Goal: Task Accomplishment & Management: Manage account settings

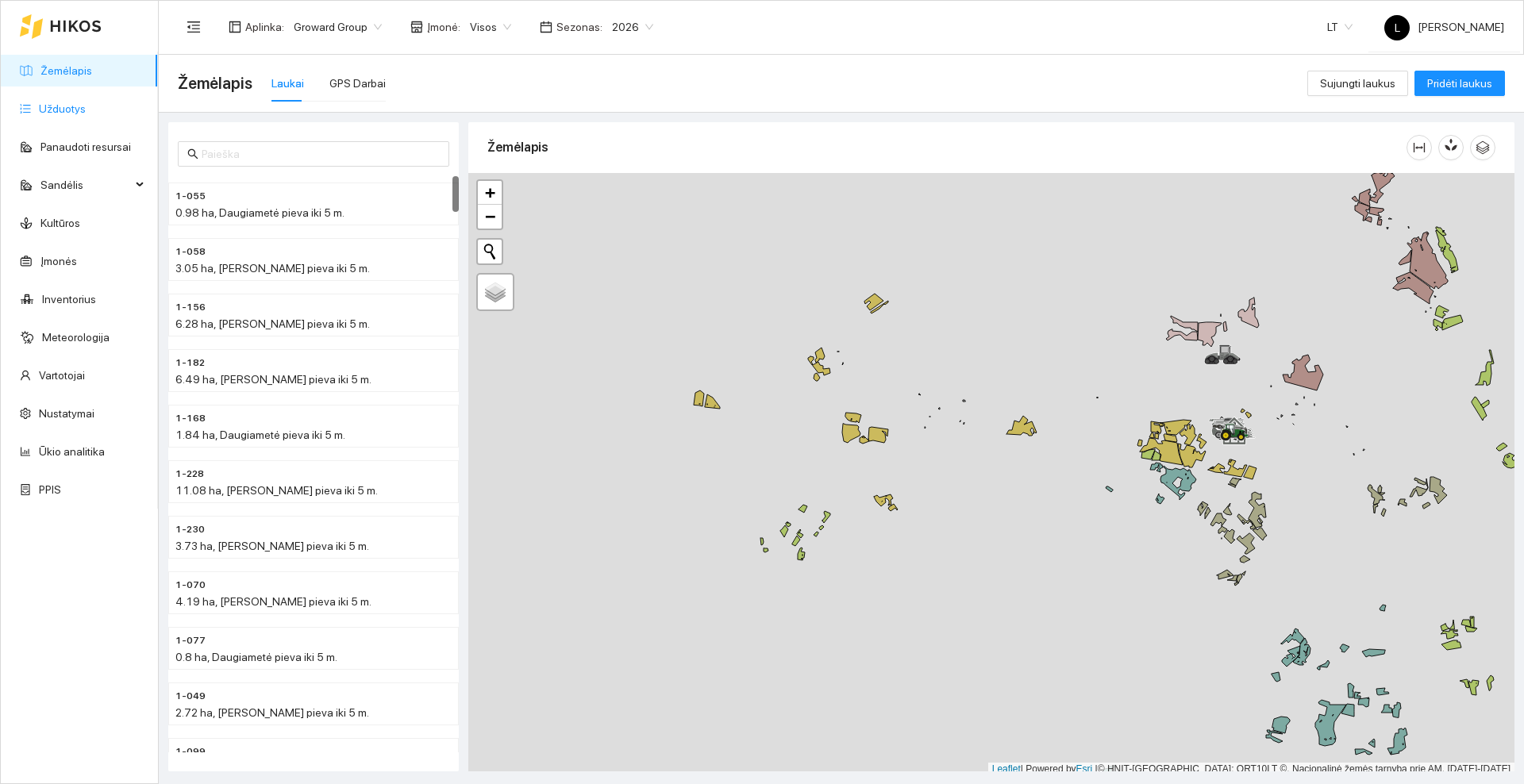
click at [52, 110] on link "Užduotys" at bounding box center [62, 108] width 46 height 13
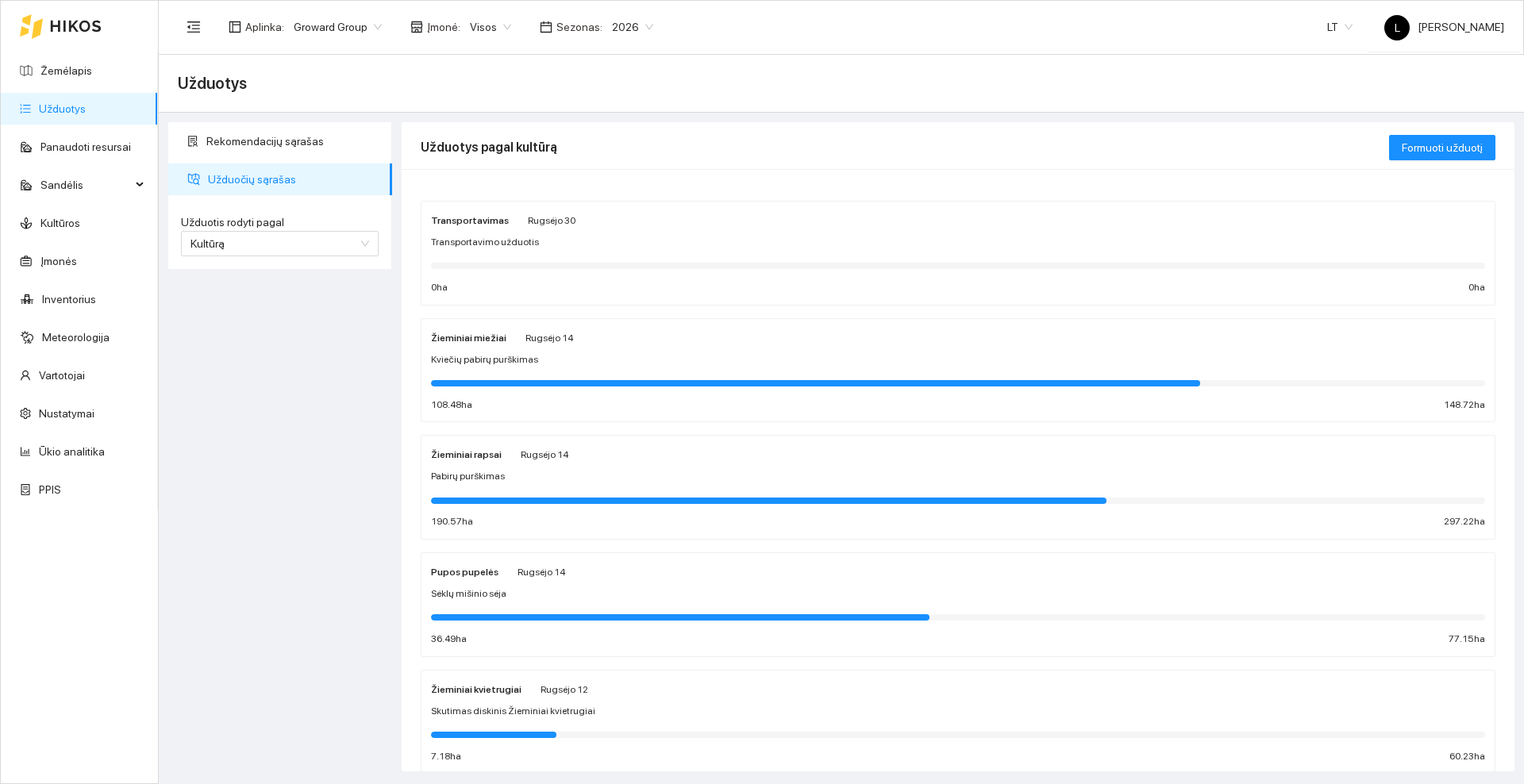
click at [84, 24] on icon at bounding box center [75, 25] width 52 height 13
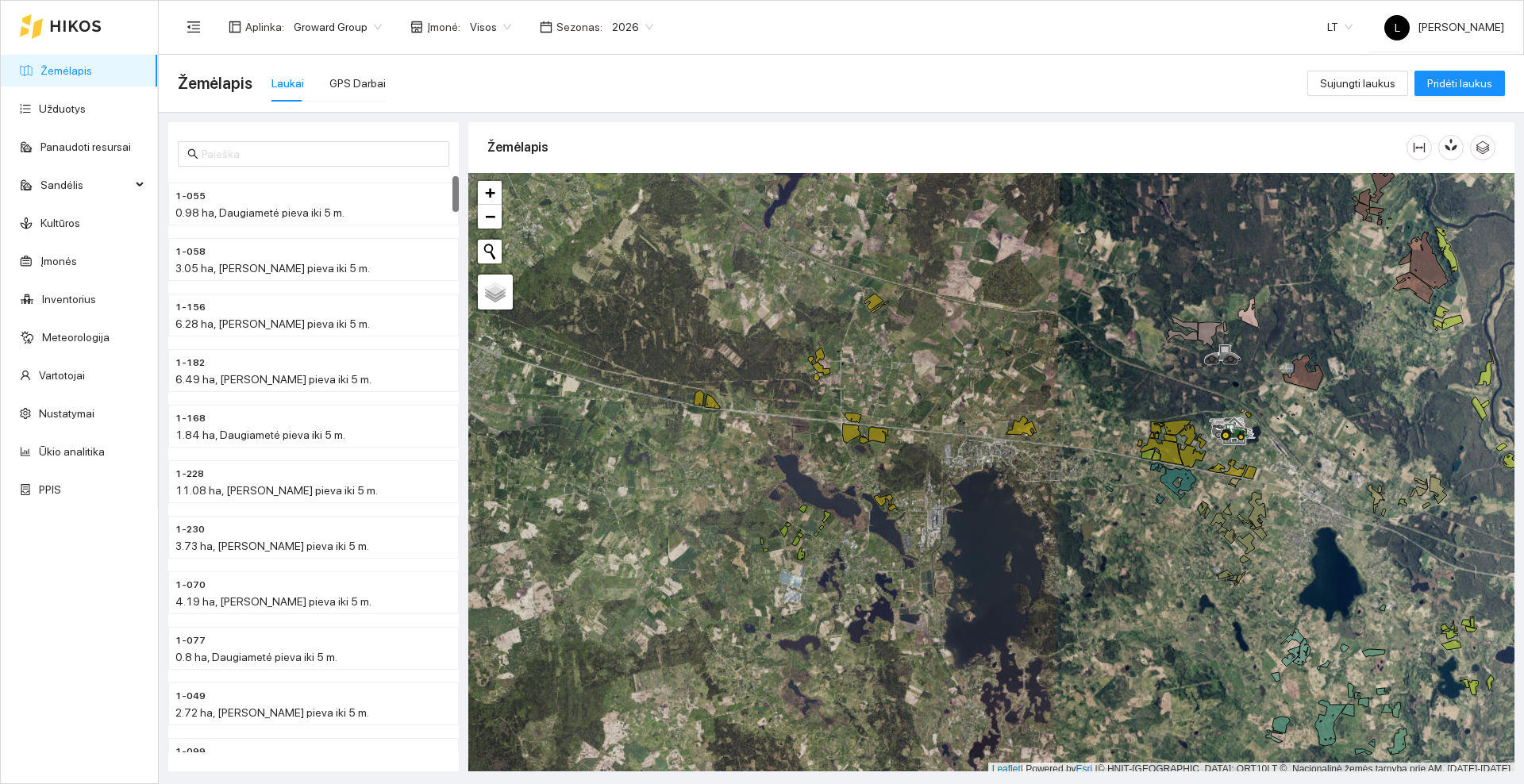
scroll to position [5, 0]
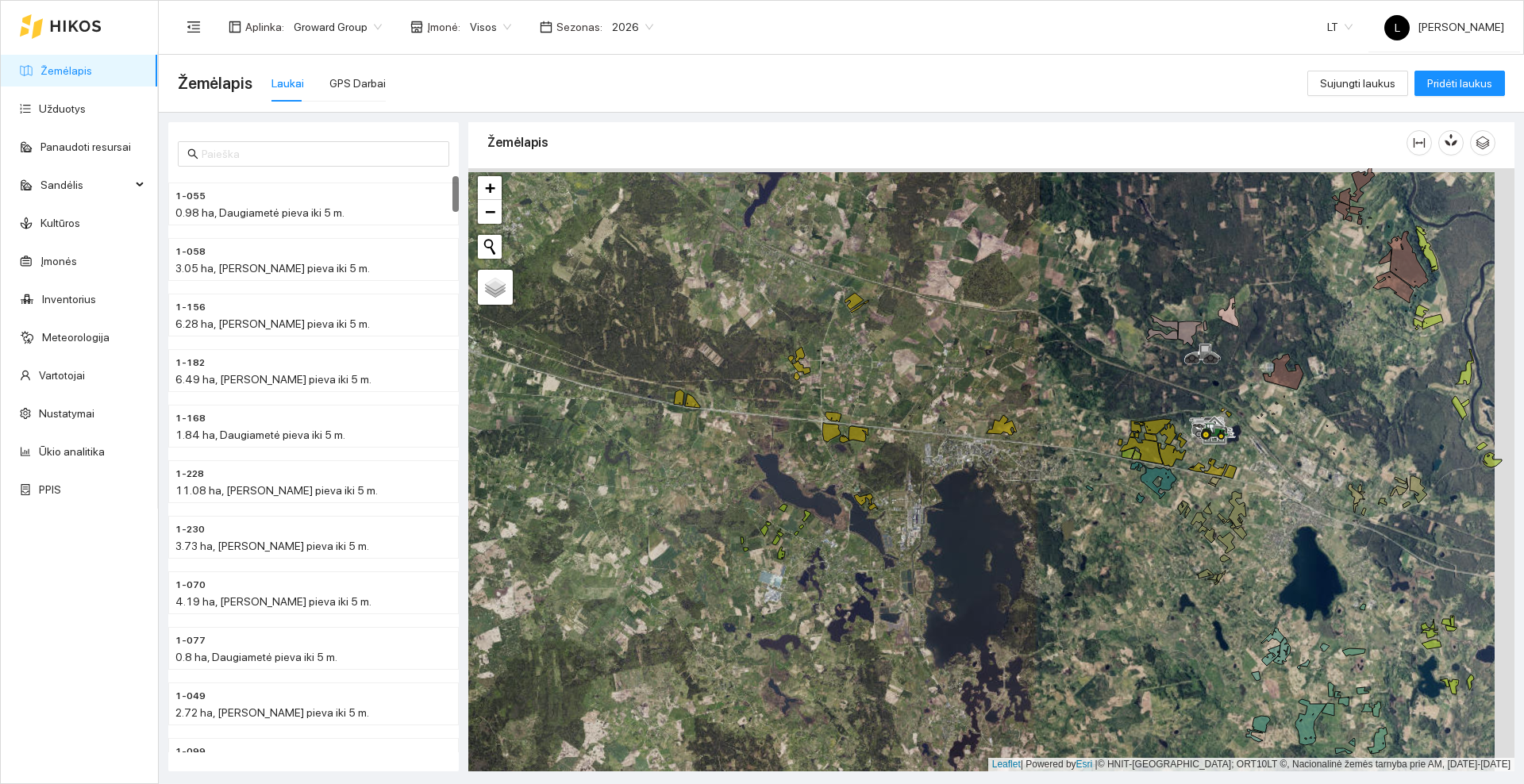
drag, startPoint x: 1093, startPoint y: 344, endPoint x: 938, endPoint y: 354, distance: 155.3
click at [938, 354] on div at bounding box center [991, 469] width 1046 height 603
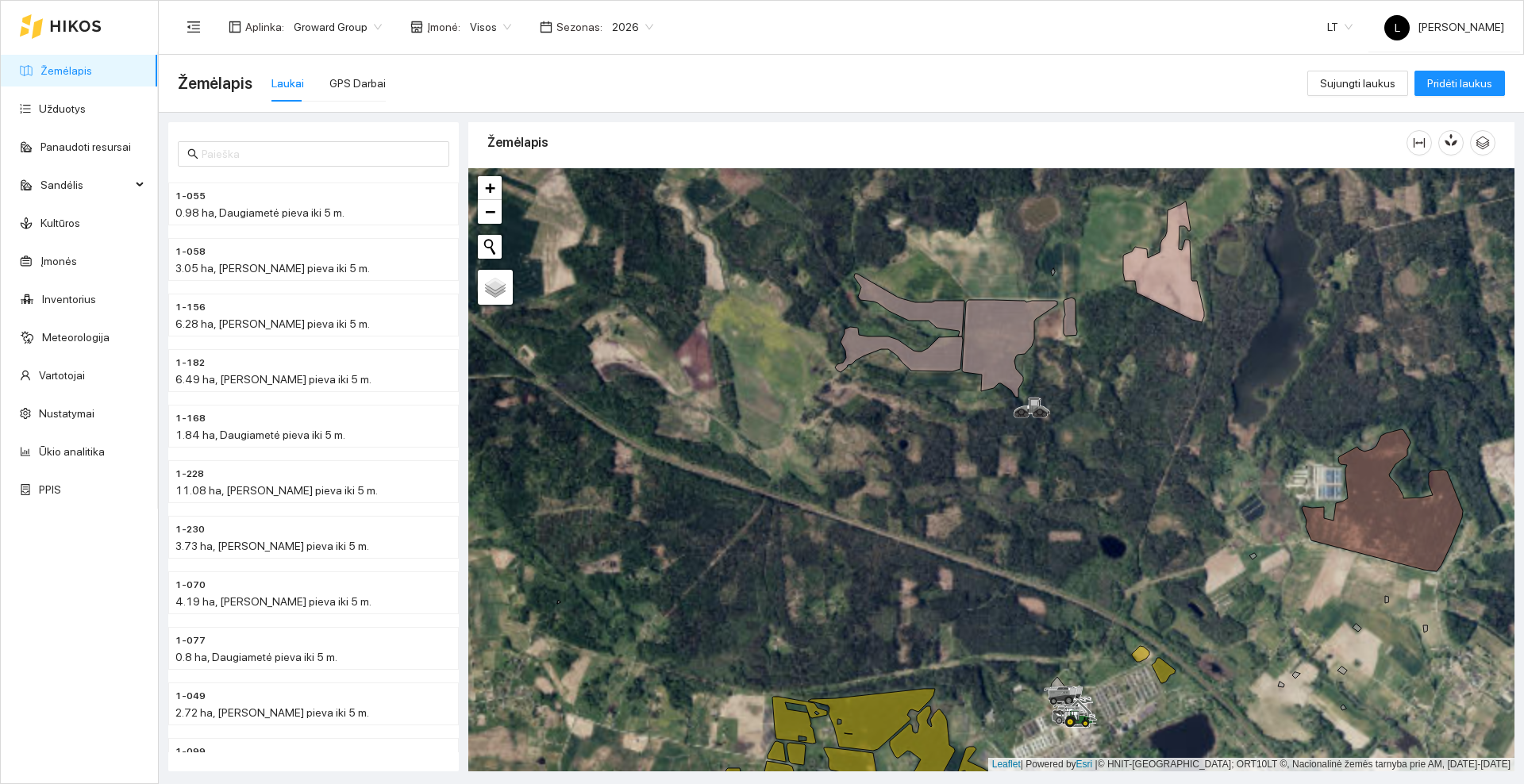
drag, startPoint x: 1066, startPoint y: 374, endPoint x: 953, endPoint y: 484, distance: 157.7
click at [954, 484] on div at bounding box center [991, 469] width 1046 height 603
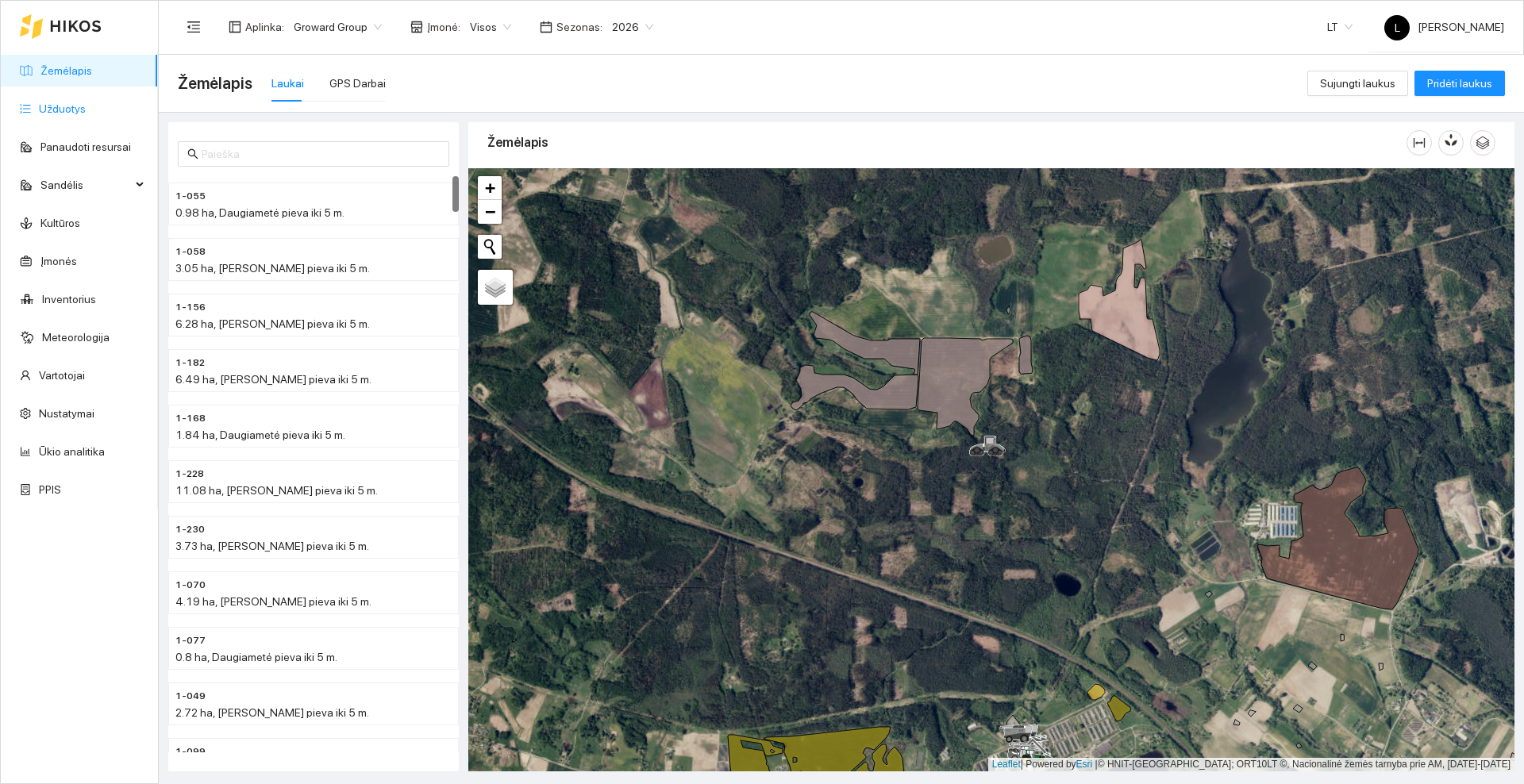
click at [86, 110] on link "Užduotys" at bounding box center [62, 108] width 46 height 13
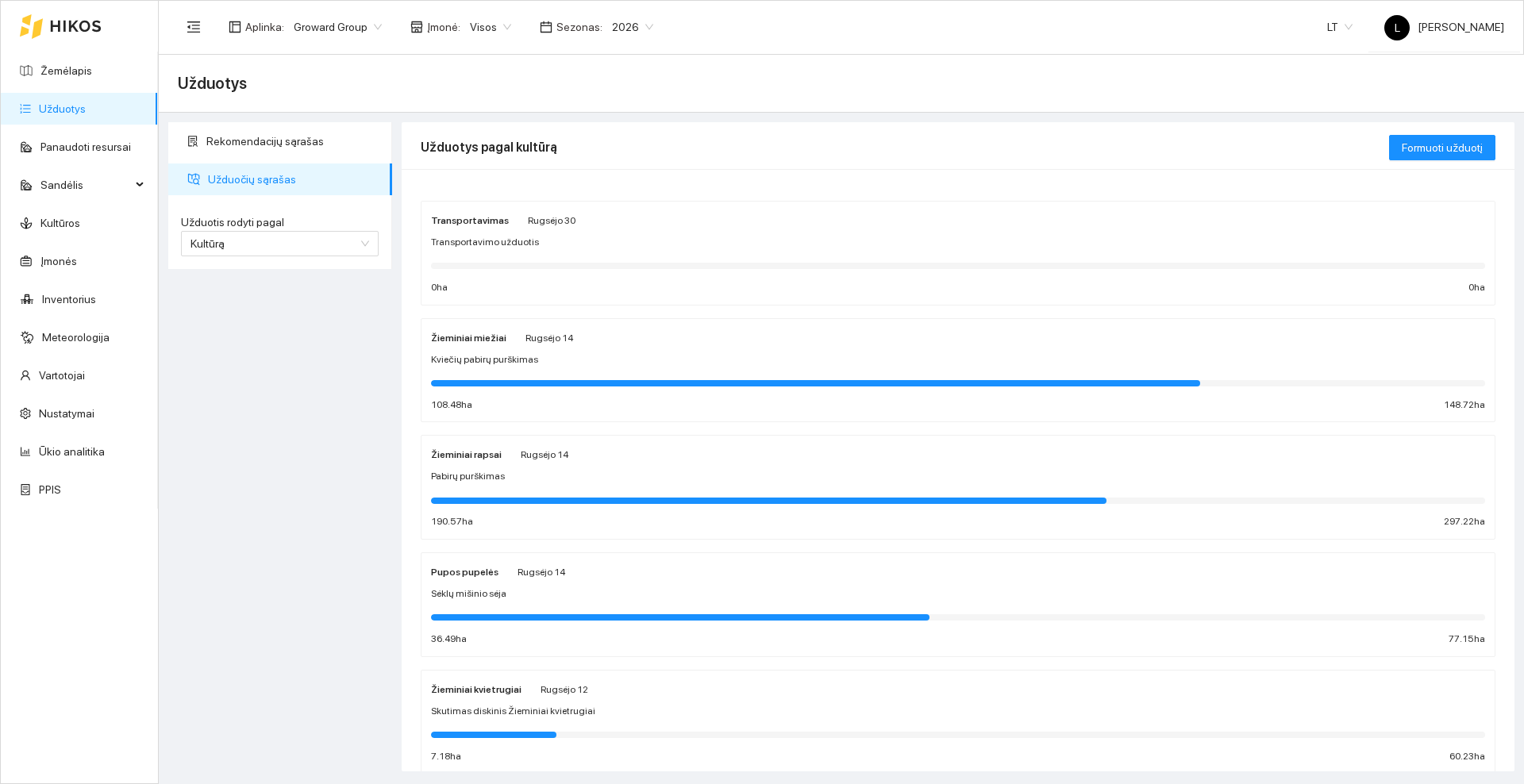
click at [609, 588] on div "Sėklų mišinio sėja" at bounding box center [957, 594] width 1054 height 15
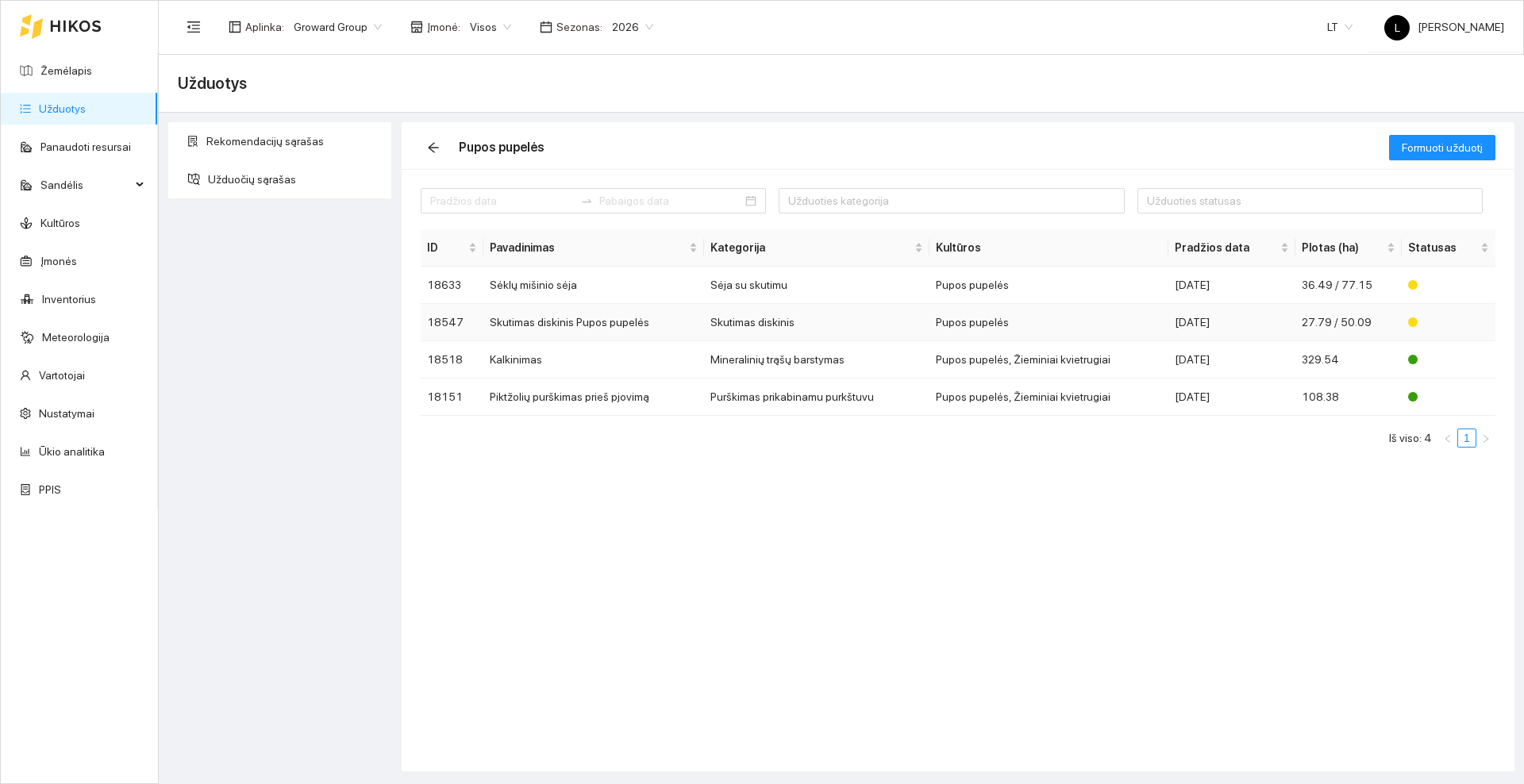
click at [553, 323] on td "Skutimas diskinis Pupos pupelės" at bounding box center [593, 322] width 220 height 37
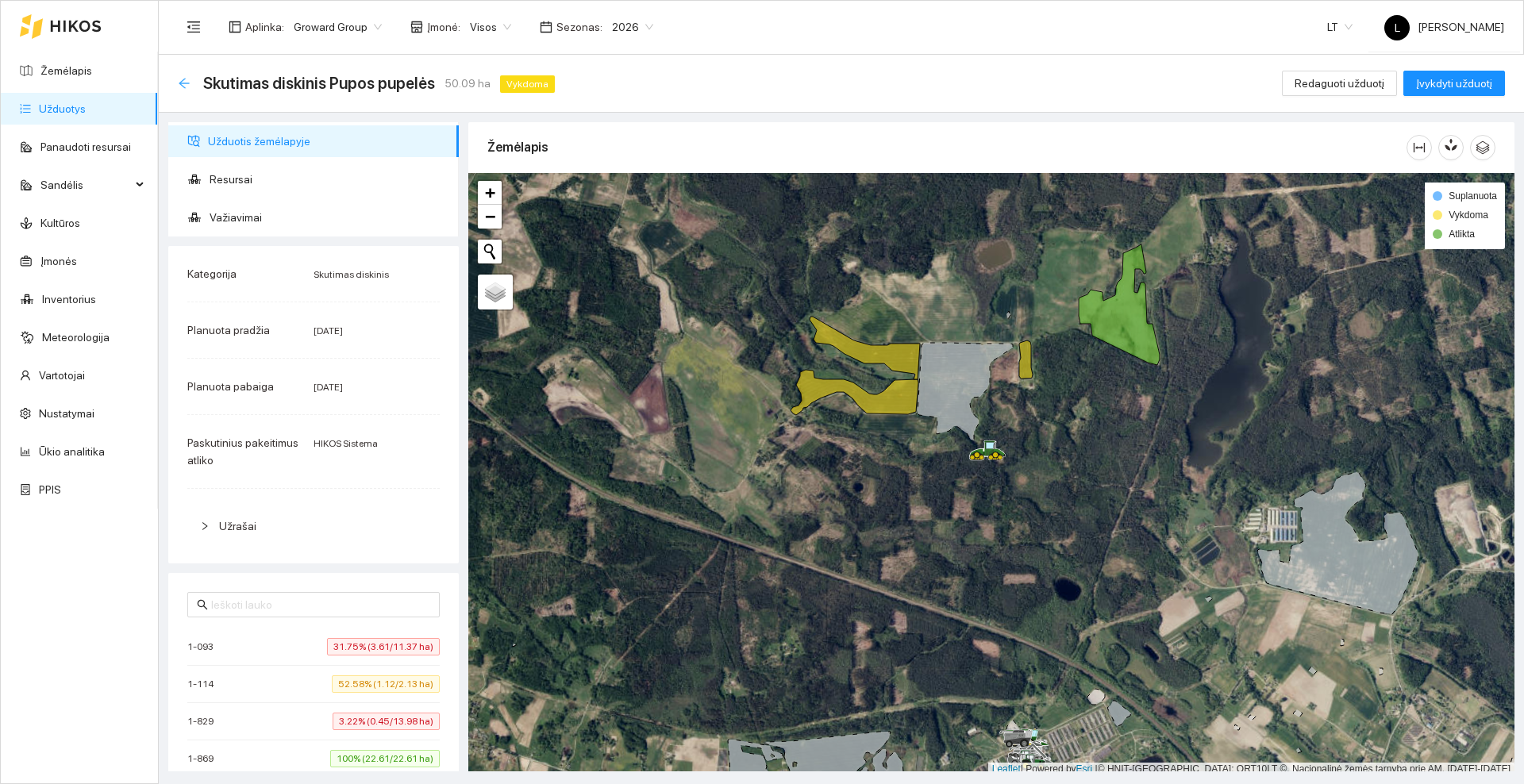
click at [182, 84] on icon "arrow-left" at bounding box center [184, 83] width 13 height 13
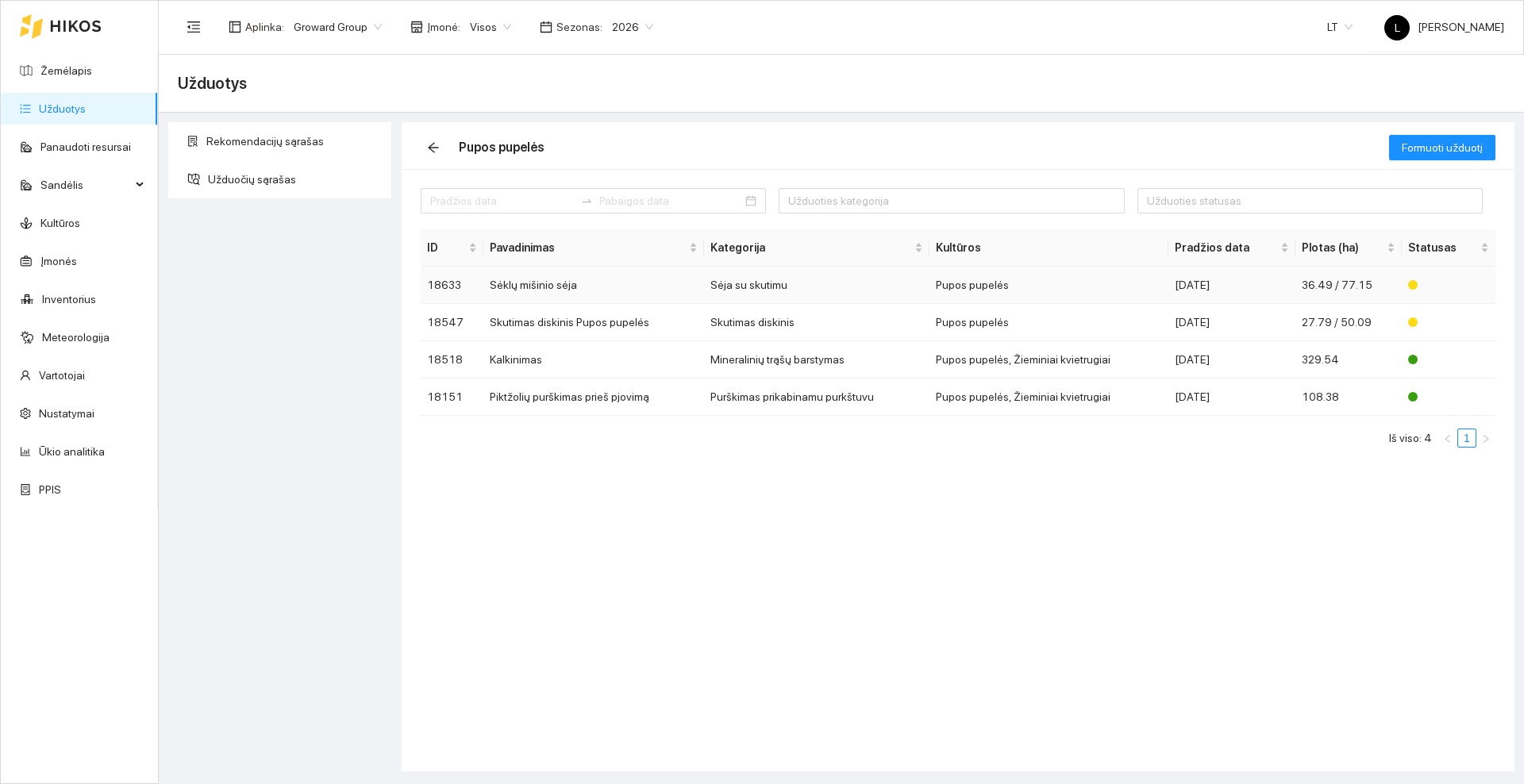
click at [540, 286] on td "Sėklų mišinio sėja" at bounding box center [593, 285] width 220 height 37
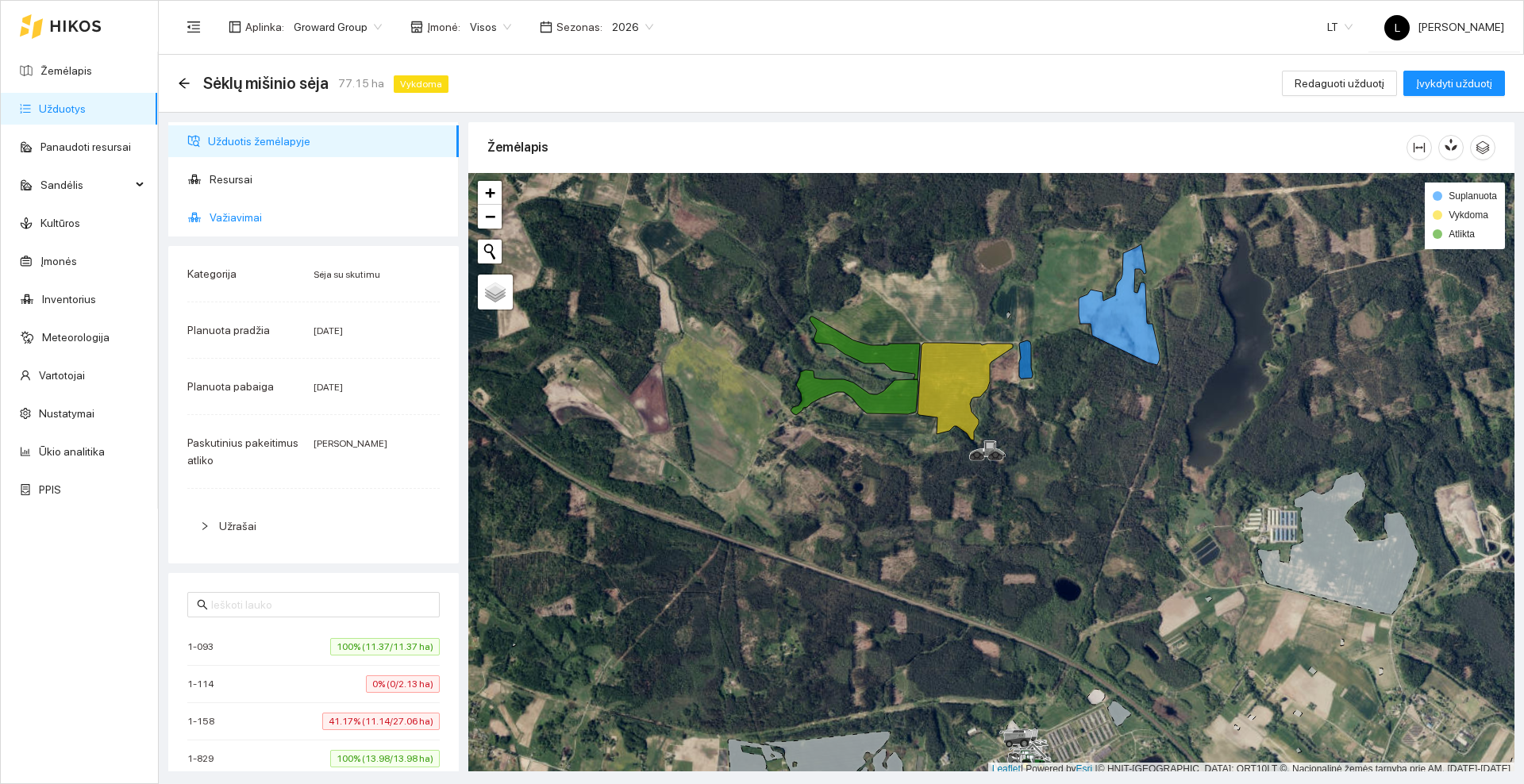
click at [242, 230] on span "Važiavimai" at bounding box center [328, 218] width 236 height 32
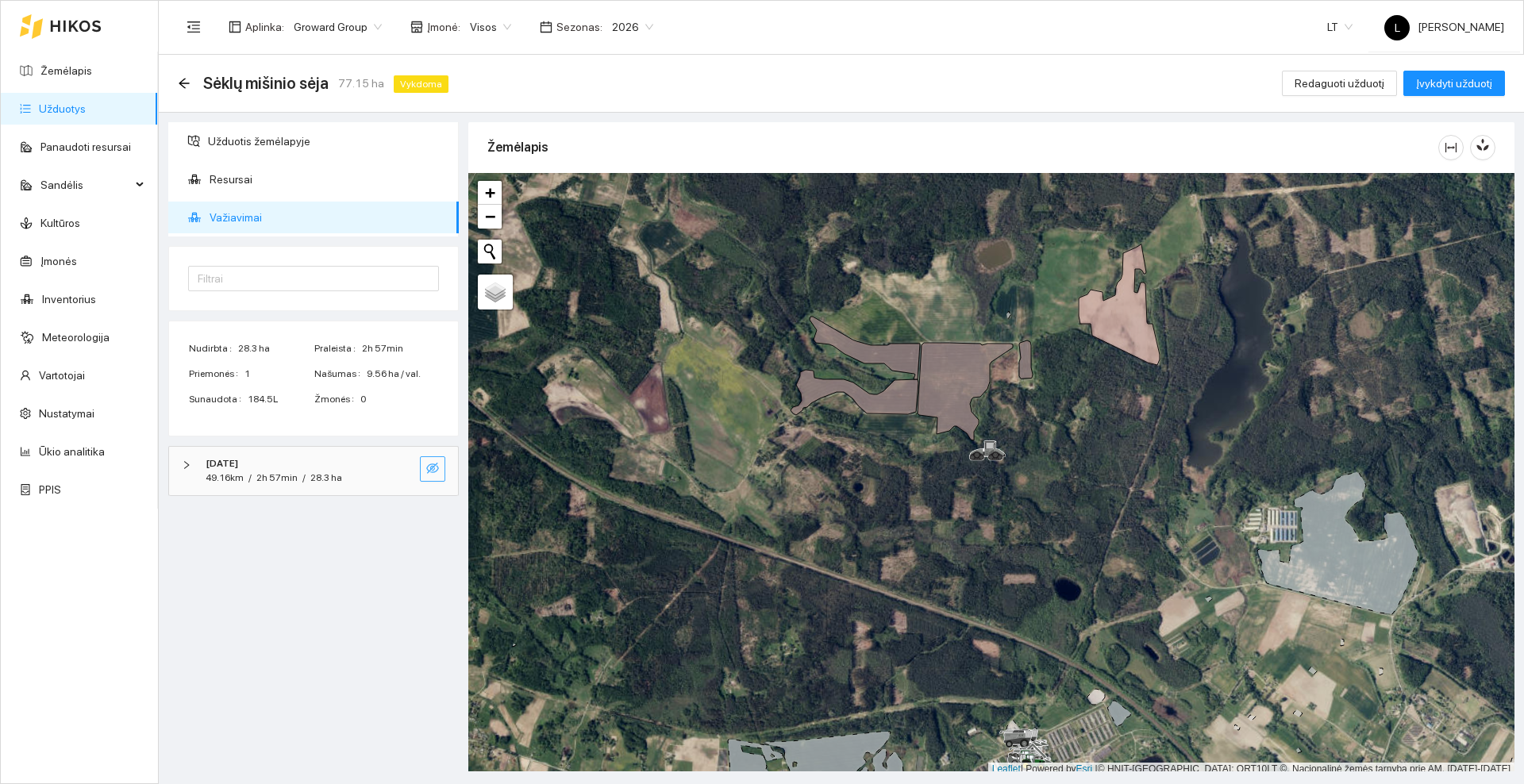
click at [431, 462] on icon "eye-invisible" at bounding box center [432, 468] width 13 height 13
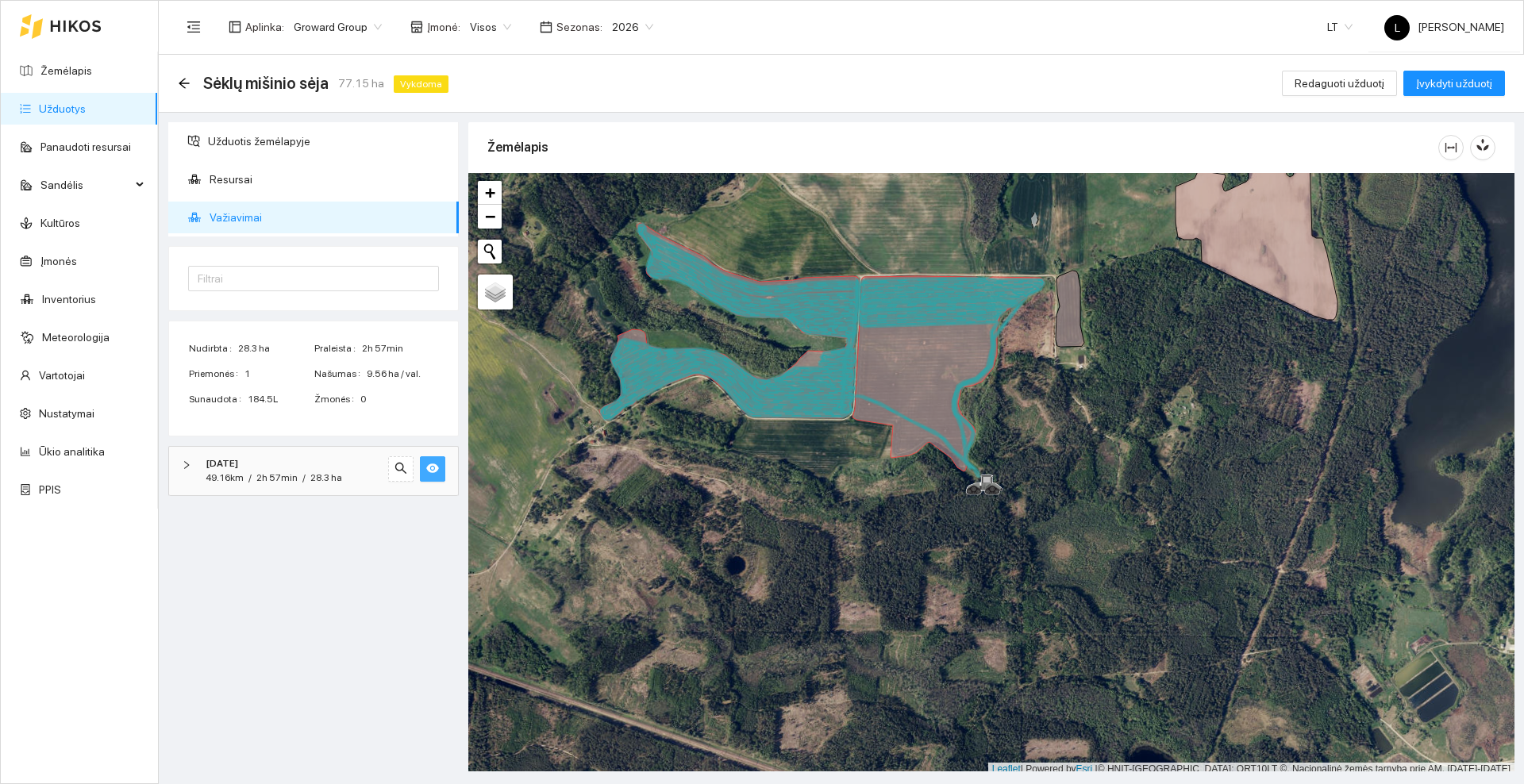
click at [432, 463] on icon "eye" at bounding box center [432, 468] width 13 height 9
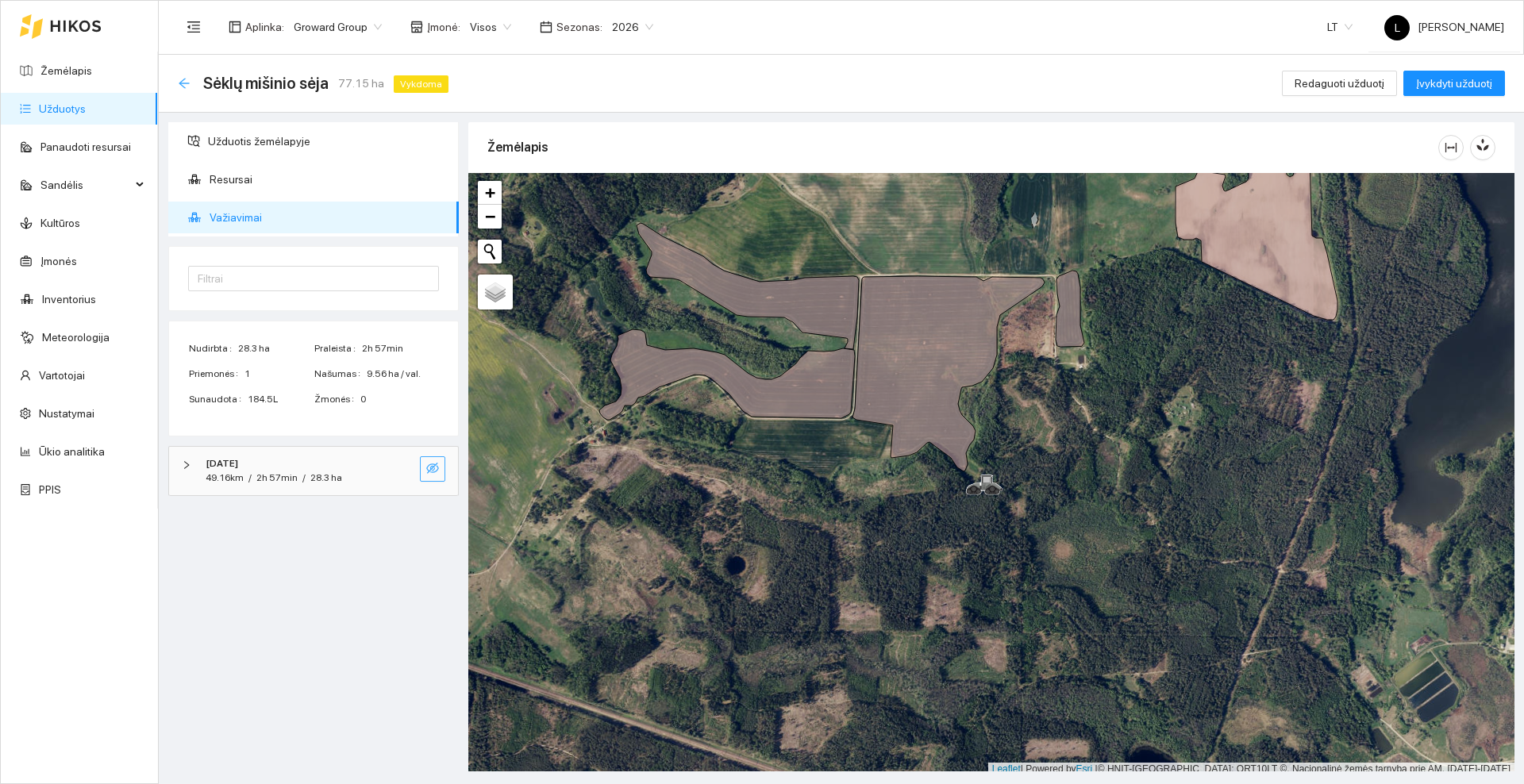
click at [178, 84] on icon "arrow-left" at bounding box center [184, 83] width 13 height 13
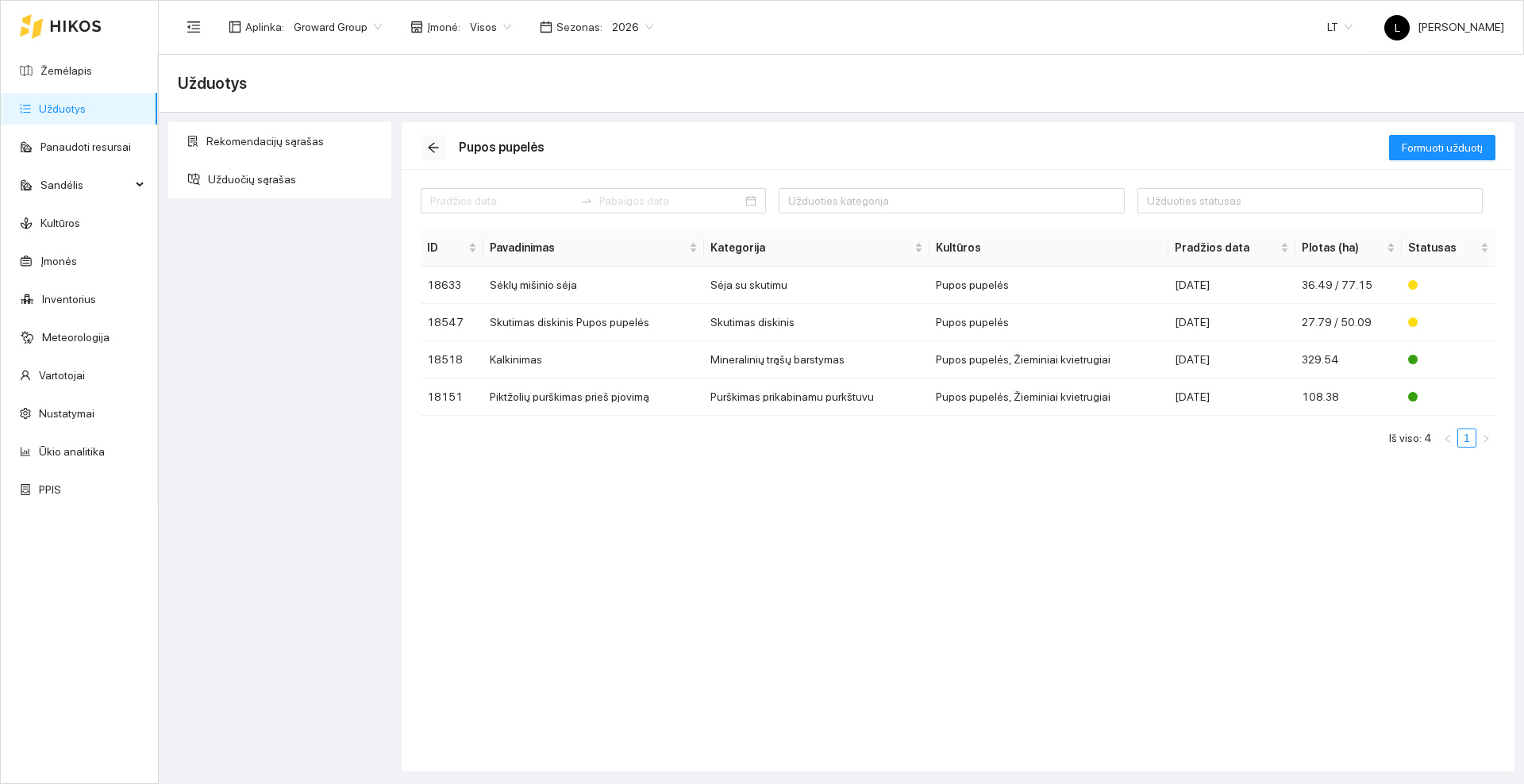
click at [438, 144] on icon "arrow-left" at bounding box center [433, 147] width 13 height 13
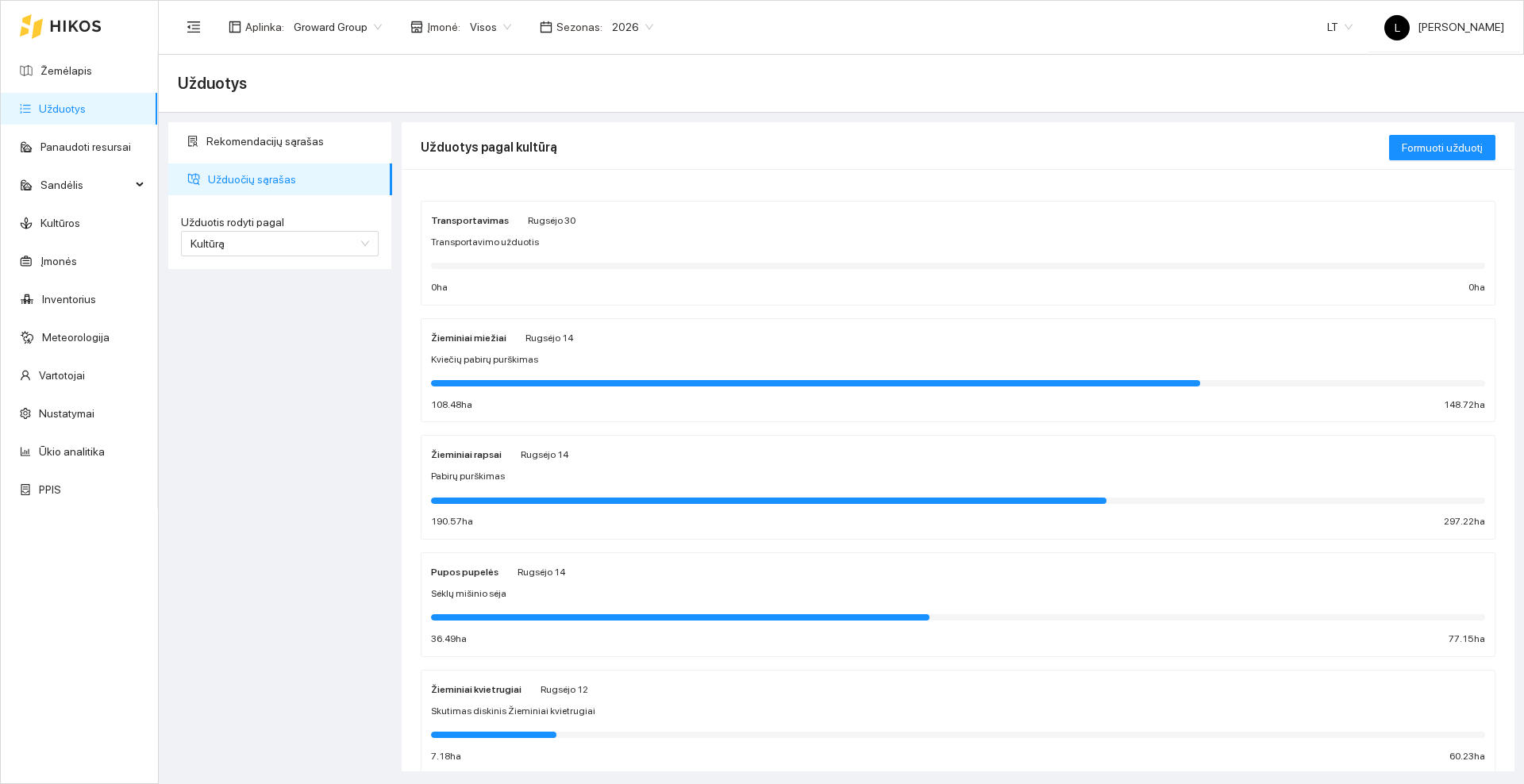
click at [787, 356] on div "Kviečių pabirų purškimas" at bounding box center [957, 360] width 1054 height 15
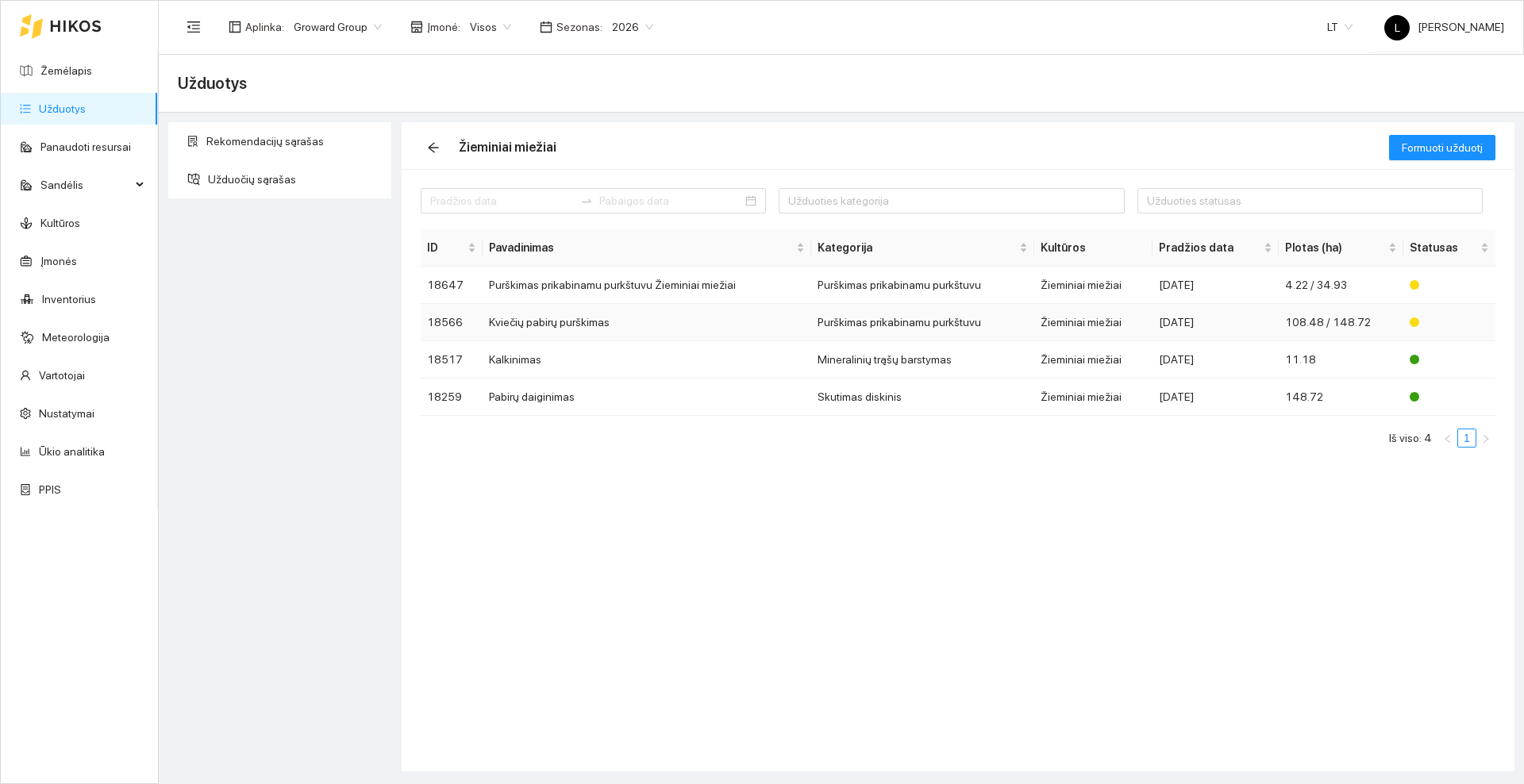
click at [587, 322] on td "Kviečių pabirų purškimas" at bounding box center [646, 322] width 328 height 37
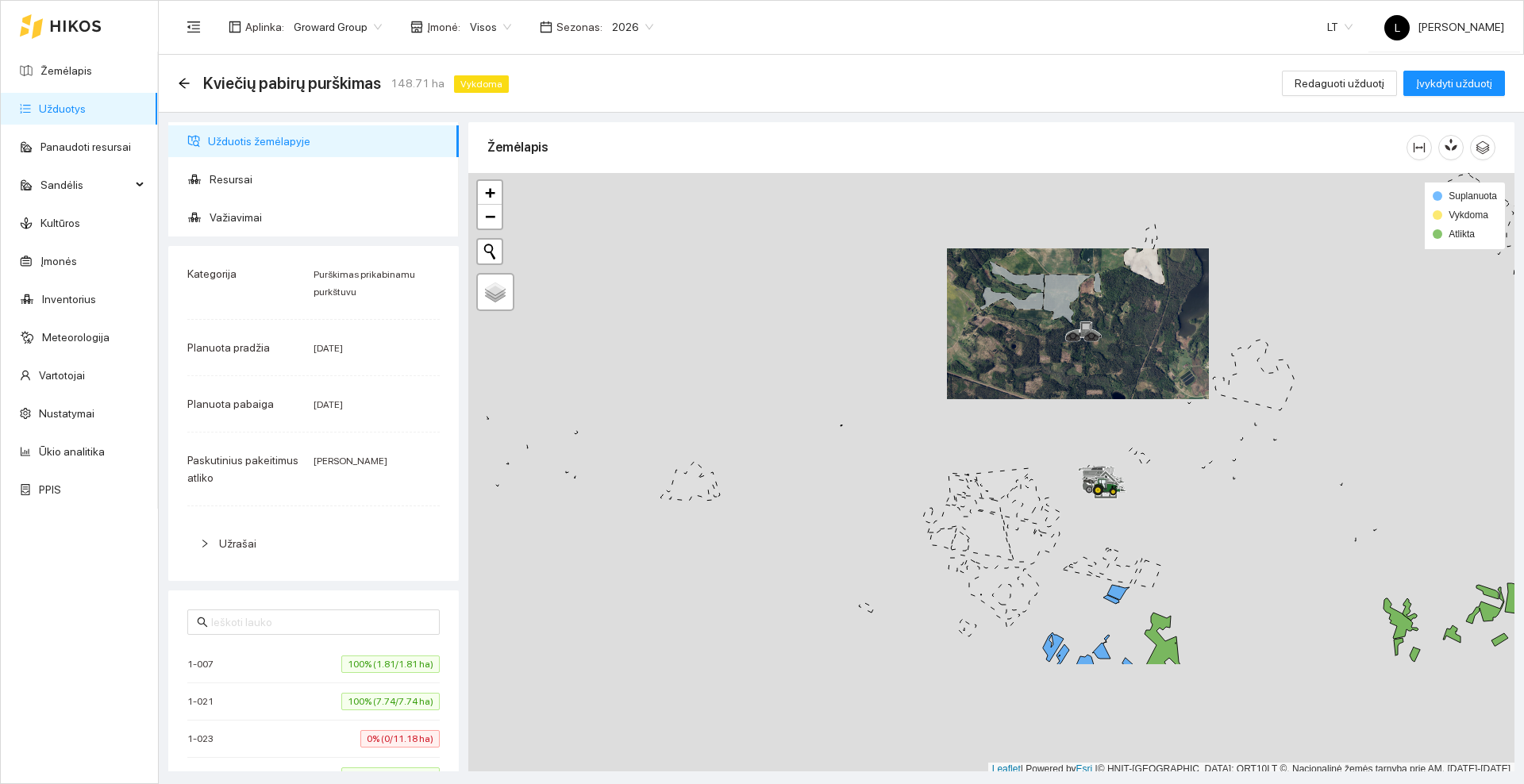
scroll to position [5, 0]
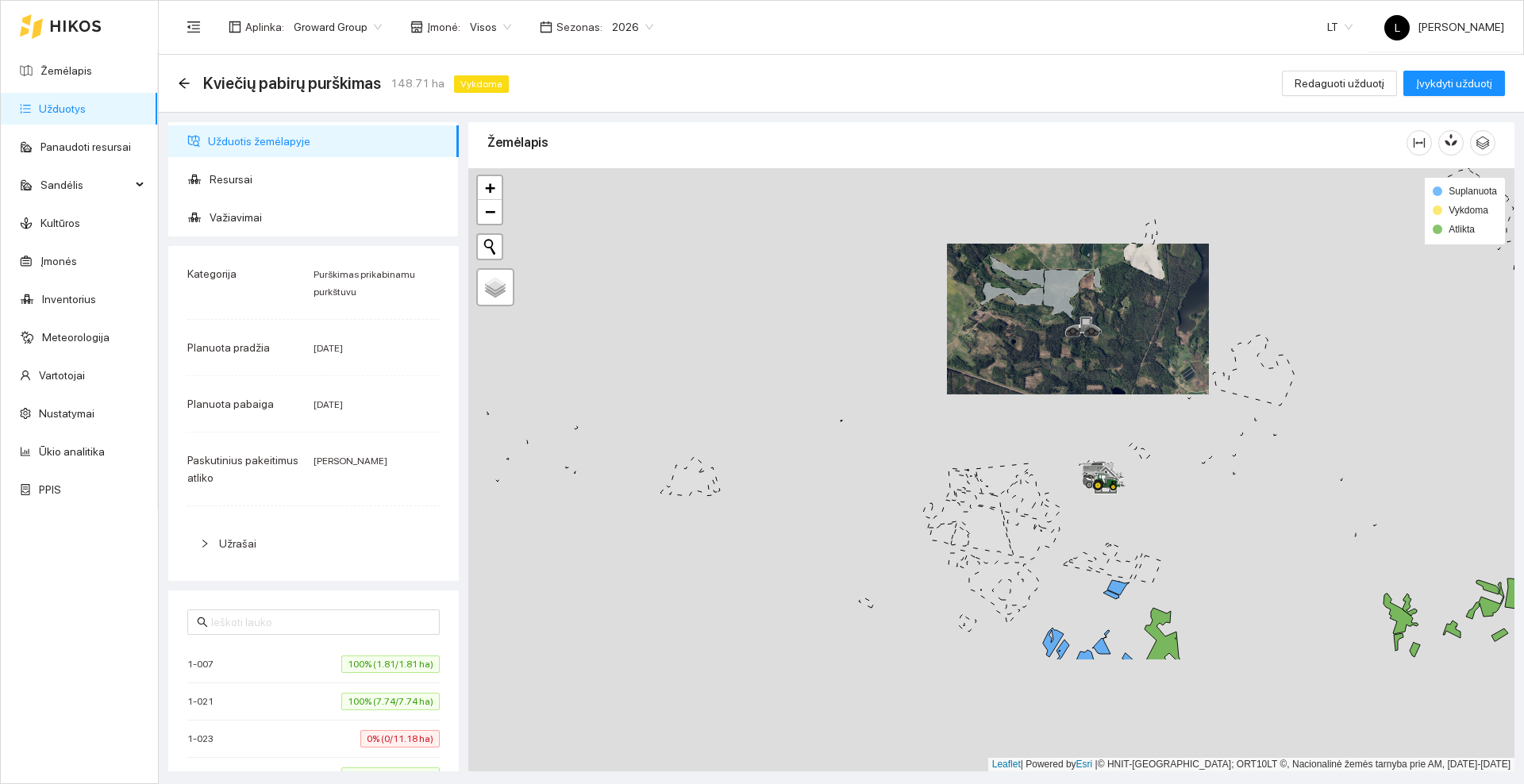
drag, startPoint x: 940, startPoint y: 596, endPoint x: 1055, endPoint y: 241, distance: 373.2
click at [1055, 241] on div at bounding box center [991, 469] width 1046 height 603
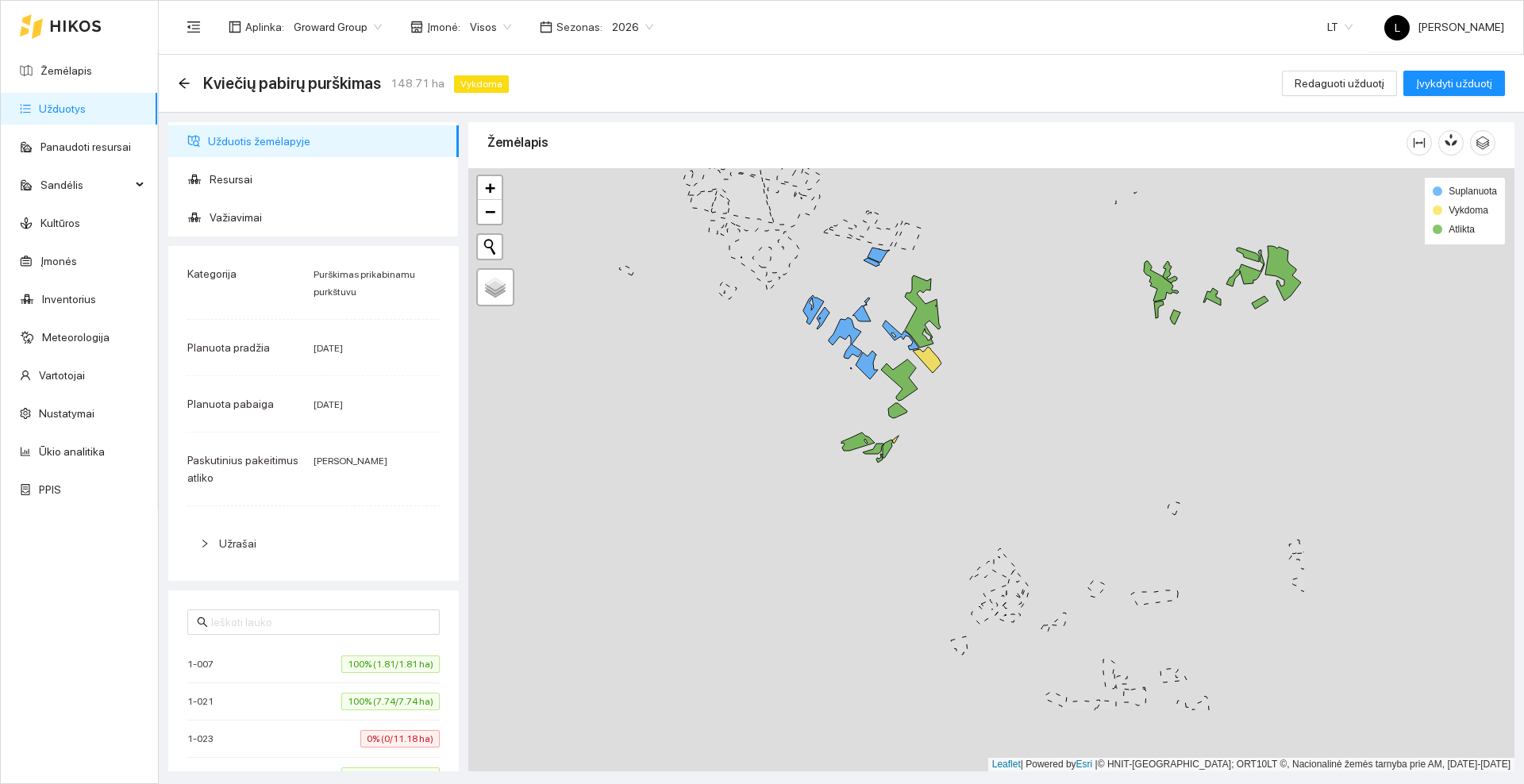
drag, startPoint x: 1078, startPoint y: 394, endPoint x: 763, endPoint y: 273, distance: 337.4
click at [763, 273] on icon at bounding box center [754, 255] width 91 height 74
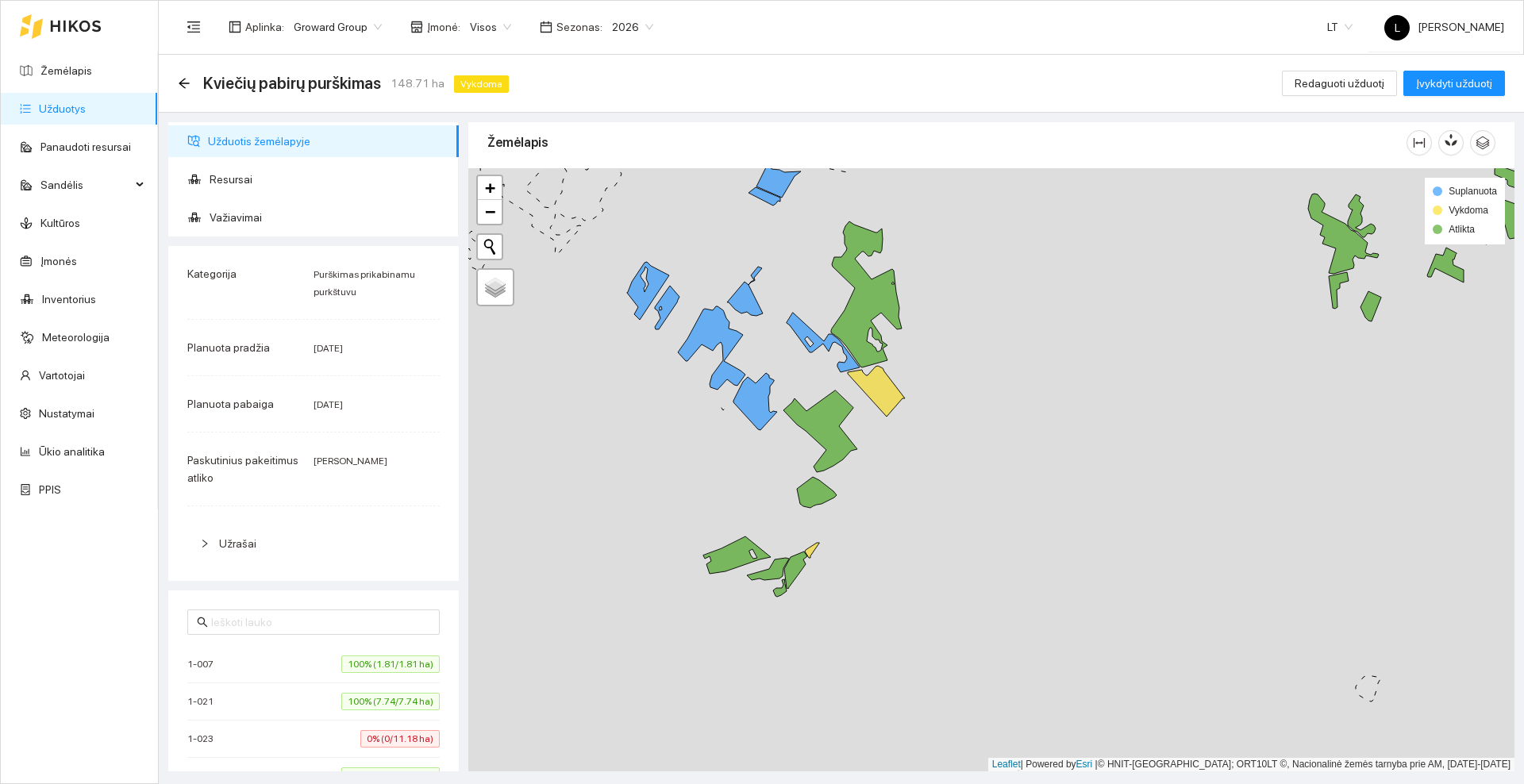
drag, startPoint x: 966, startPoint y: 340, endPoint x: 1050, endPoint y: 353, distance: 85.0
click at [1052, 355] on div at bounding box center [991, 469] width 1046 height 603
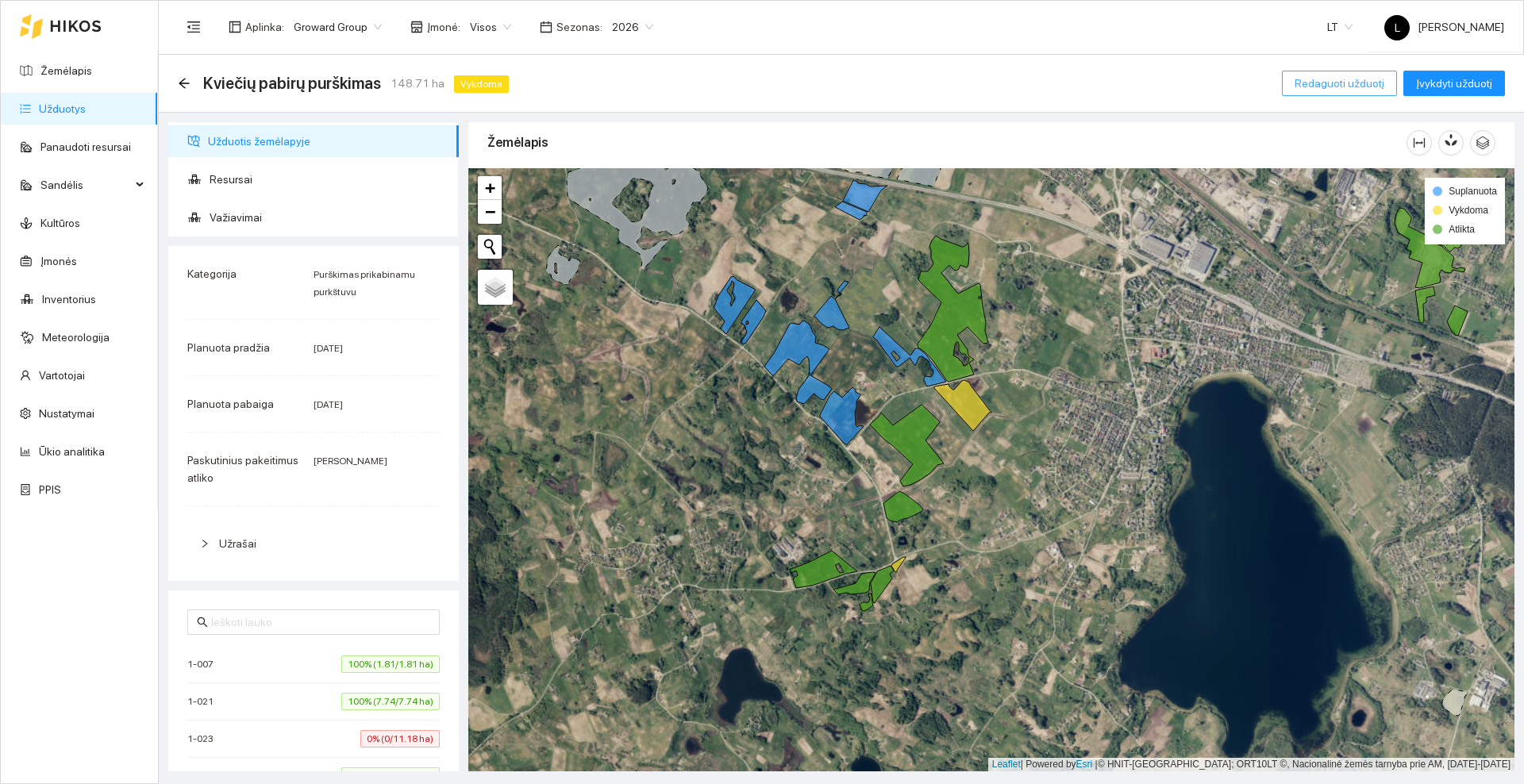
click at [1342, 78] on span "Redaguoti užduotį" at bounding box center [1339, 83] width 89 height 18
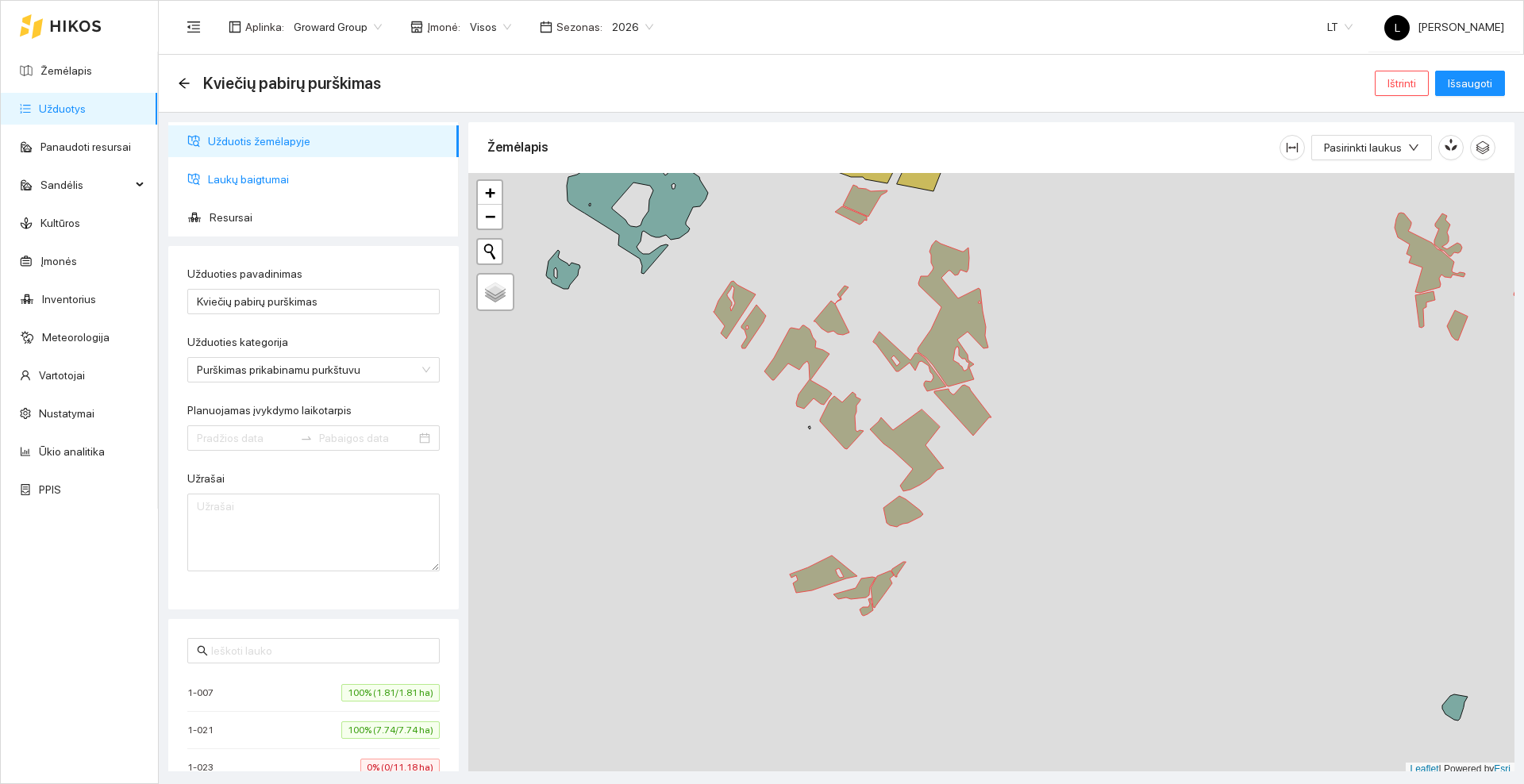
type input "[DATE]"
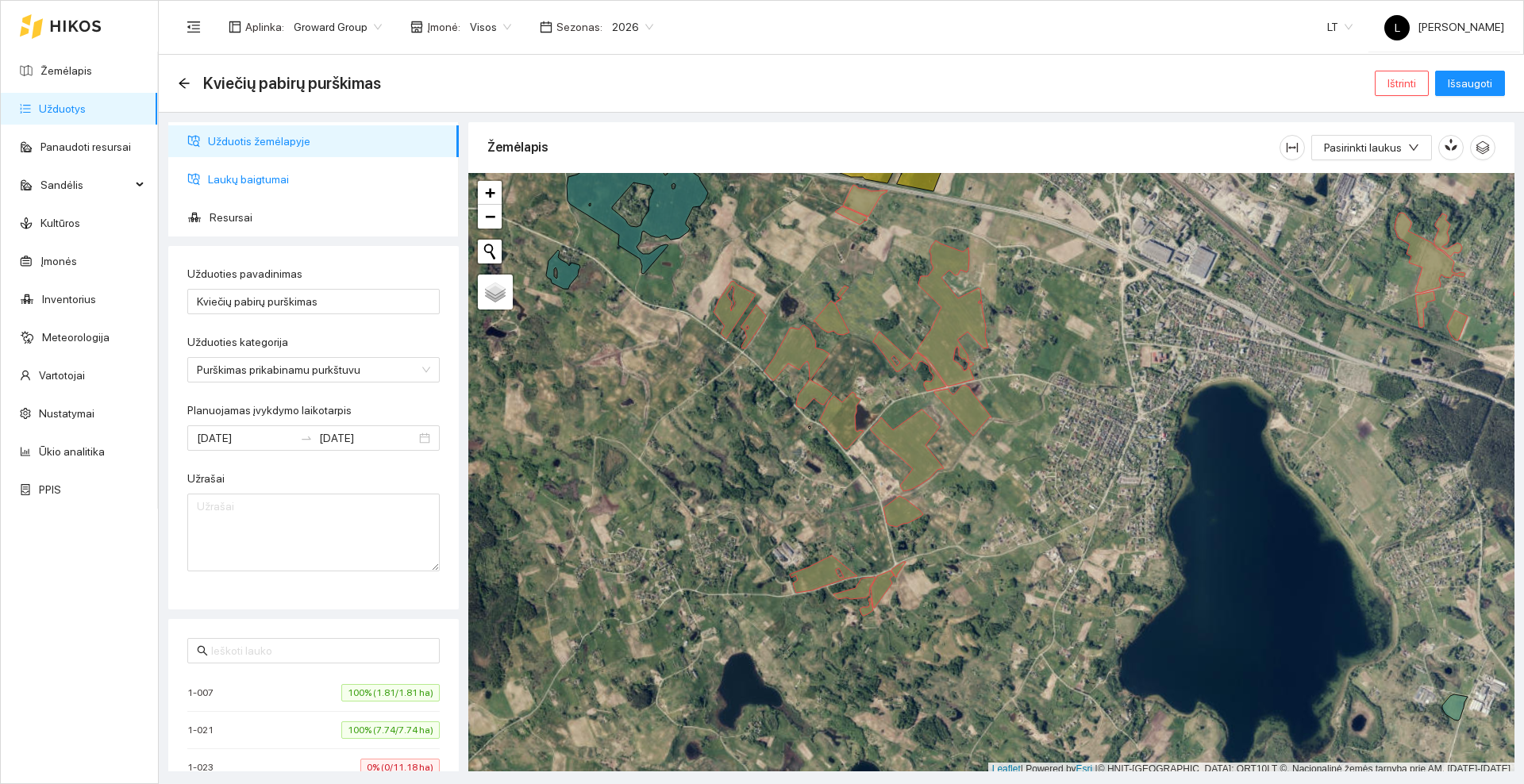
click at [236, 178] on span "Laukų baigtumai" at bounding box center [327, 180] width 238 height 32
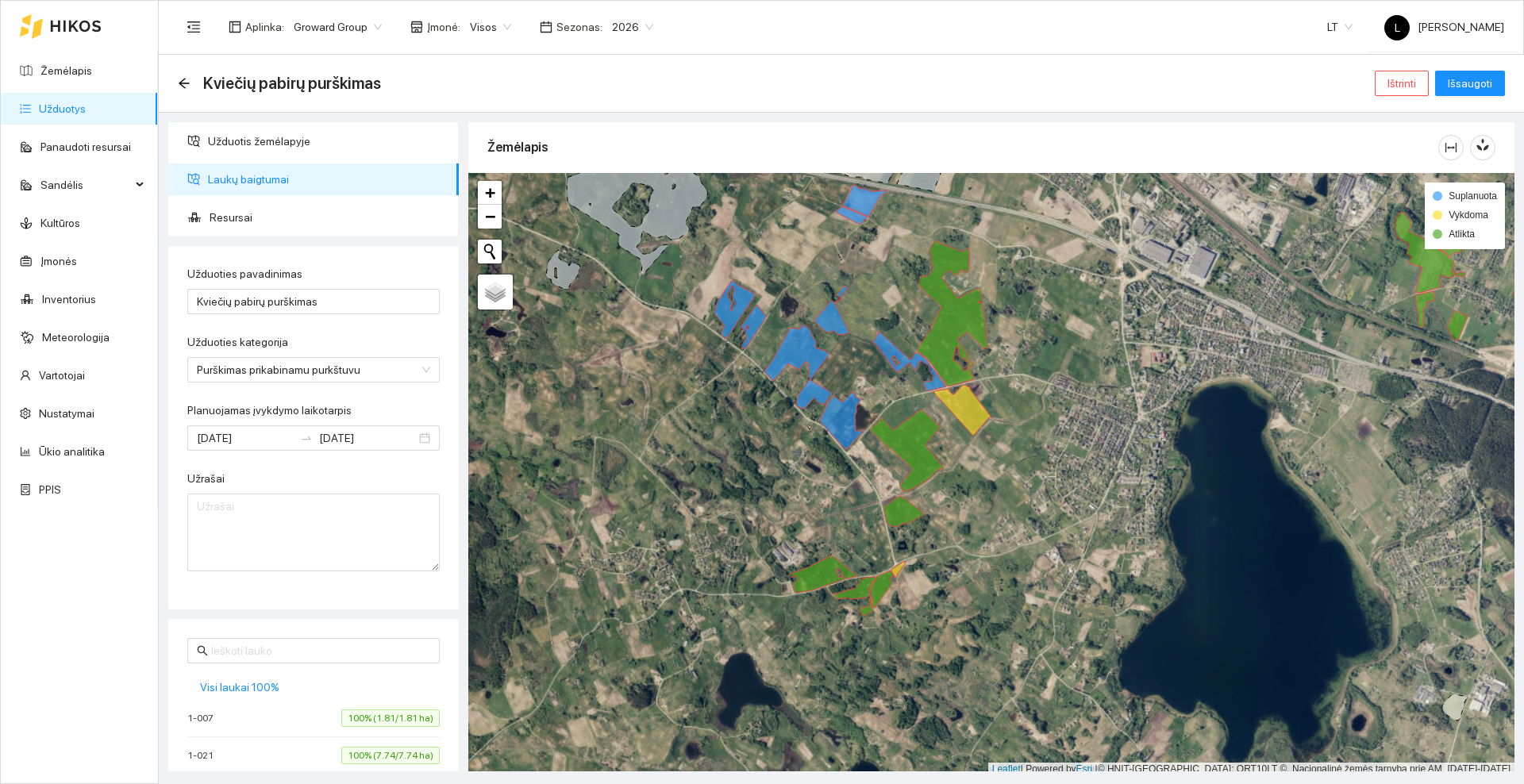
scroll to position [5, 0]
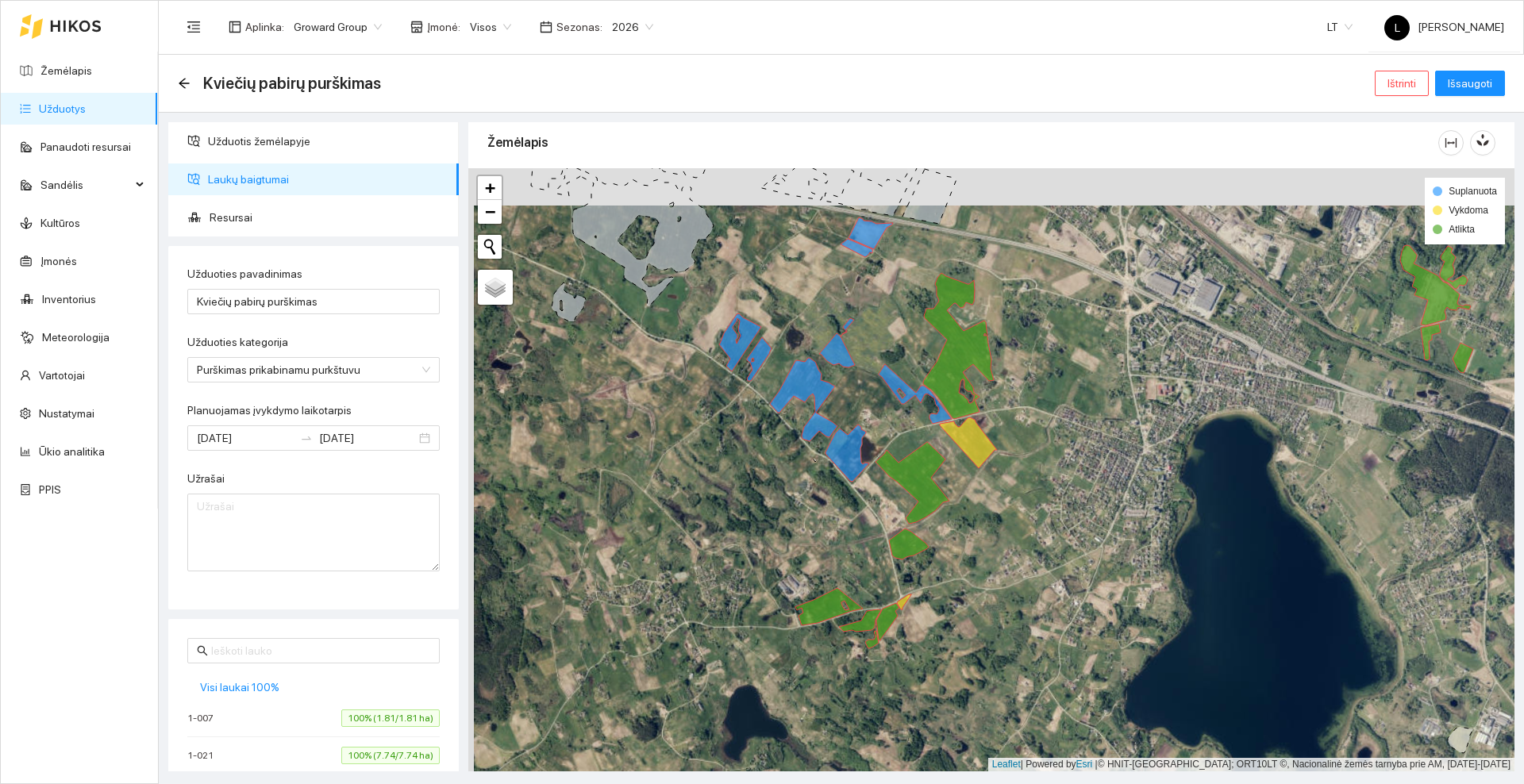
drag, startPoint x: 853, startPoint y: 273, endPoint x: 818, endPoint y: 305, distance: 47.4
click at [858, 311] on div at bounding box center [991, 469] width 1046 height 603
click at [866, 232] on icon at bounding box center [870, 234] width 45 height 32
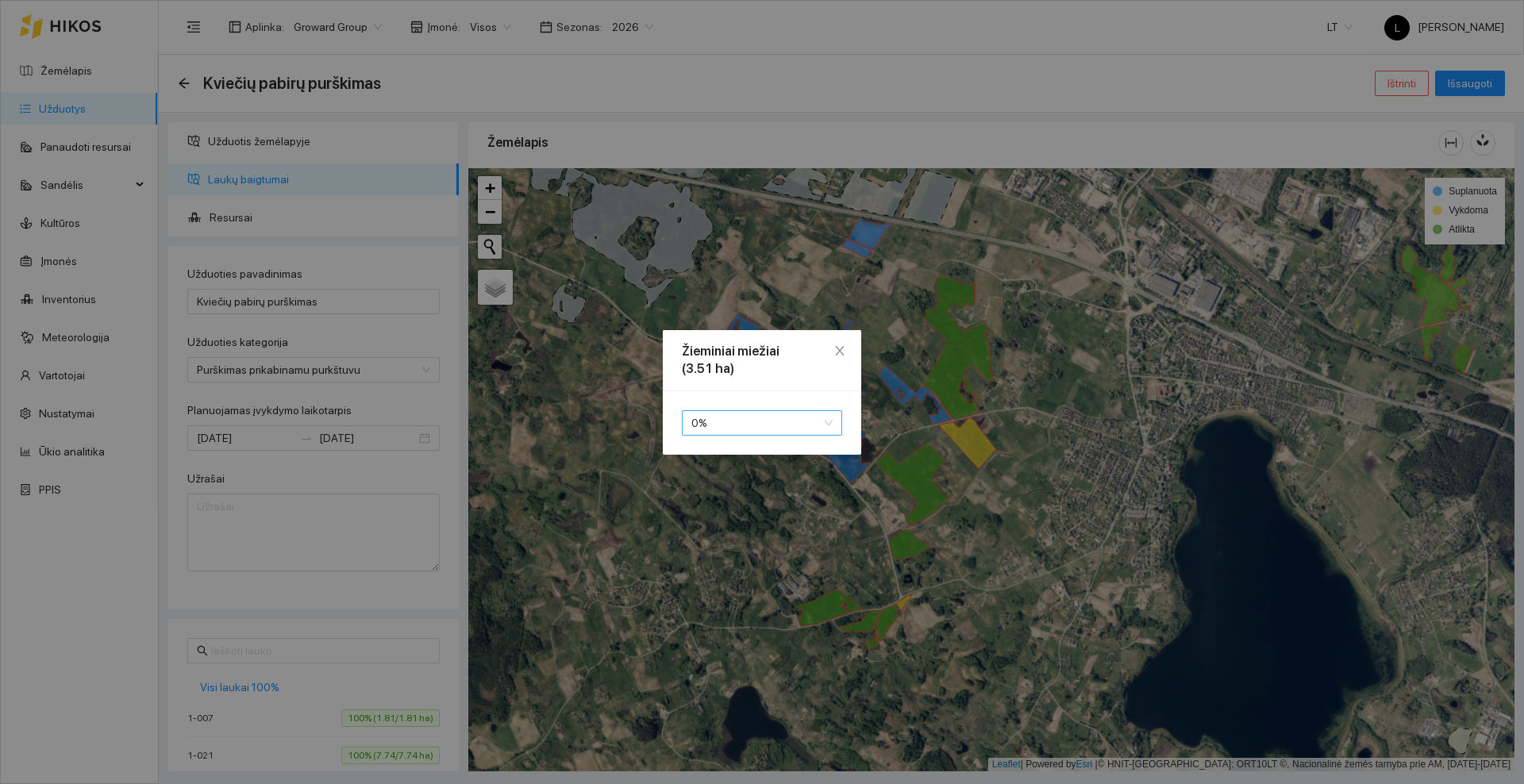
click at [776, 424] on span "0 %" at bounding box center [762, 423] width 141 height 24
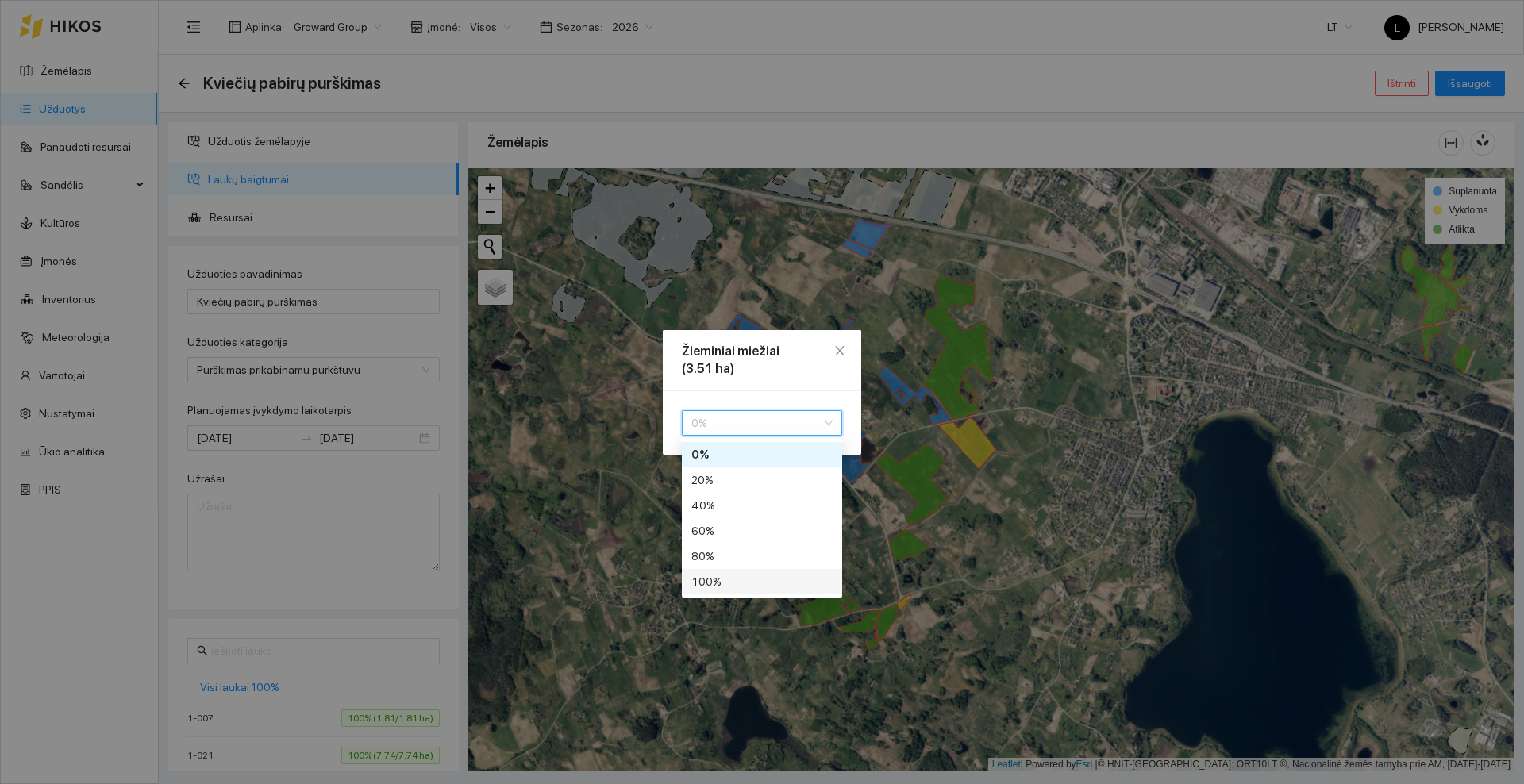
click at [734, 580] on div "100 %" at bounding box center [762, 581] width 141 height 18
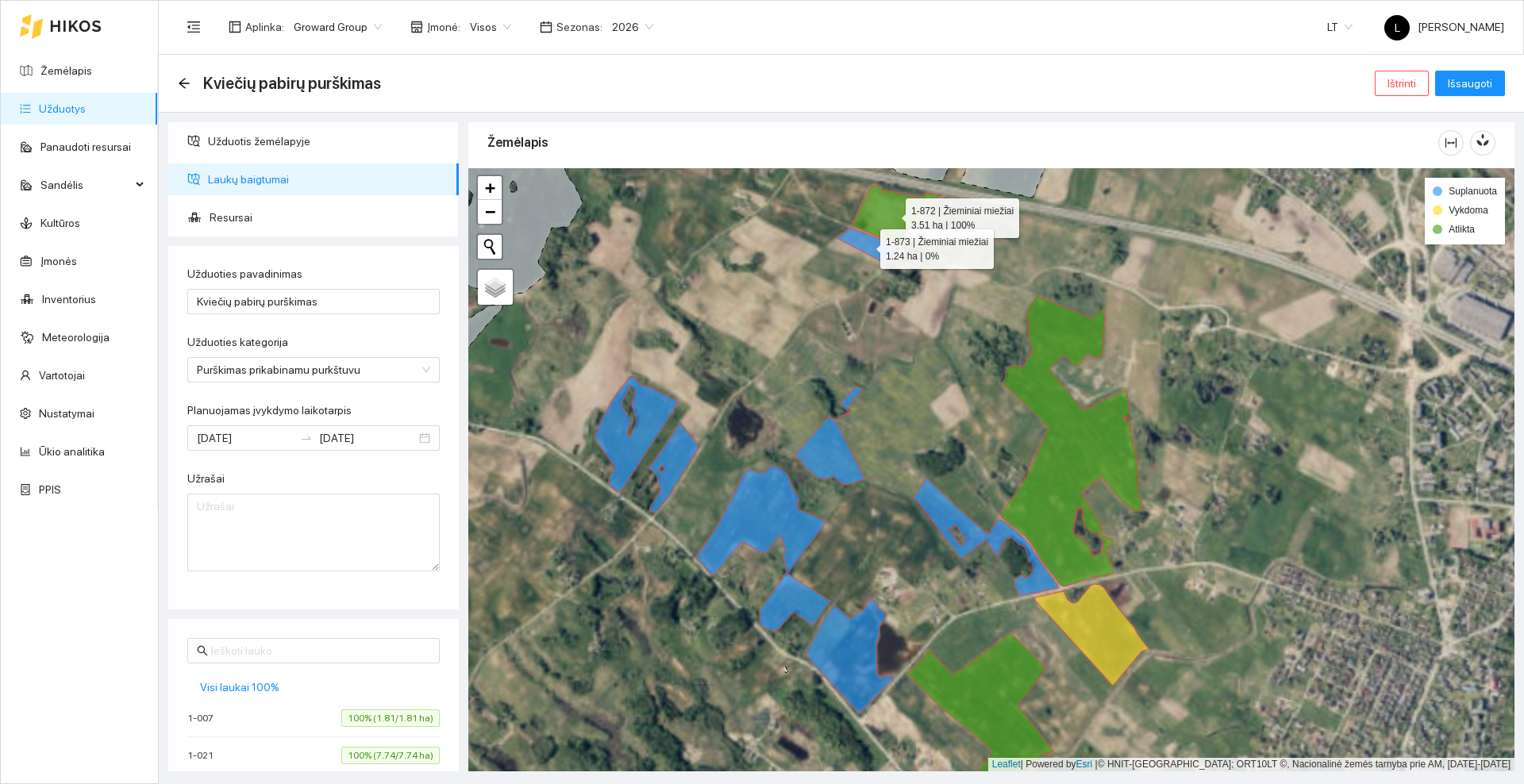
click at [865, 245] on icon at bounding box center [869, 246] width 65 height 36
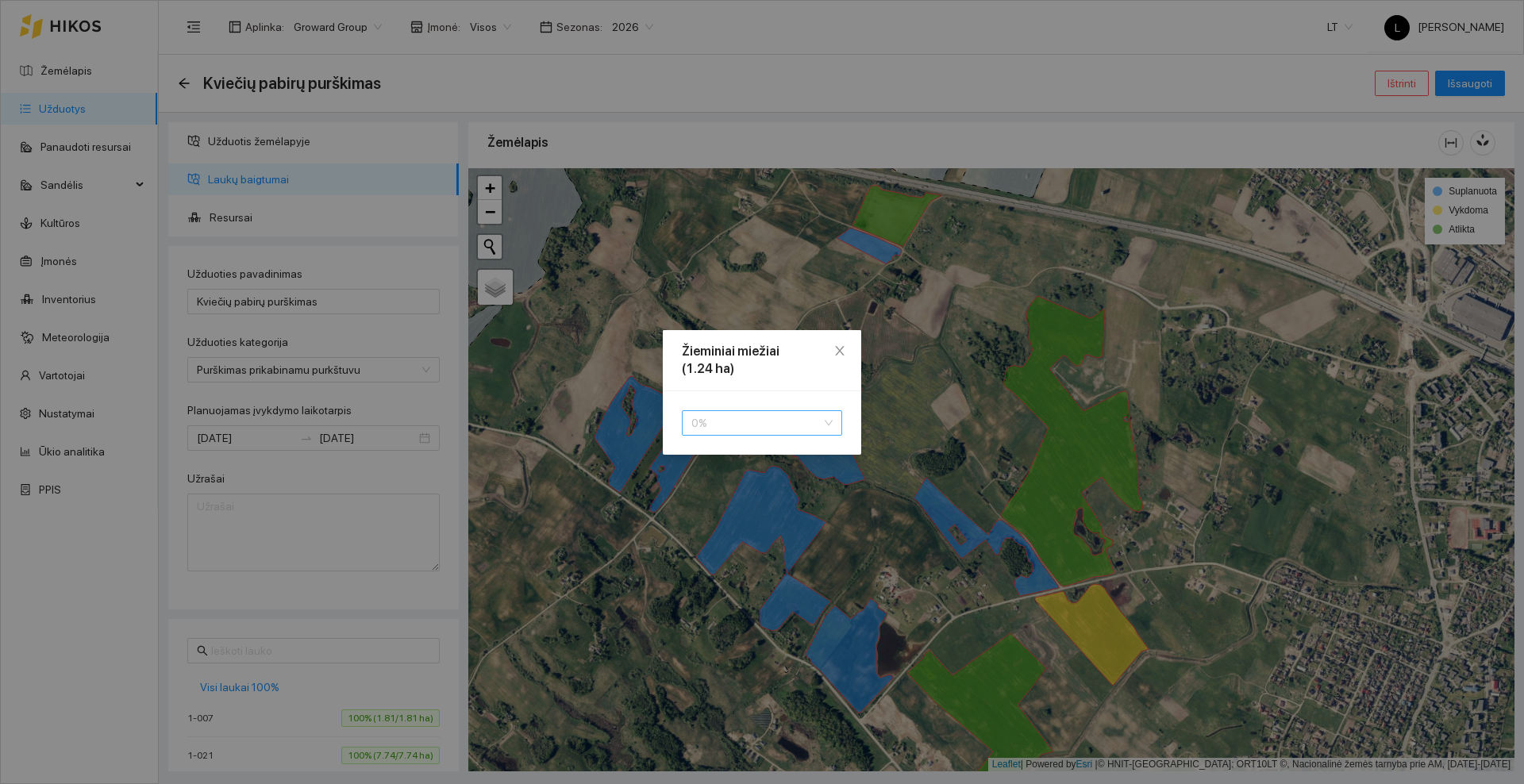
click at [734, 424] on span "0 %" at bounding box center [762, 423] width 141 height 24
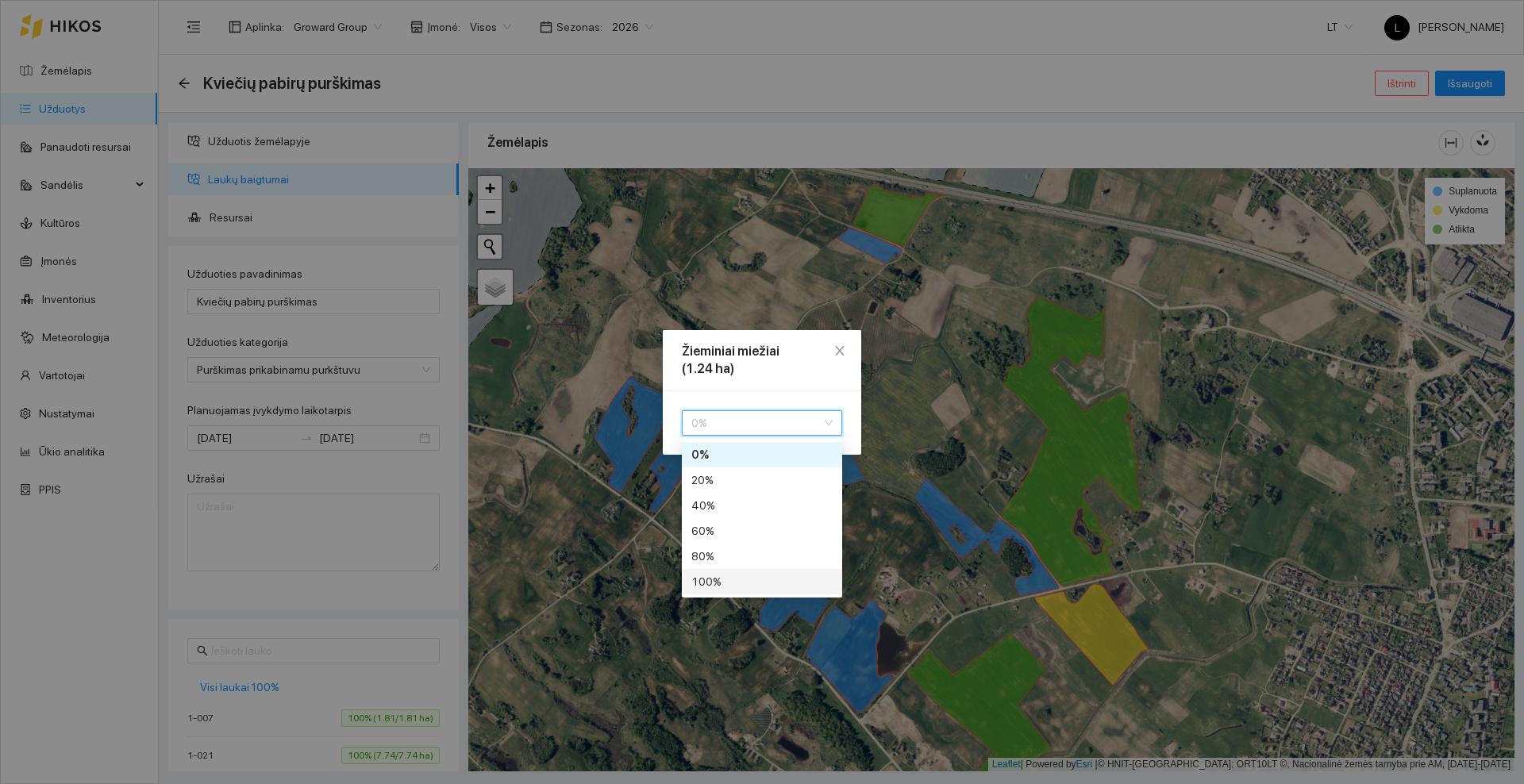
click at [728, 584] on div "100 %" at bounding box center [762, 581] width 141 height 18
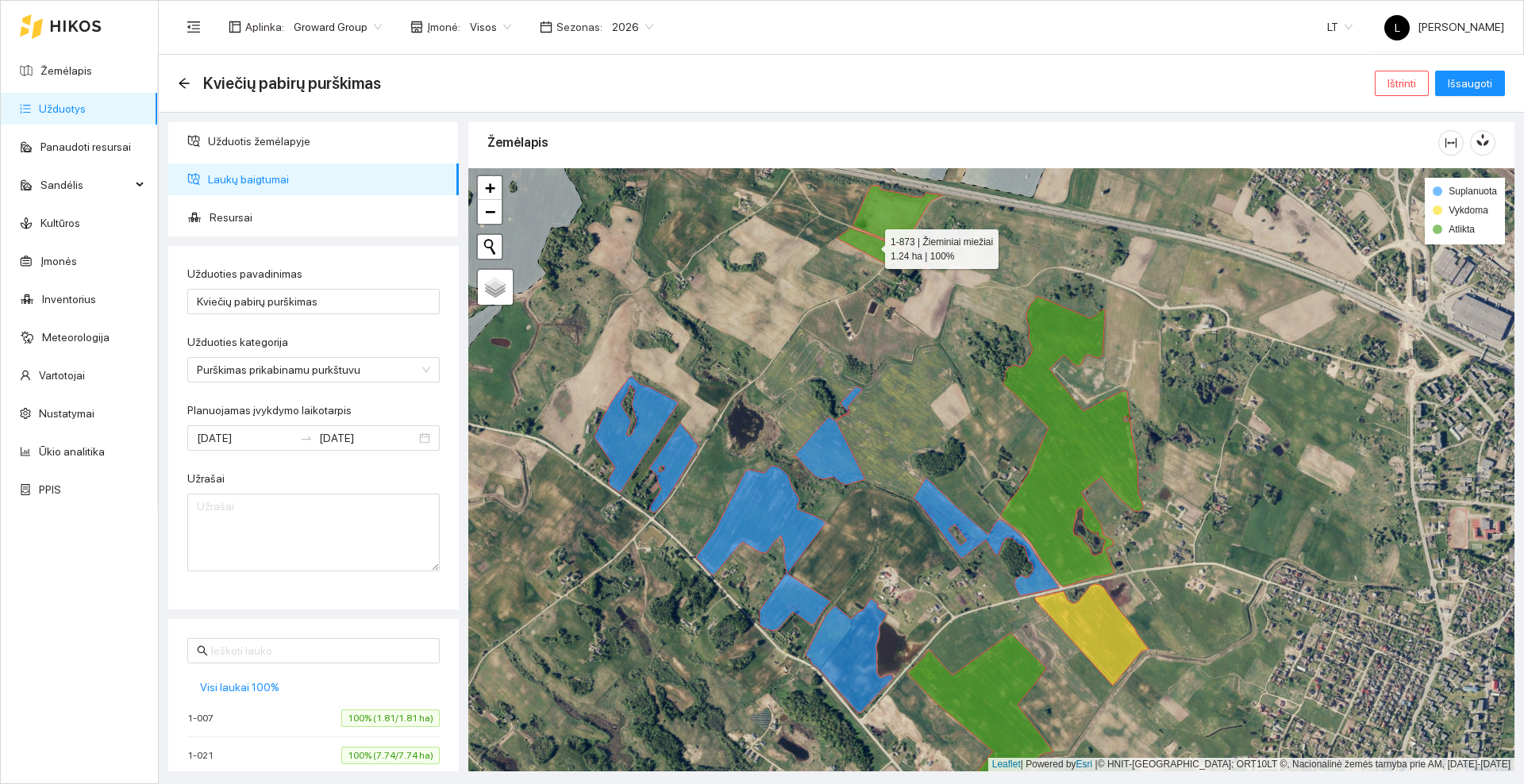
drag, startPoint x: 816, startPoint y: 384, endPoint x: 855, endPoint y: 240, distance: 149.2
click at [855, 240] on div at bounding box center [991, 469] width 1046 height 603
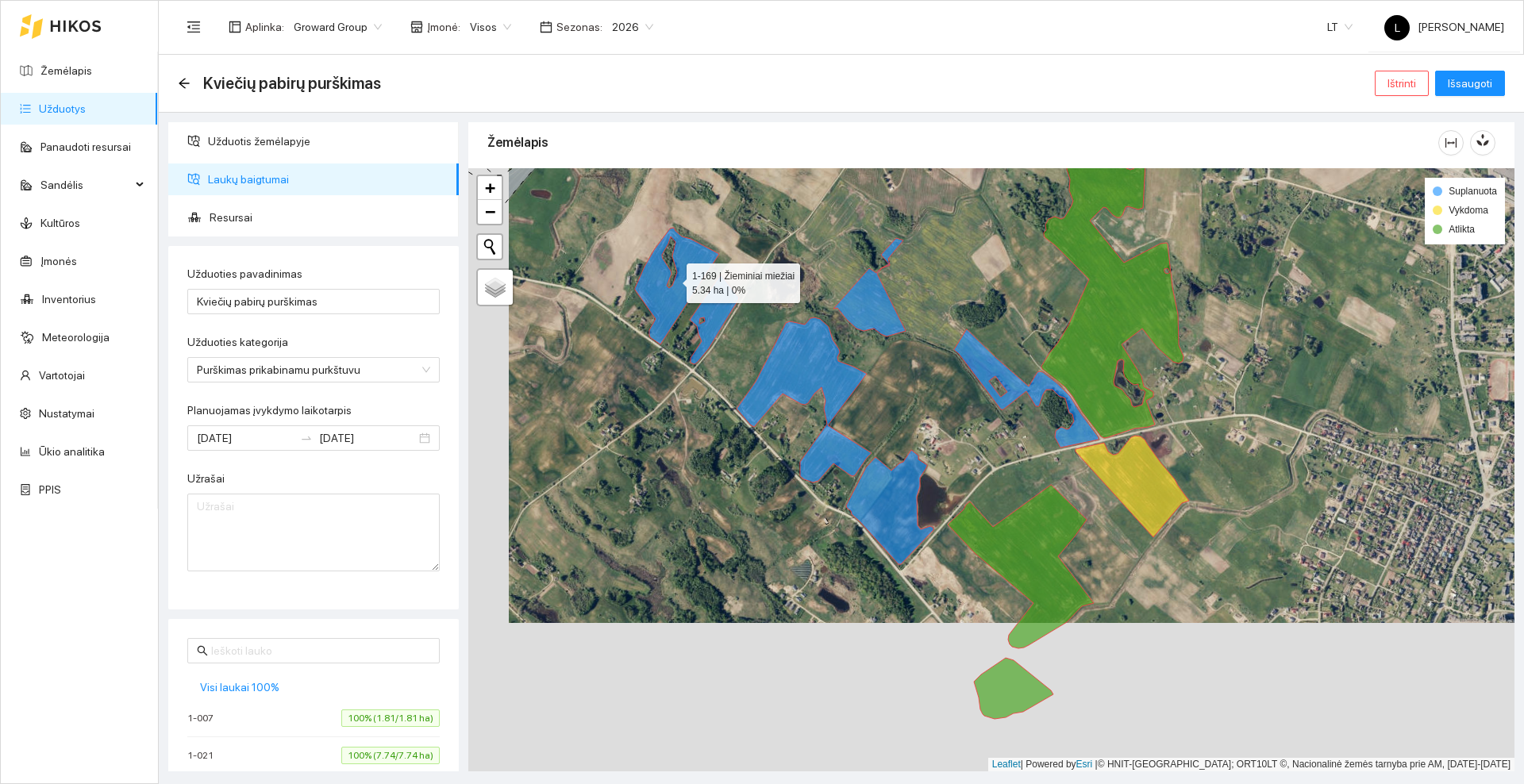
click at [667, 303] on icon at bounding box center [677, 286] width 84 height 116
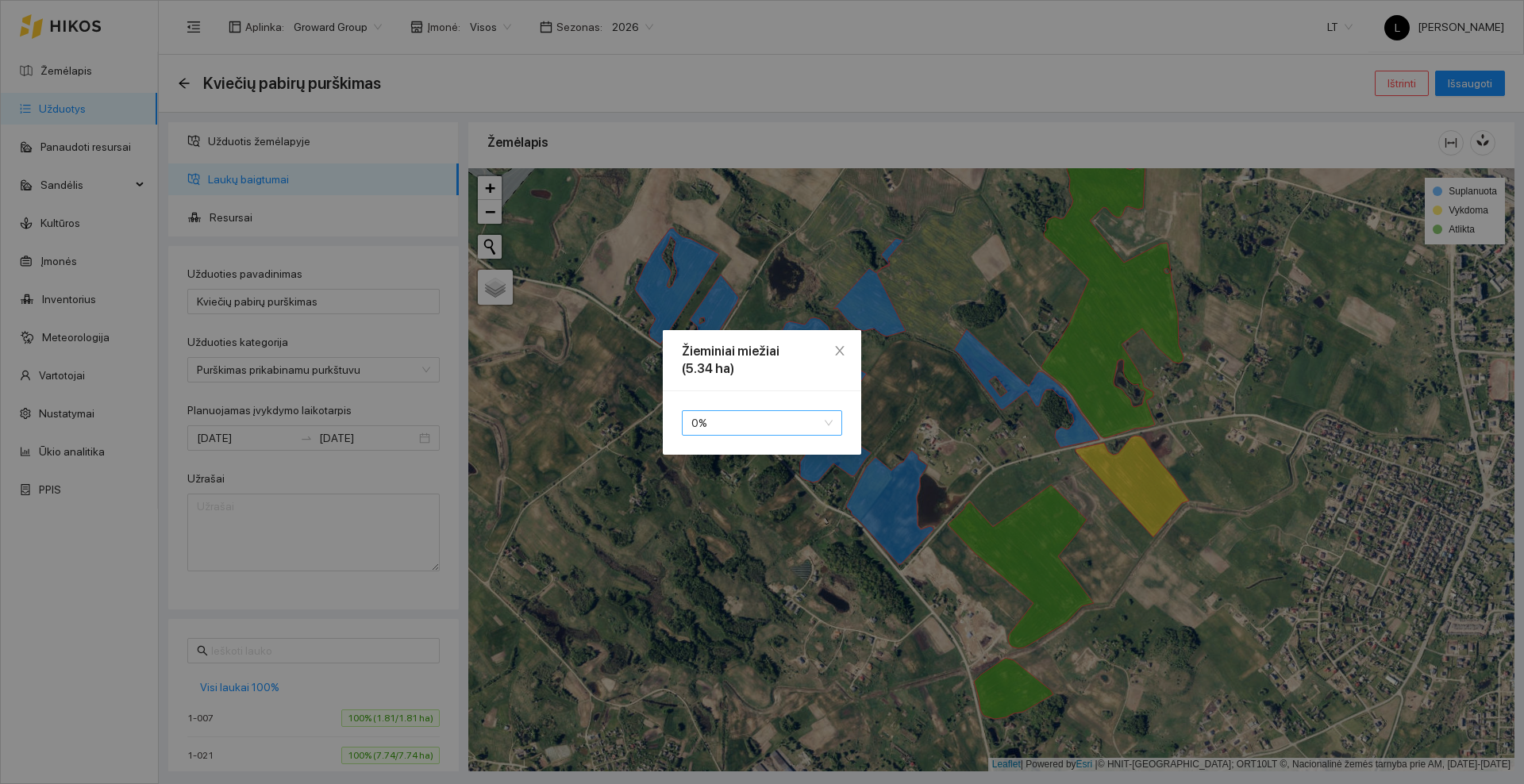
click at [722, 417] on span "0 %" at bounding box center [762, 423] width 141 height 24
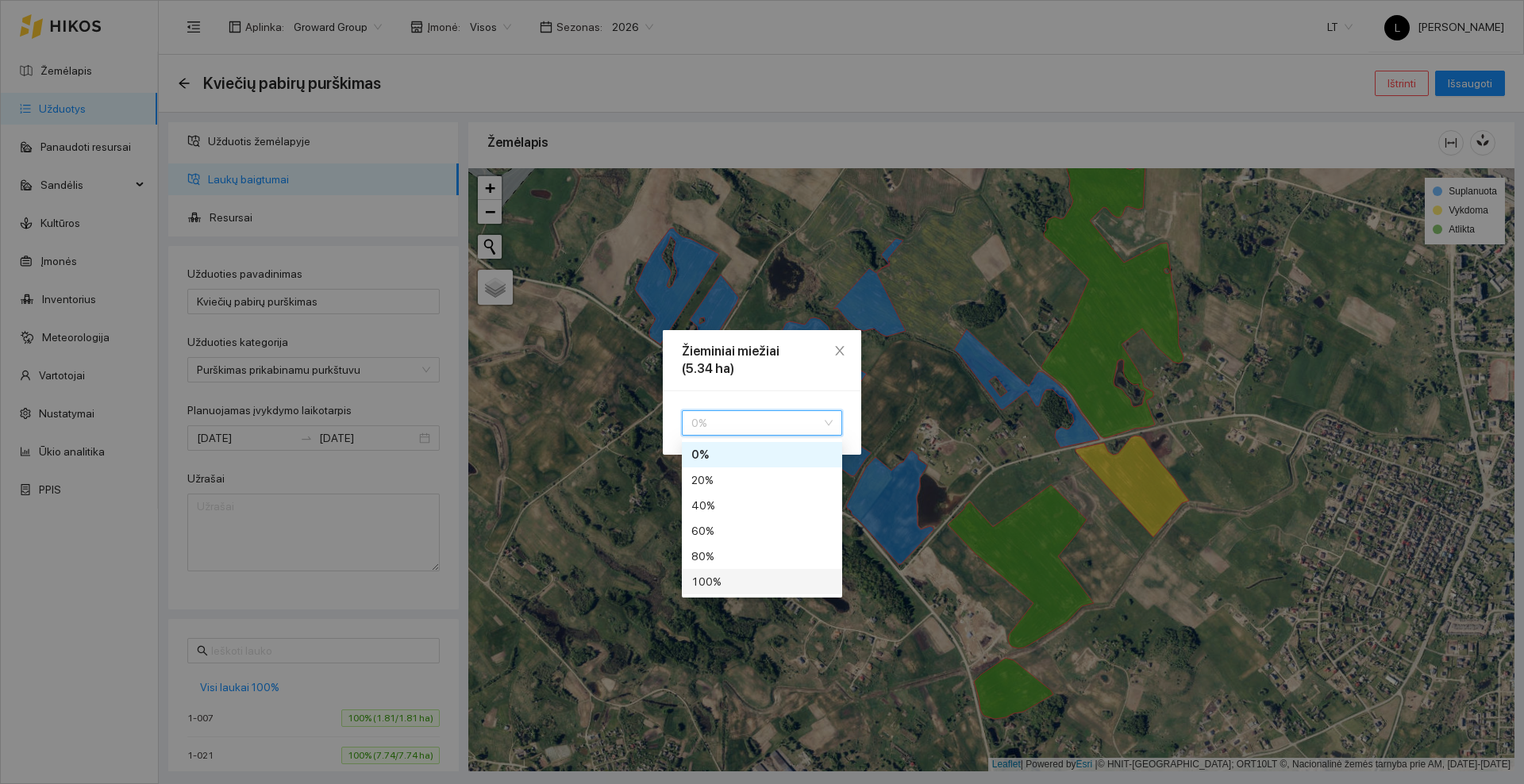
click at [734, 576] on div "100 %" at bounding box center [762, 581] width 141 height 18
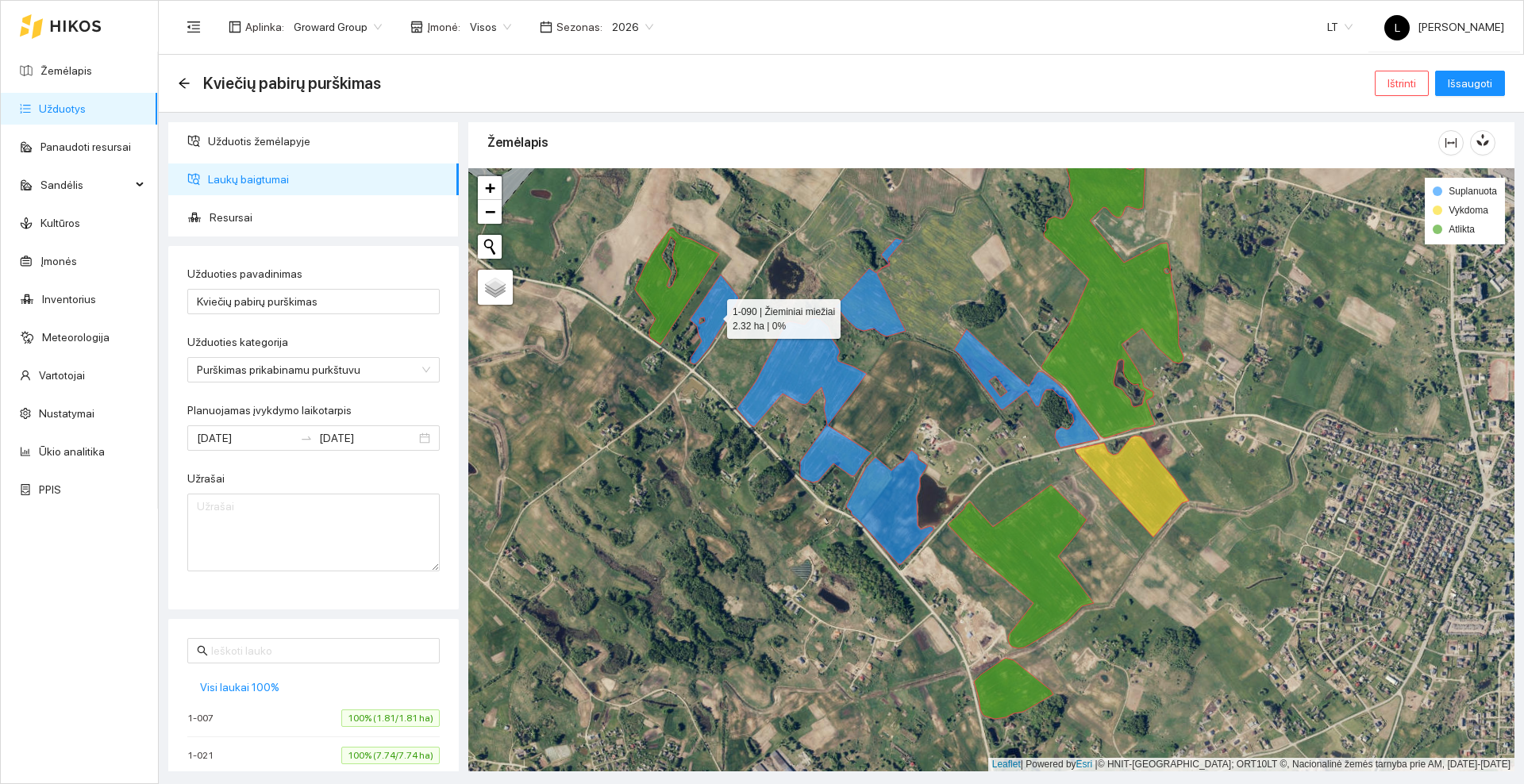
click at [721, 314] on icon at bounding box center [714, 319] width 49 height 89
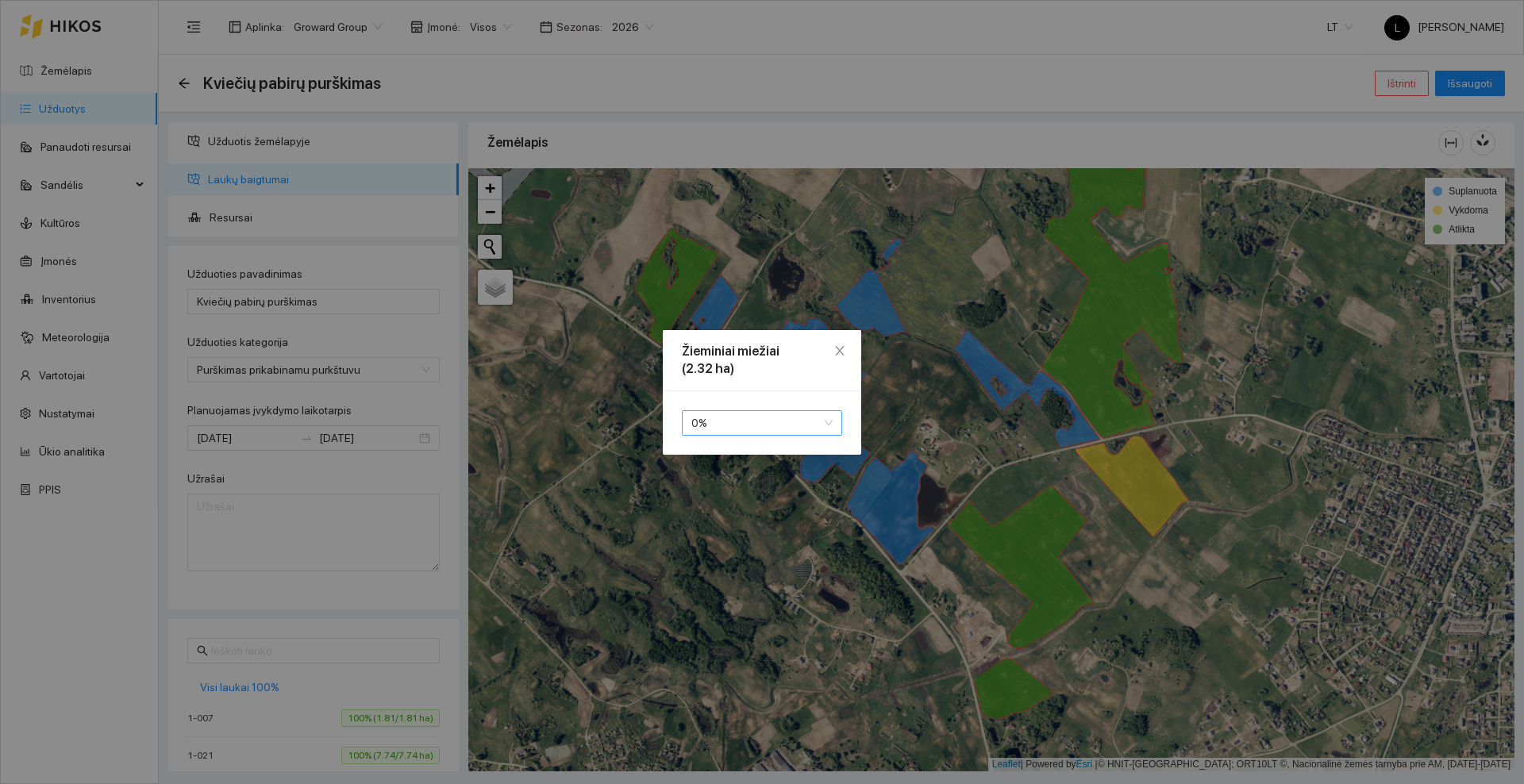
click at [750, 424] on span "0 %" at bounding box center [762, 423] width 141 height 24
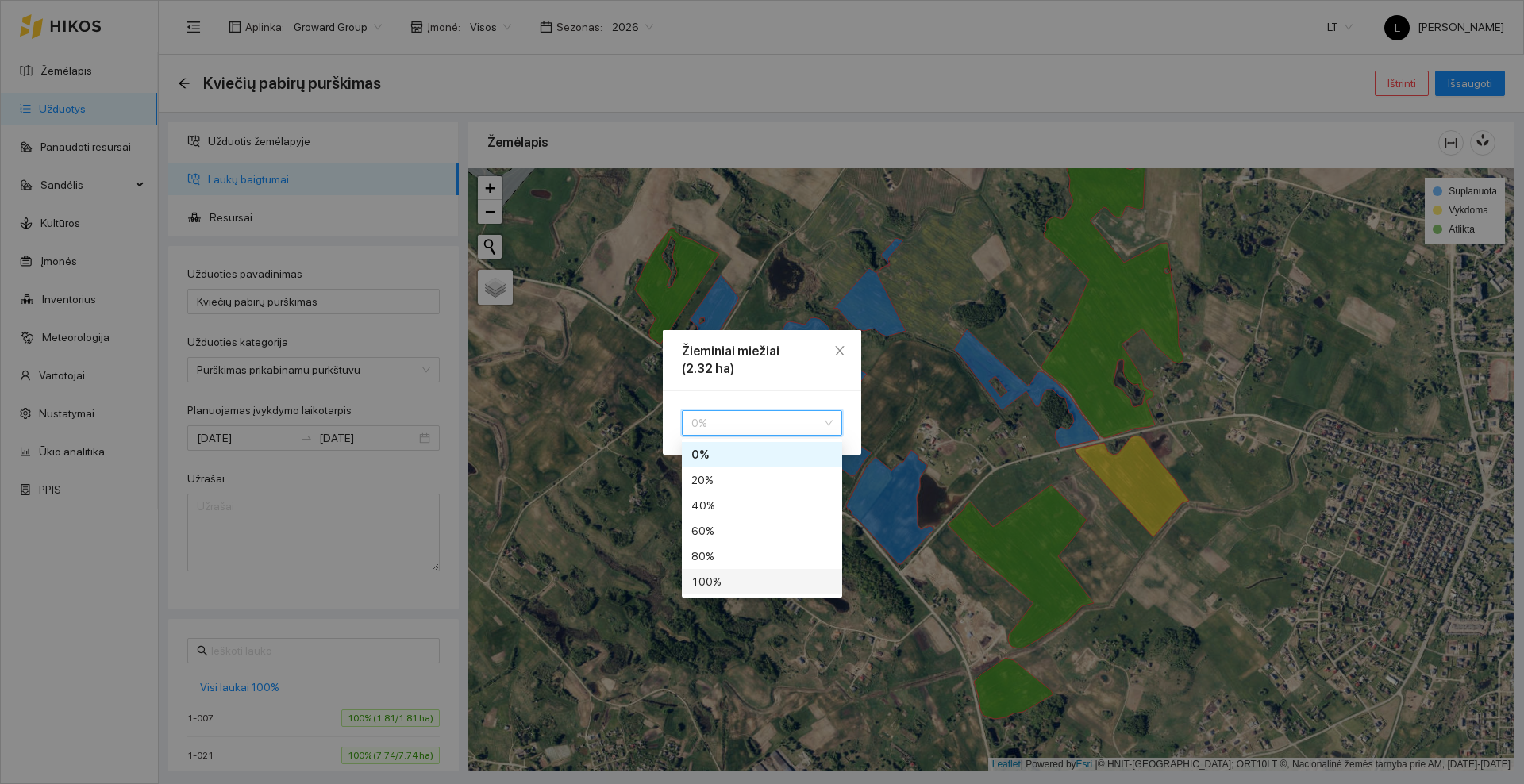
click at [733, 577] on div "100 %" at bounding box center [762, 581] width 141 height 18
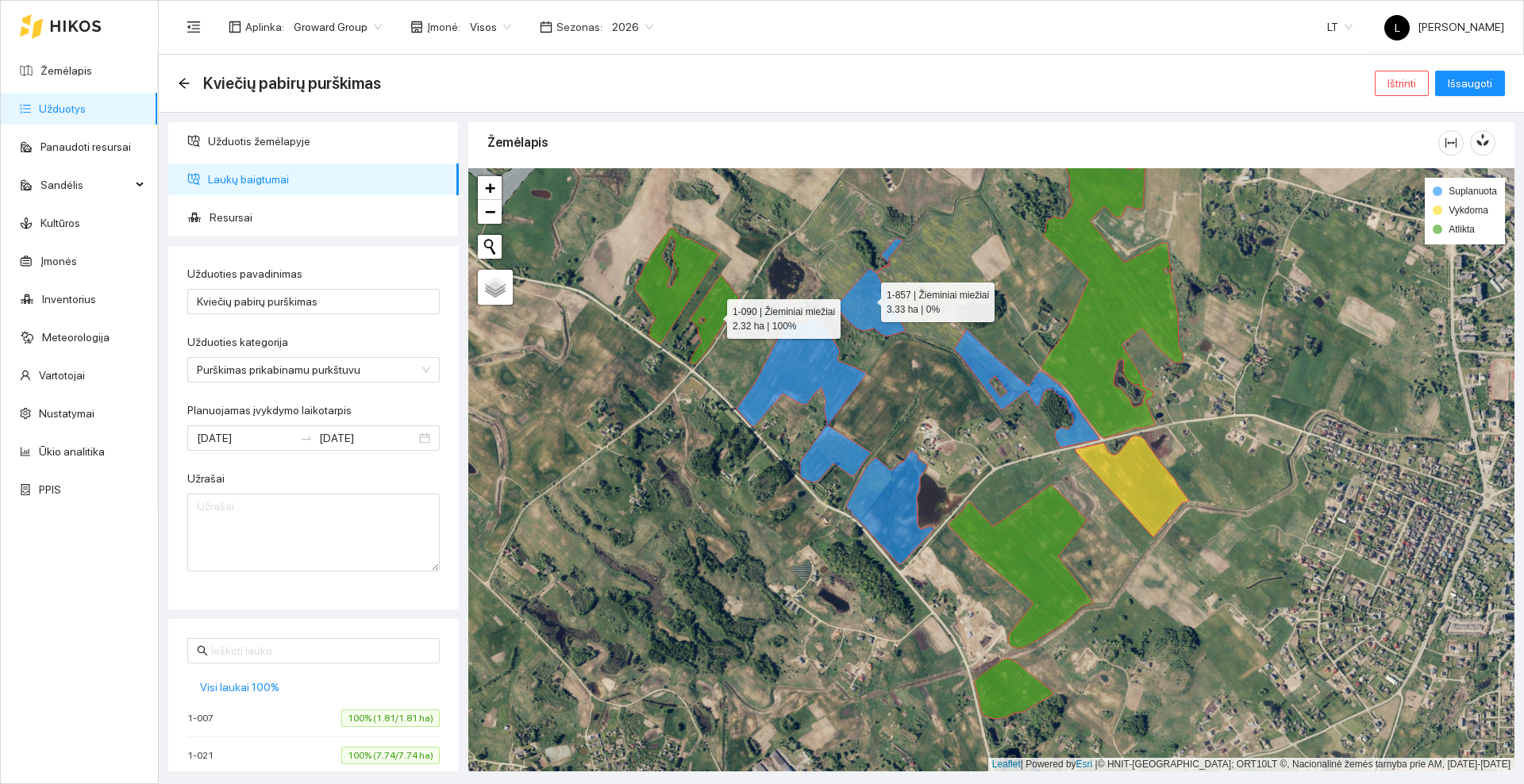
click at [866, 298] on icon at bounding box center [870, 287] width 73 height 99
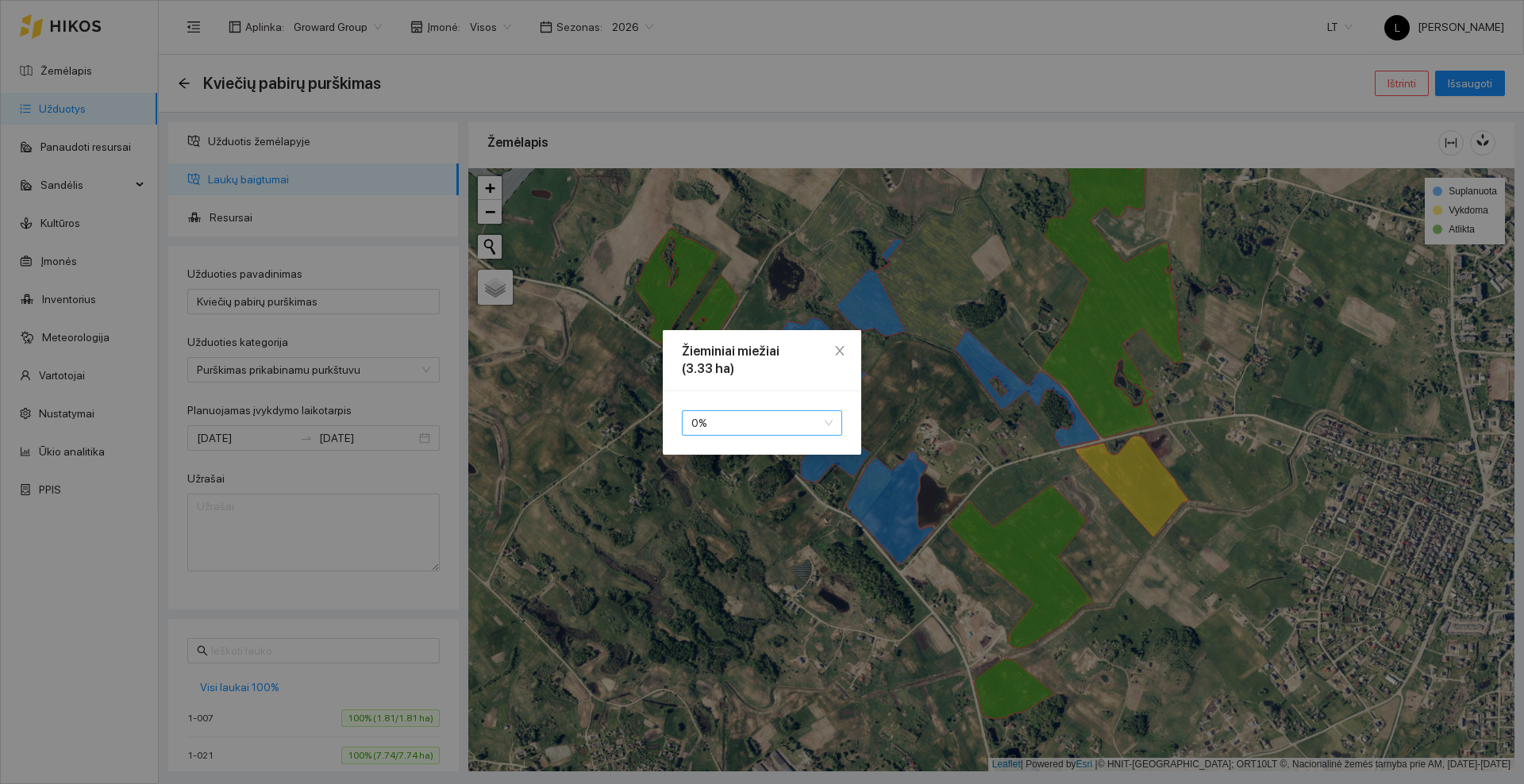
click at [807, 421] on span "0 %" at bounding box center [762, 423] width 141 height 24
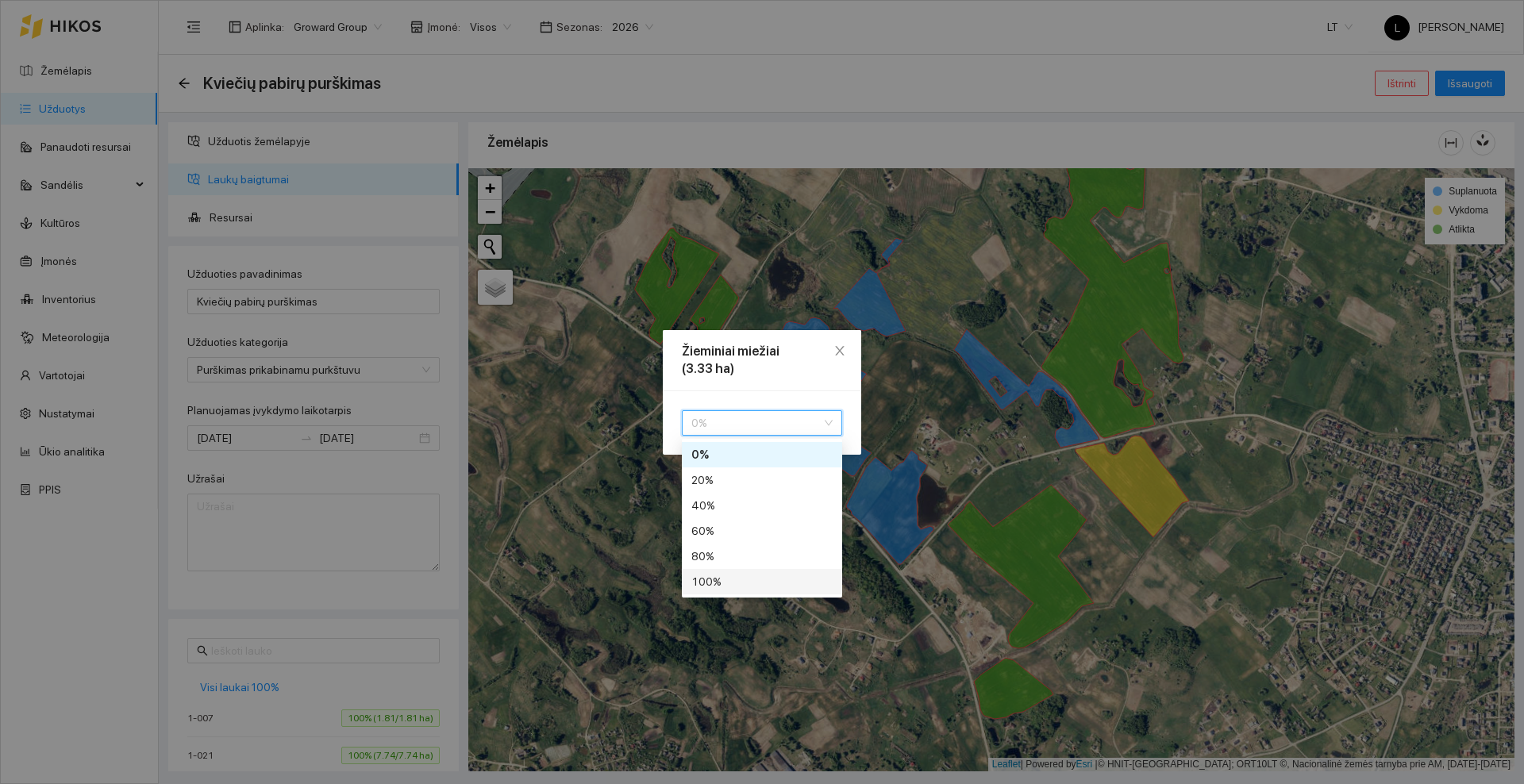
click at [739, 578] on div "100 %" at bounding box center [762, 581] width 141 height 18
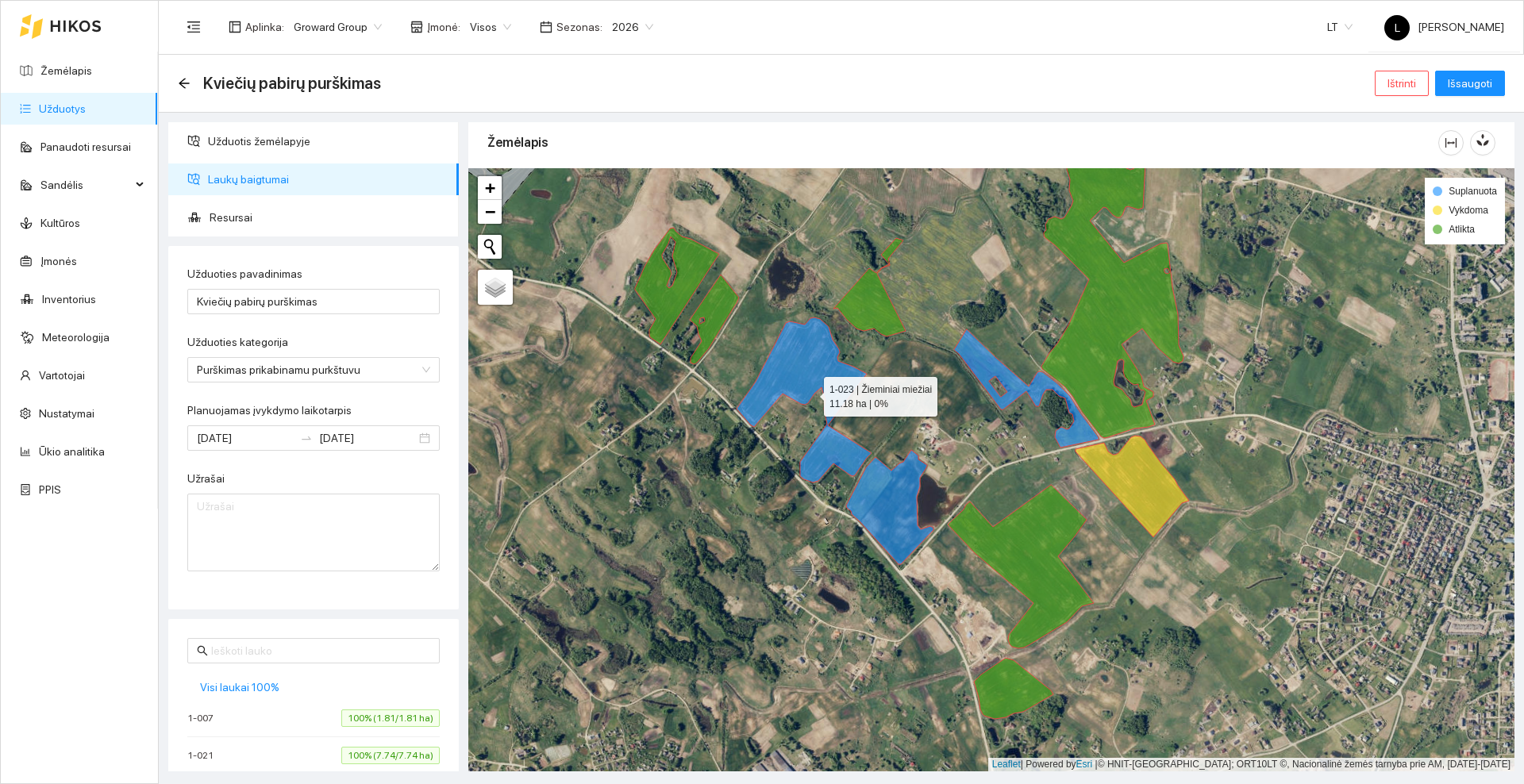
click at [806, 380] on icon at bounding box center [804, 400] width 135 height 165
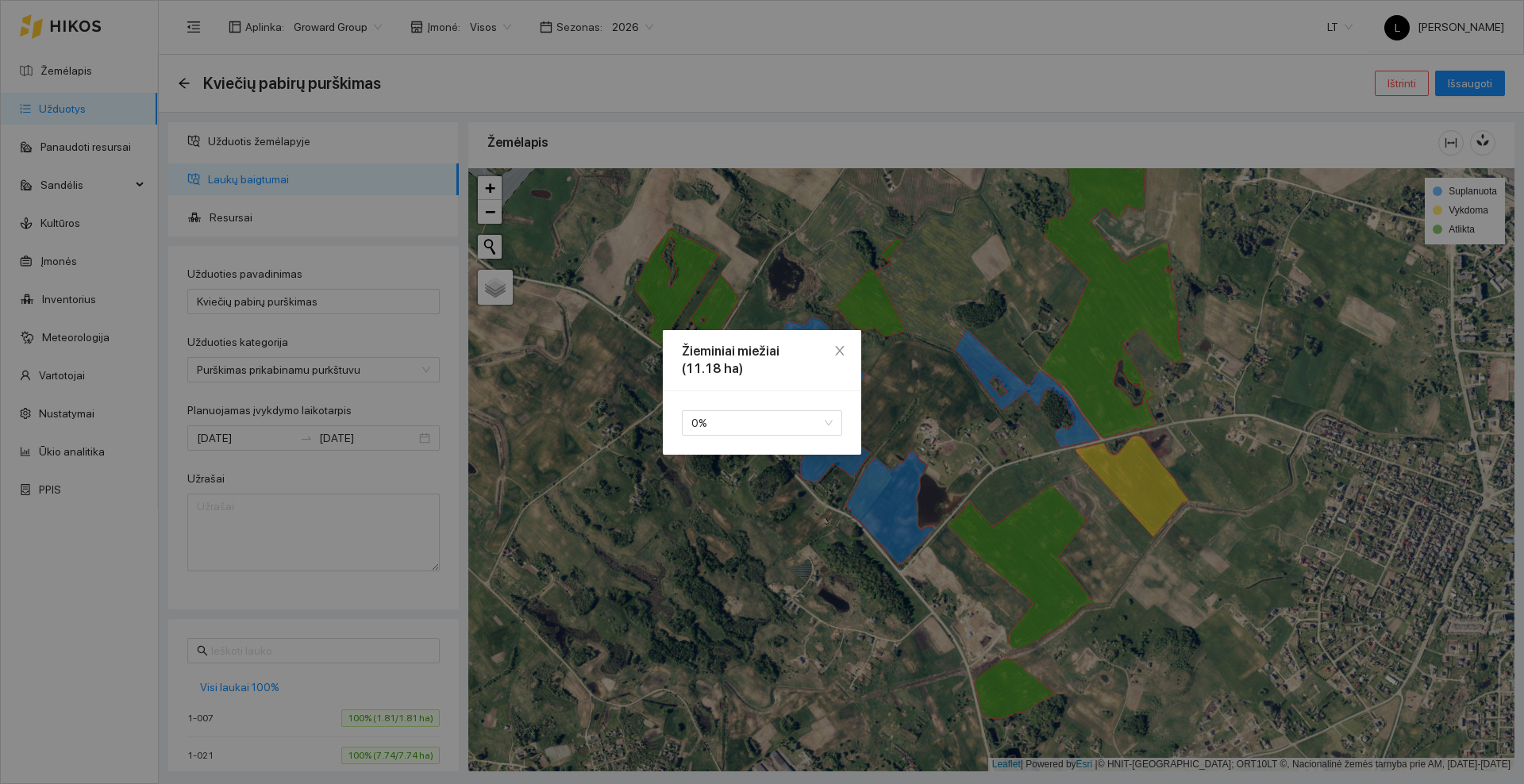
click at [767, 484] on div "Žieminiai miežiai (11.18 ha) 0 % 80 100 0 % 20 % 40 % 60 % 80 % 100 %" at bounding box center [762, 392] width 1524 height 784
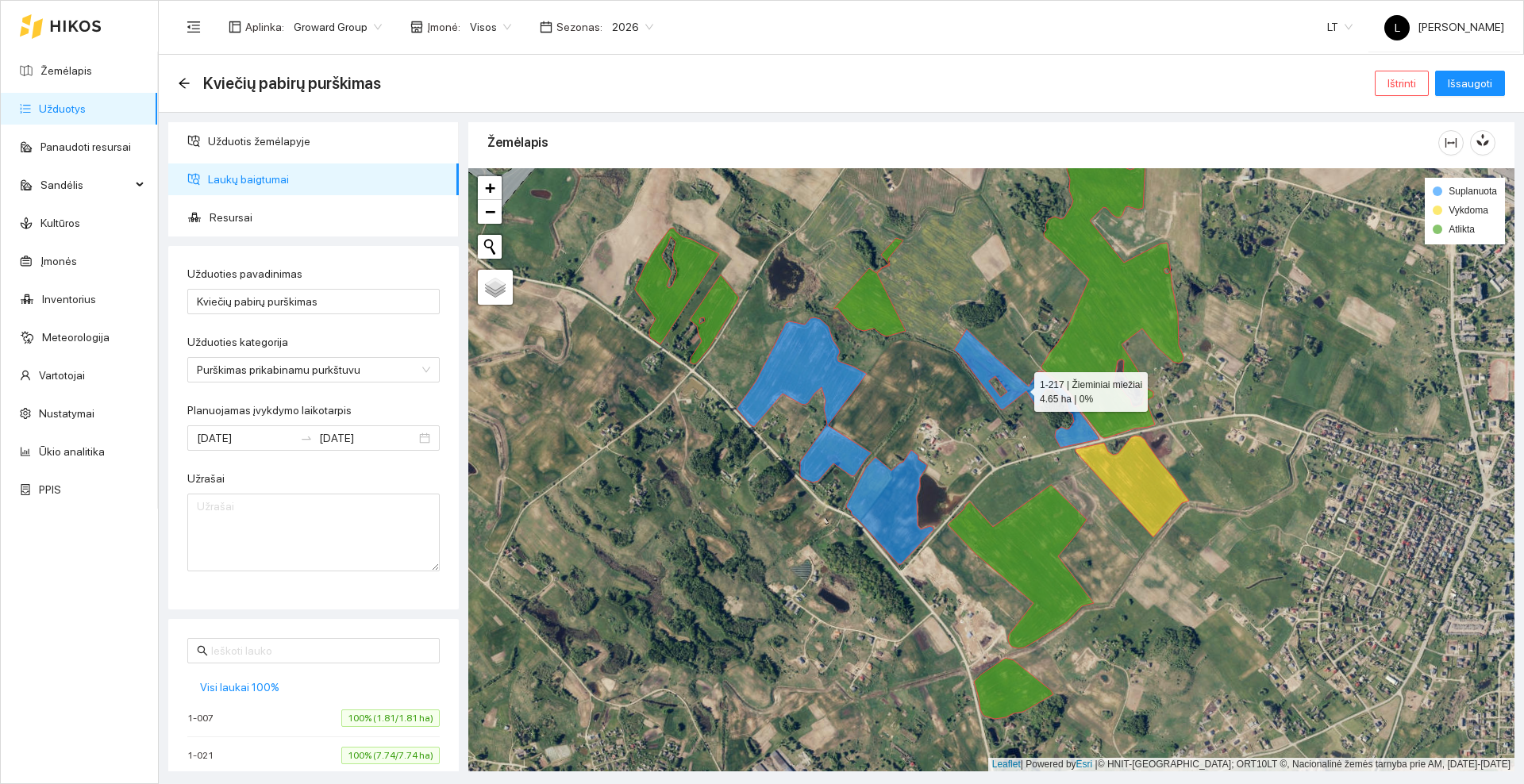
click at [971, 354] on icon at bounding box center [1026, 388] width 144 height 118
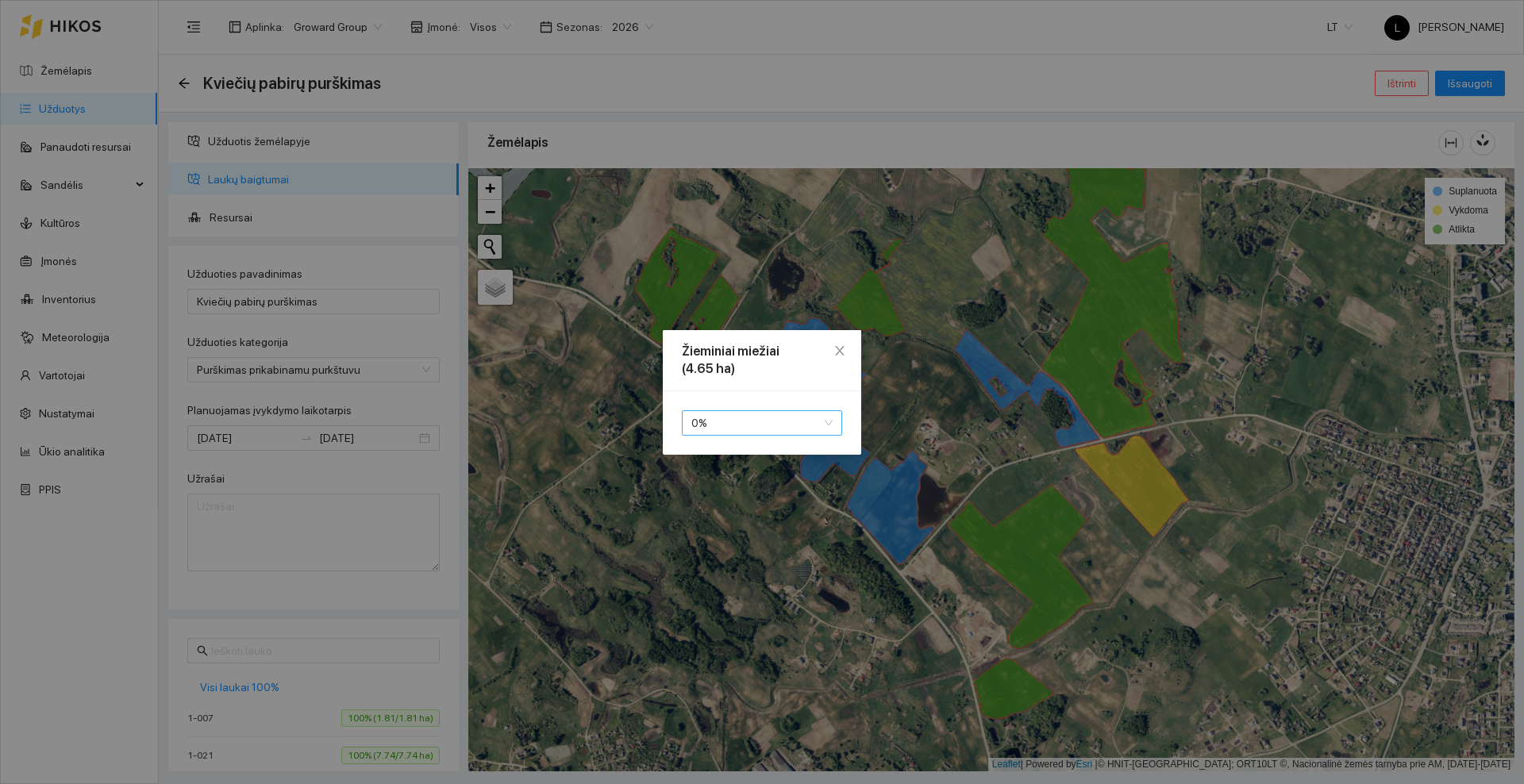
click at [800, 422] on span "0 %" at bounding box center [762, 423] width 141 height 24
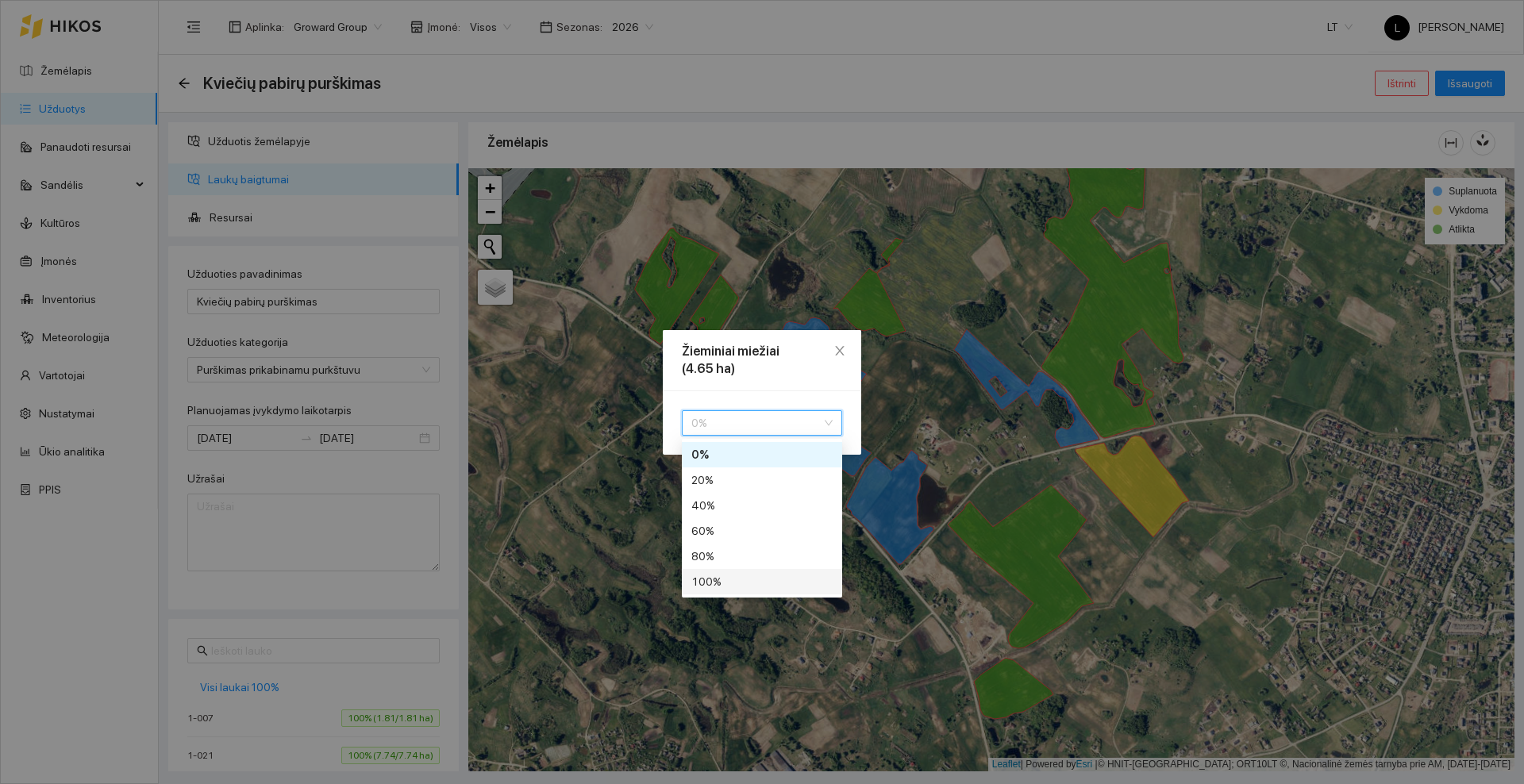
click at [725, 580] on div "100 %" at bounding box center [762, 581] width 141 height 18
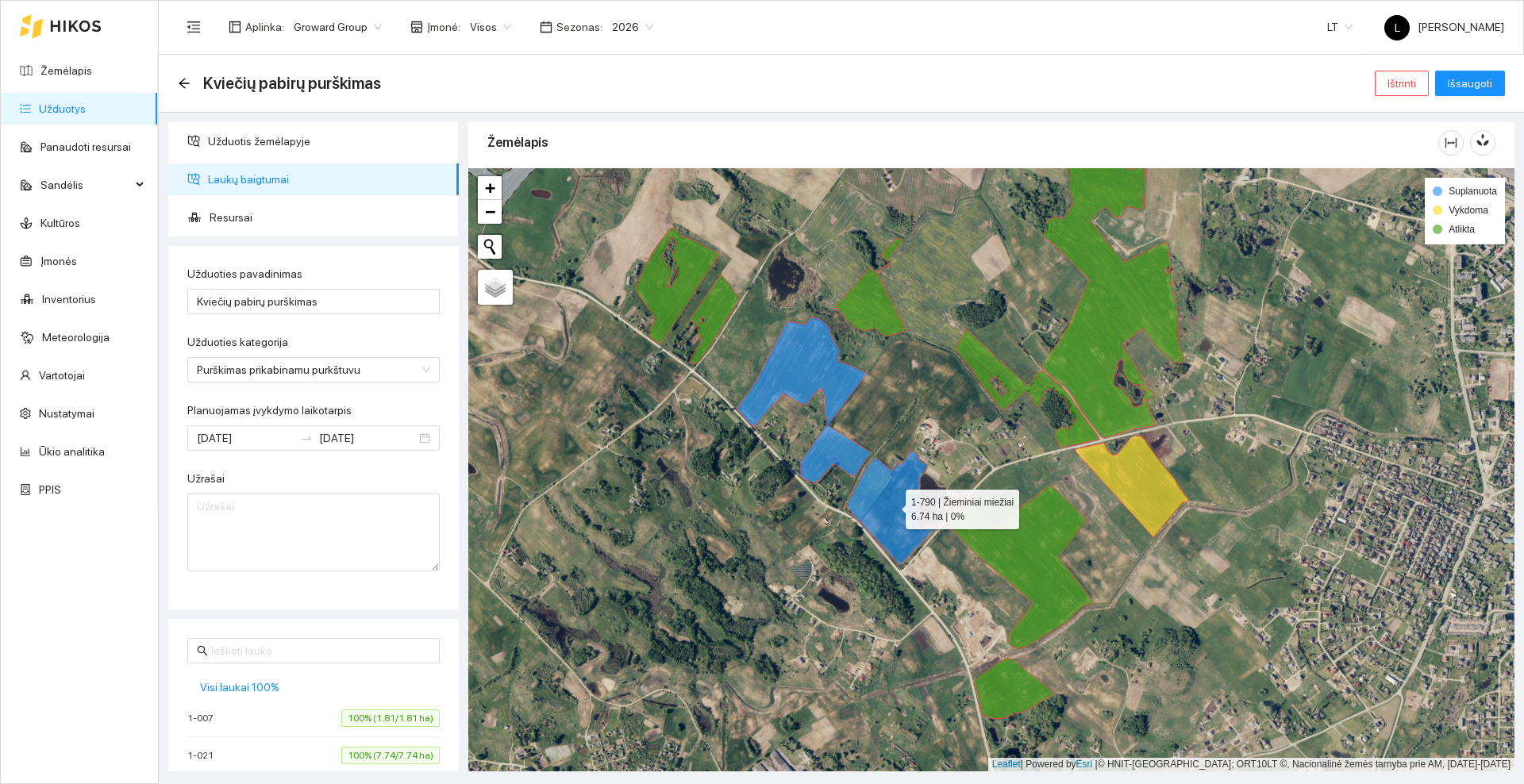
click at [879, 495] on icon at bounding box center [889, 506] width 87 height 114
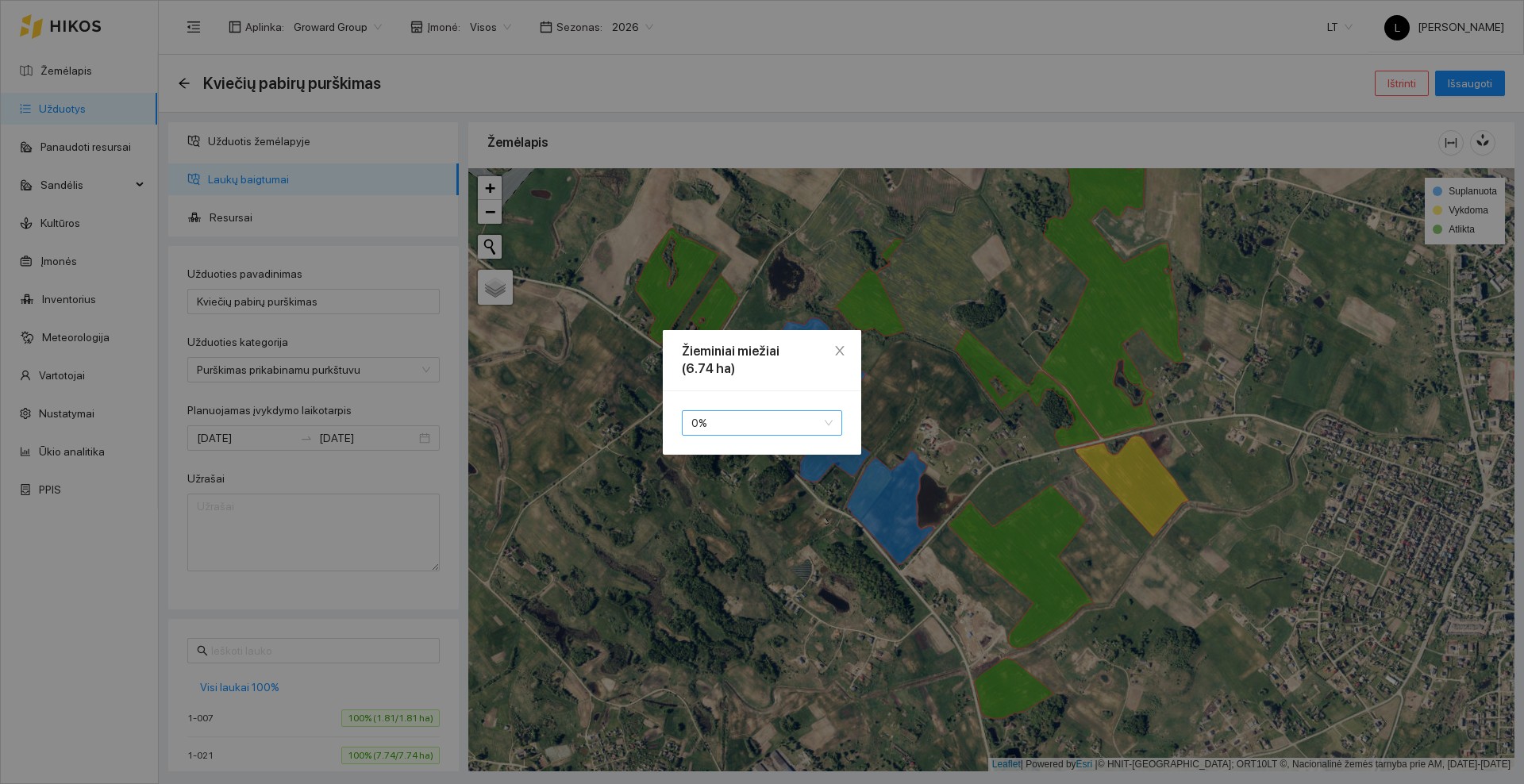
click at [795, 422] on span "0 %" at bounding box center [762, 423] width 141 height 24
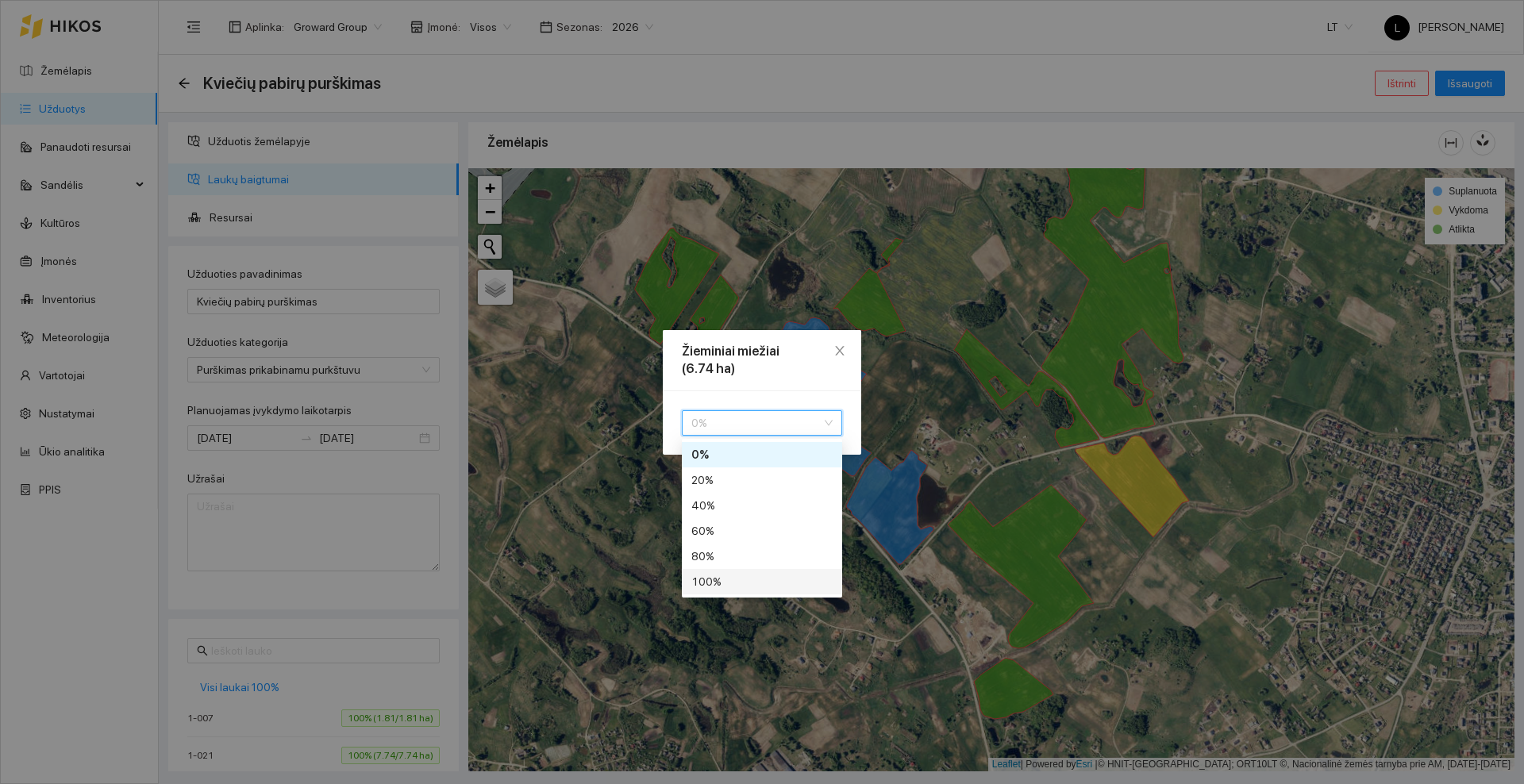
click at [726, 584] on div "100 %" at bounding box center [762, 581] width 141 height 18
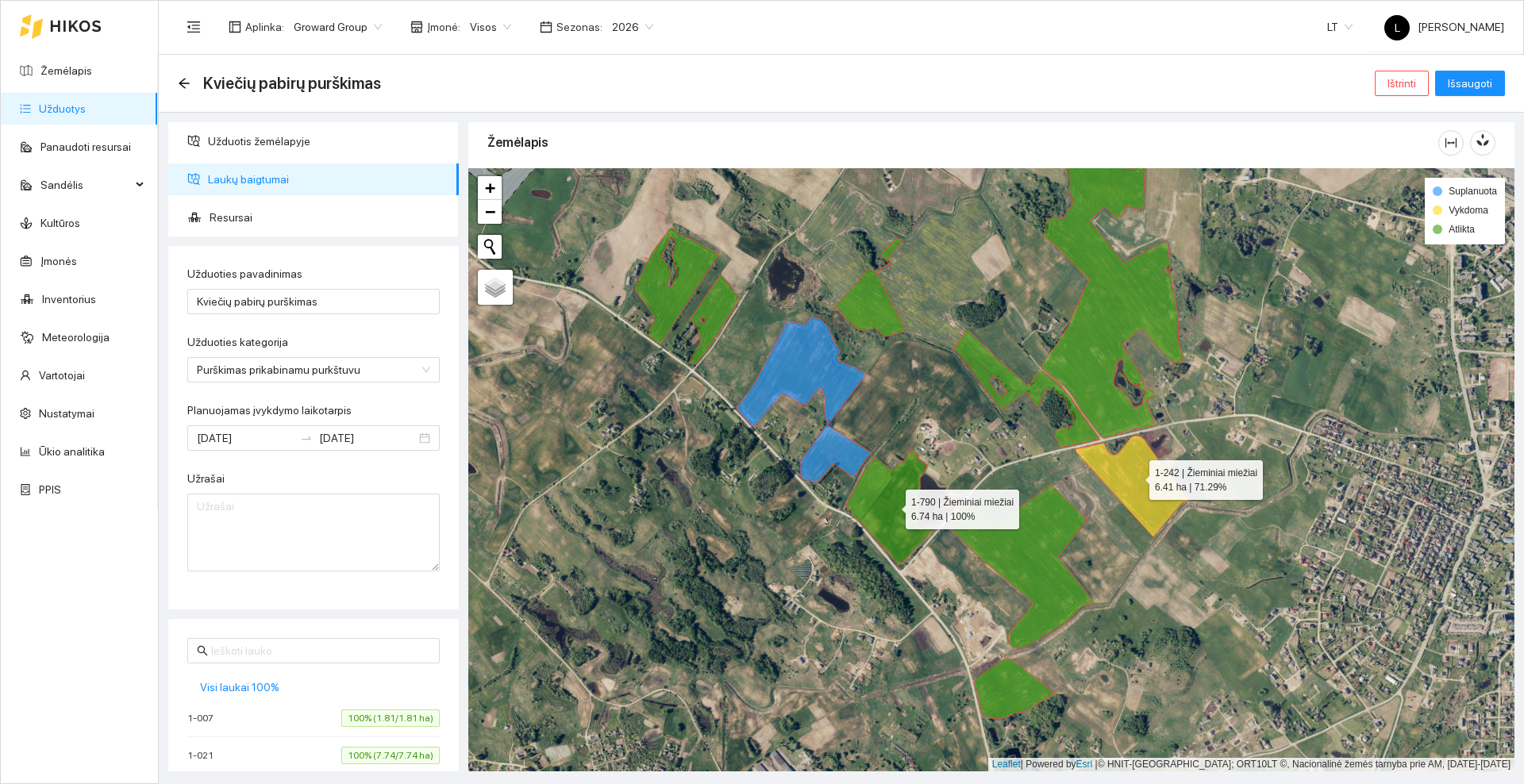
click at [1135, 476] on icon at bounding box center [1132, 486] width 113 height 101
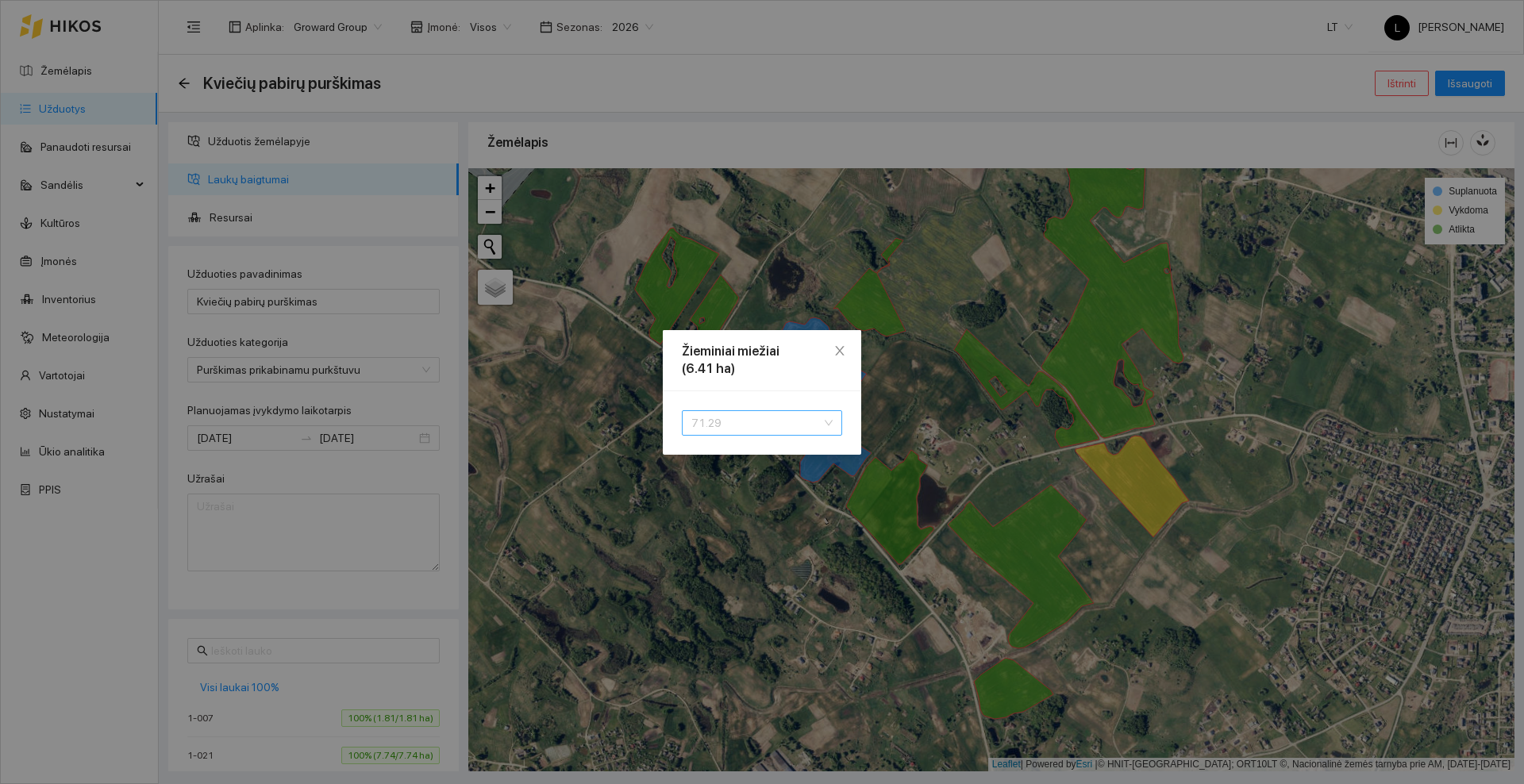
click at [773, 422] on span "71.29" at bounding box center [762, 423] width 141 height 24
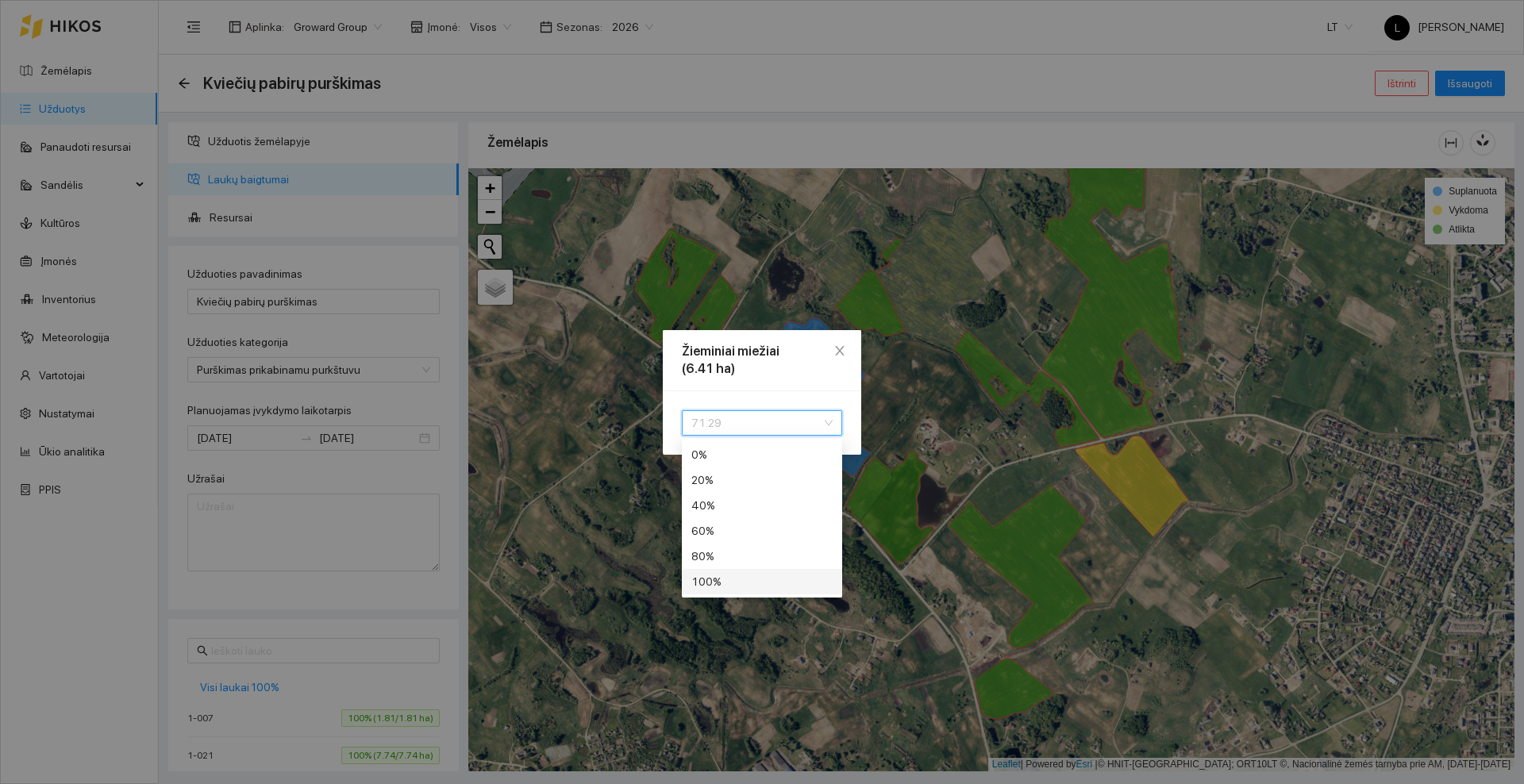
click at [730, 578] on div "100 %" at bounding box center [762, 581] width 141 height 18
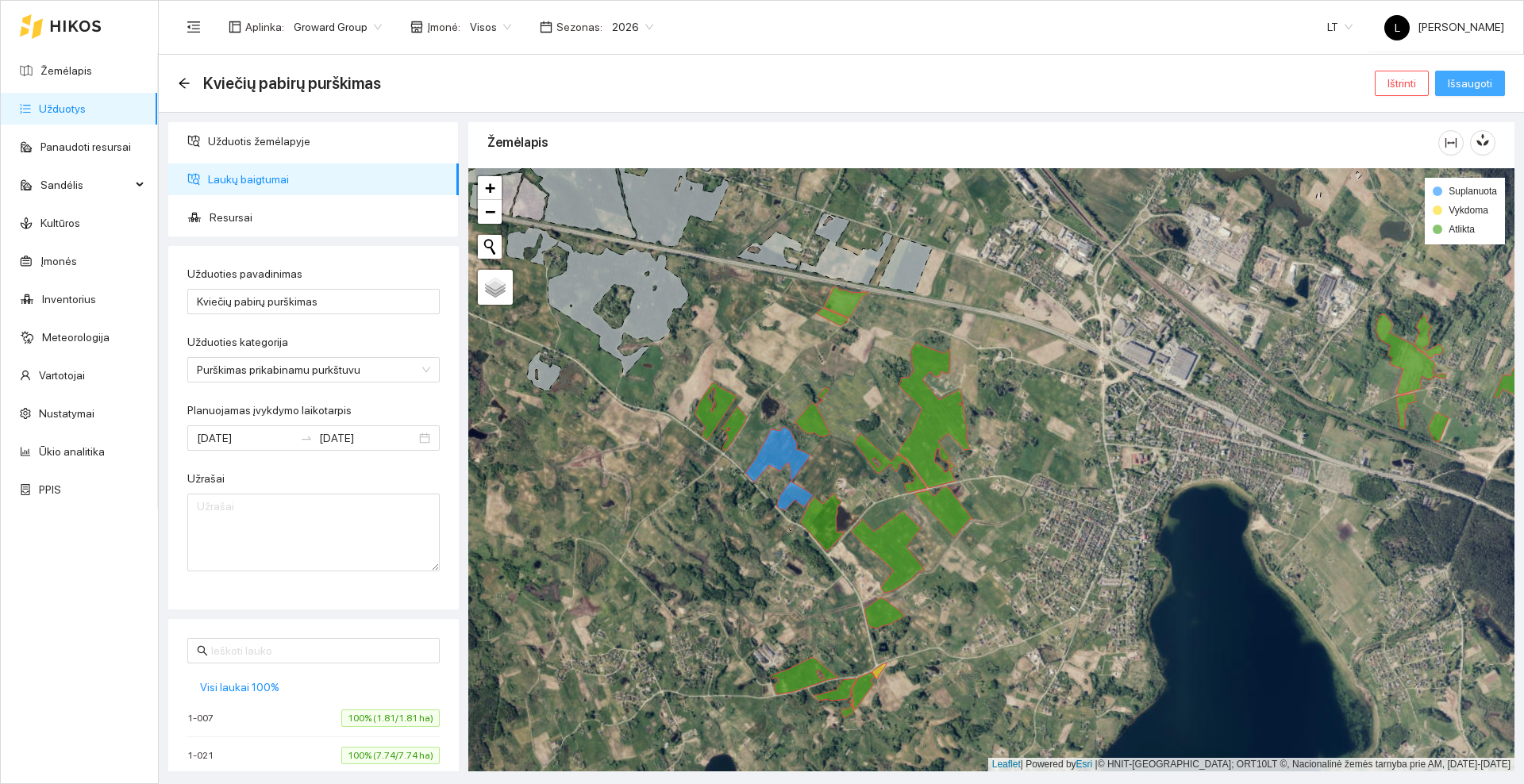
click at [1473, 89] on span "Išsaugoti" at bounding box center [1469, 83] width 45 height 18
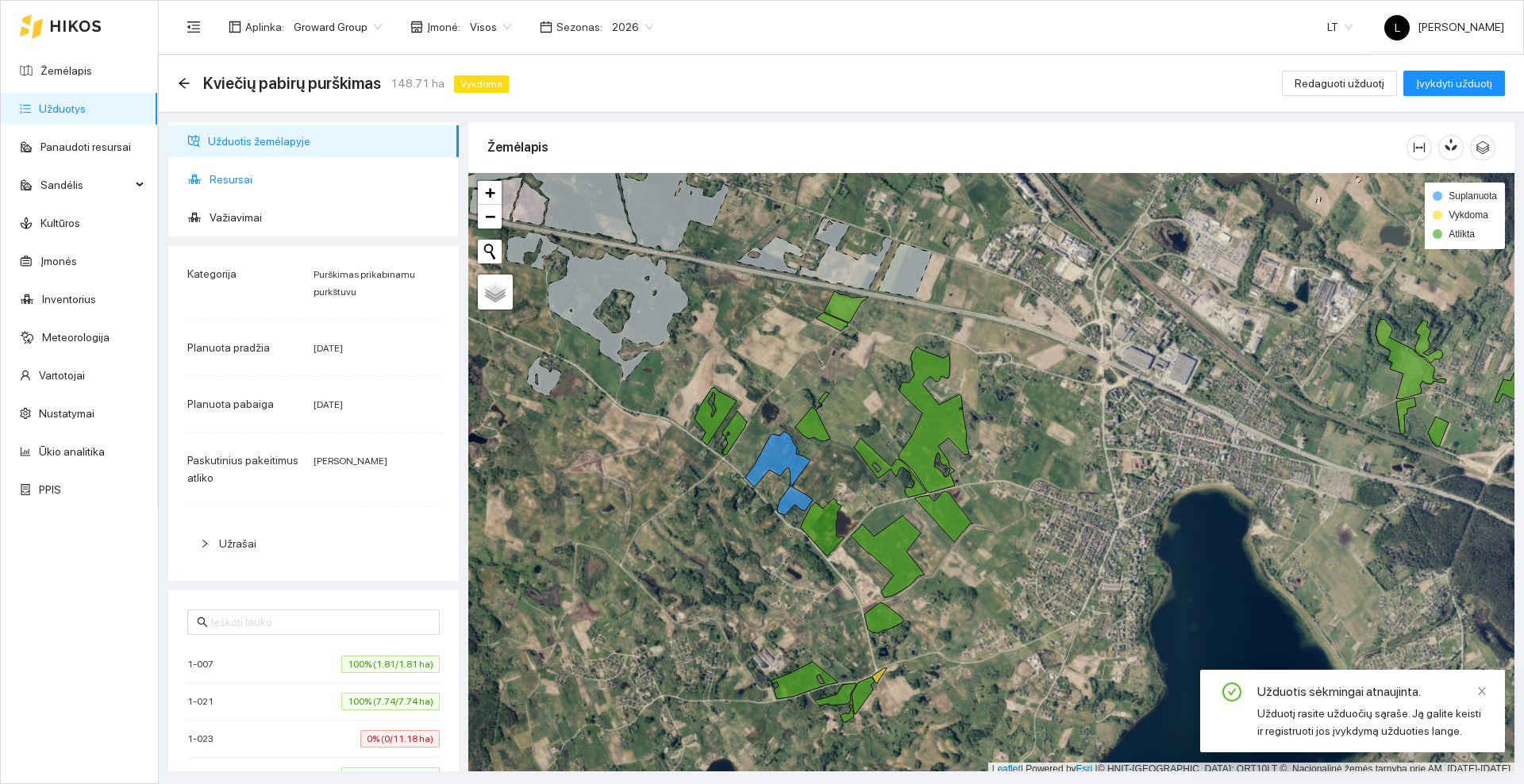
click at [242, 185] on span "Resursai" at bounding box center [328, 180] width 236 height 32
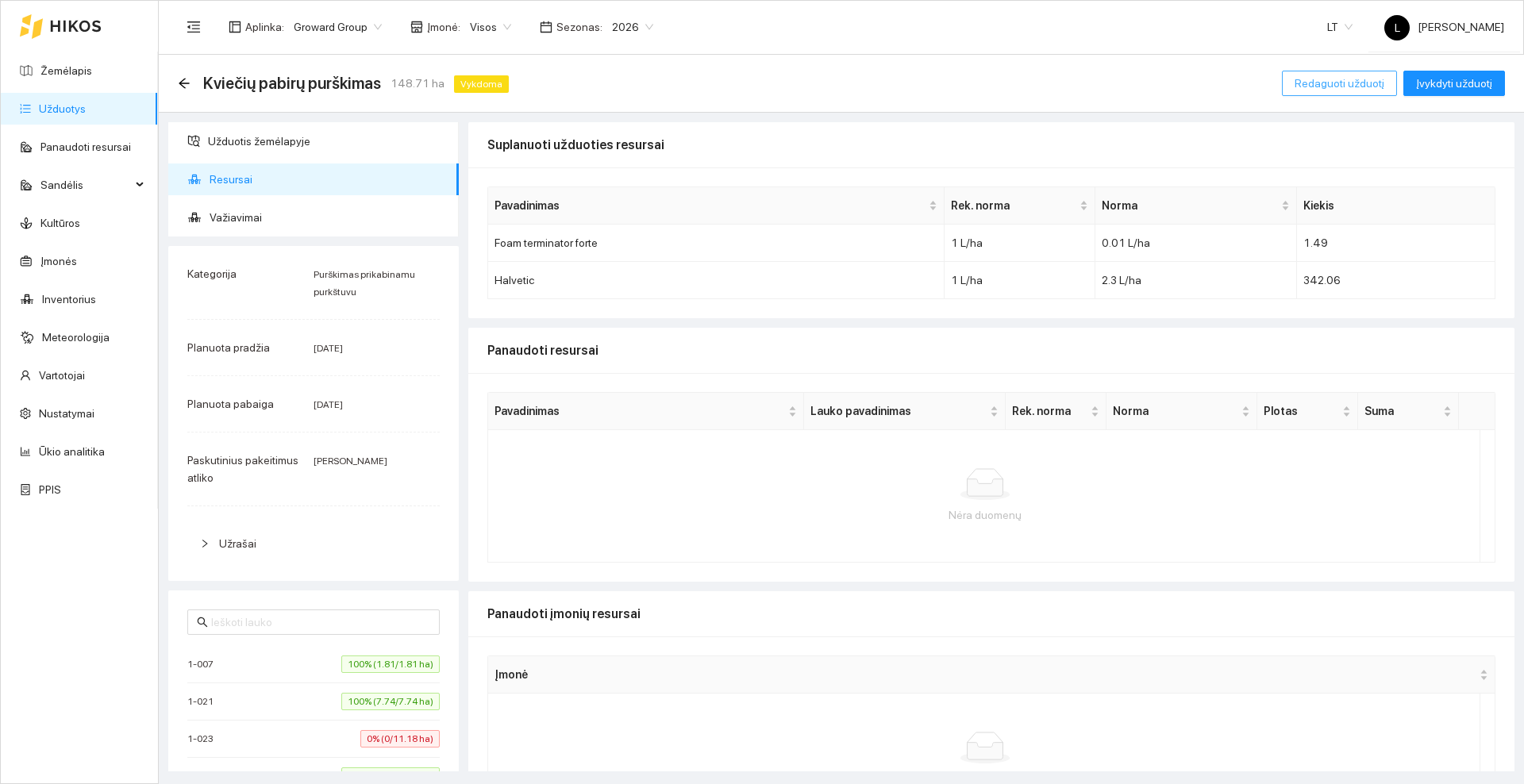
click at [1368, 83] on span "Redaguoti užduotį" at bounding box center [1339, 83] width 89 height 18
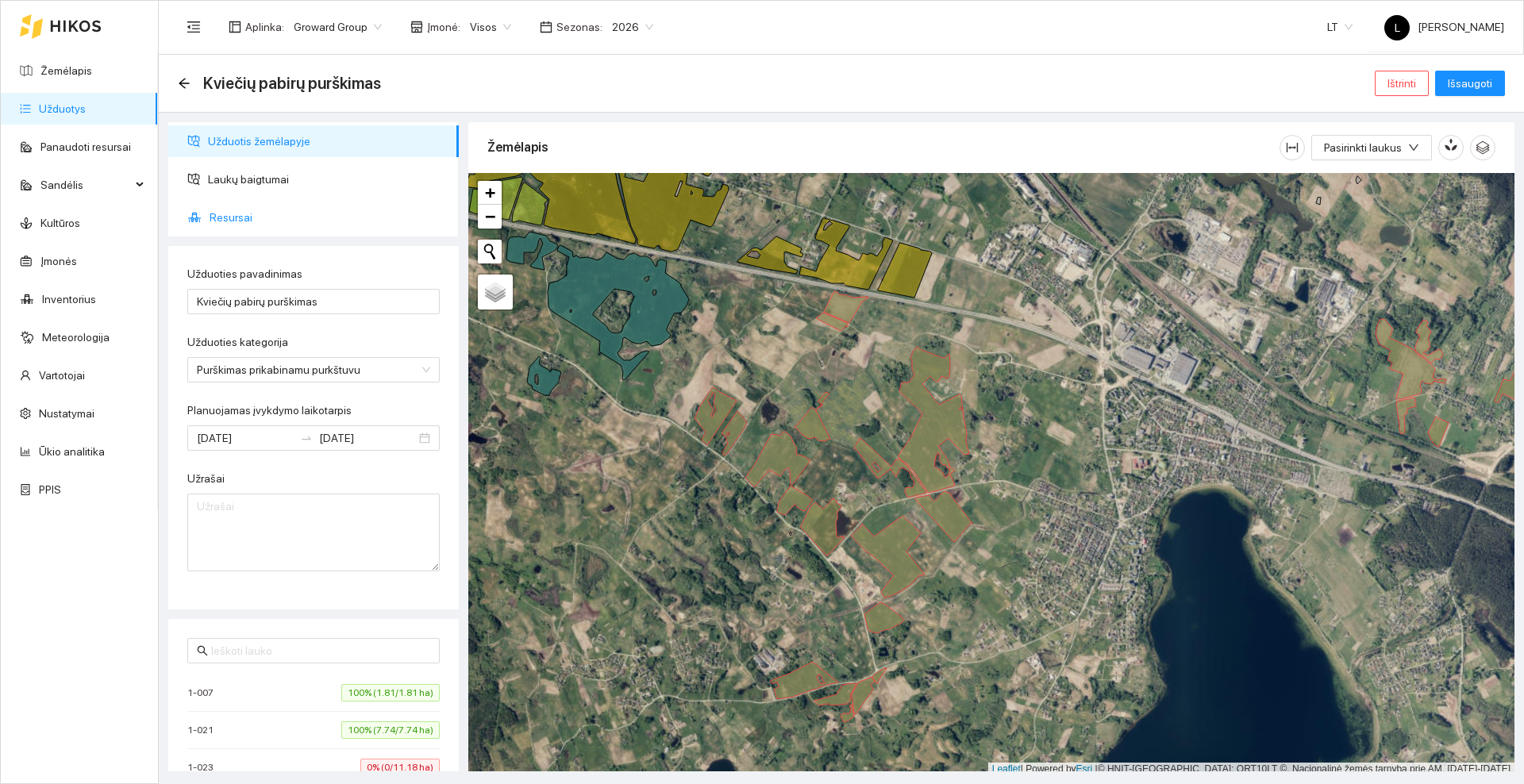
click at [260, 218] on span "Resursai" at bounding box center [328, 218] width 236 height 32
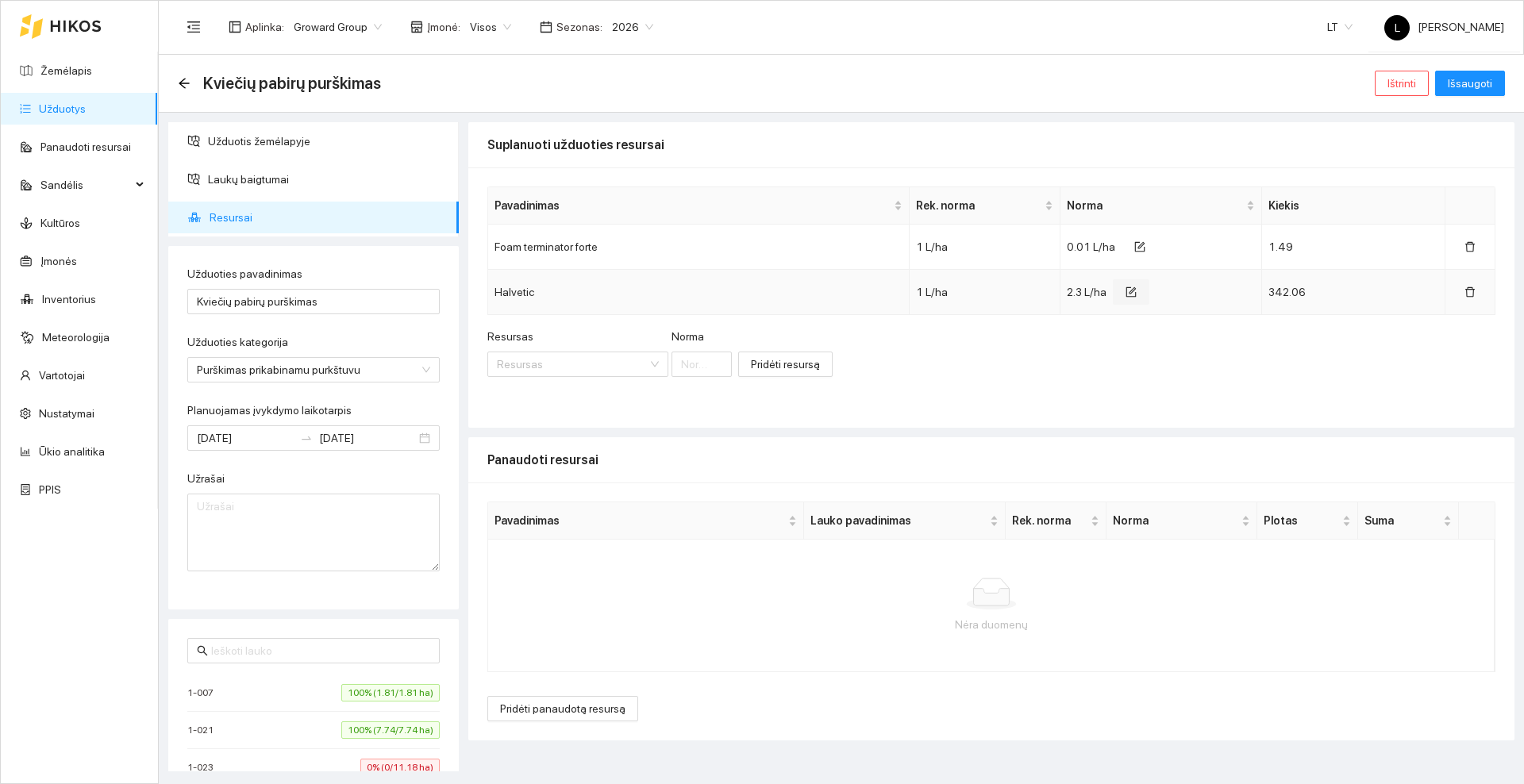
click at [1127, 284] on button "button" at bounding box center [1131, 292] width 36 height 25
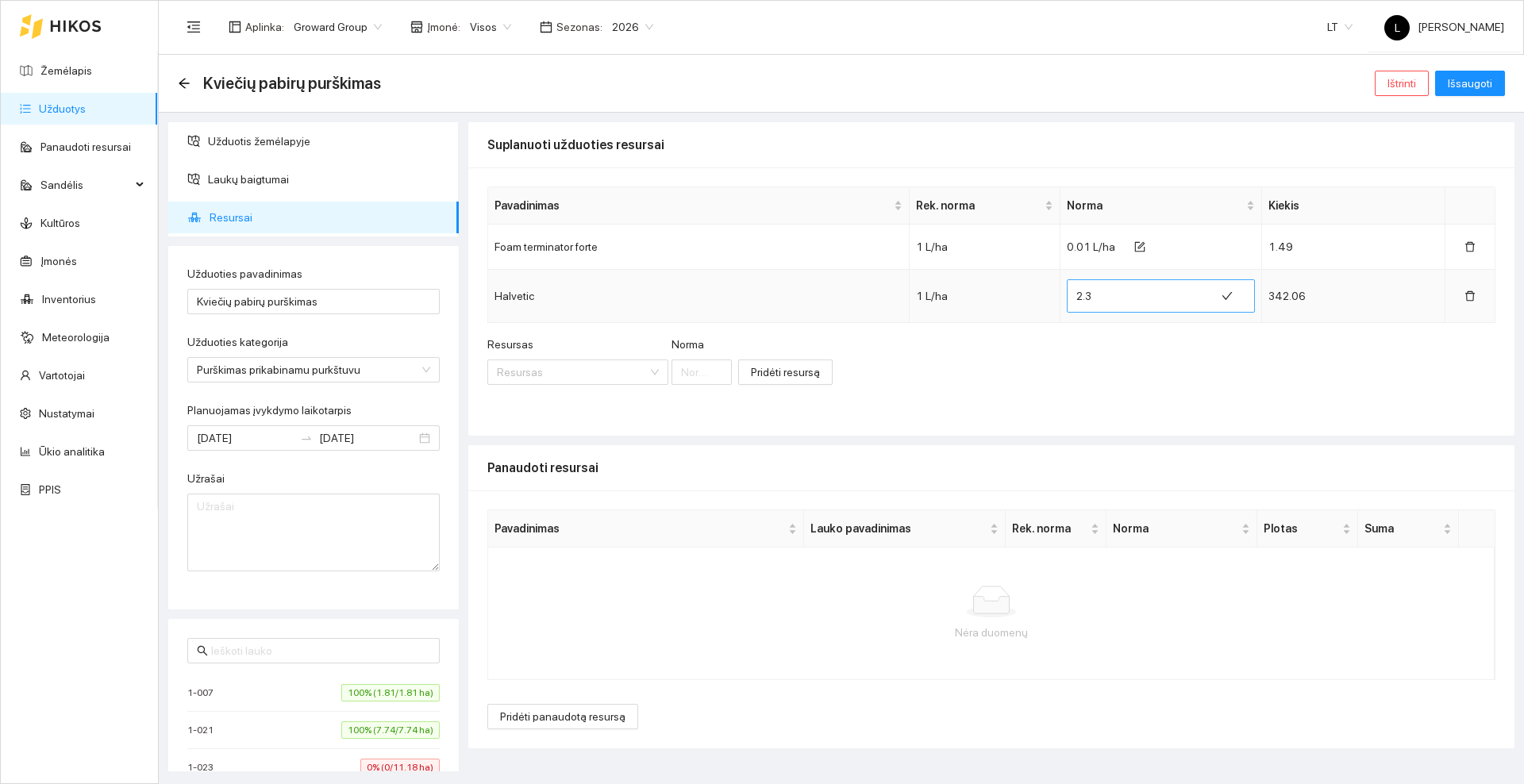
click at [1125, 295] on input "2.3" at bounding box center [1141, 296] width 129 height 25
type input "2.5"
click at [1243, 293] on button "button" at bounding box center [1243, 296] width 36 height 25
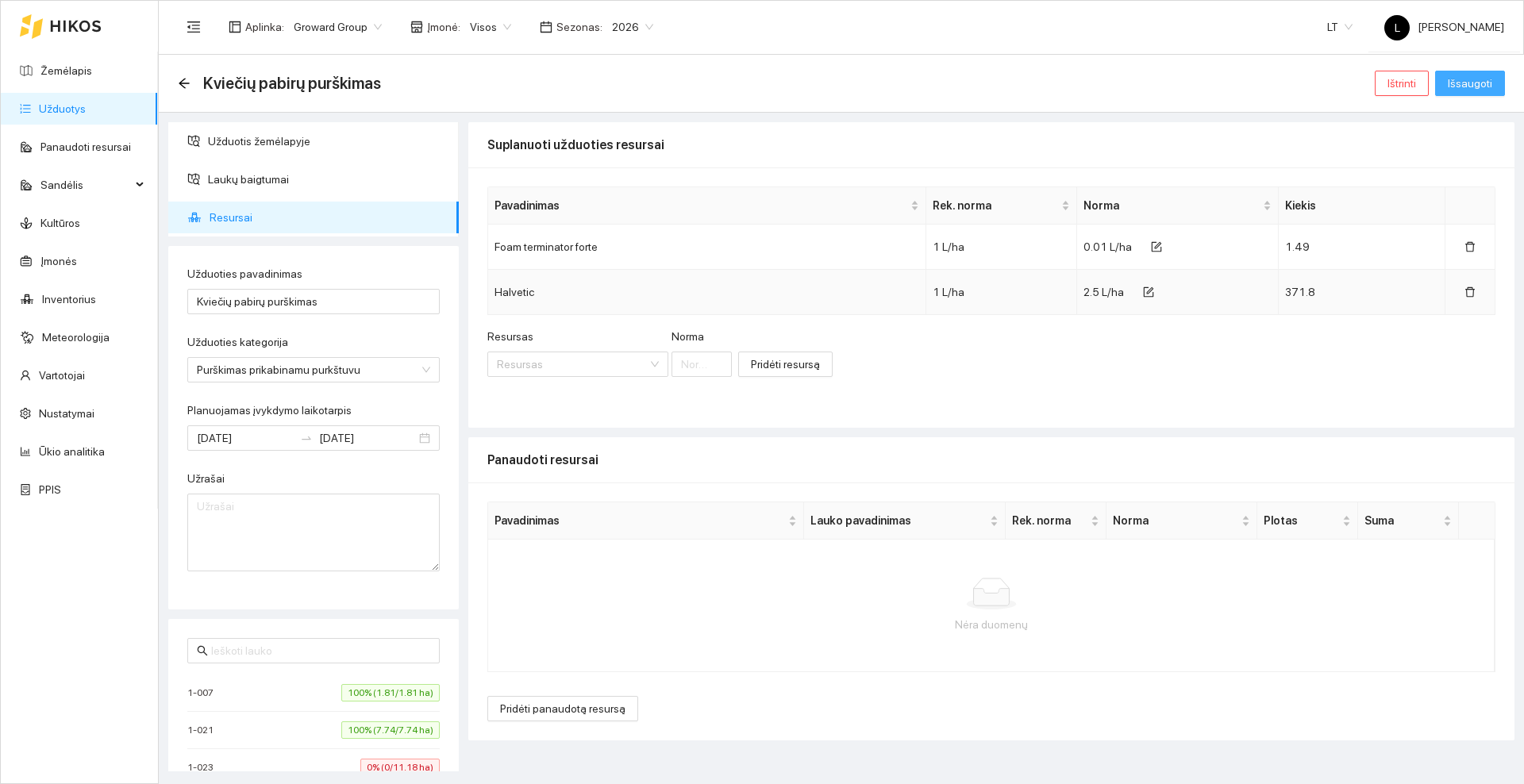
click at [1474, 89] on span "Išsaugoti" at bounding box center [1469, 83] width 45 height 18
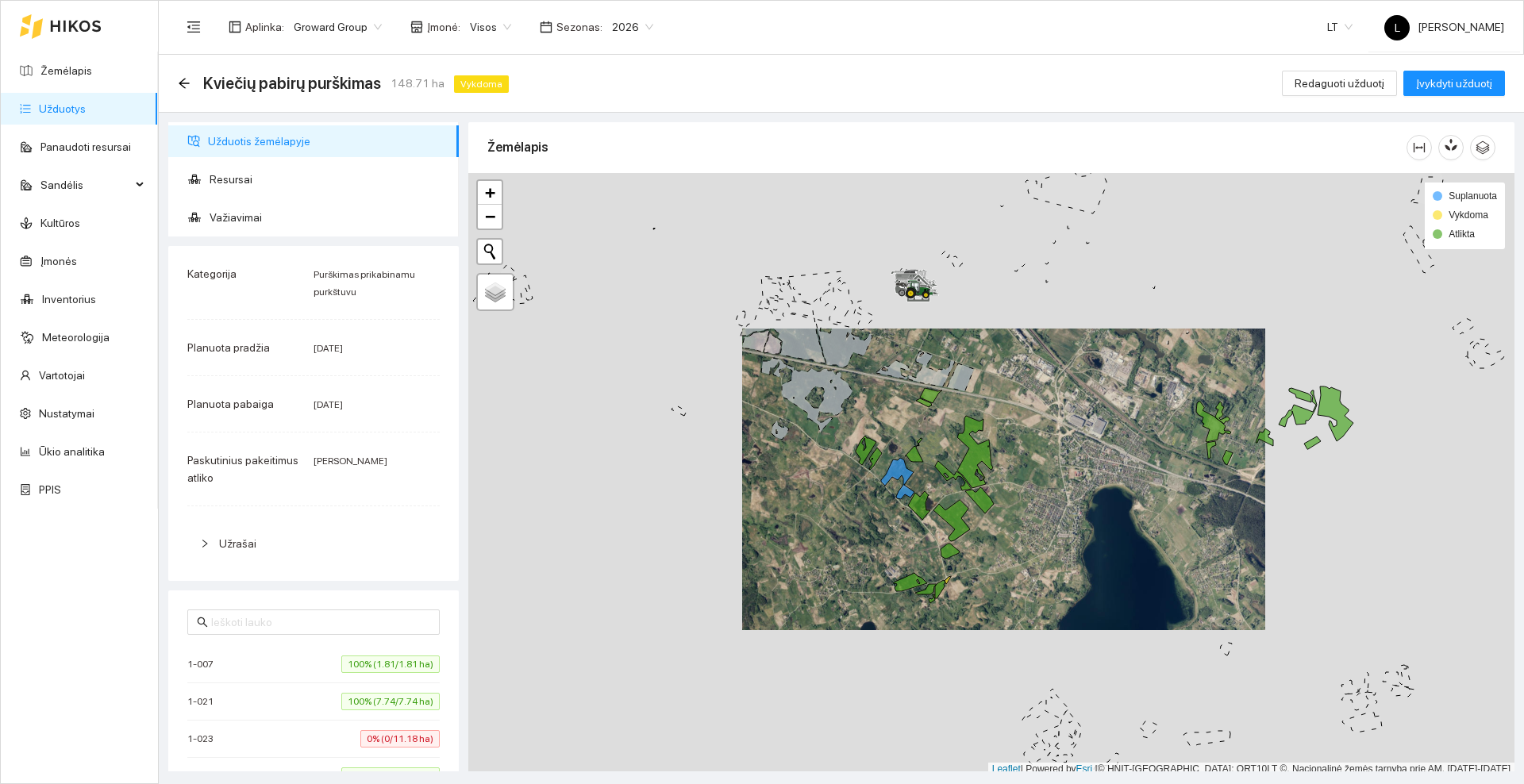
scroll to position [5, 0]
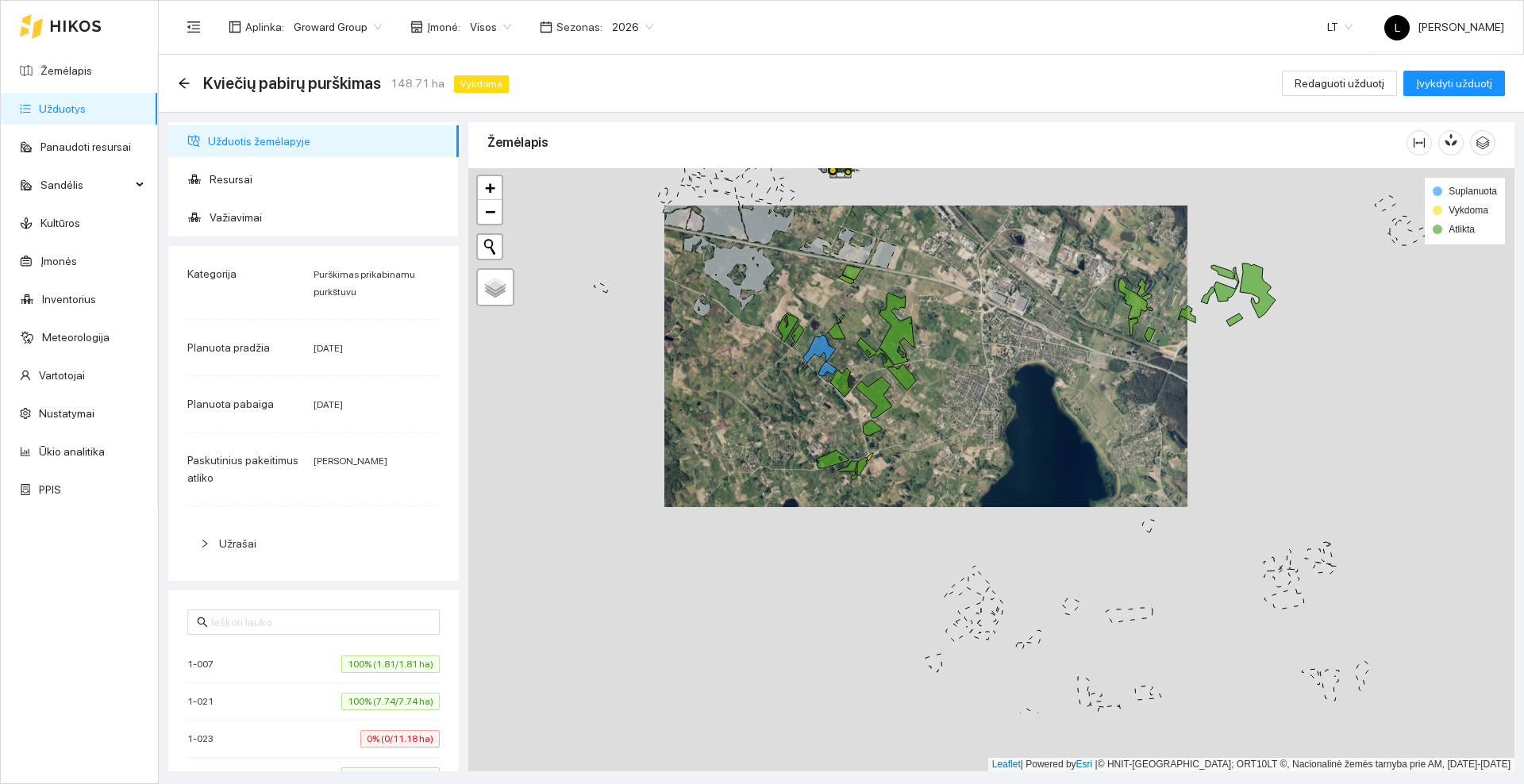
drag, startPoint x: 965, startPoint y: 422, endPoint x: 952, endPoint y: 405, distance: 21.4
click at [952, 405] on div at bounding box center [991, 469] width 1046 height 603
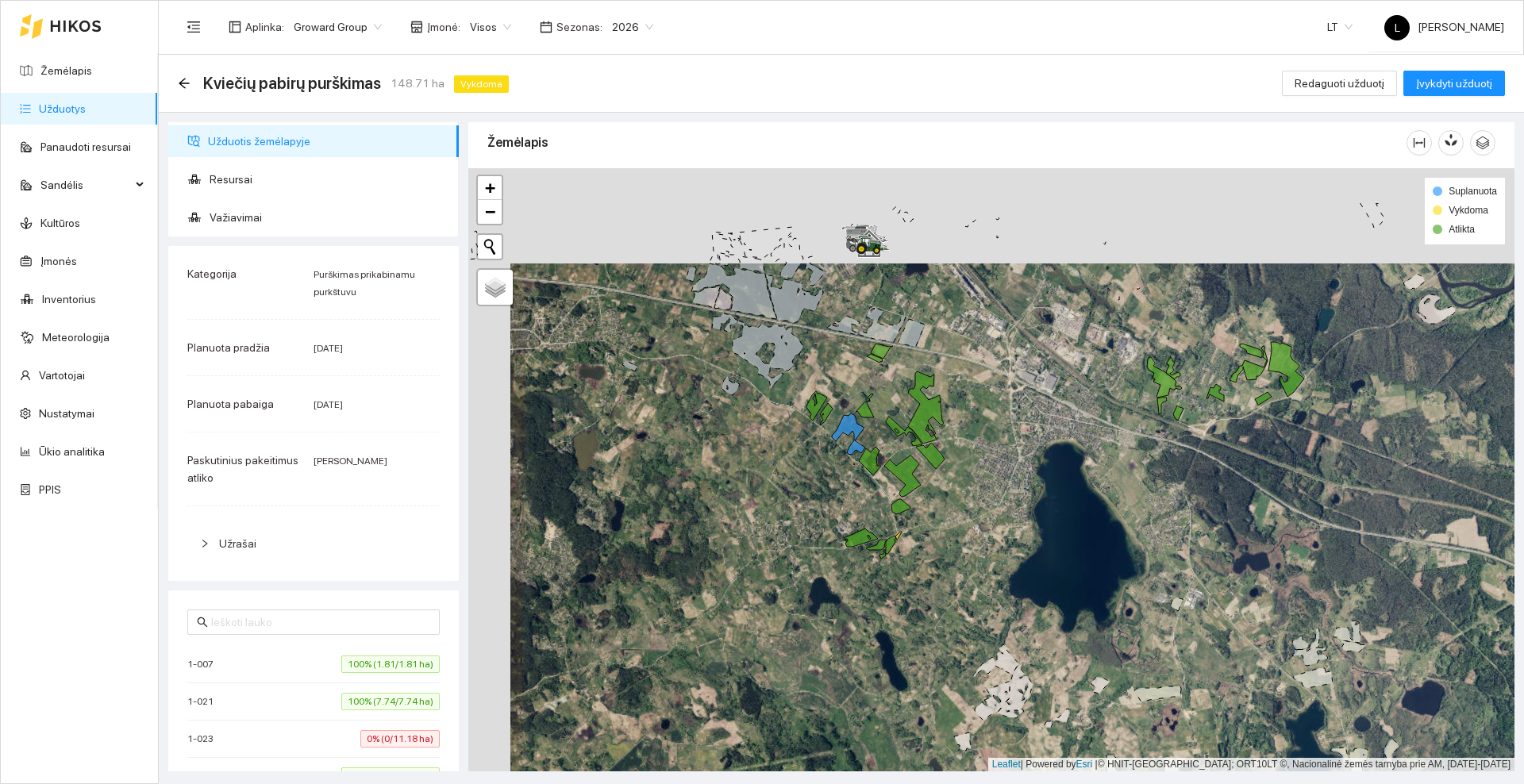
drag, startPoint x: 762, startPoint y: 466, endPoint x: 777, endPoint y: 501, distance: 38.1
click at [777, 501] on div at bounding box center [991, 469] width 1046 height 603
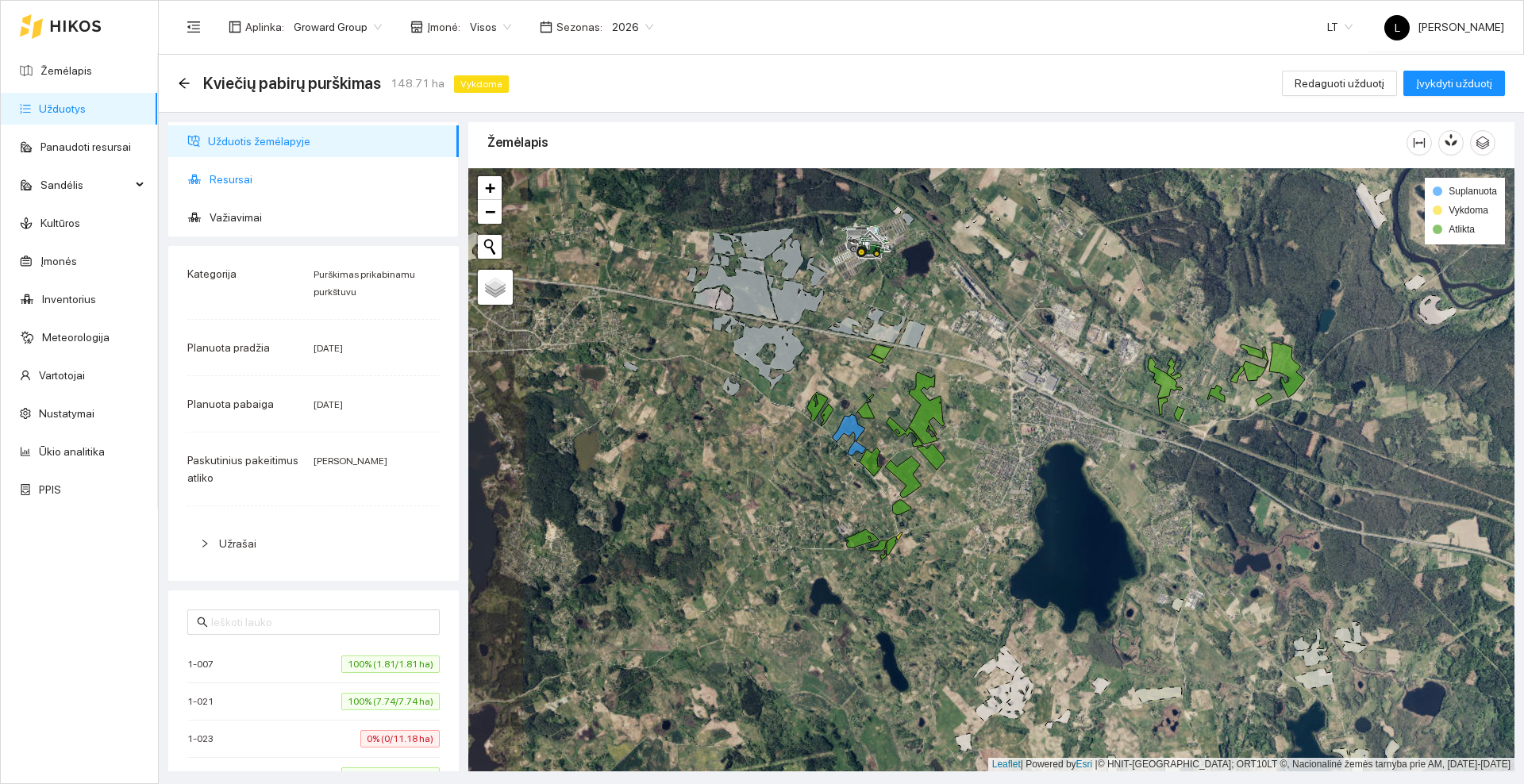
click at [242, 176] on span "Resursai" at bounding box center [328, 180] width 236 height 32
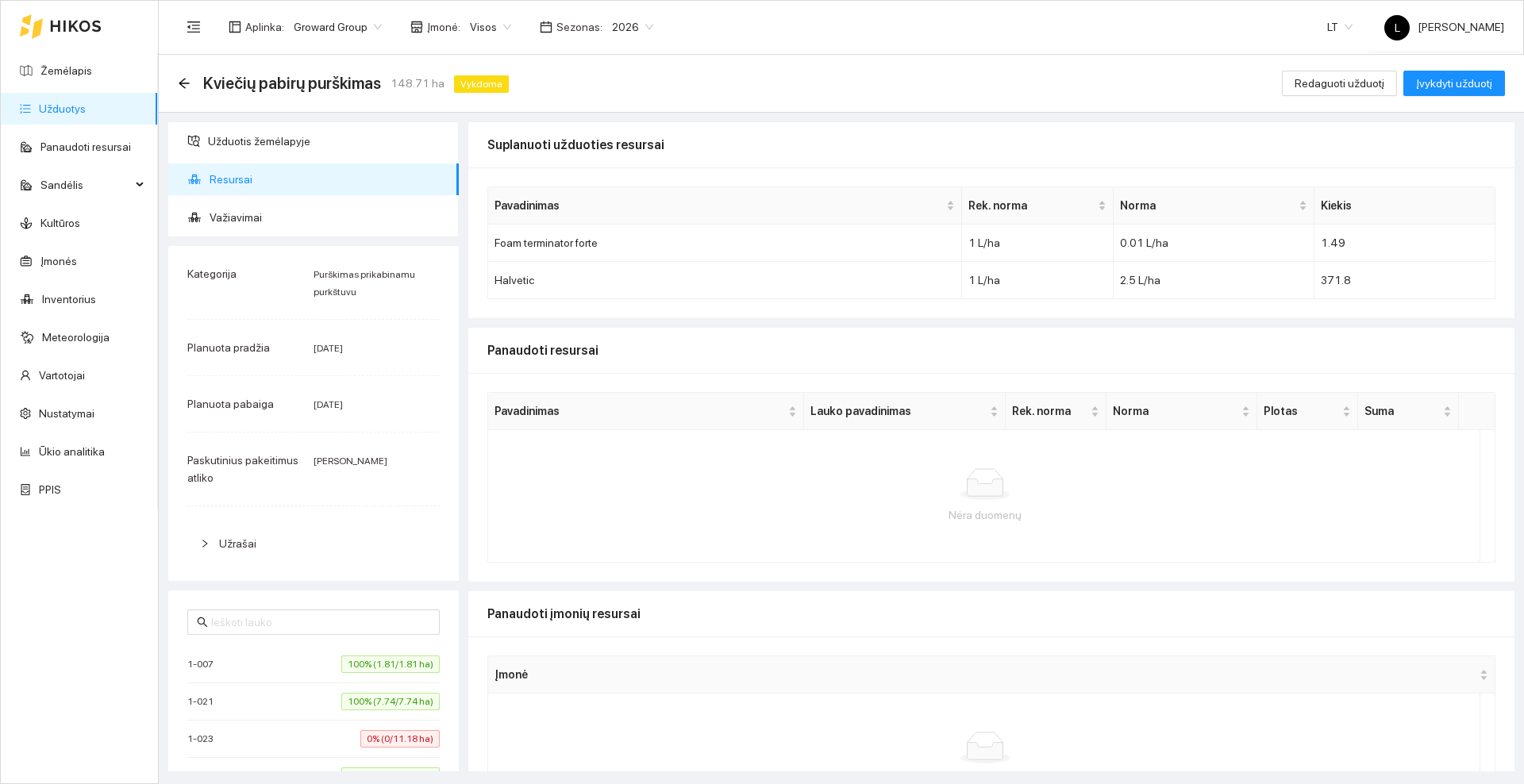
click at [69, 26] on icon at bounding box center [75, 25] width 50 height 11
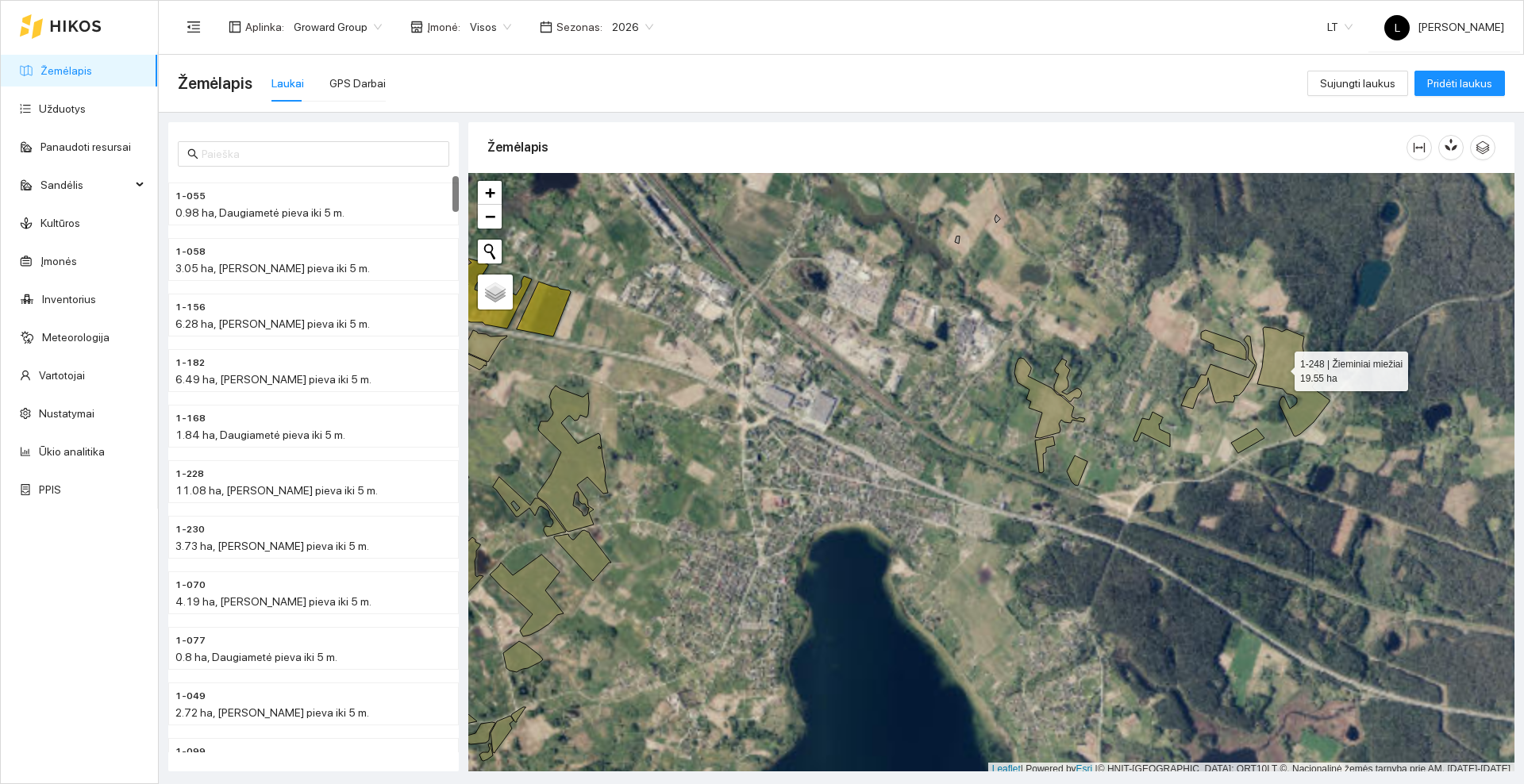
click at [1280, 366] on icon at bounding box center [1294, 381] width 73 height 110
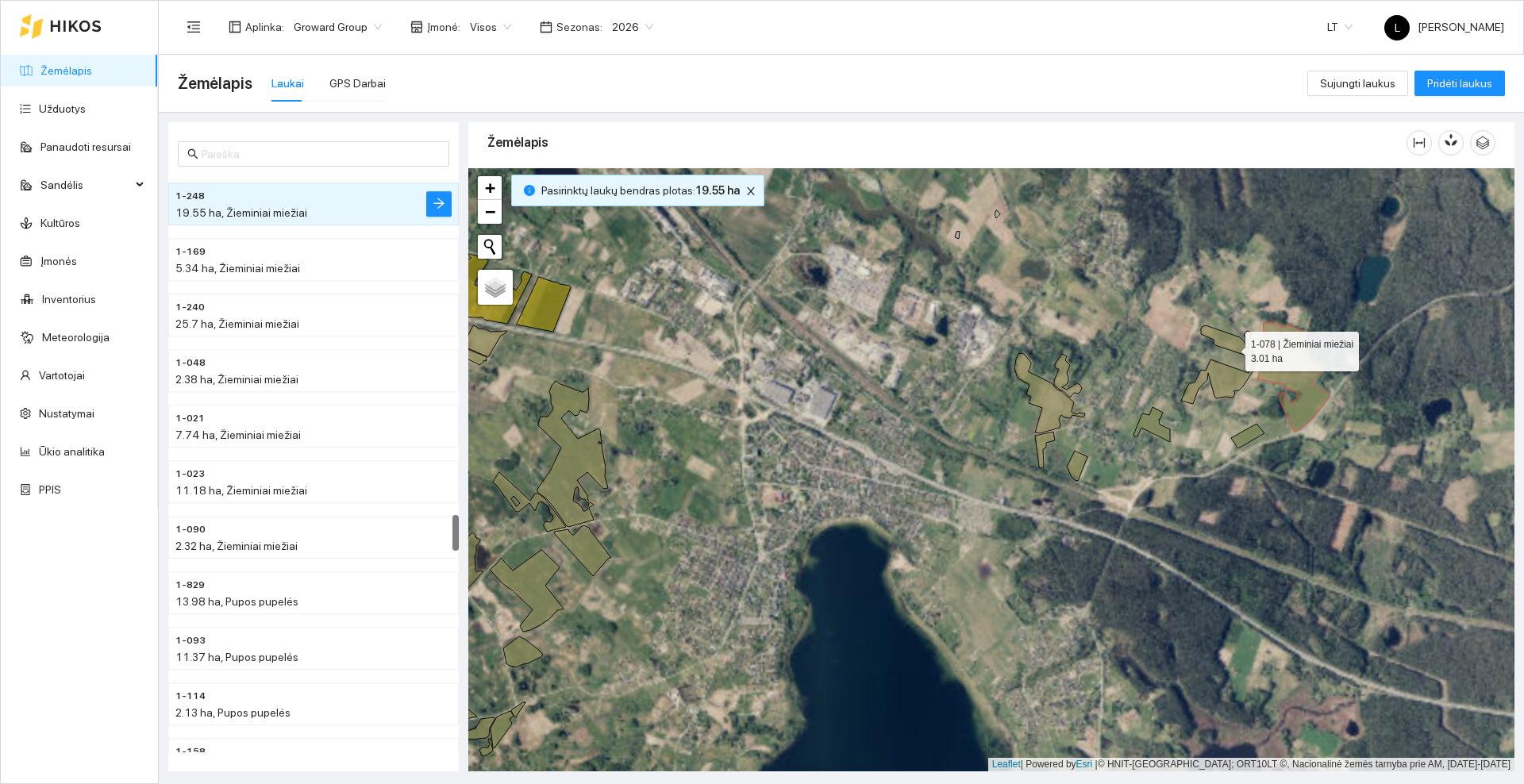
click at [1231, 347] on icon at bounding box center [1223, 340] width 46 height 30
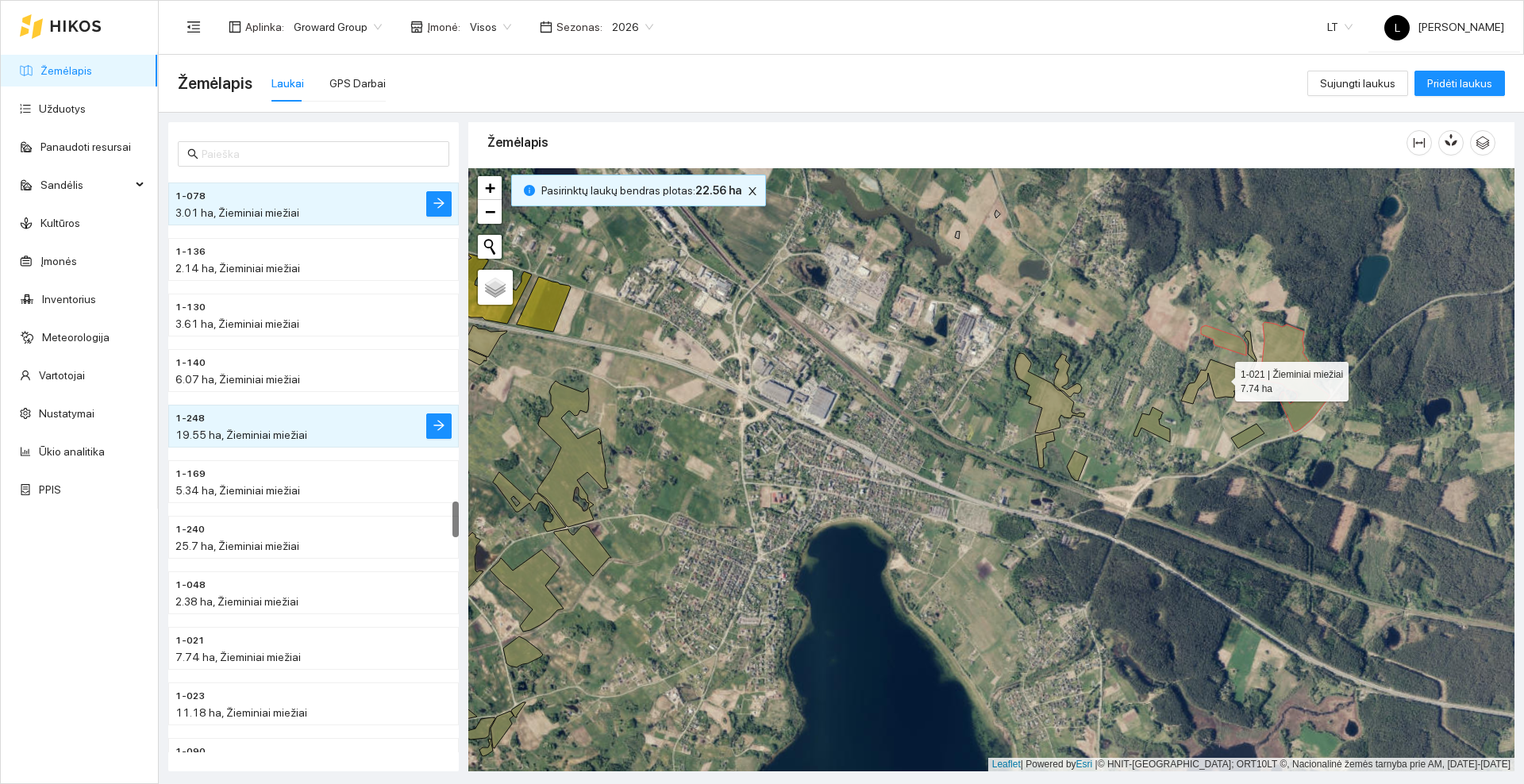
click at [1230, 381] on icon at bounding box center [1218, 367] width 75 height 73
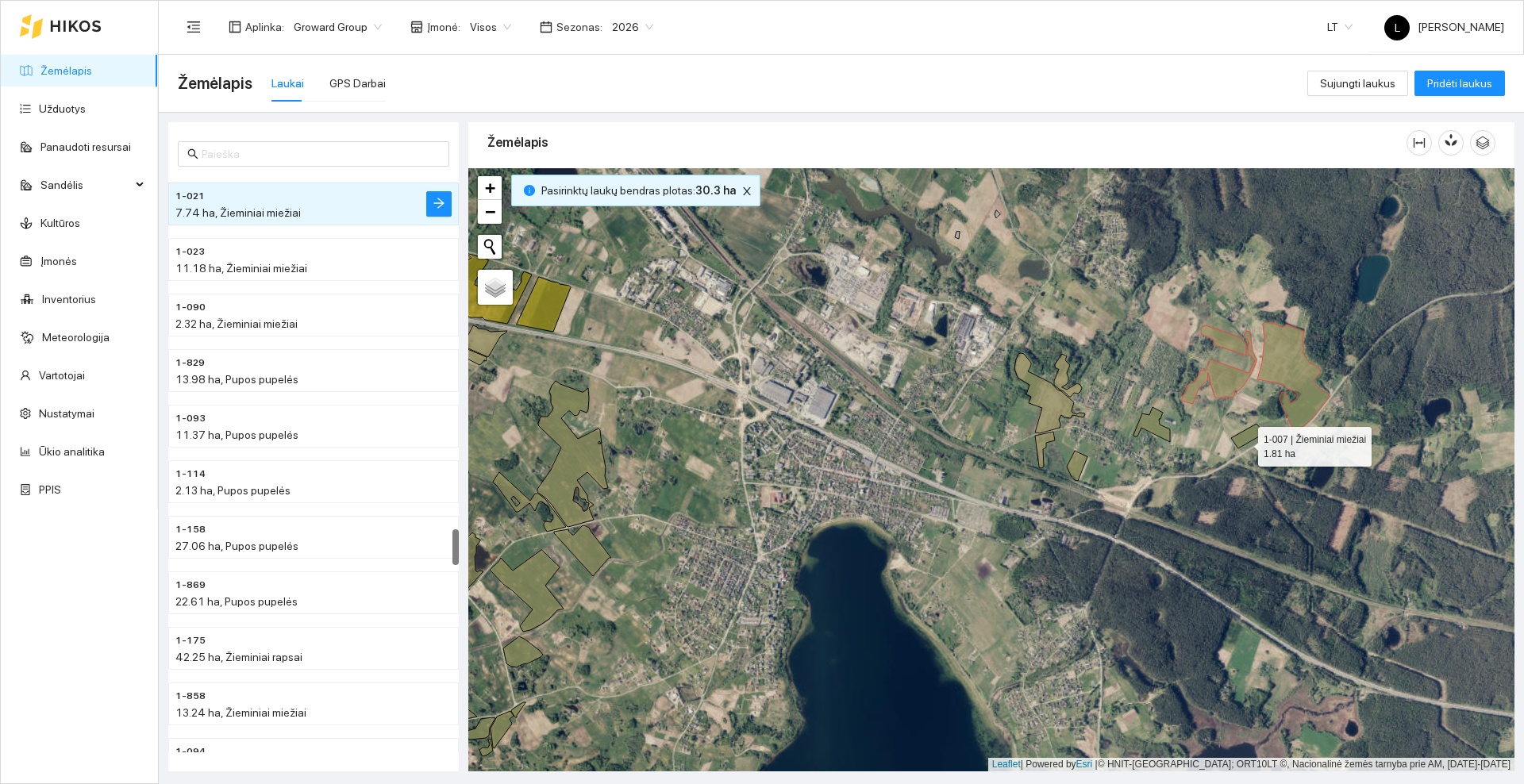
click at [1242, 441] on icon at bounding box center [1247, 435] width 33 height 24
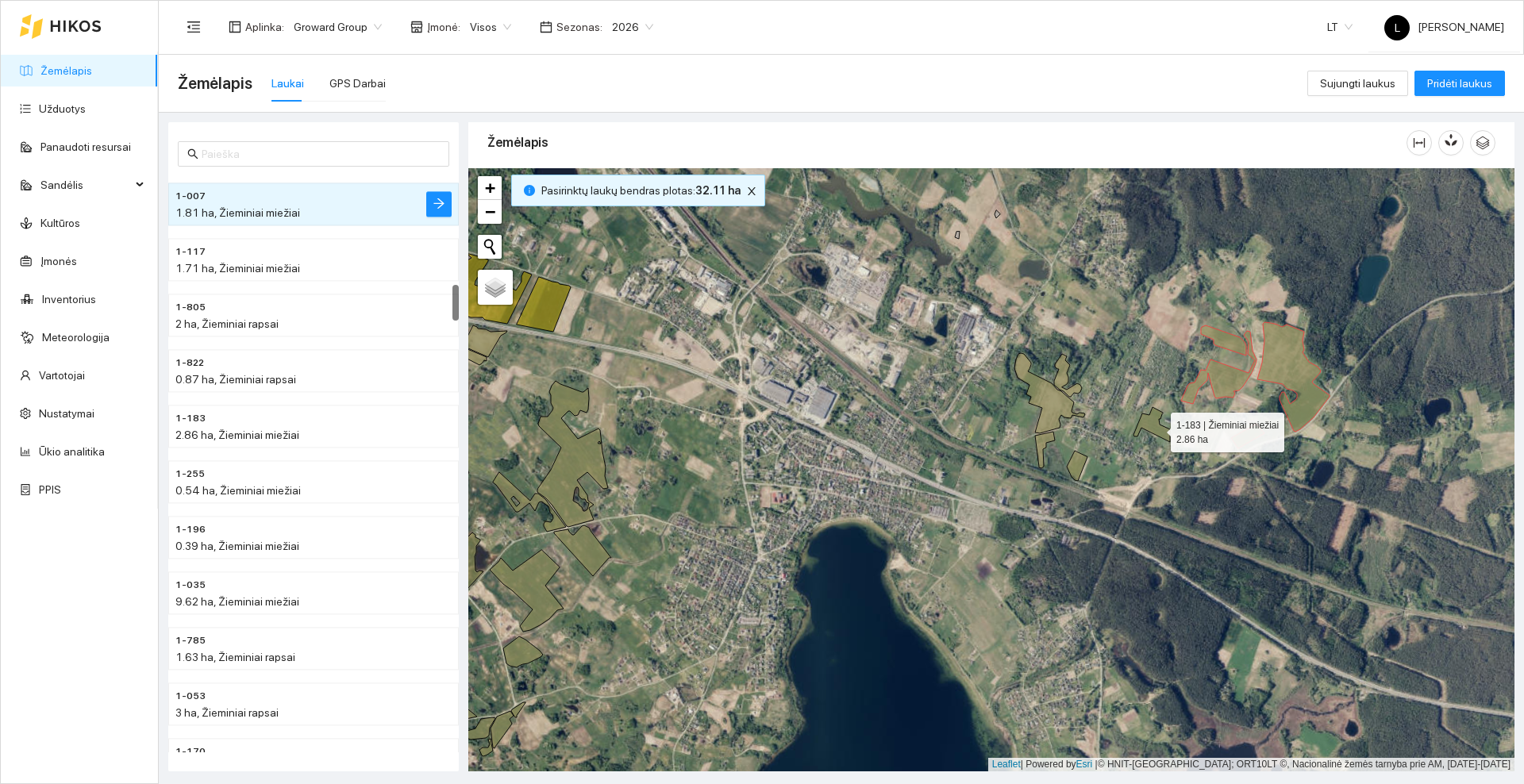
click at [1157, 429] on icon at bounding box center [1151, 424] width 36 height 35
click at [1076, 470] on icon at bounding box center [1077, 466] width 20 height 30
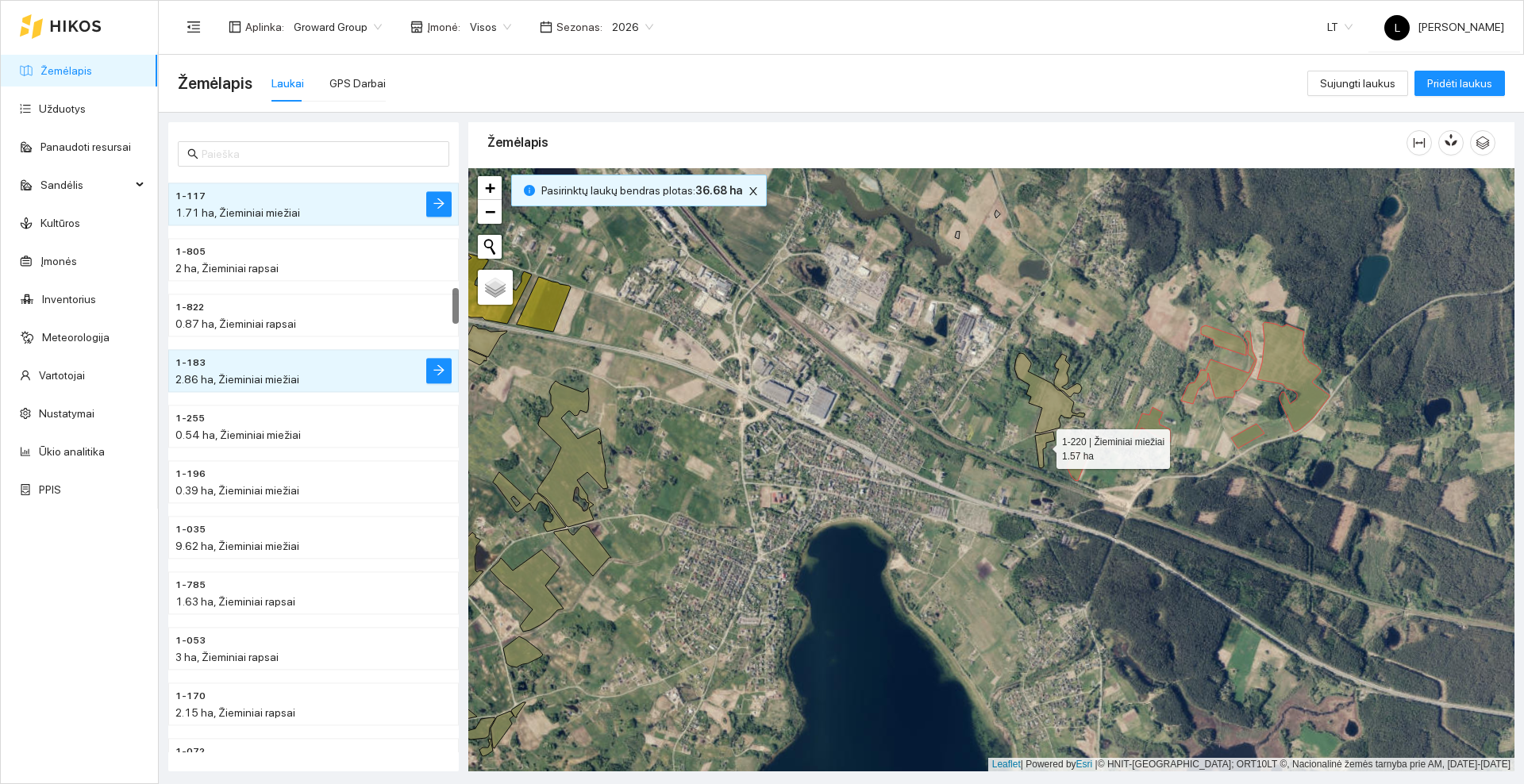
click at [1042, 444] on icon at bounding box center [1044, 449] width 19 height 36
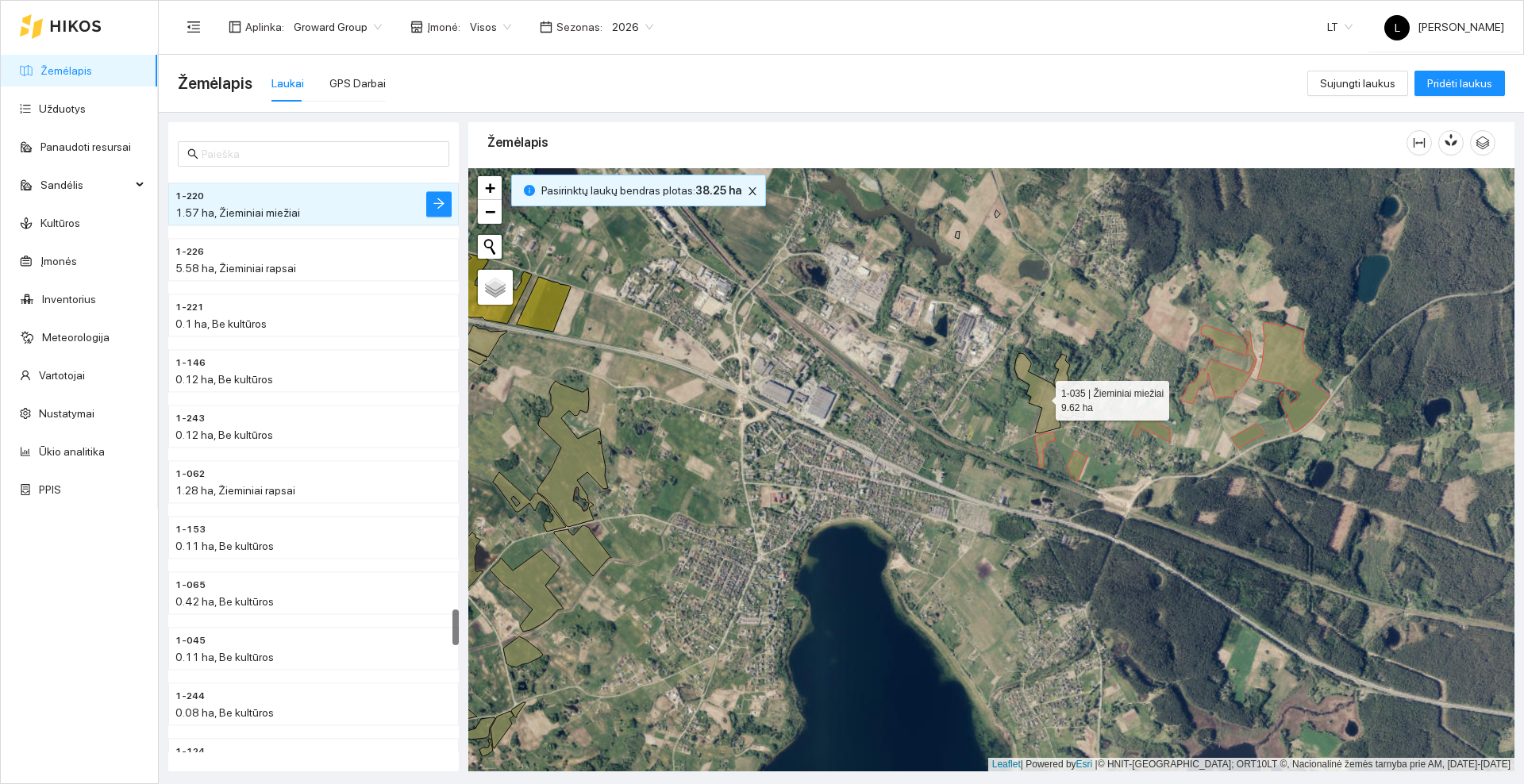
click at [1041, 396] on icon at bounding box center [1049, 392] width 71 height 80
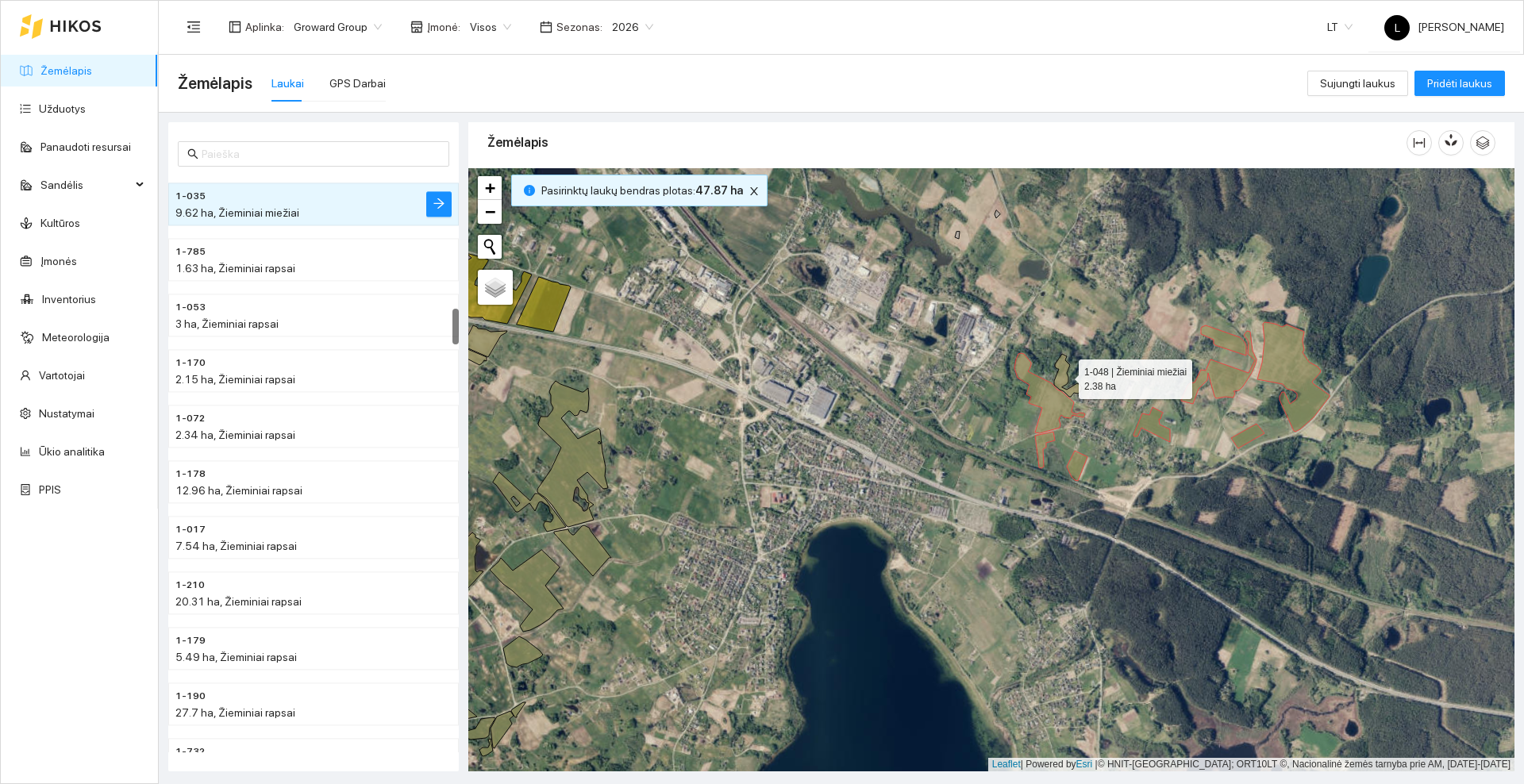
click at [1064, 375] on icon at bounding box center [1067, 375] width 28 height 43
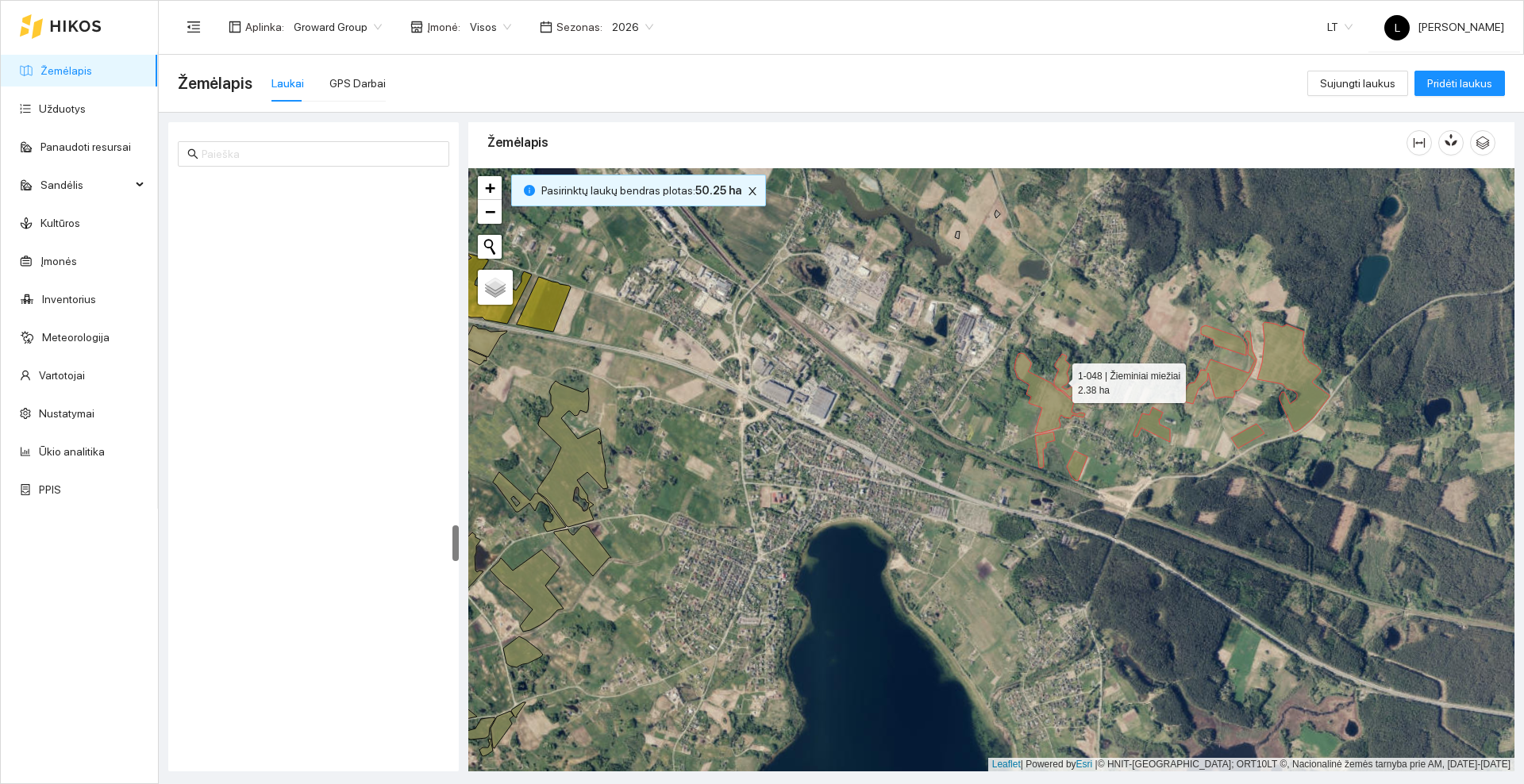
scroll to position [5543, 0]
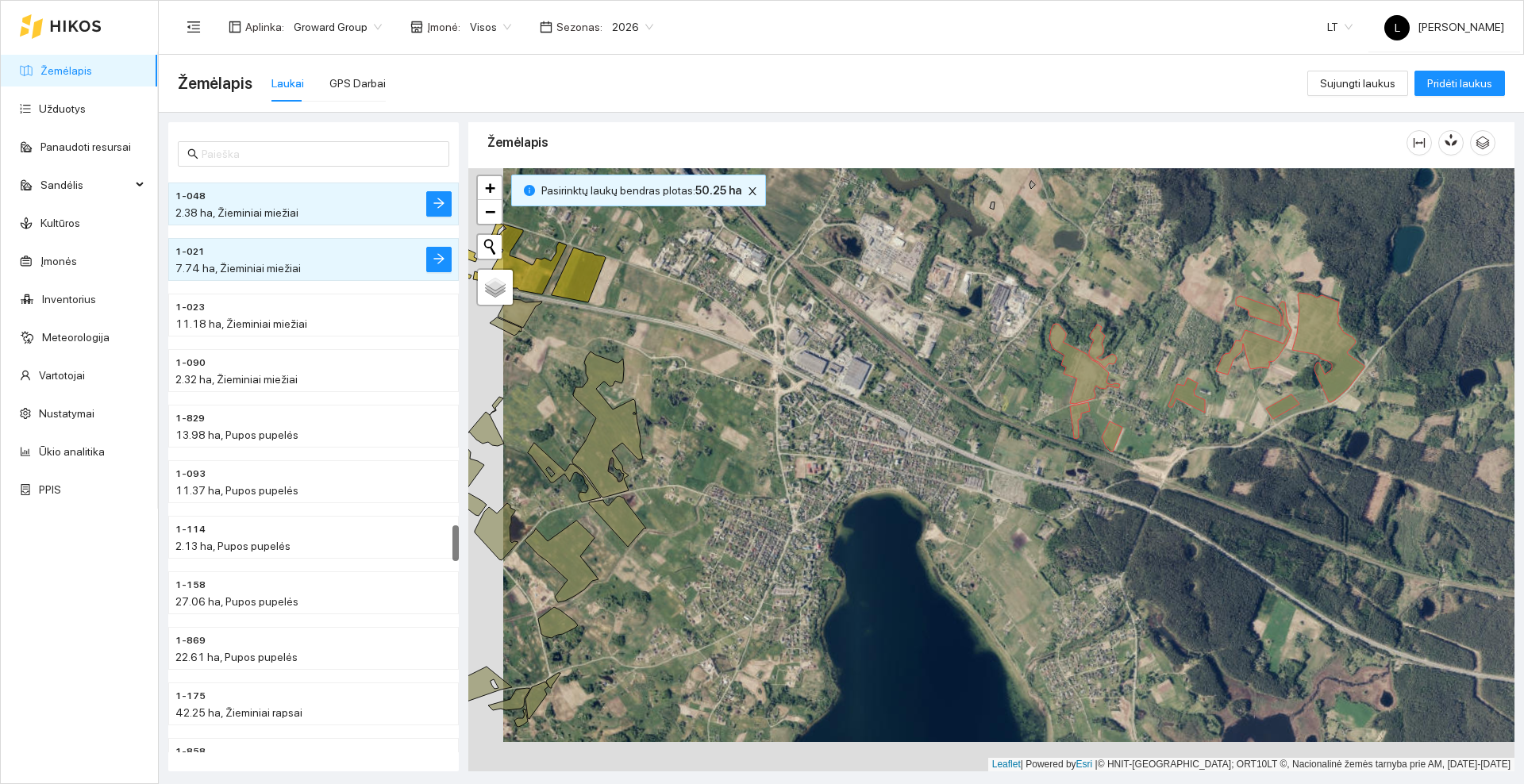
drag, startPoint x: 828, startPoint y: 455, endPoint x: 1081, endPoint y: 338, distance: 278.7
click at [1080, 338] on div at bounding box center [991, 469] width 1046 height 603
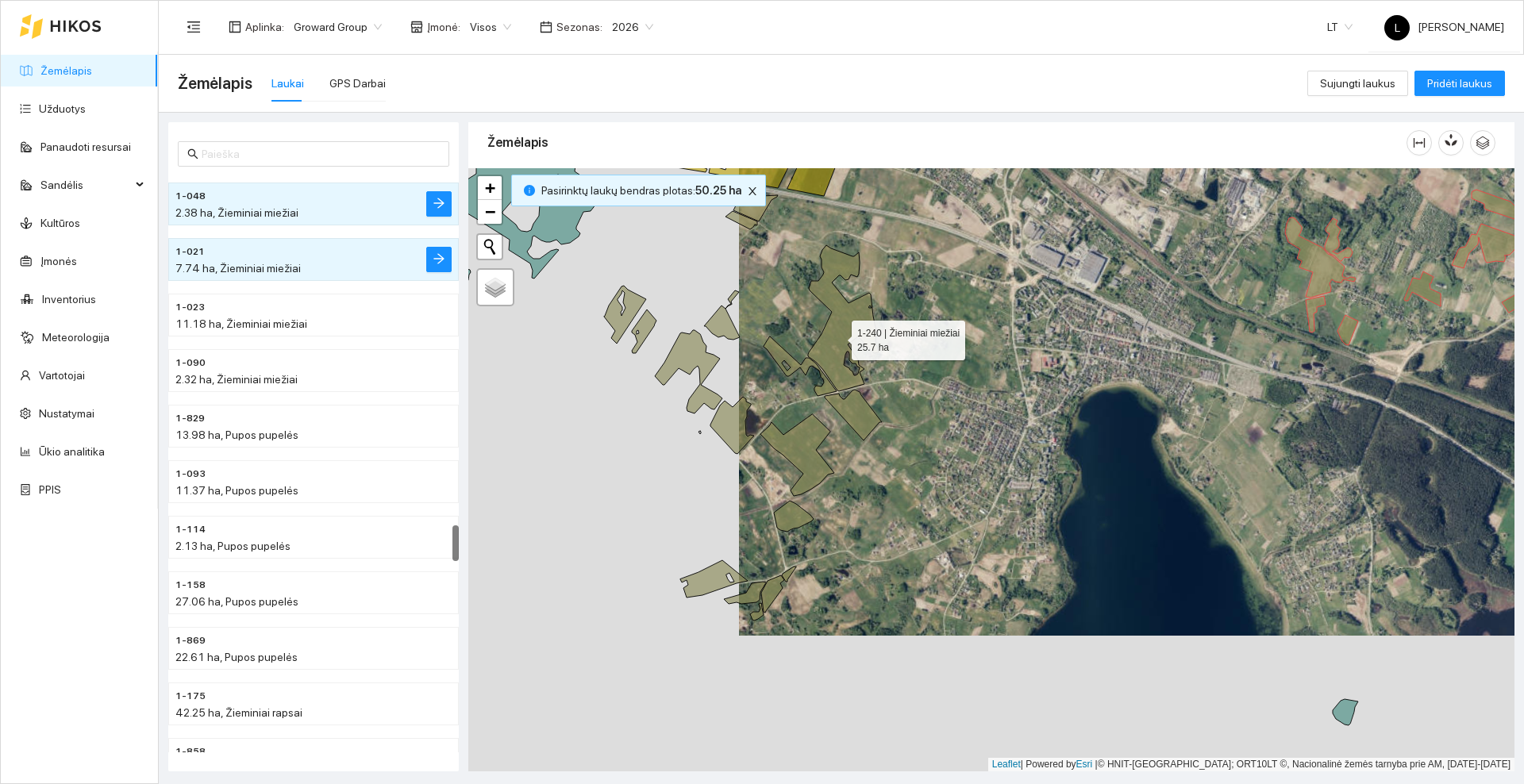
click at [836, 335] on icon at bounding box center [843, 317] width 71 height 146
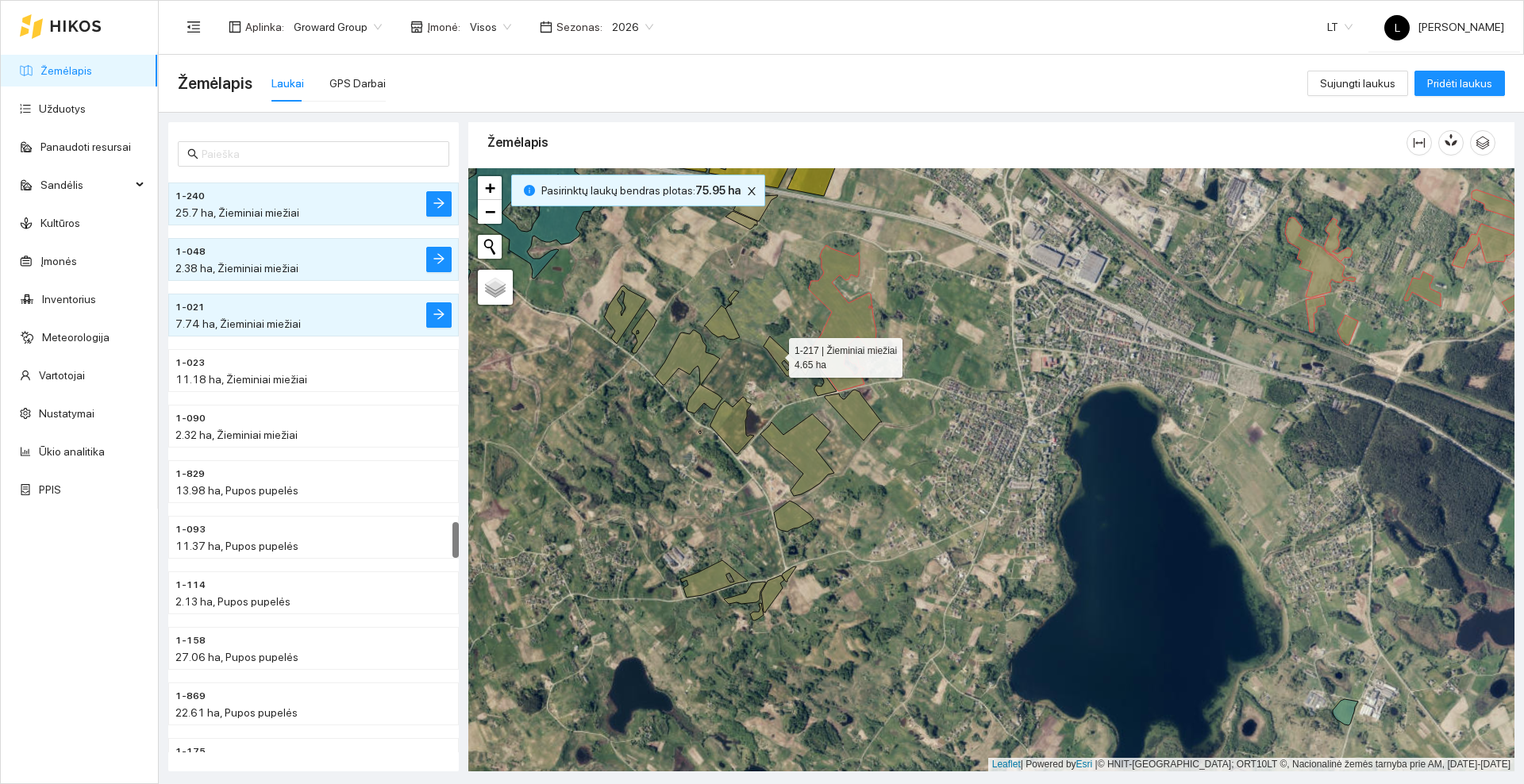
click at [774, 354] on icon at bounding box center [800, 366] width 73 height 59
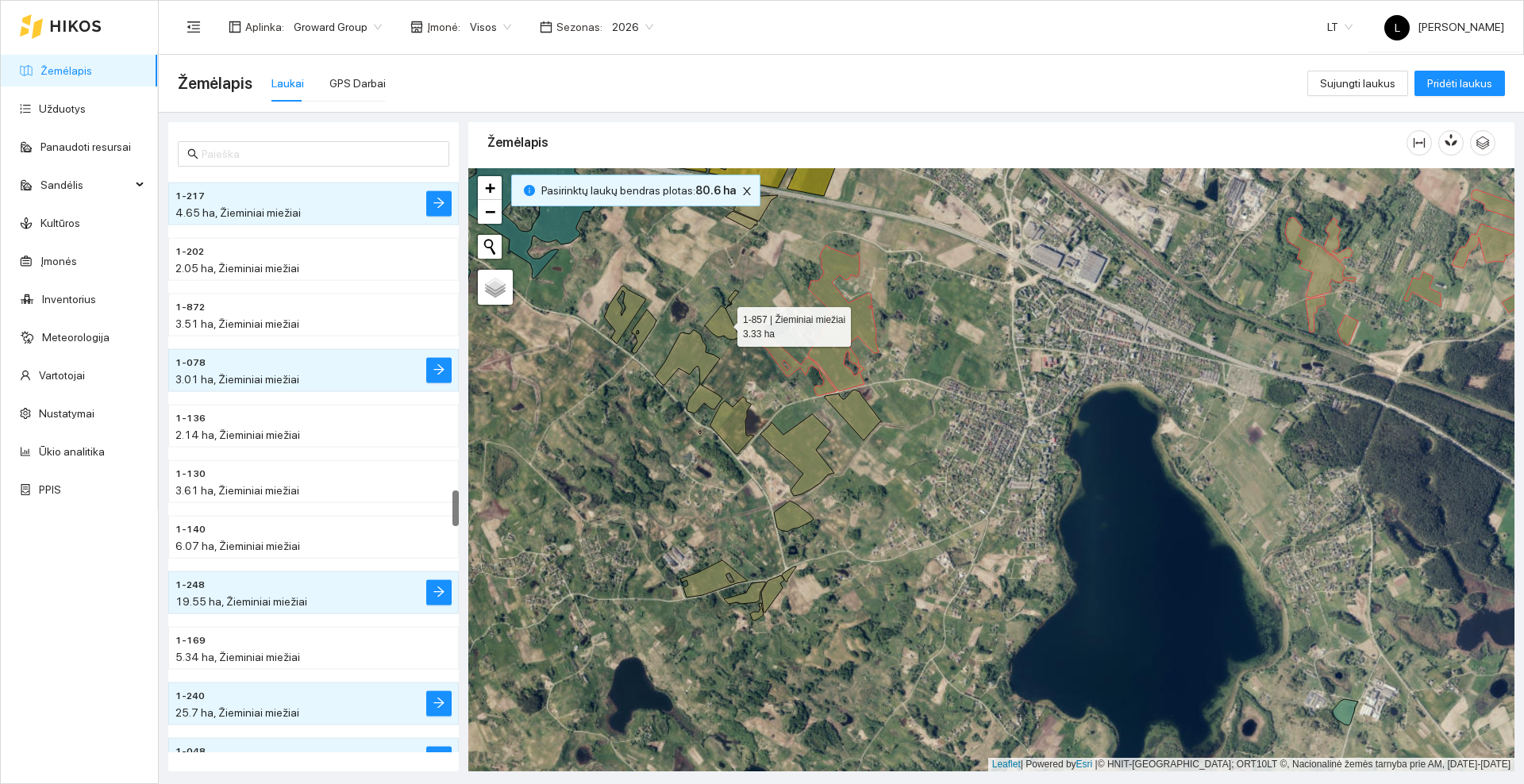
click at [720, 329] on icon at bounding box center [722, 315] width 35 height 49
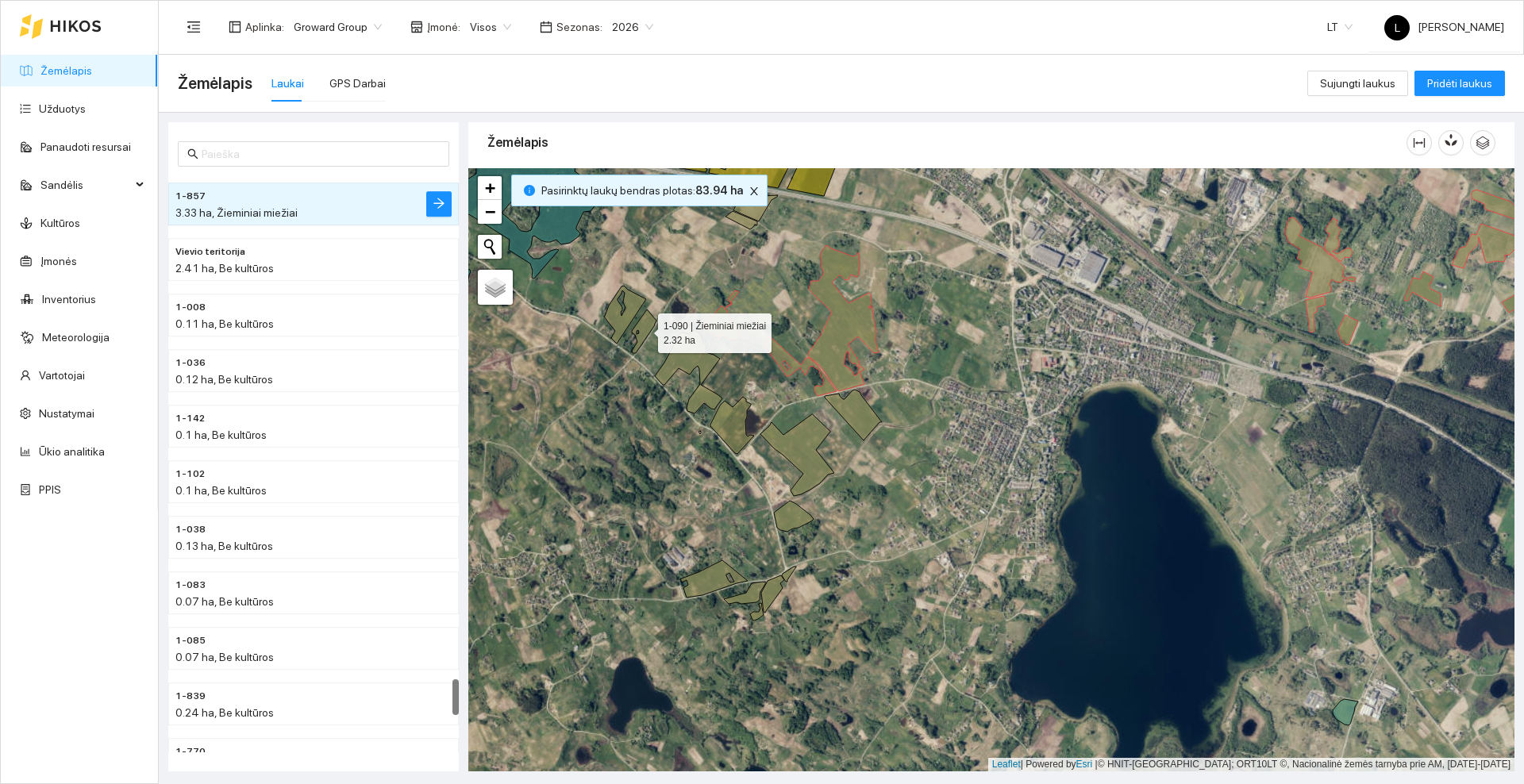
click at [645, 328] on icon at bounding box center [643, 332] width 24 height 44
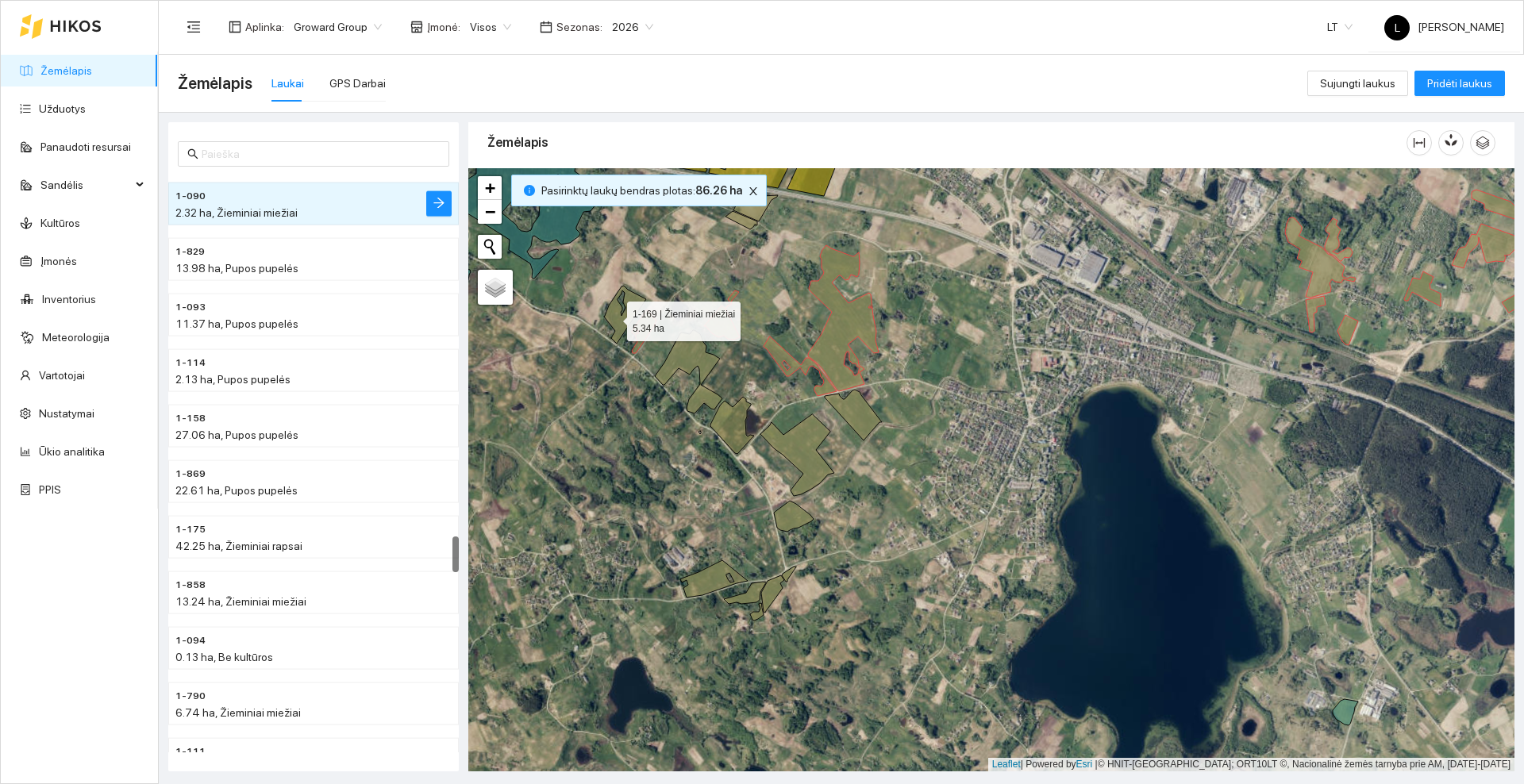
click at [613, 316] on icon at bounding box center [625, 314] width 42 height 58
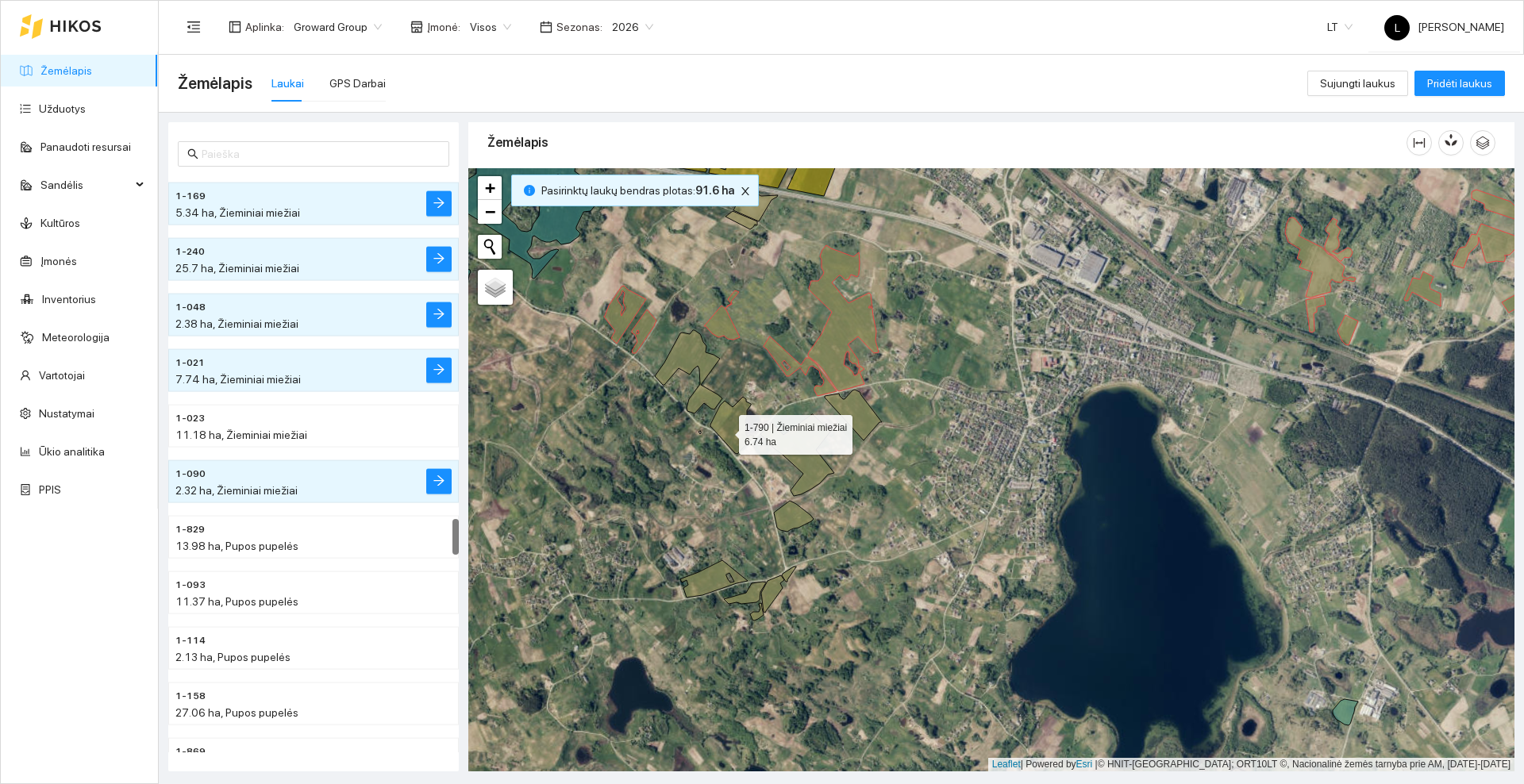
click at [726, 432] on icon at bounding box center [732, 425] width 44 height 57
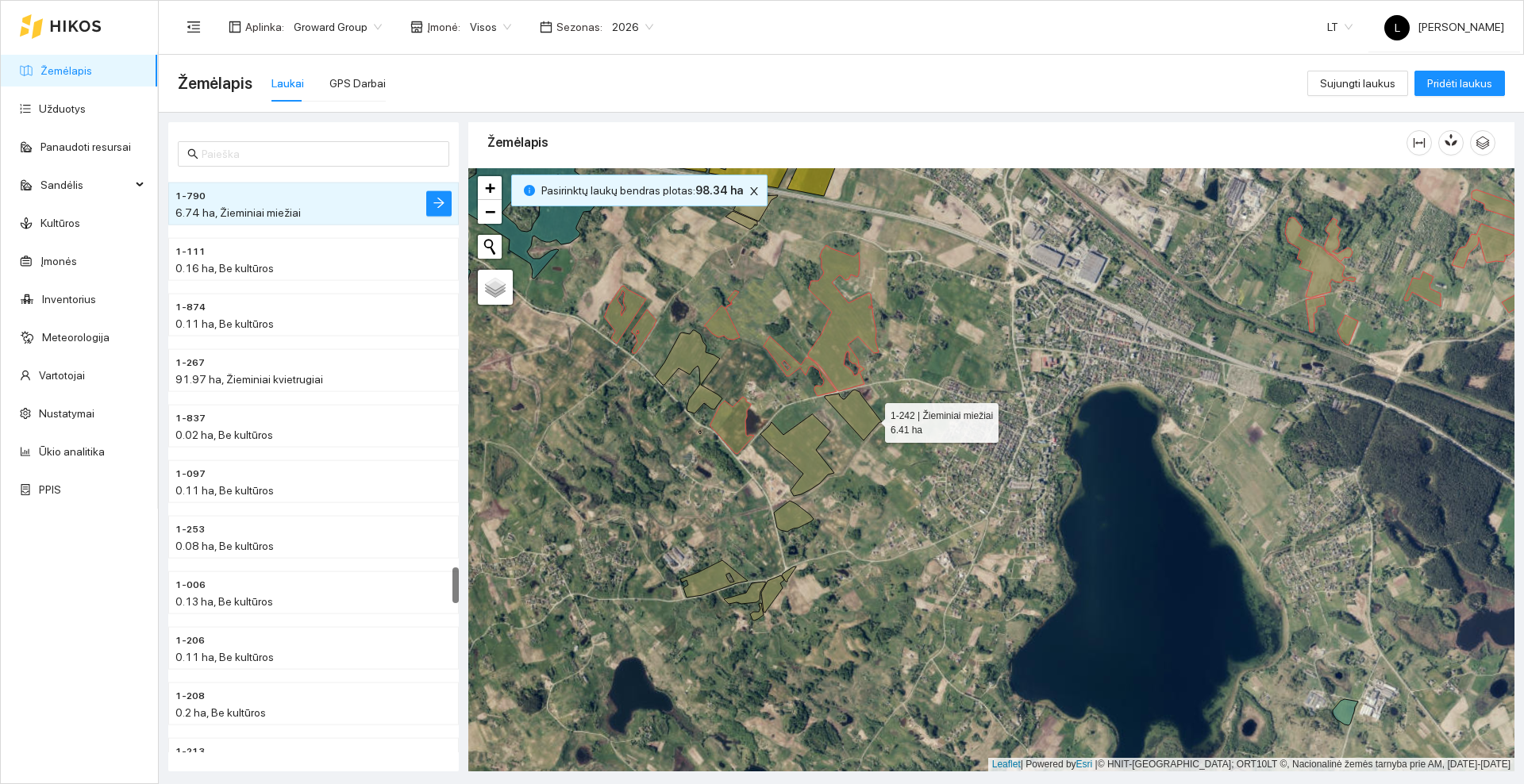
click at [870, 418] on icon at bounding box center [854, 415] width 57 height 51
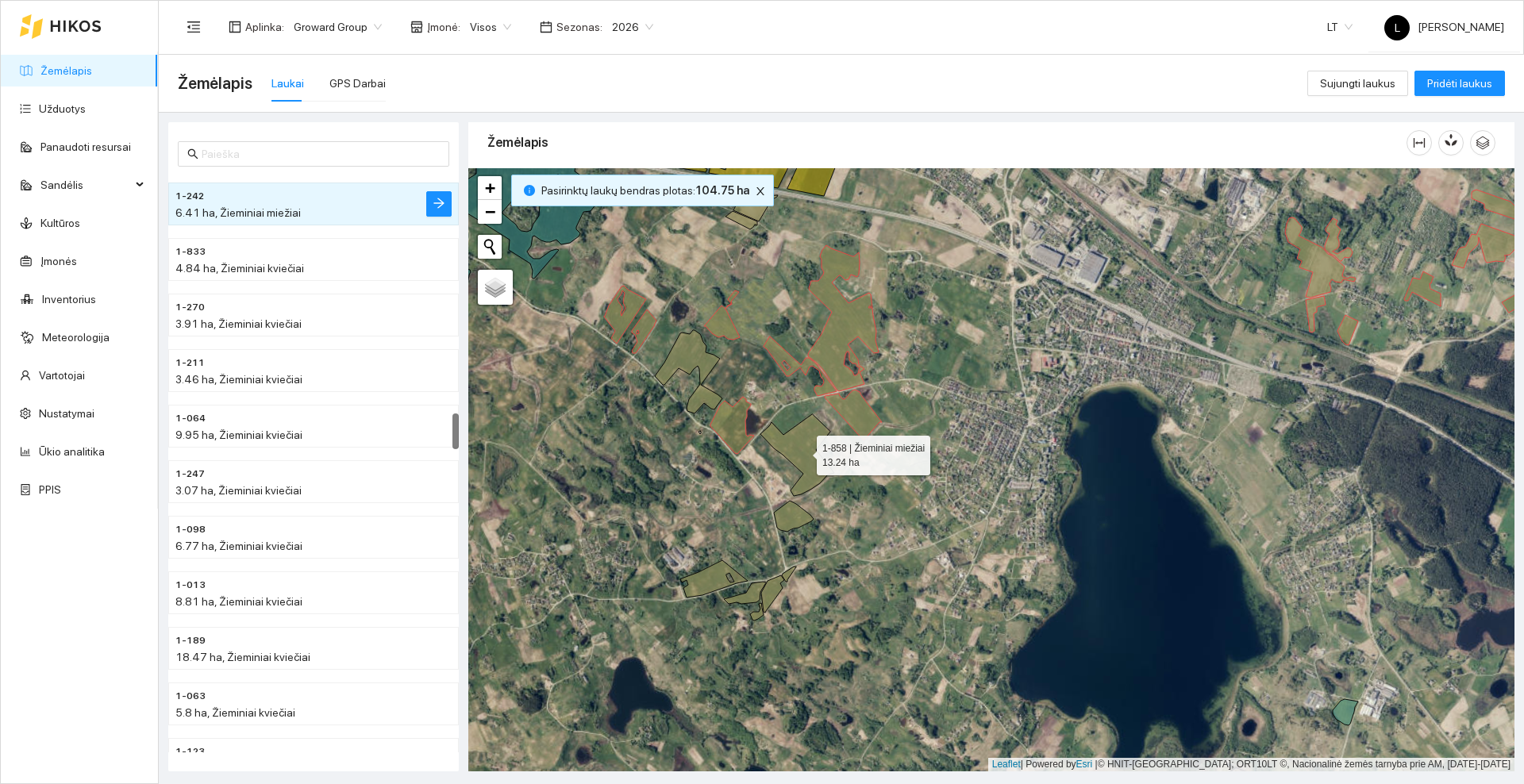
click at [815, 449] on icon at bounding box center [796, 455] width 73 height 82
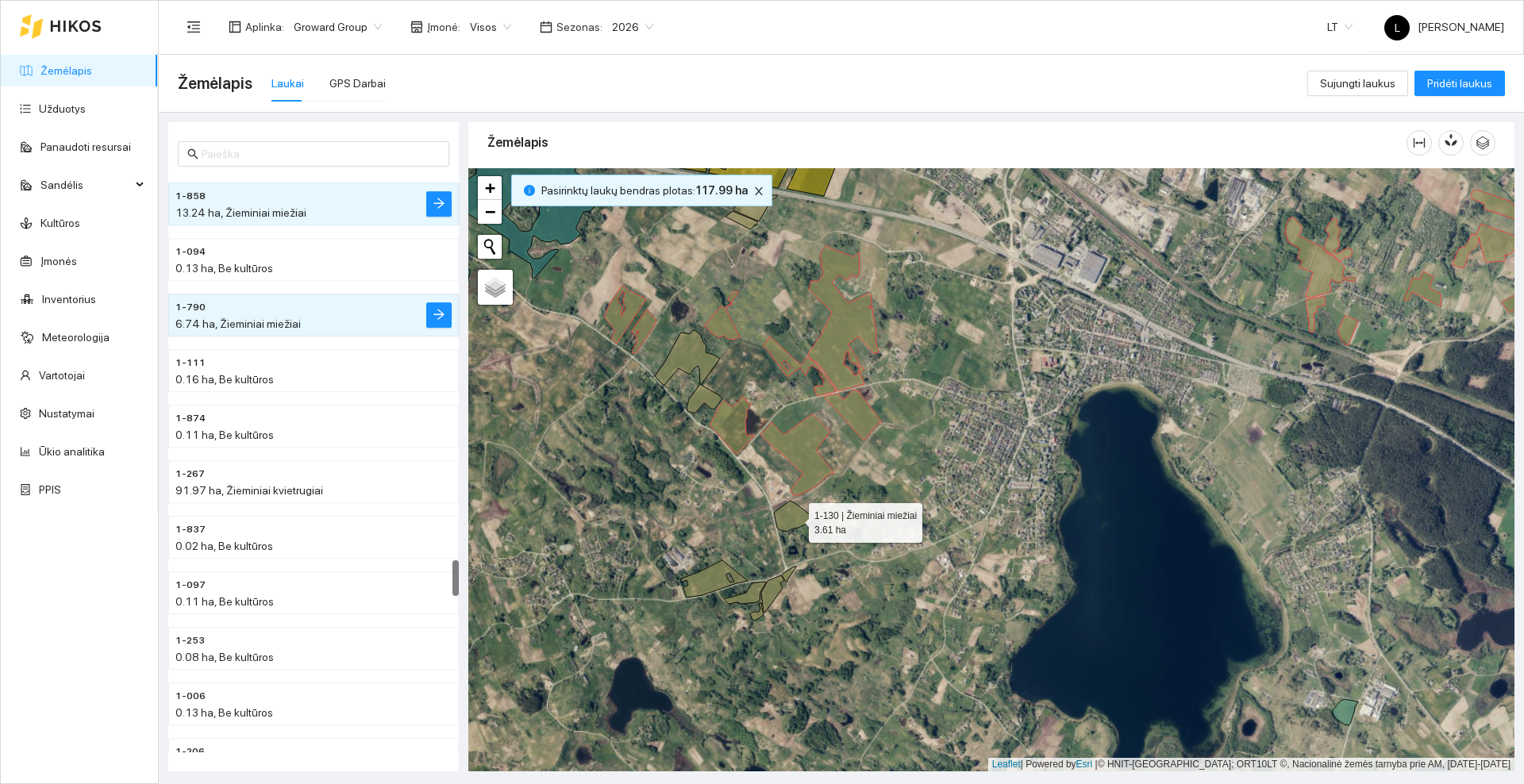
click at [794, 519] on icon at bounding box center [793, 516] width 40 height 31
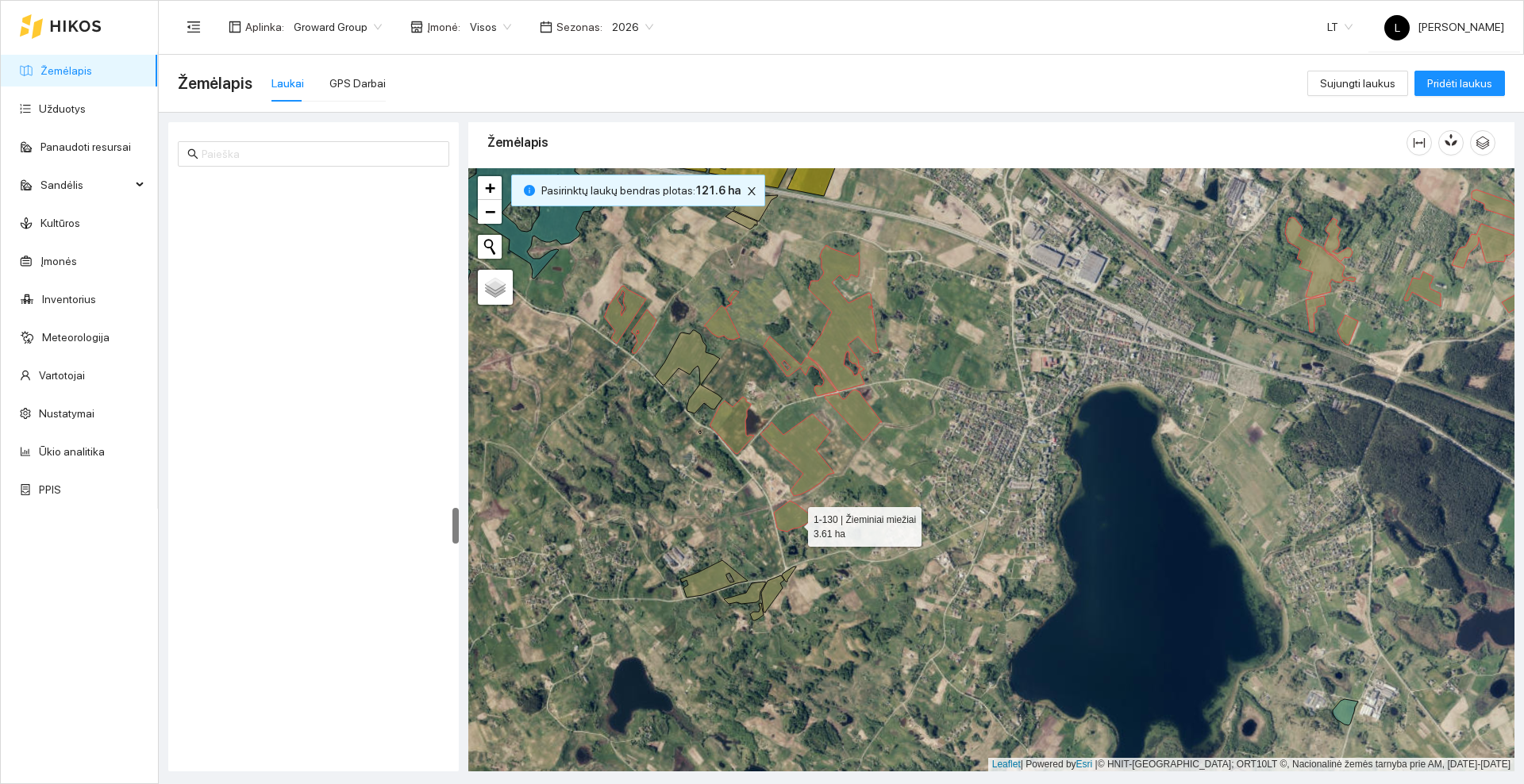
scroll to position [5268, 0]
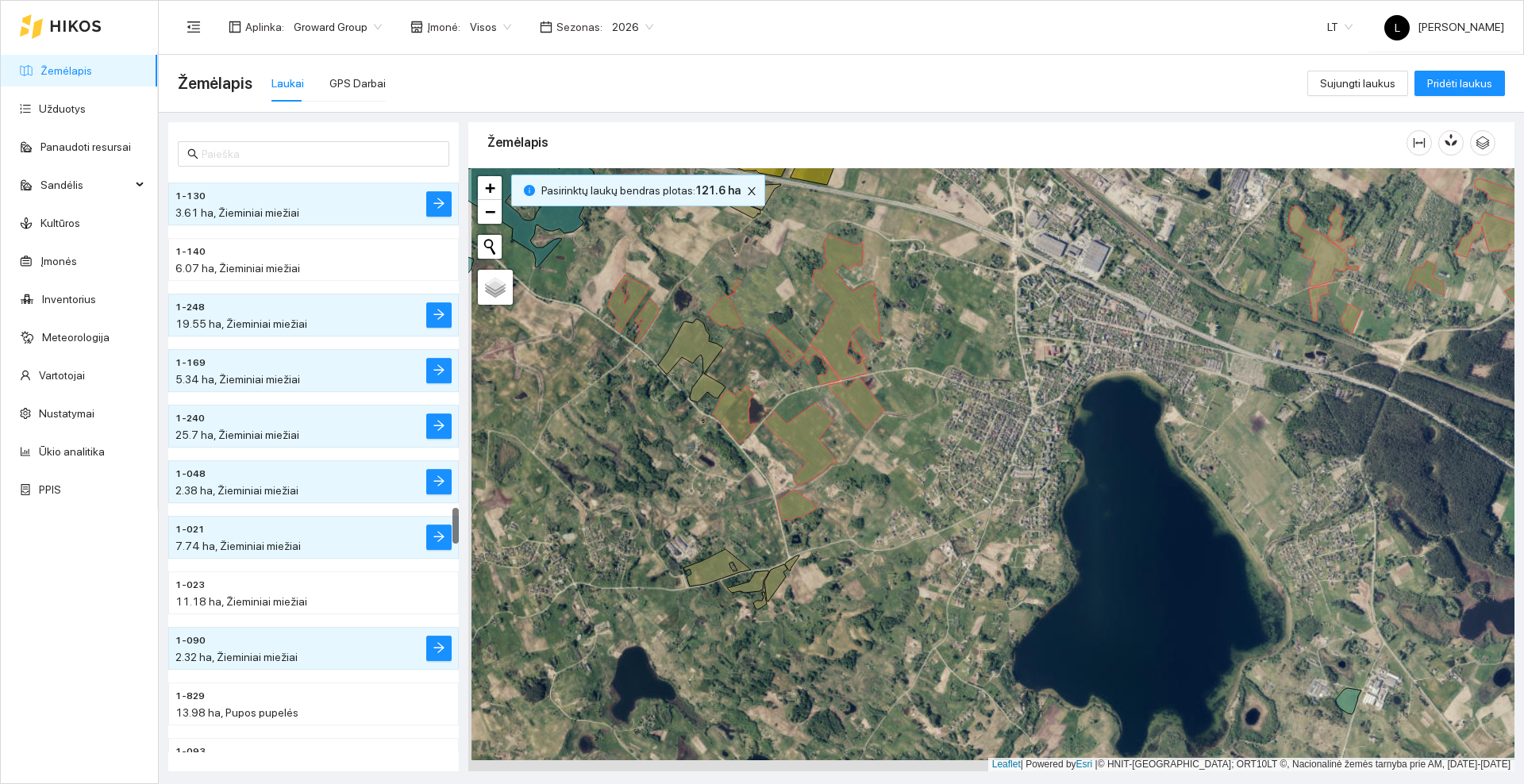
drag, startPoint x: 822, startPoint y: 607, endPoint x: 883, endPoint y: 455, distance: 163.8
click at [883, 455] on div at bounding box center [991, 469] width 1046 height 603
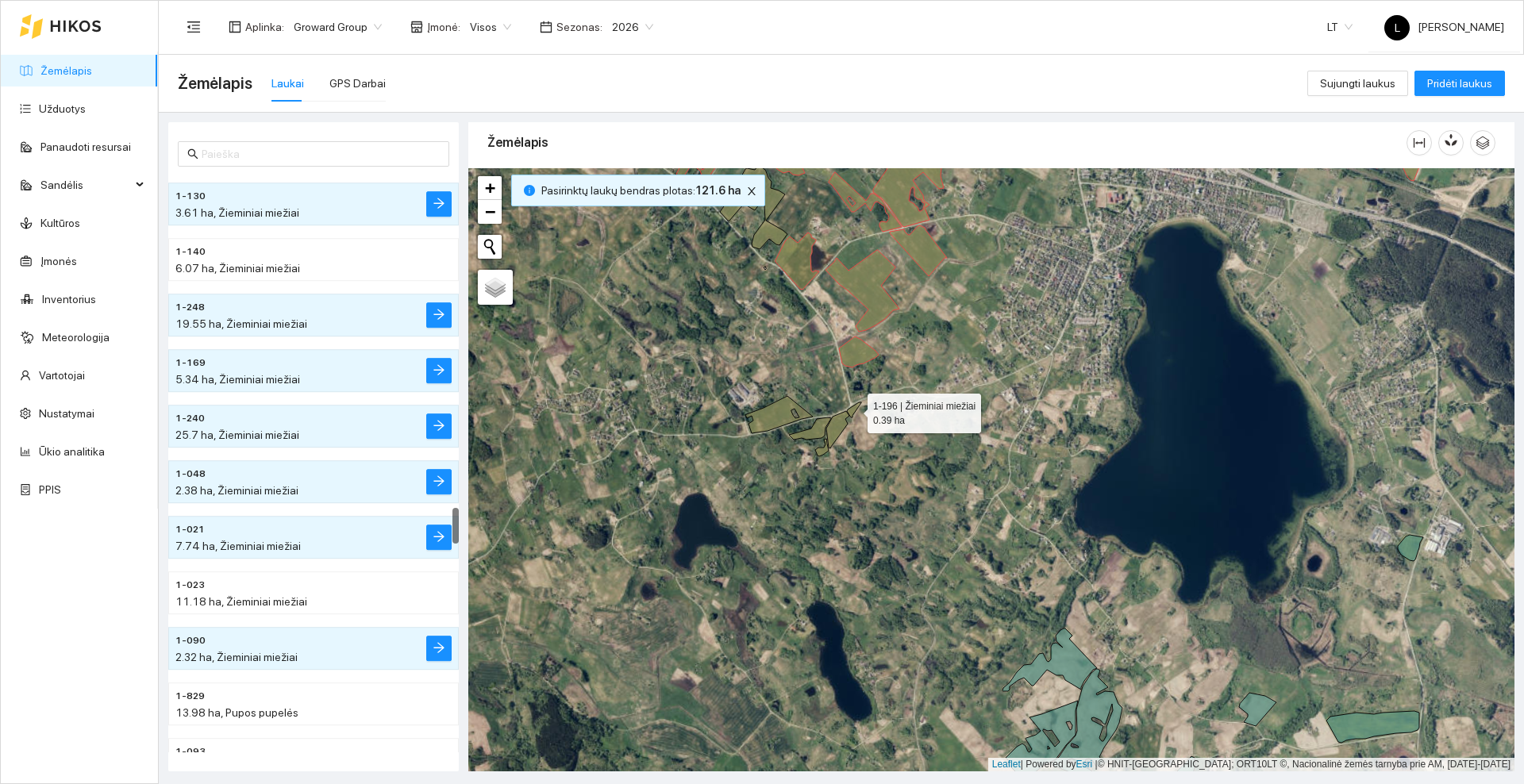
click at [855, 410] on icon at bounding box center [854, 410] width 14 height 15
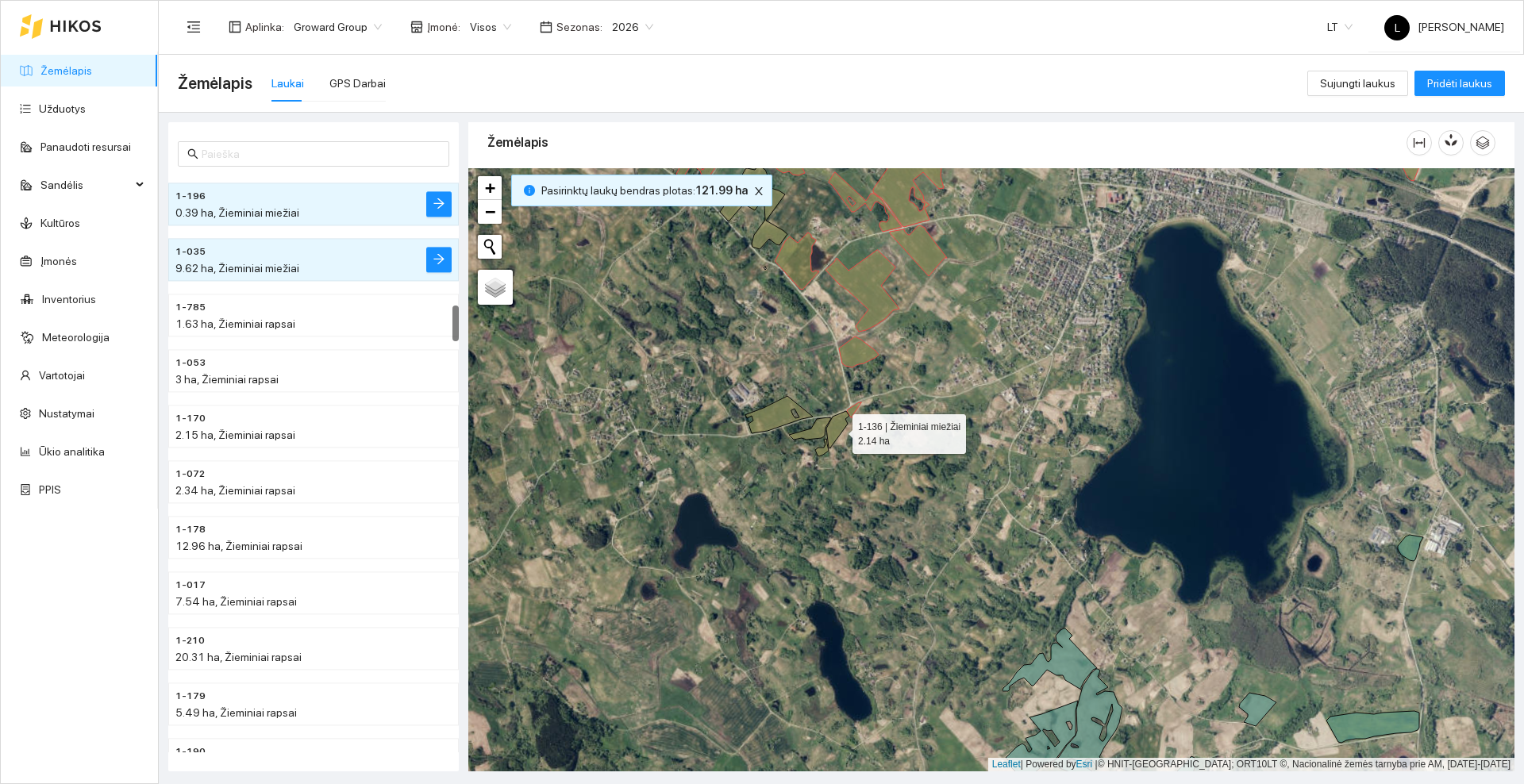
click at [838, 430] on icon at bounding box center [837, 430] width 23 height 37
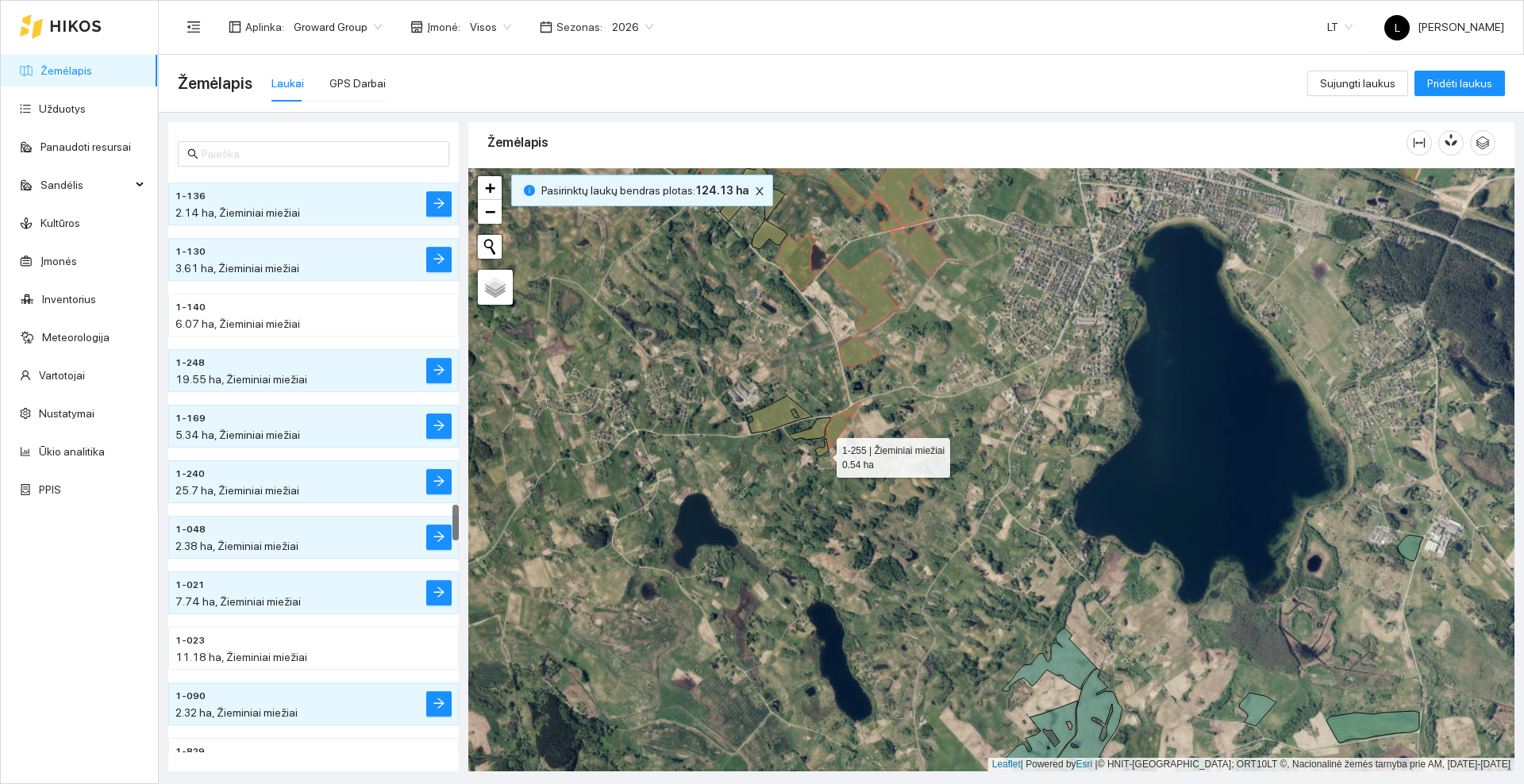
click at [822, 455] on icon at bounding box center [822, 447] width 14 height 18
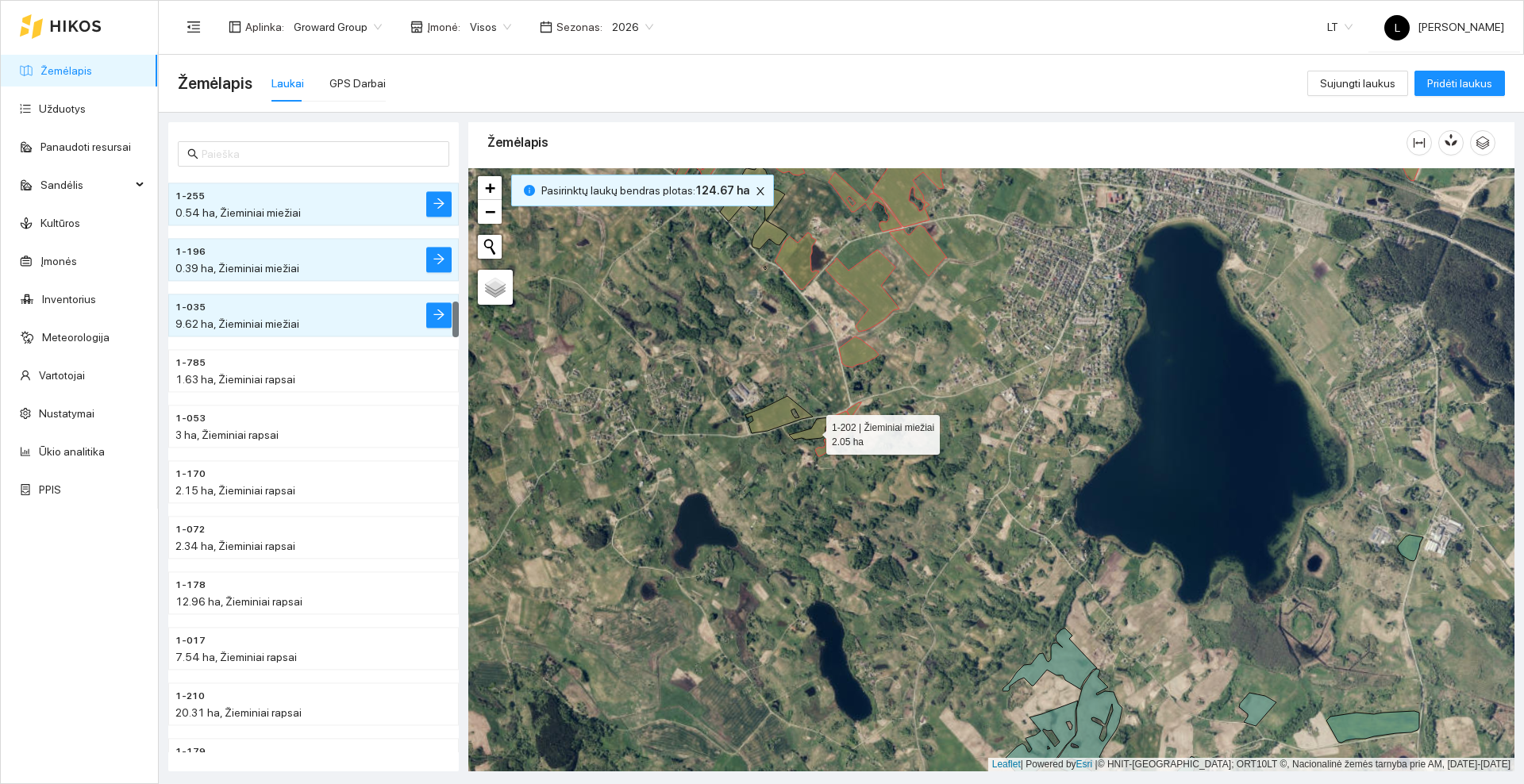
click at [812, 430] on icon at bounding box center [810, 428] width 42 height 22
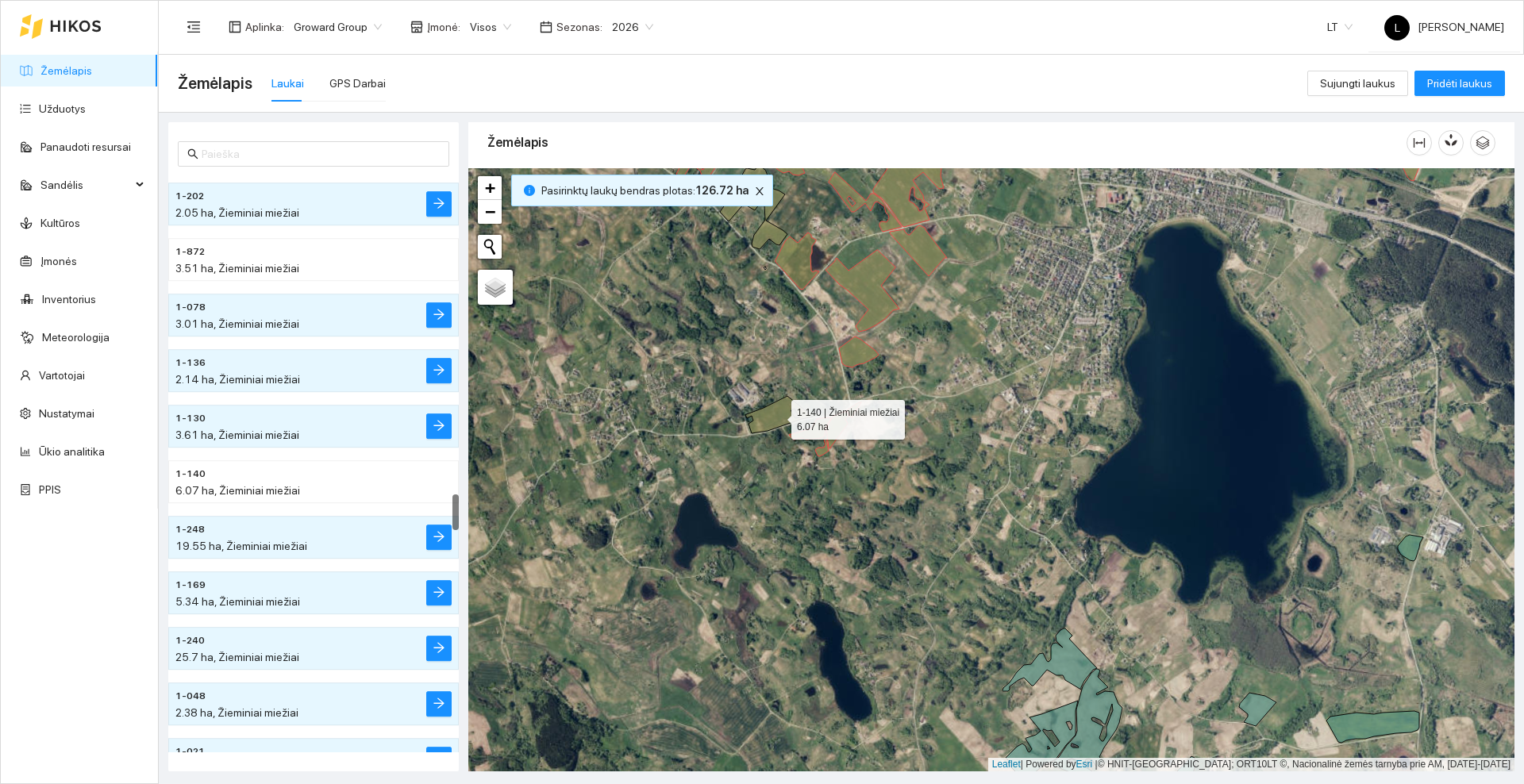
click at [780, 413] on icon at bounding box center [779, 414] width 68 height 37
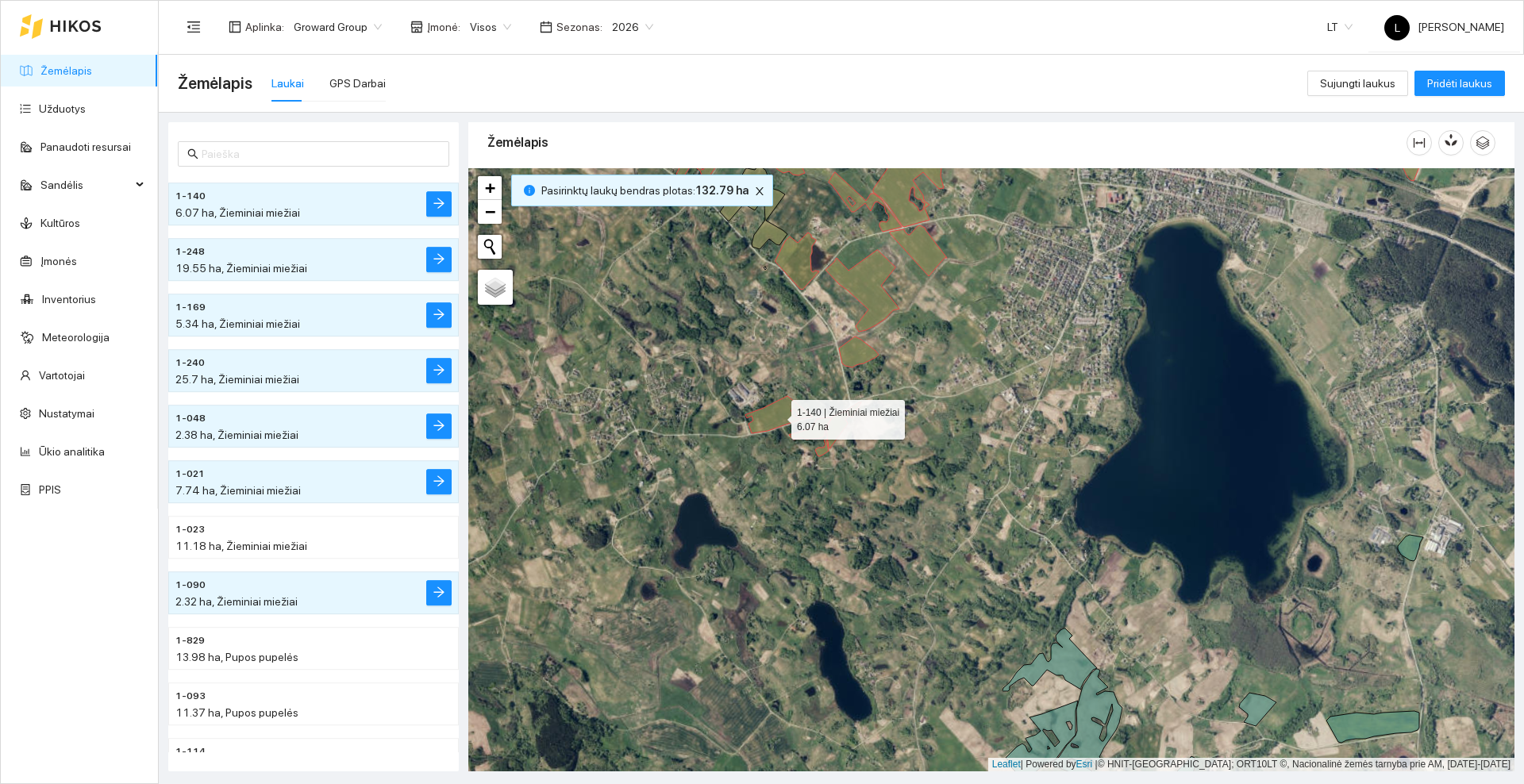
click at [79, 24] on icon at bounding box center [75, 25] width 52 height 13
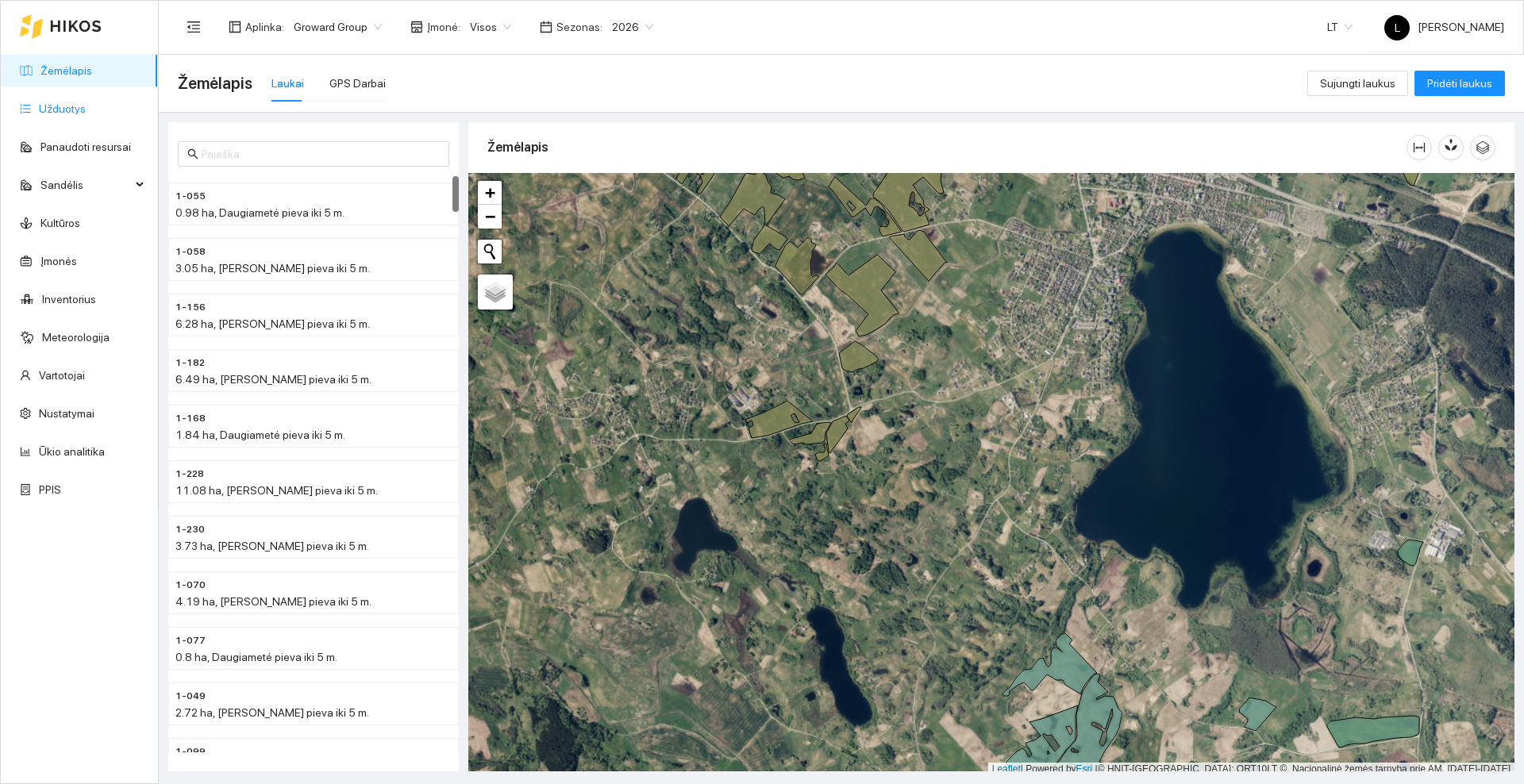
click at [76, 110] on link "Užduotys" at bounding box center [62, 108] width 46 height 13
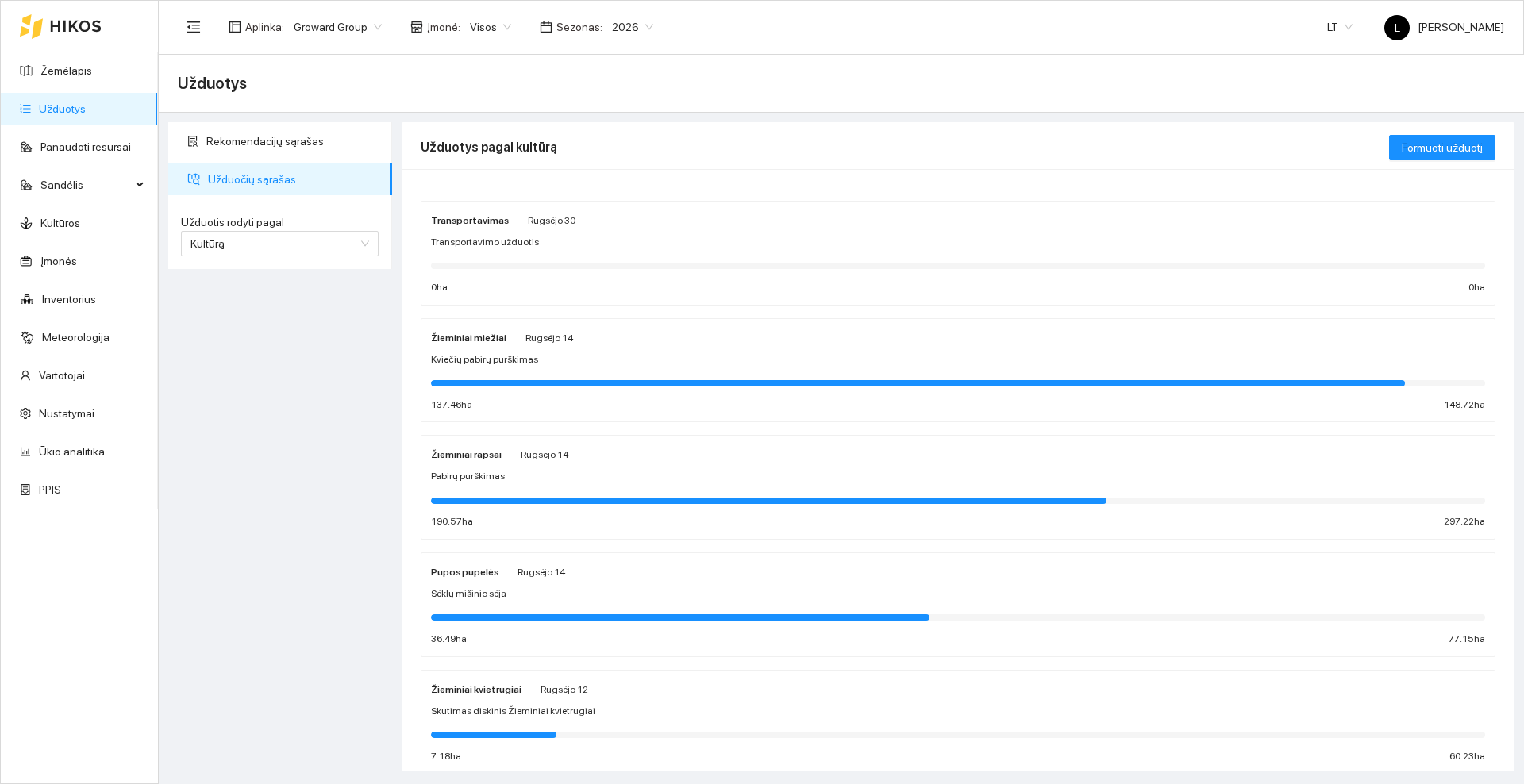
click at [610, 333] on div "Žieminiai miežiai [PERSON_NAME] 14" at bounding box center [957, 337] width 1054 height 18
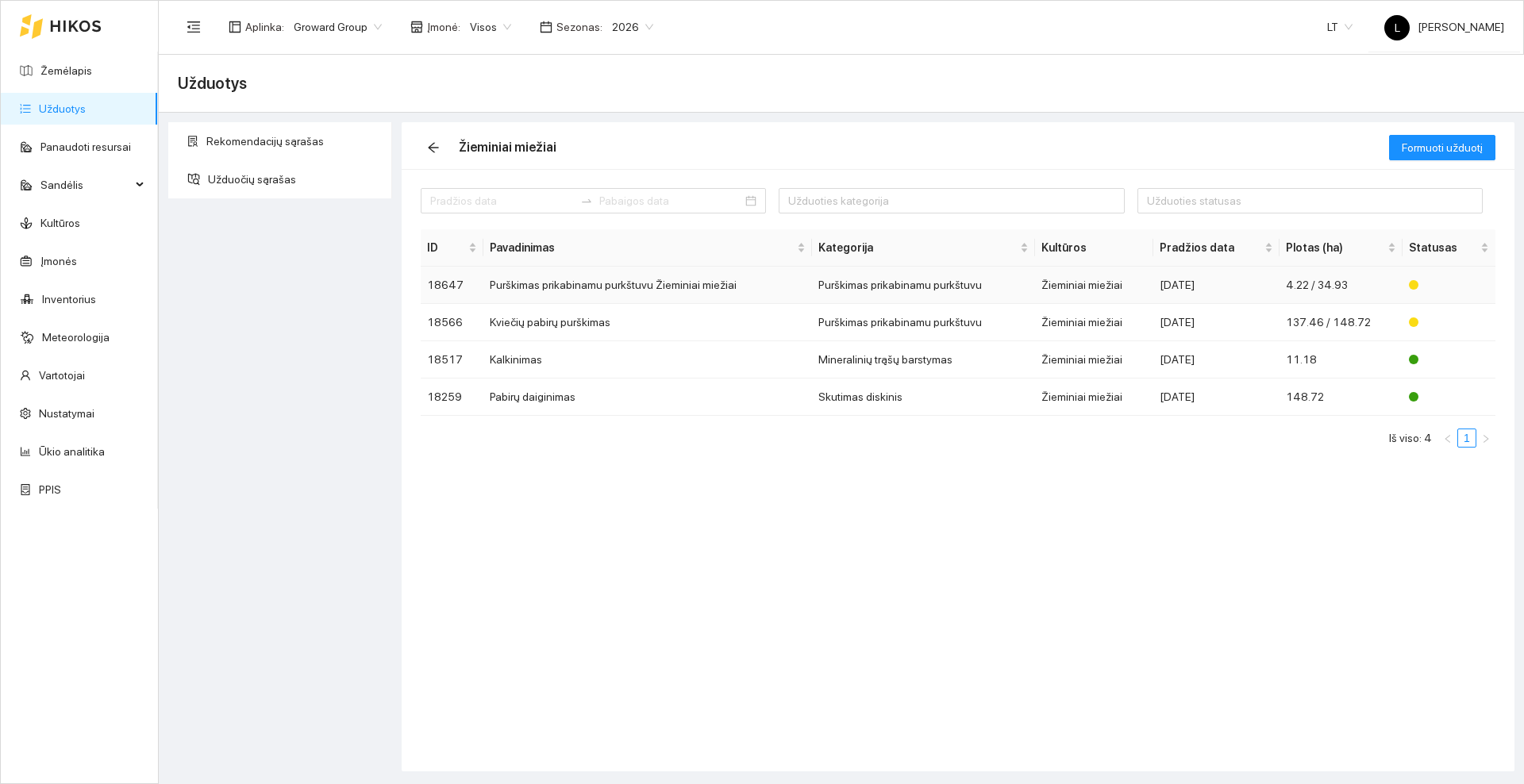
click at [561, 284] on td "Purškimas prikabinamu purkštuvu Žieminiai miežiai" at bounding box center [647, 285] width 328 height 37
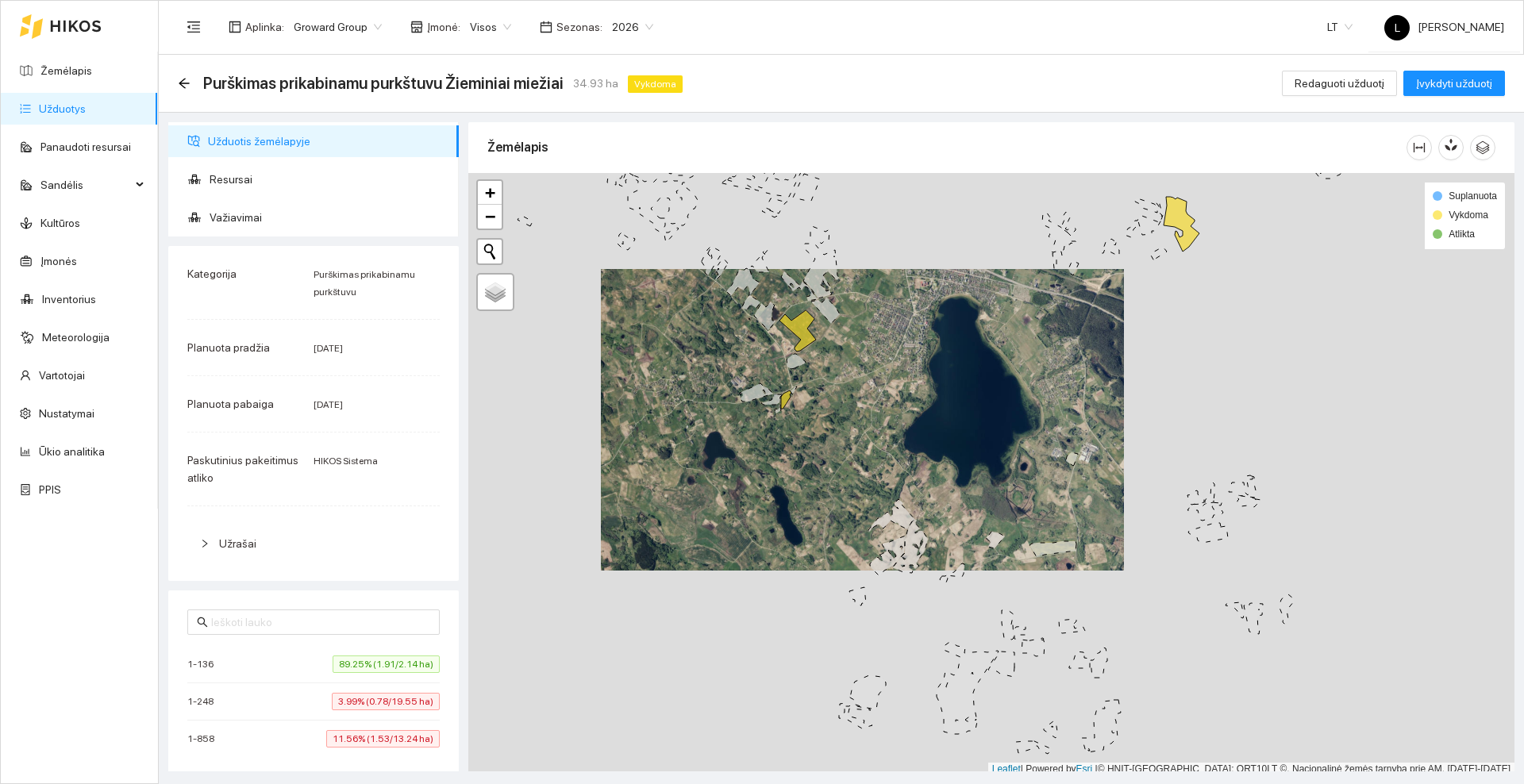
scroll to position [5, 0]
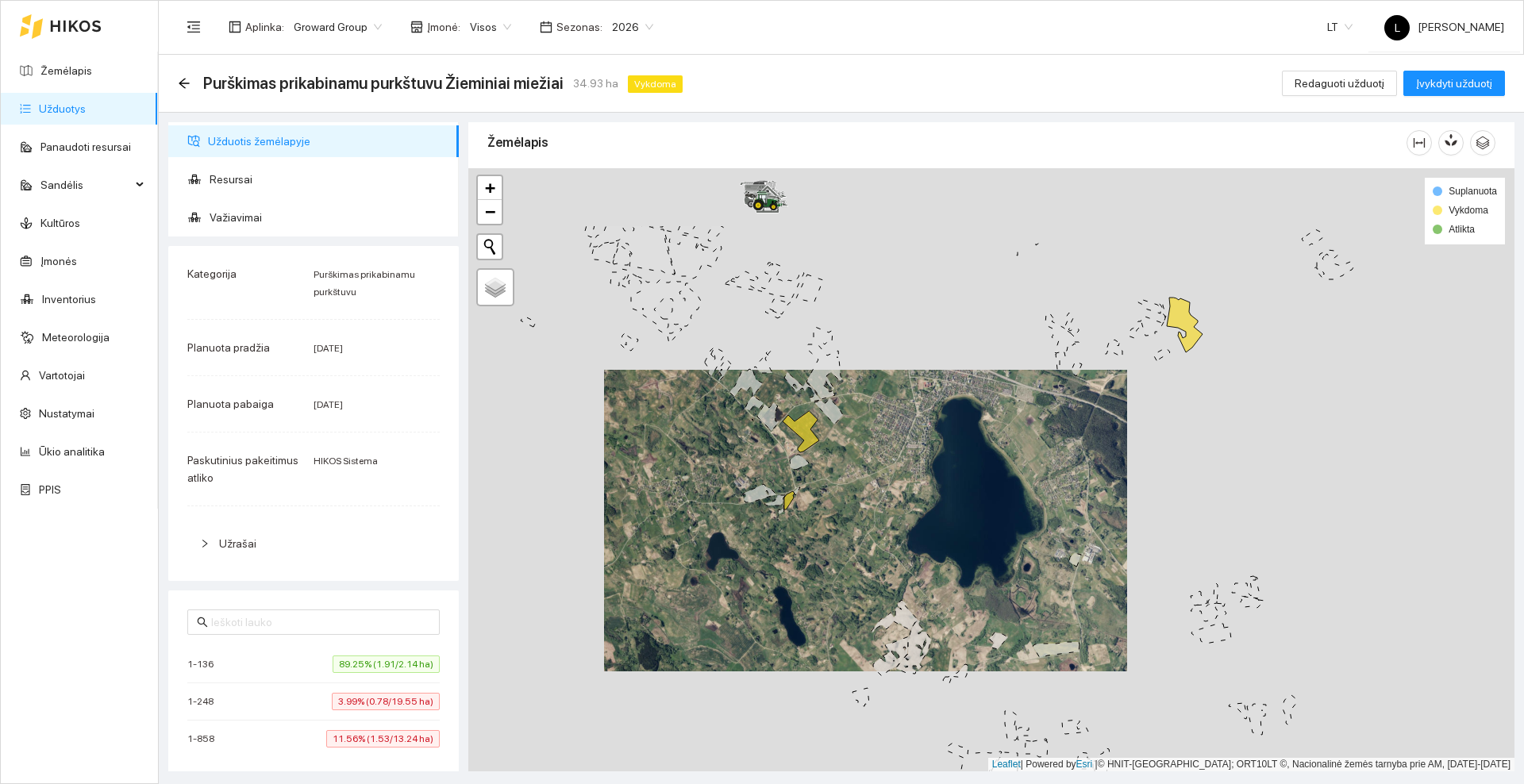
drag, startPoint x: 718, startPoint y: 330, endPoint x: 724, endPoint y: 448, distance: 118.2
click at [724, 448] on div at bounding box center [991, 469] width 1046 height 603
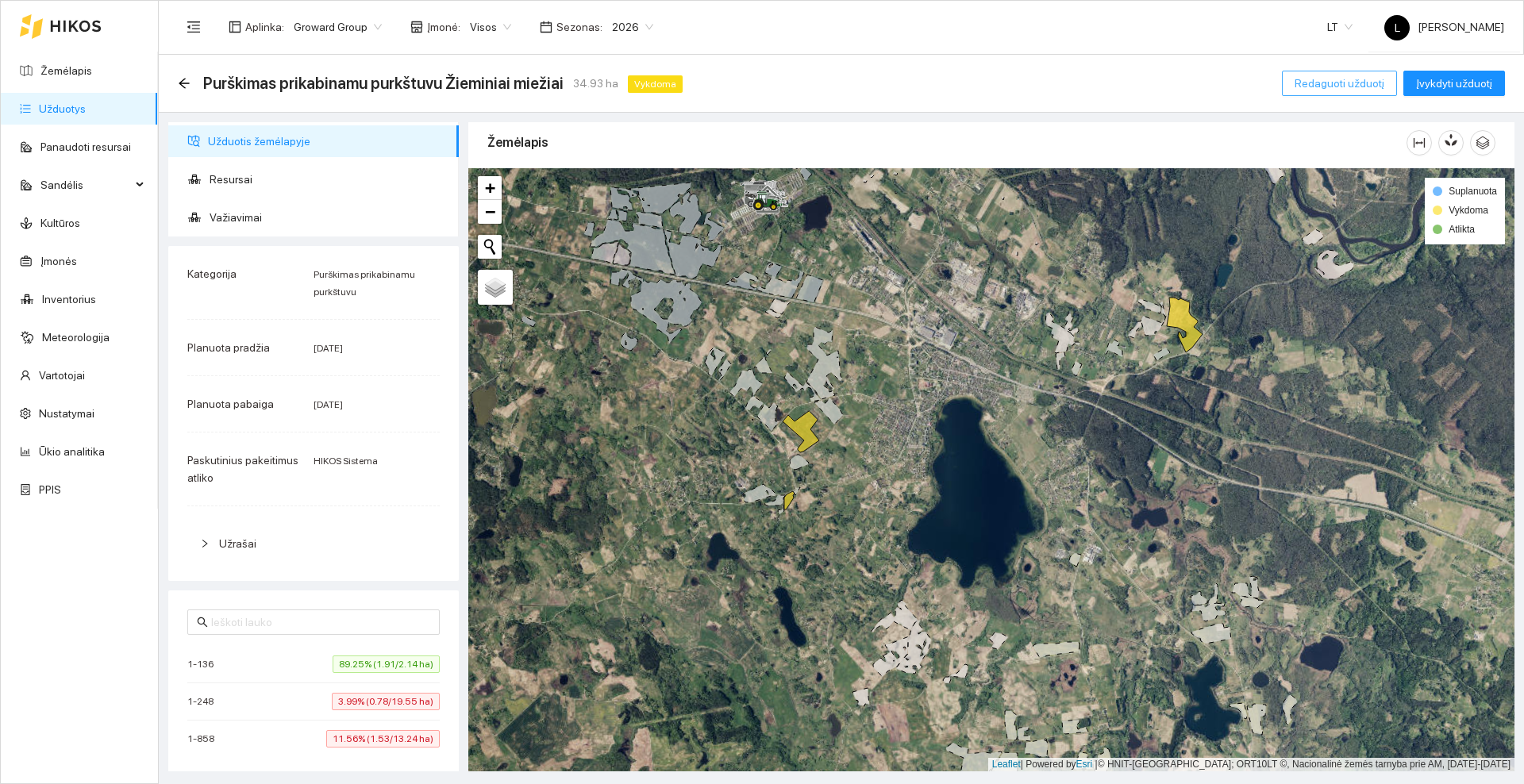
click at [1315, 79] on span "Redaguoti užduotį" at bounding box center [1339, 83] width 89 height 18
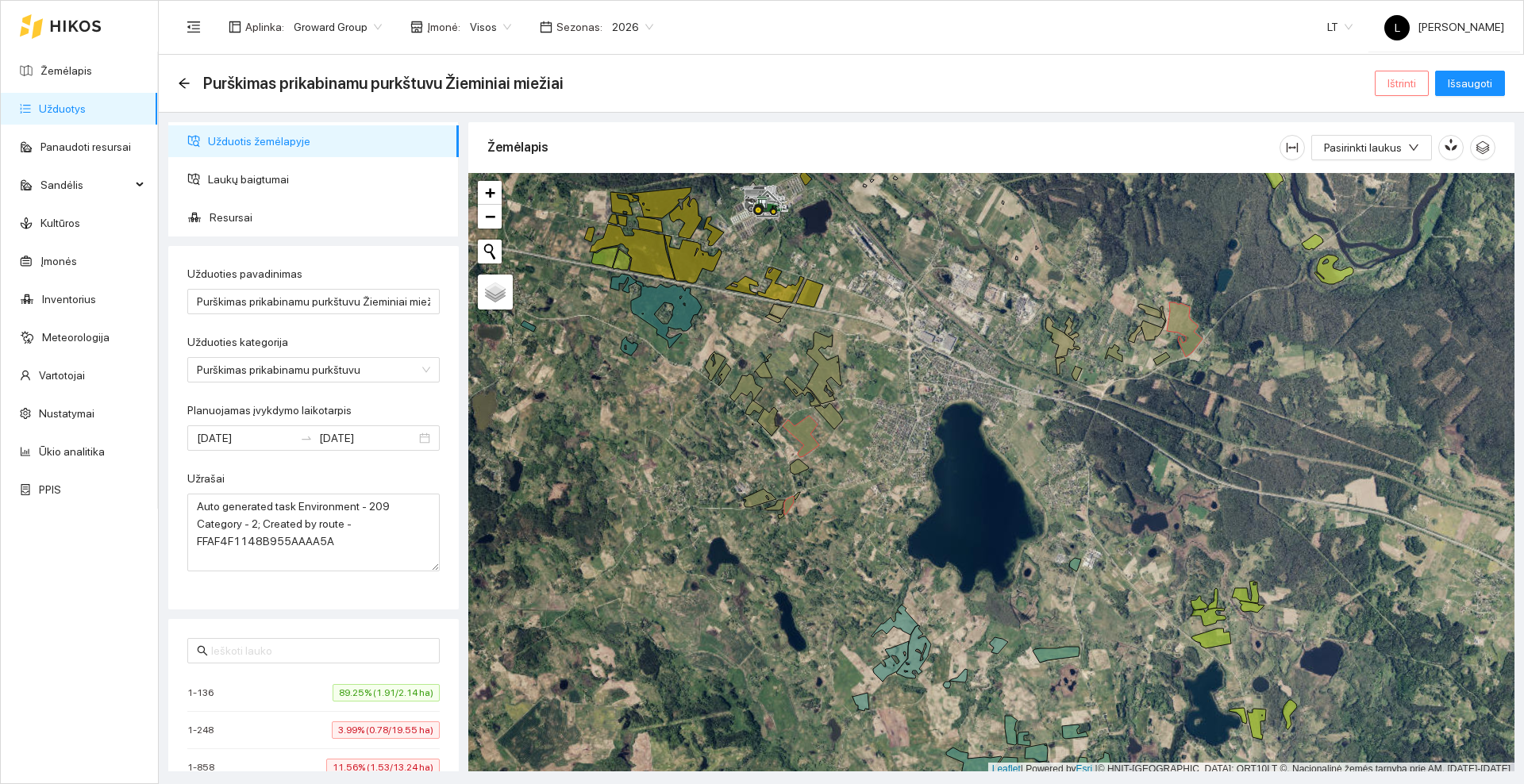
click at [1407, 78] on span "Ištrinti" at bounding box center [1402, 83] width 29 height 18
click at [1407, 160] on span "Taip" at bounding box center [1407, 160] width 20 height 18
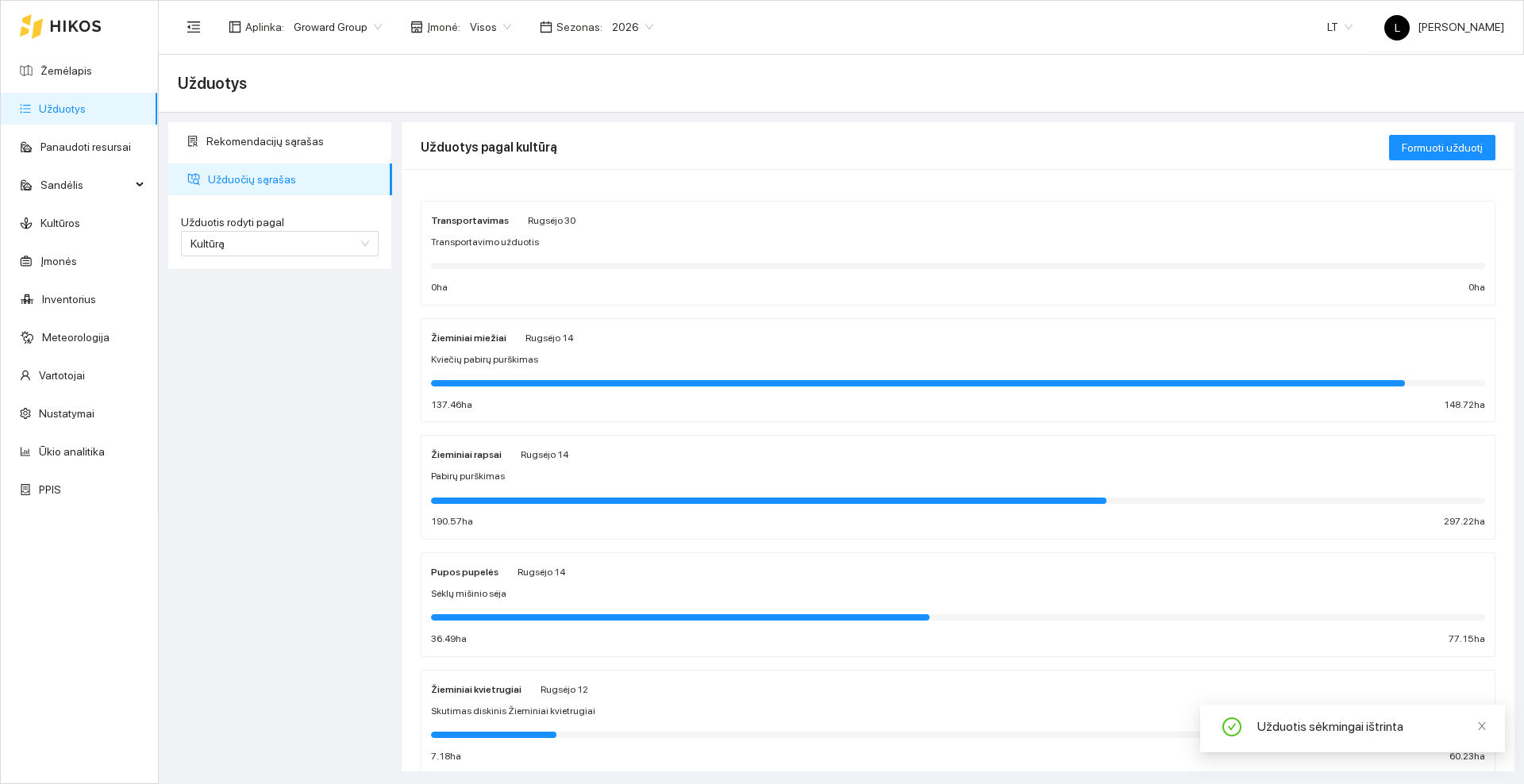
click at [540, 355] on div "Kviečių pabirų purškimas" at bounding box center [957, 360] width 1054 height 15
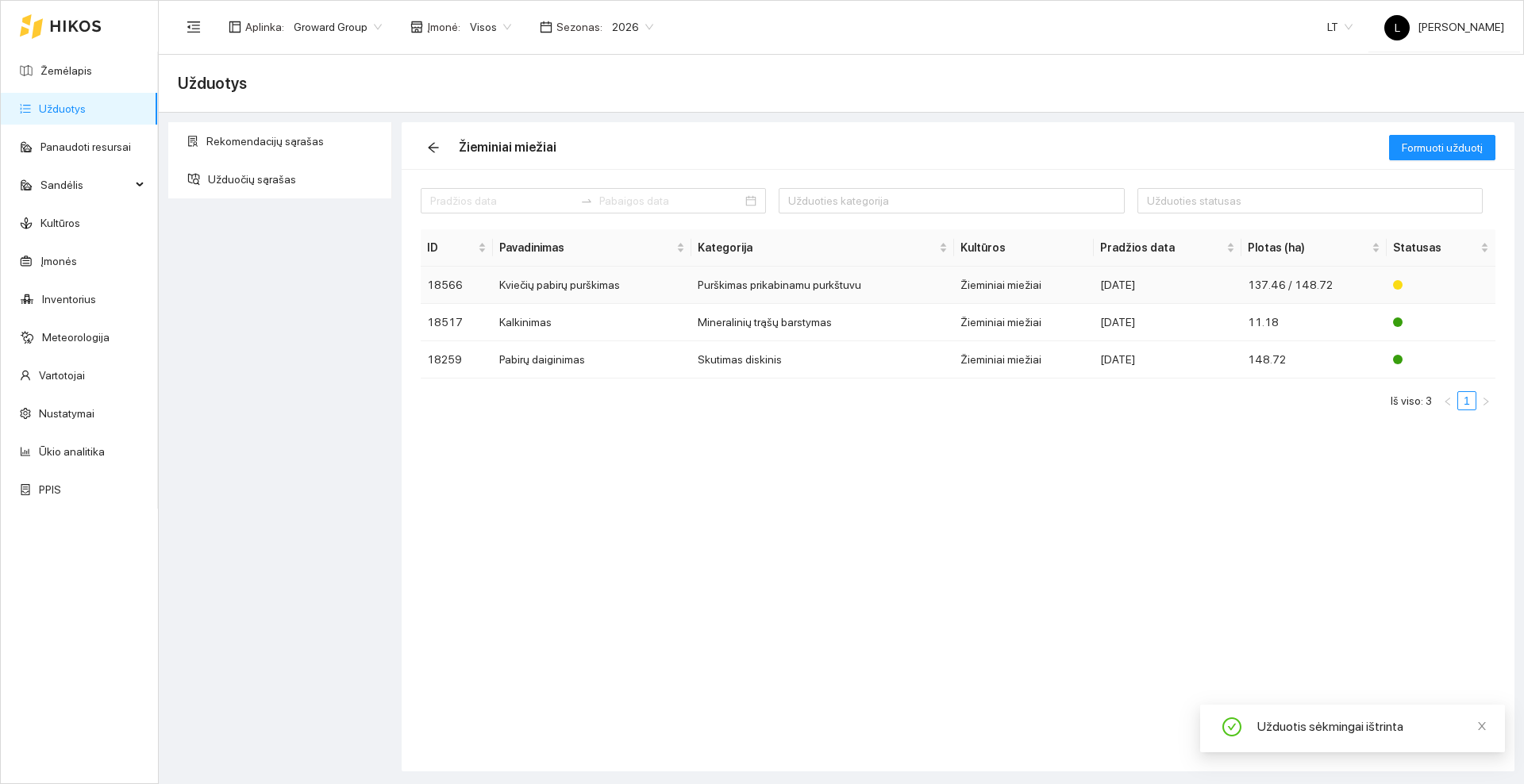
click at [545, 283] on td "Kviečių pabirų purškimas" at bounding box center [592, 285] width 198 height 37
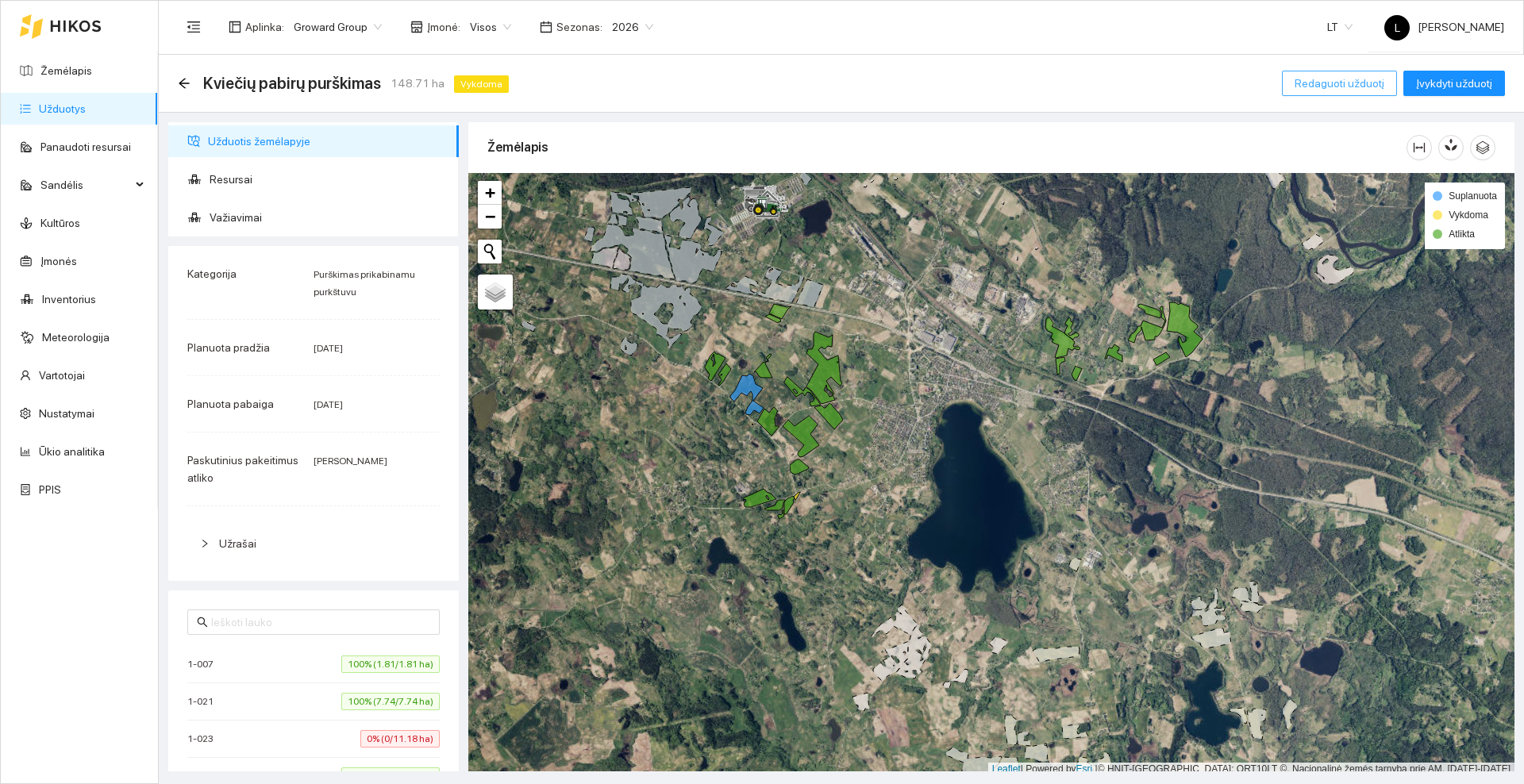
click at [1337, 84] on span "Redaguoti užduotį" at bounding box center [1339, 83] width 89 height 18
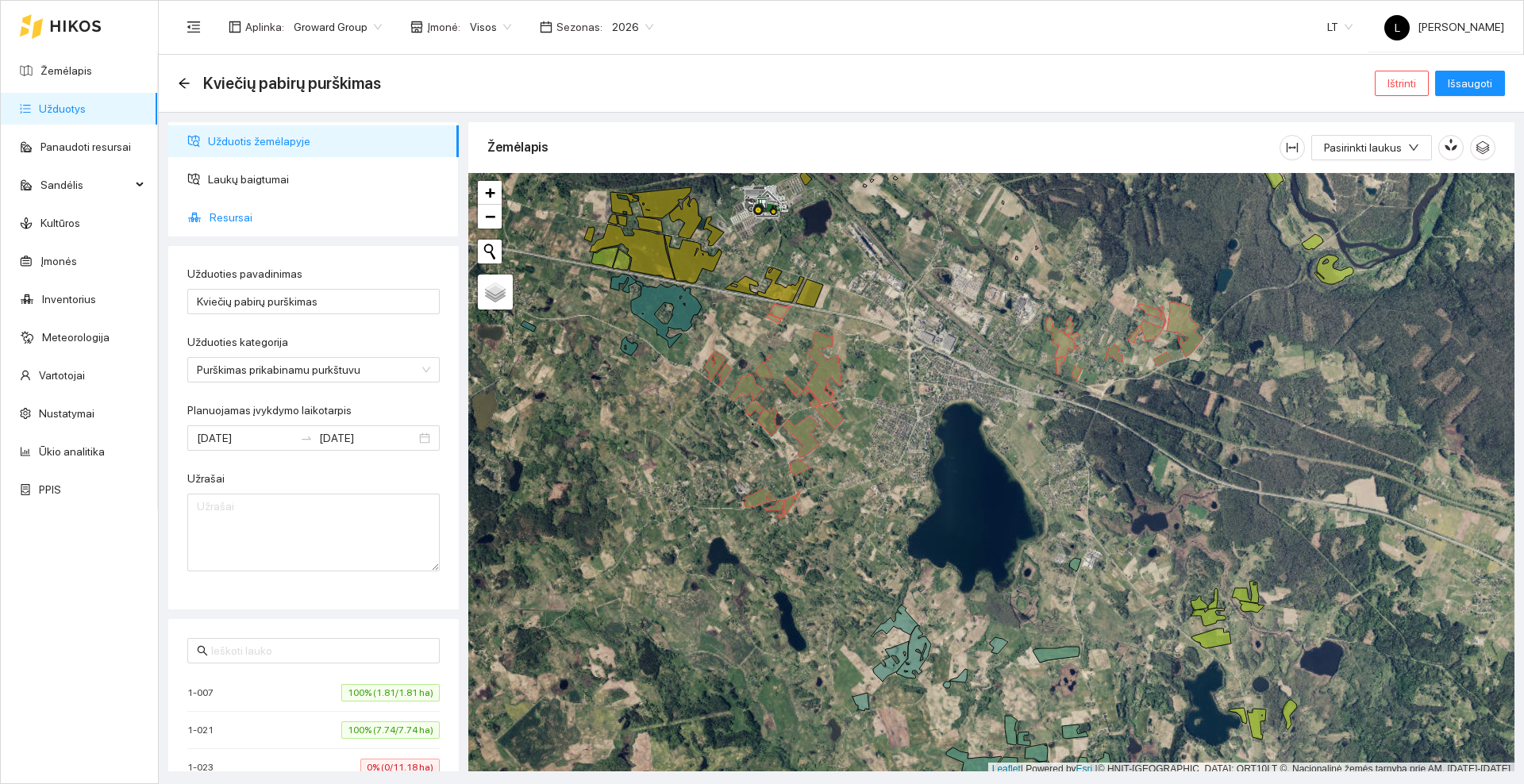
click at [244, 219] on span "Resursai" at bounding box center [328, 218] width 236 height 32
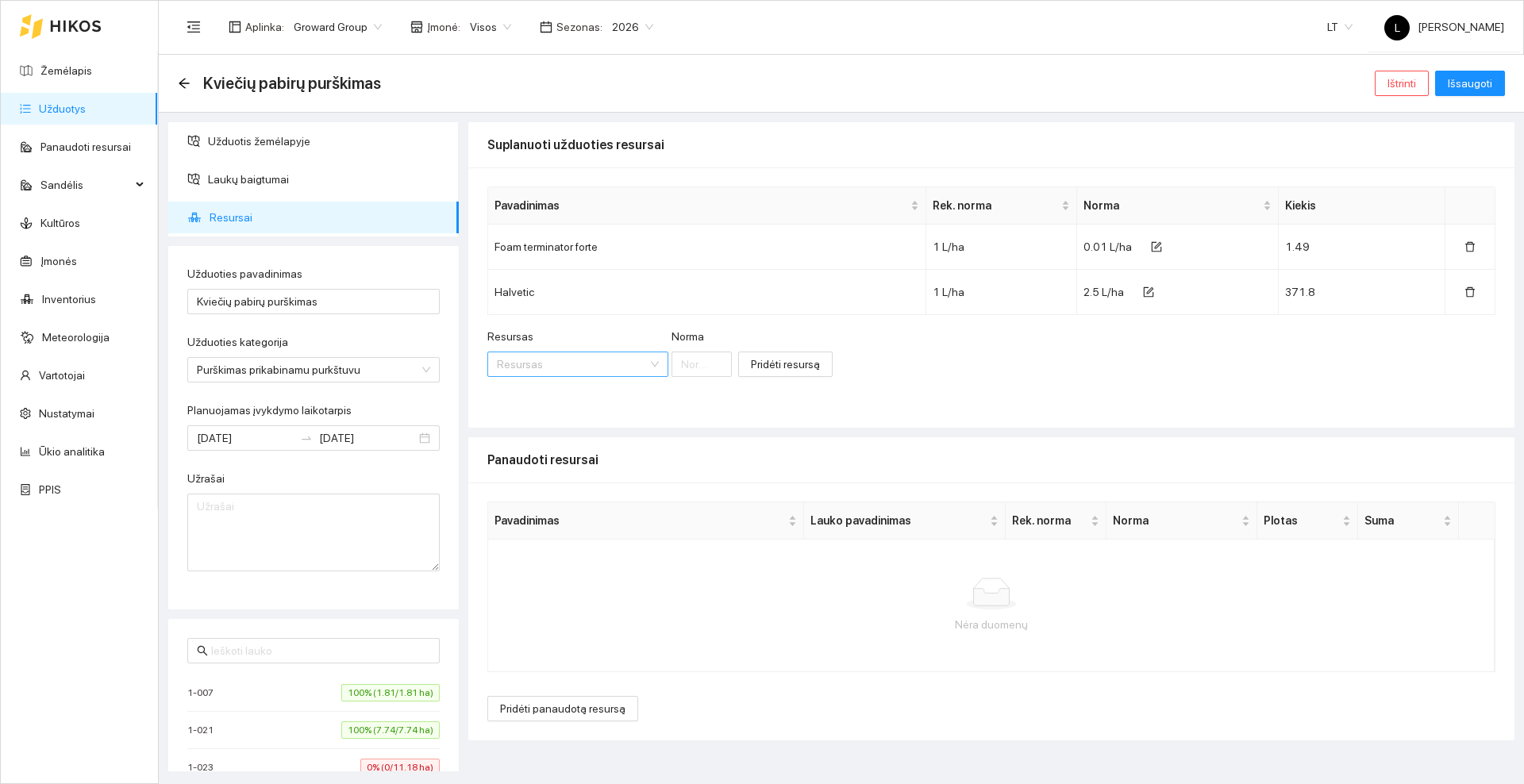
click at [566, 367] on input "Resursas" at bounding box center [572, 364] width 151 height 24
type input "Pesti"
click at [596, 396] on span "Pesti" at bounding box center [605, 396] width 24 height 13
type input "1"
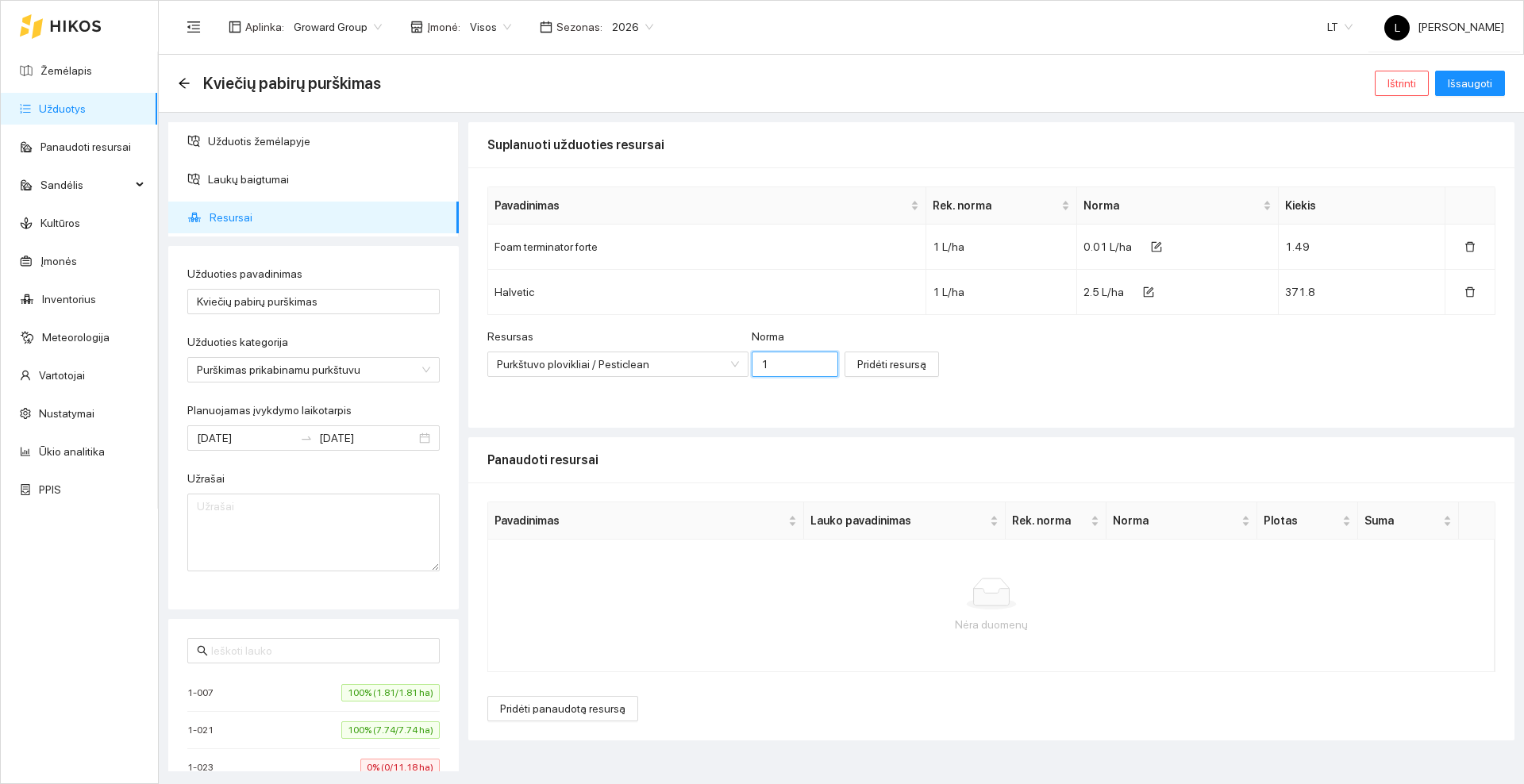
click at [762, 365] on input "1" at bounding box center [795, 364] width 87 height 25
type input "0.015"
click at [847, 375] on button "Pridėti resursą" at bounding box center [892, 364] width 95 height 25
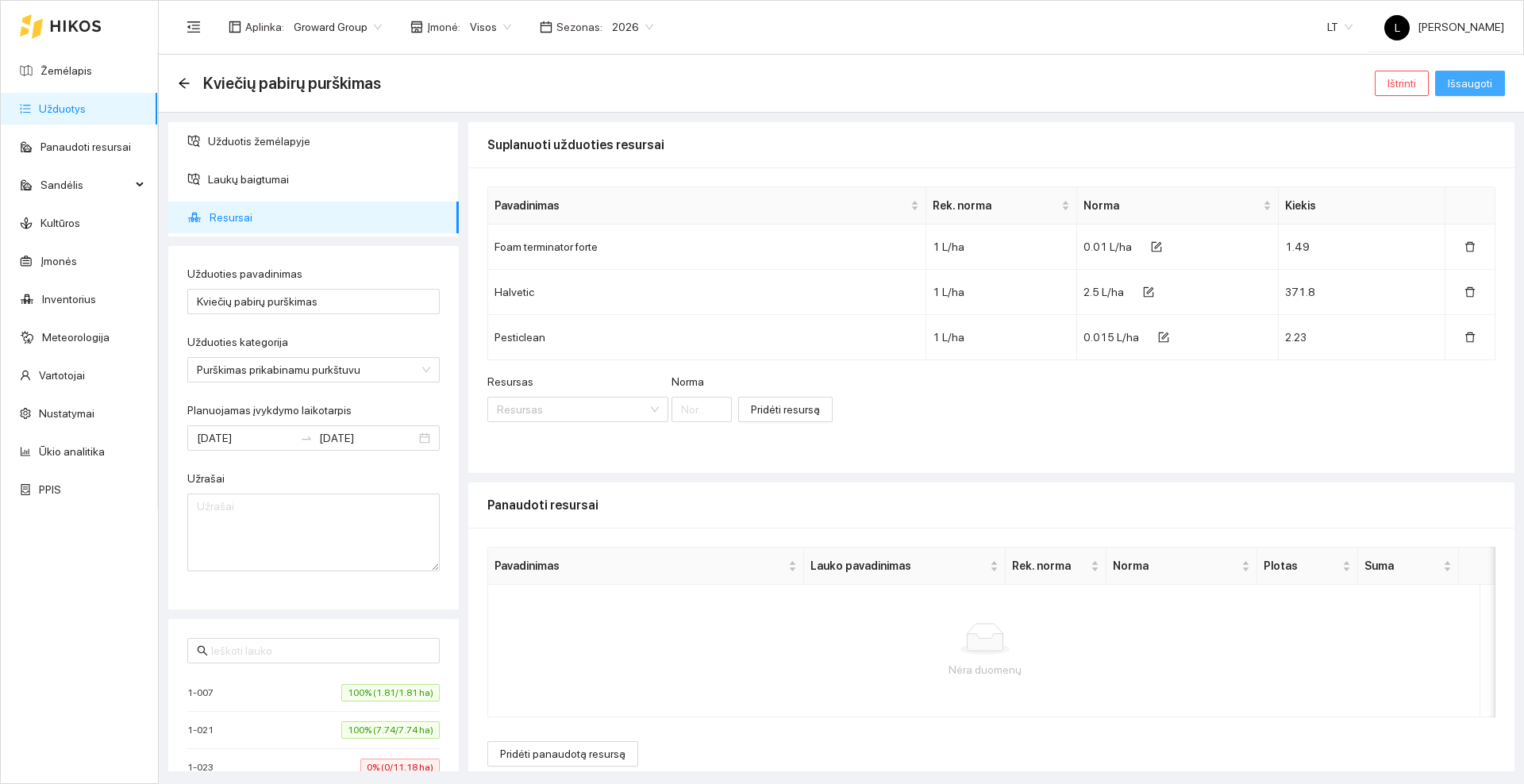
click at [1458, 75] on span "Išsaugoti" at bounding box center [1469, 83] width 45 height 18
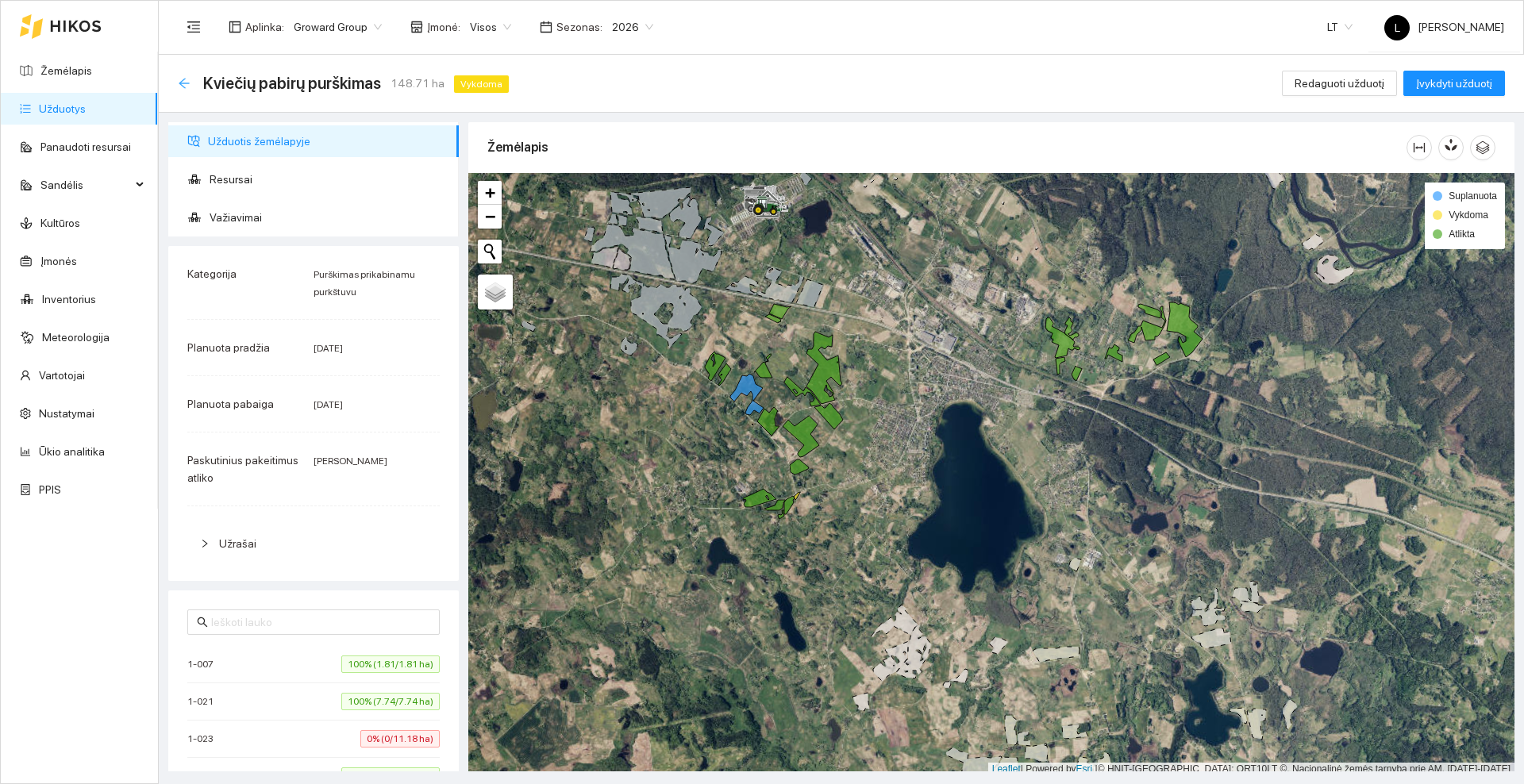
click at [182, 82] on icon "arrow-left" at bounding box center [184, 83] width 13 height 13
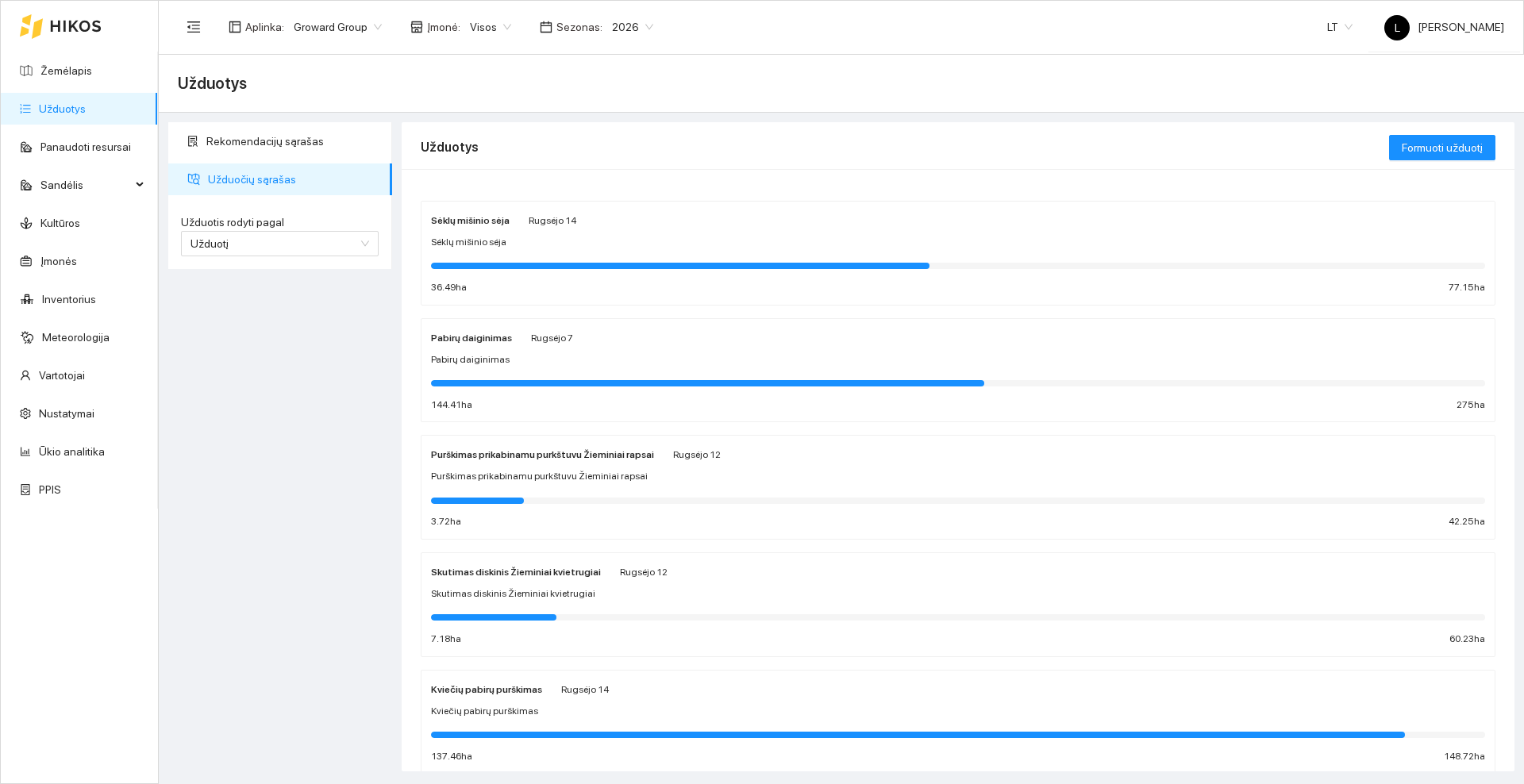
scroll to position [198, 0]
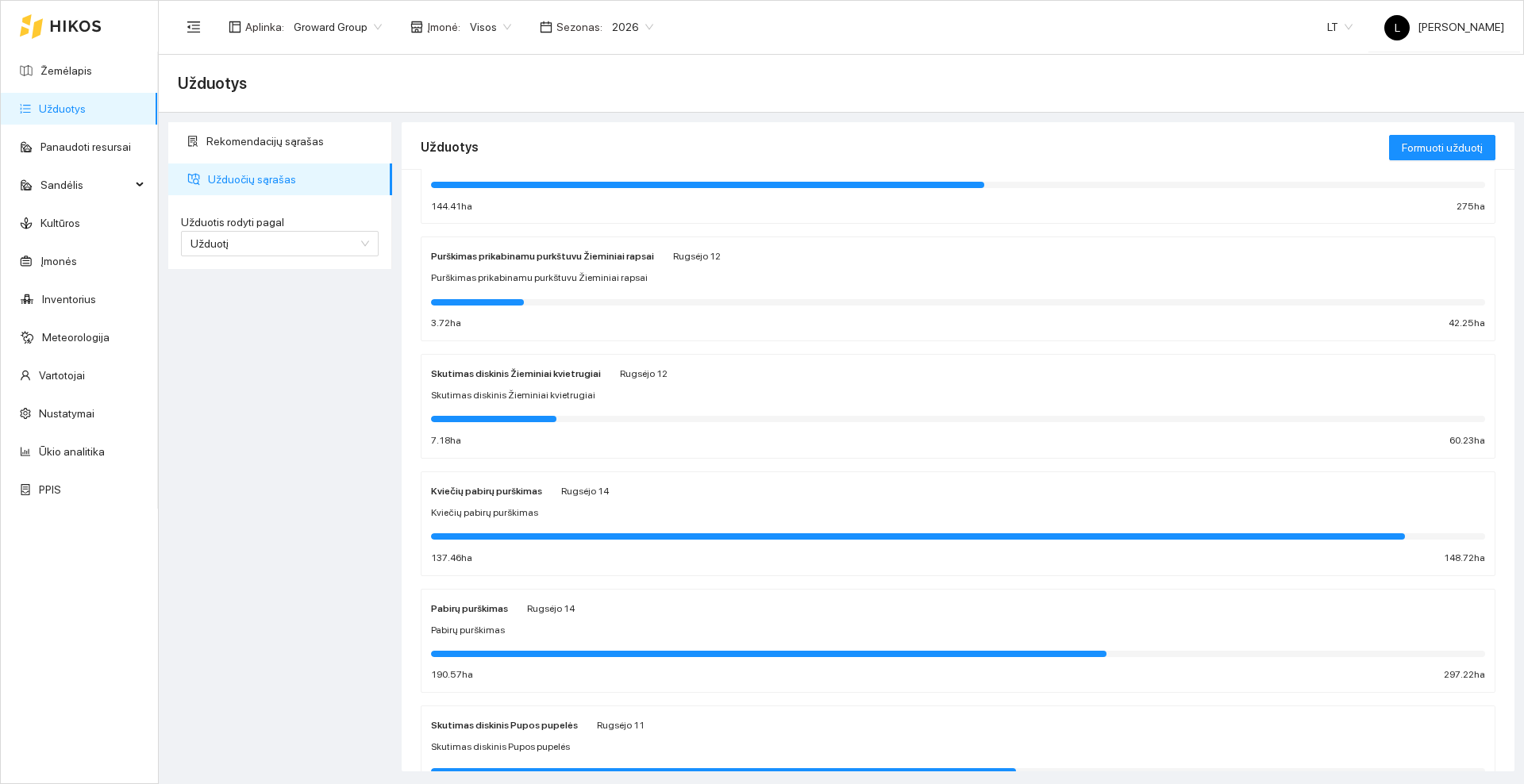
click at [633, 259] on strong "Purškimas prikabinamu purkštuvu Žieminiai rapsai" at bounding box center [542, 256] width 223 height 11
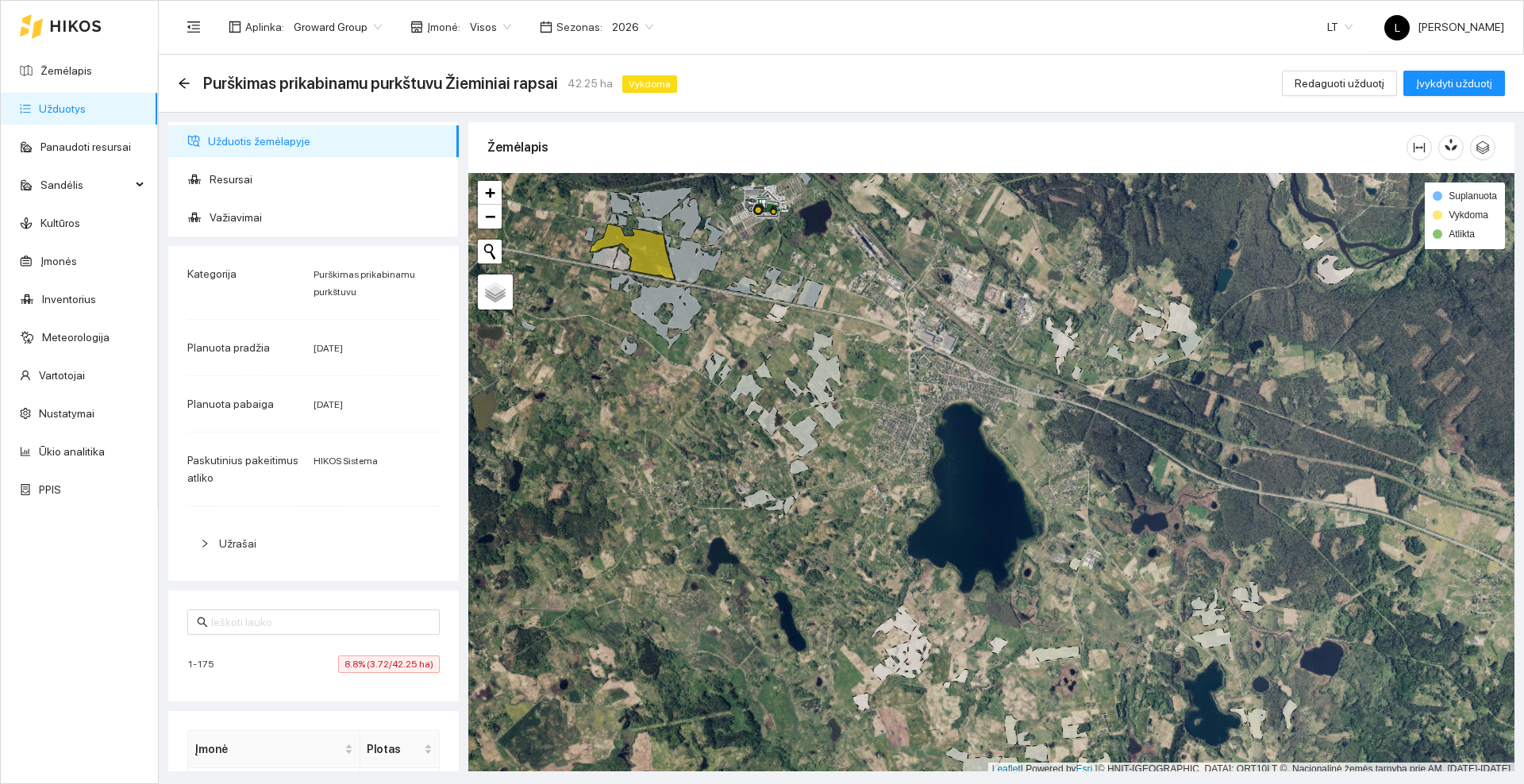
scroll to position [5, 0]
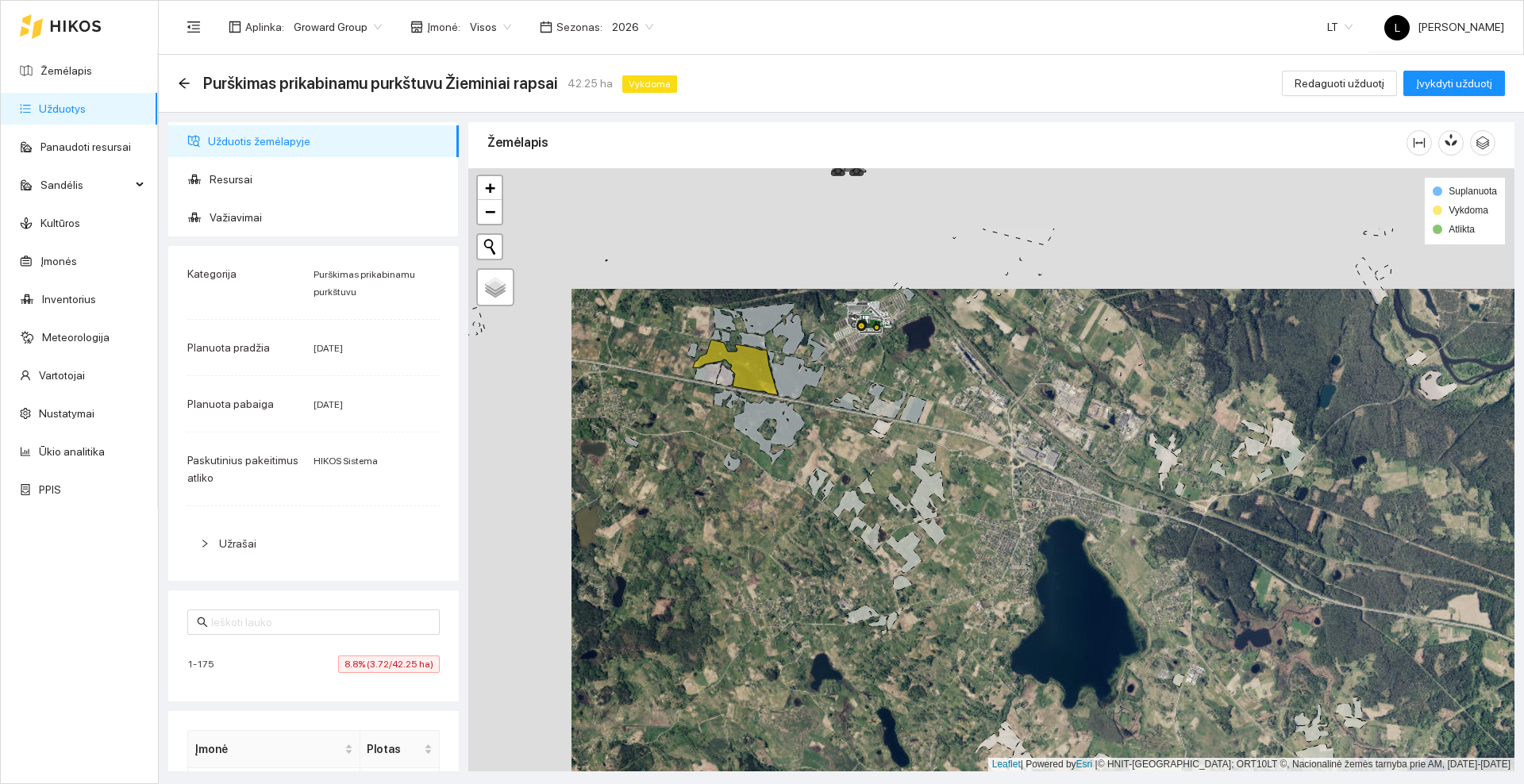
drag, startPoint x: 627, startPoint y: 393, endPoint x: 732, endPoint y: 516, distance: 161.7
click at [732, 516] on div at bounding box center [991, 469] width 1046 height 603
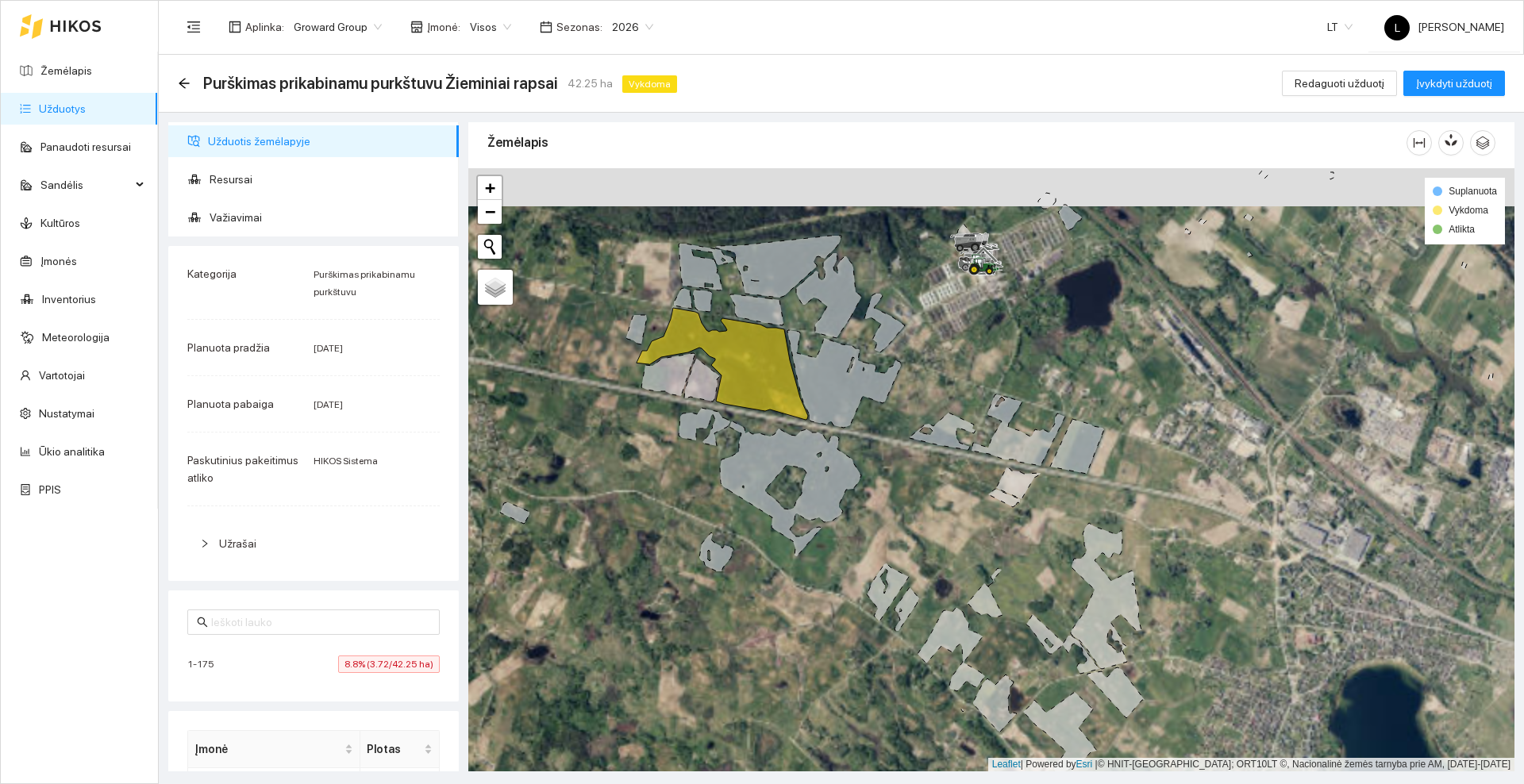
drag, startPoint x: 600, startPoint y: 440, endPoint x: 638, endPoint y: 528, distance: 95.9
click at [638, 528] on div at bounding box center [991, 469] width 1046 height 603
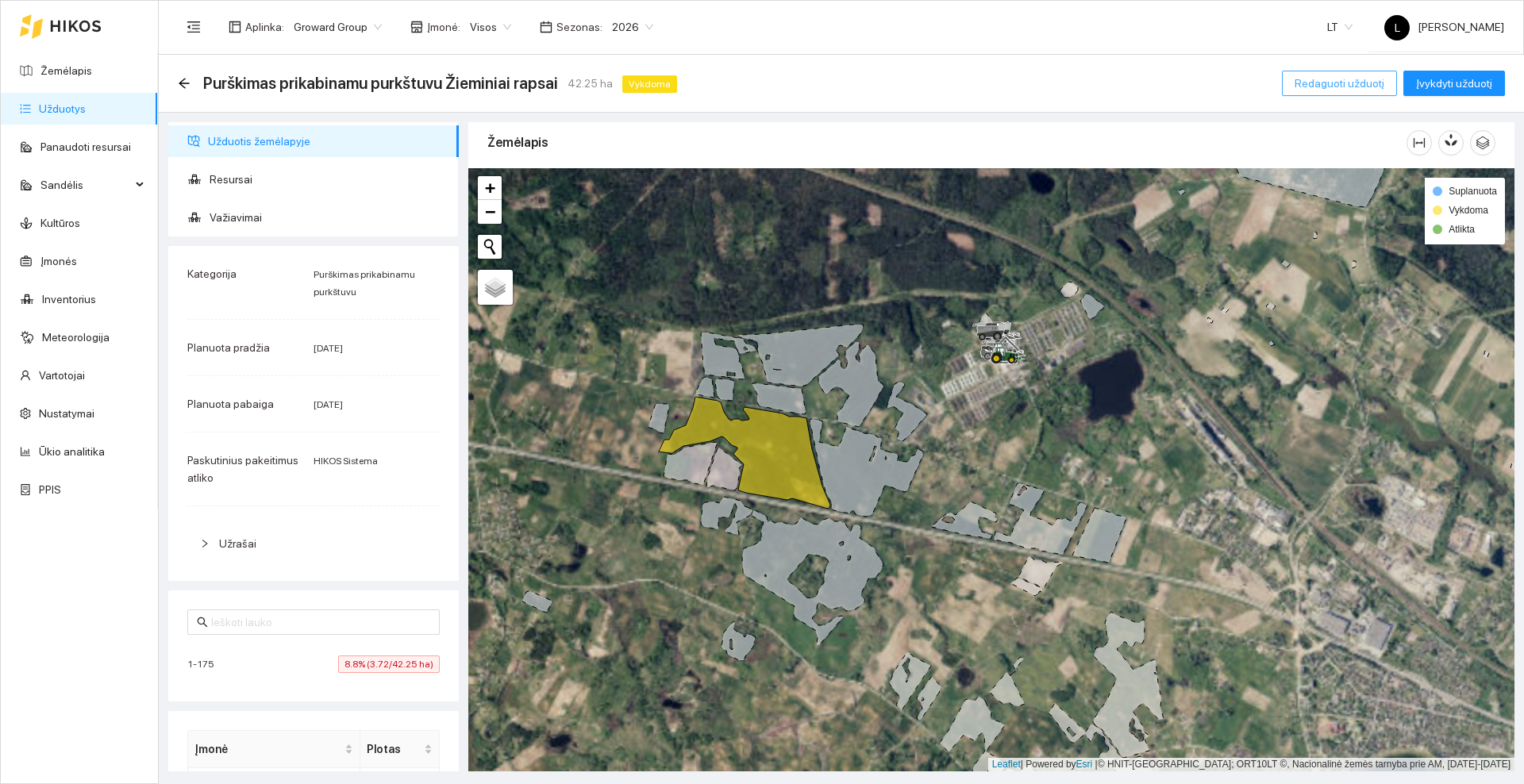
click at [1348, 78] on span "Redaguoti užduotį" at bounding box center [1339, 83] width 89 height 18
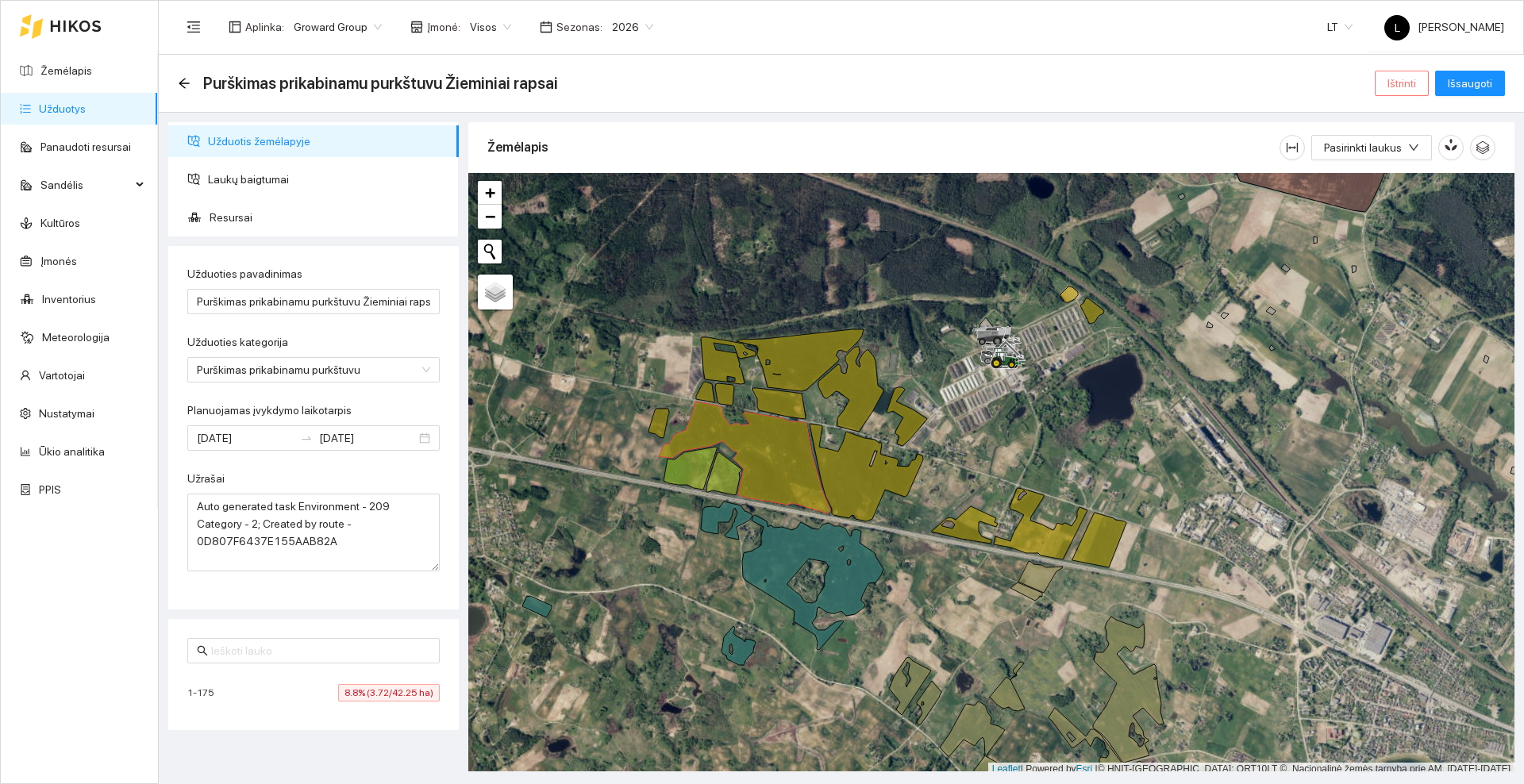
click at [1399, 84] on span "Ištrinti" at bounding box center [1402, 83] width 29 height 18
click at [1391, 156] on button "Taip" at bounding box center [1407, 160] width 33 height 19
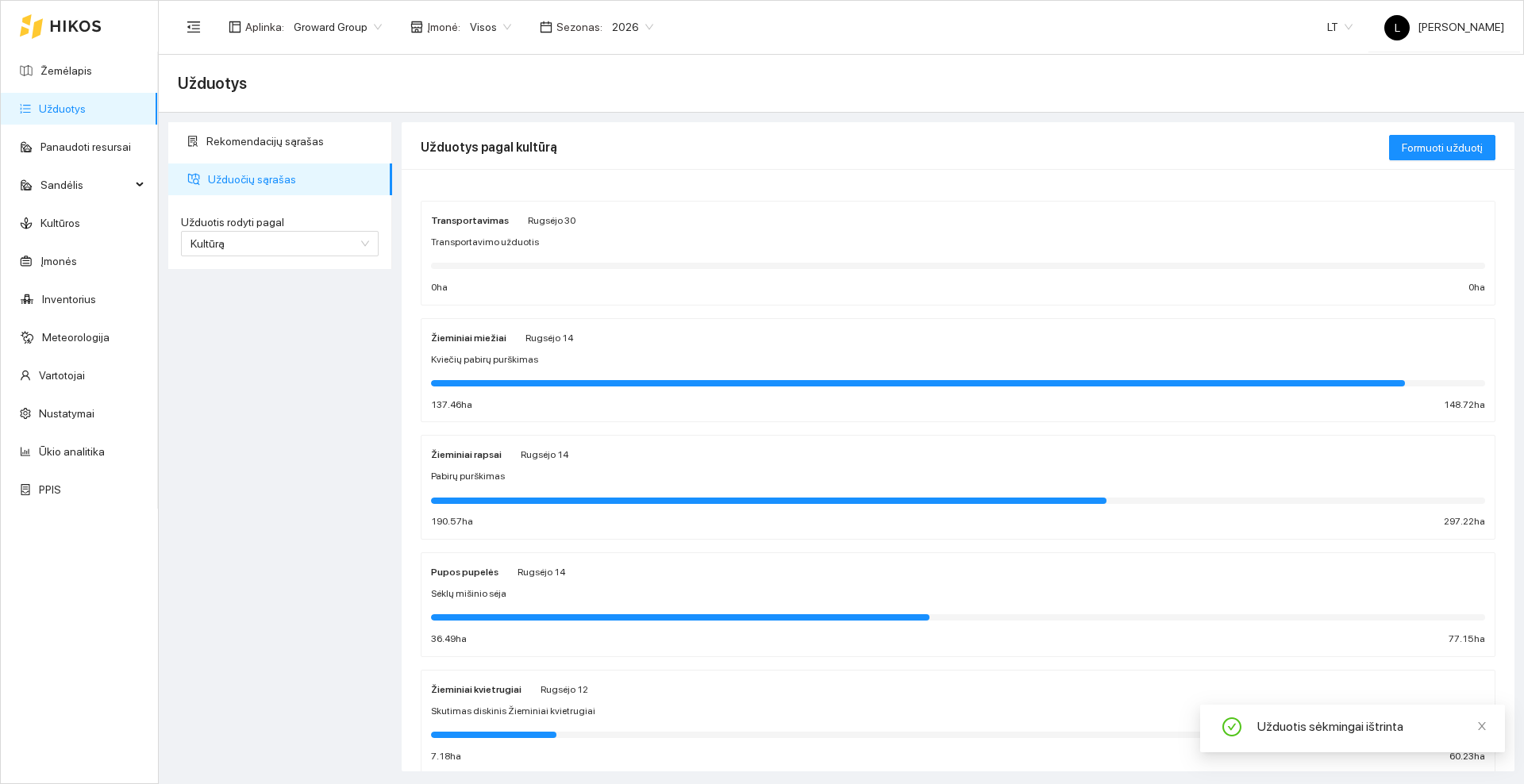
click at [632, 465] on div "Žieminiai rapsai Rugsėjo 14 Pabirų purškimas 190.57 ha 297.22 ha" at bounding box center [957, 487] width 1054 height 84
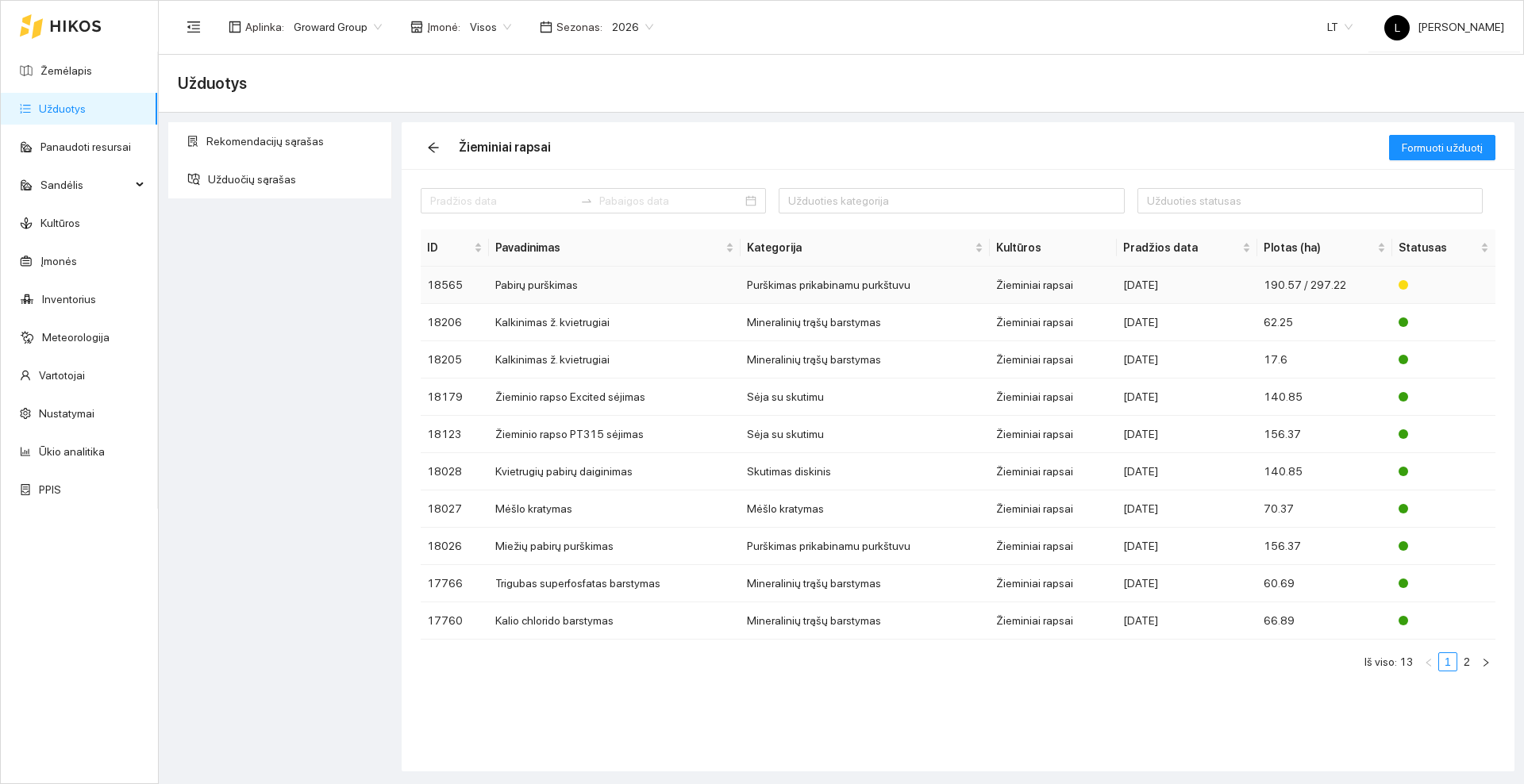
click at [561, 280] on td "Pabirų purškimas" at bounding box center [615, 285] width 252 height 37
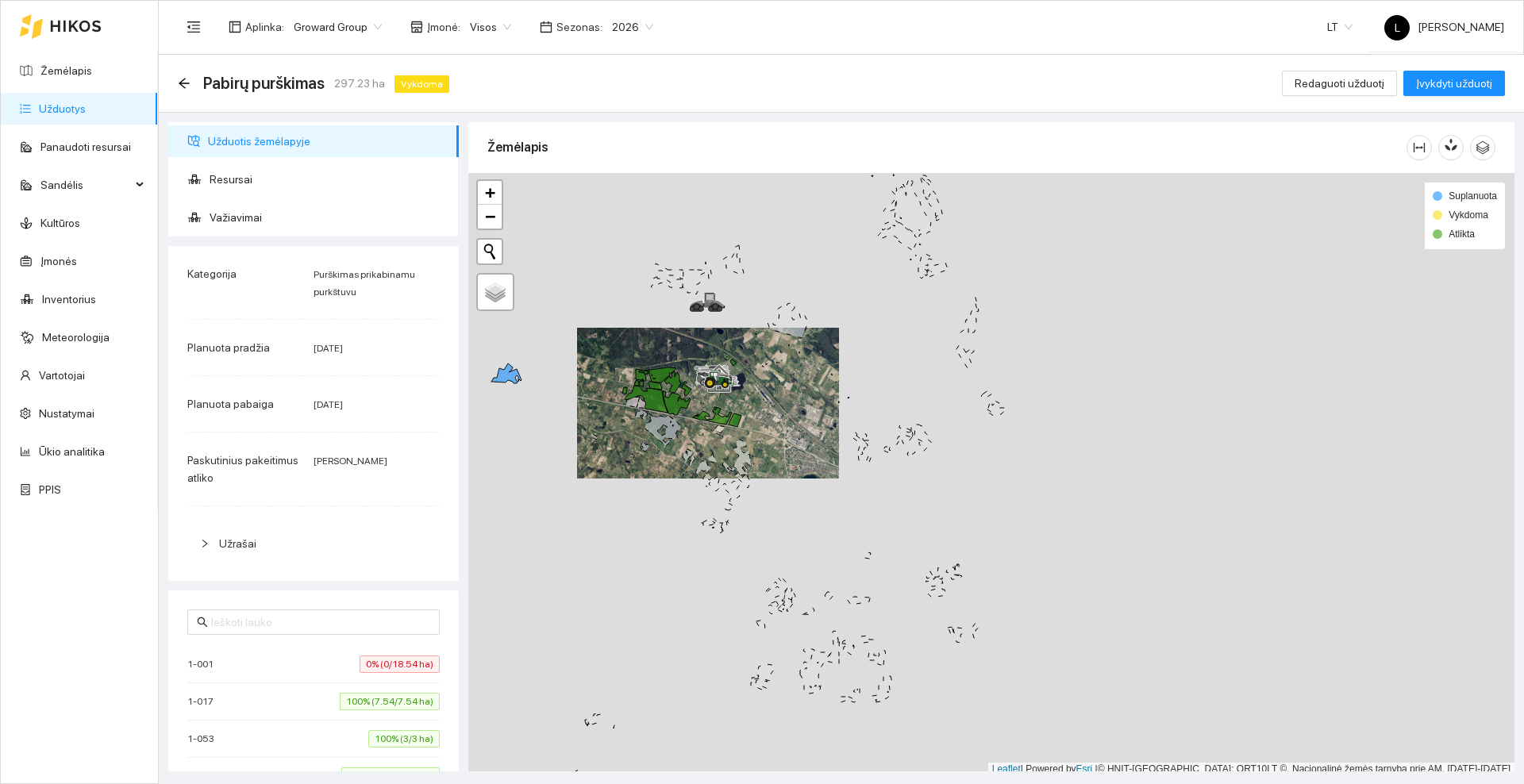
scroll to position [5, 0]
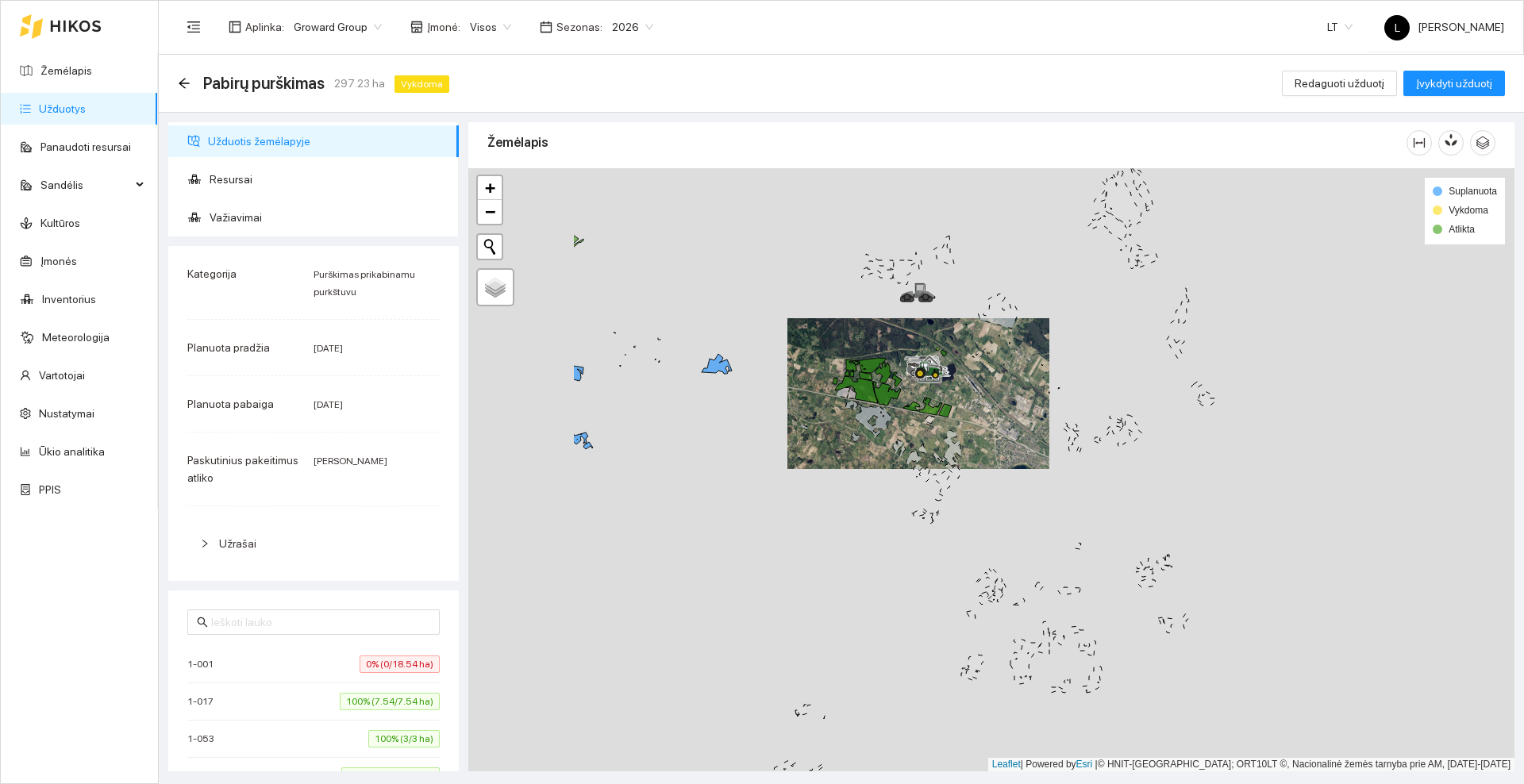
drag, startPoint x: 573, startPoint y: 446, endPoint x: 876, endPoint y: 432, distance: 303.3
click at [876, 432] on div at bounding box center [991, 469] width 1046 height 603
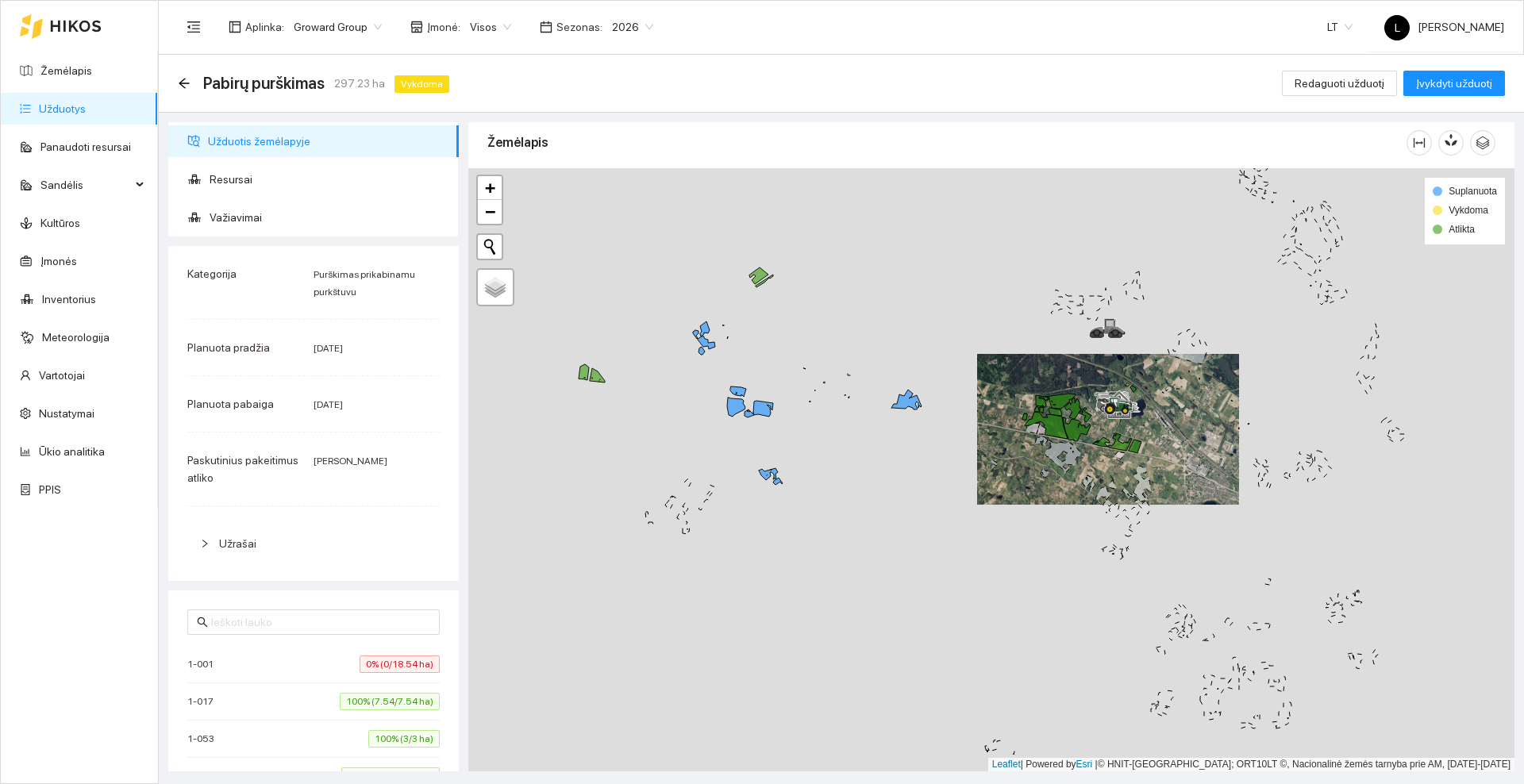
drag, startPoint x: 575, startPoint y: 344, endPoint x: 671, endPoint y: 389, distance: 106.0
click at [671, 389] on div at bounding box center [991, 469] width 1046 height 603
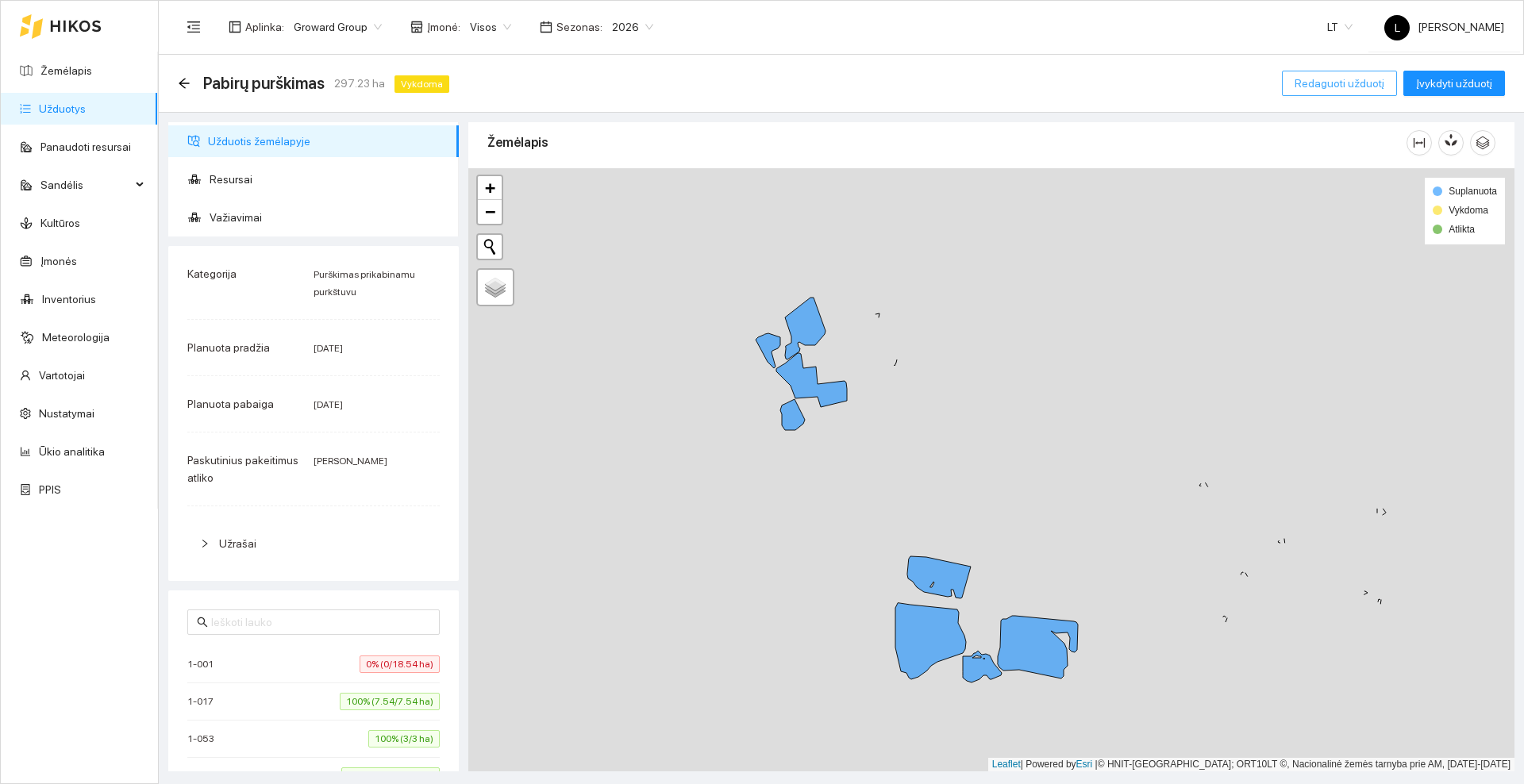
click at [1321, 87] on span "Redaguoti užduotį" at bounding box center [1339, 83] width 89 height 18
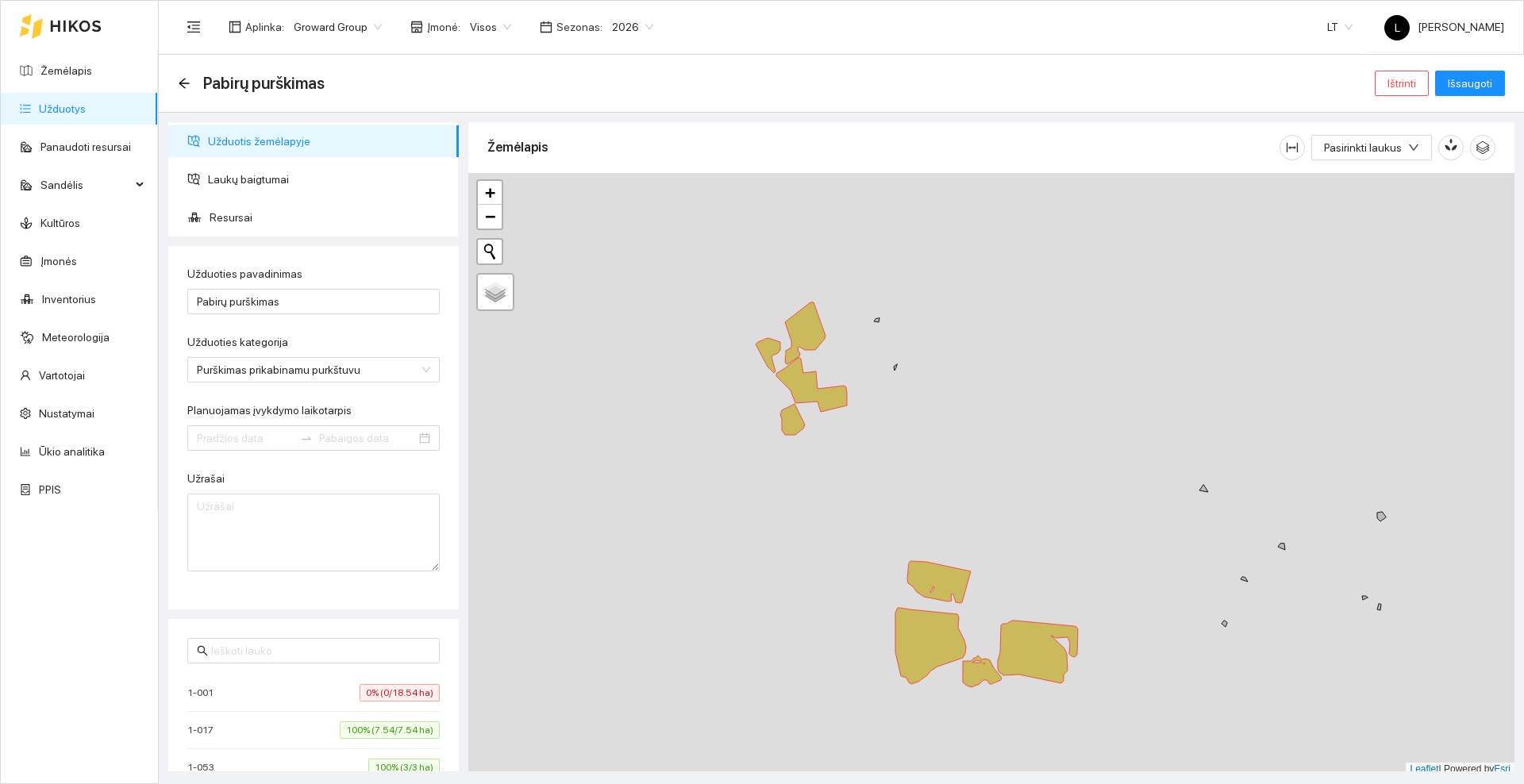
type input "[DATE]"
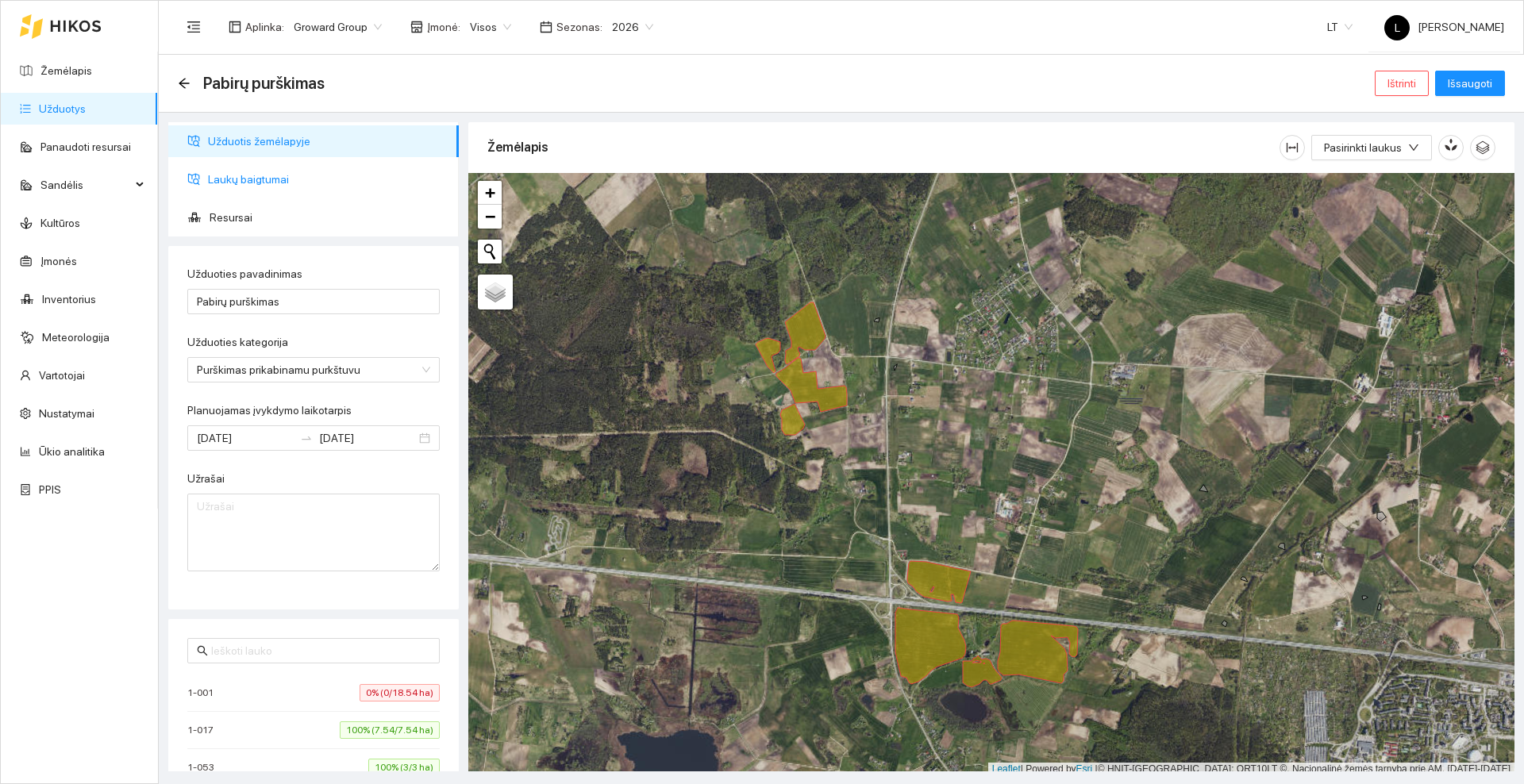
click at [271, 181] on span "Laukų baigtumai" at bounding box center [327, 180] width 238 height 32
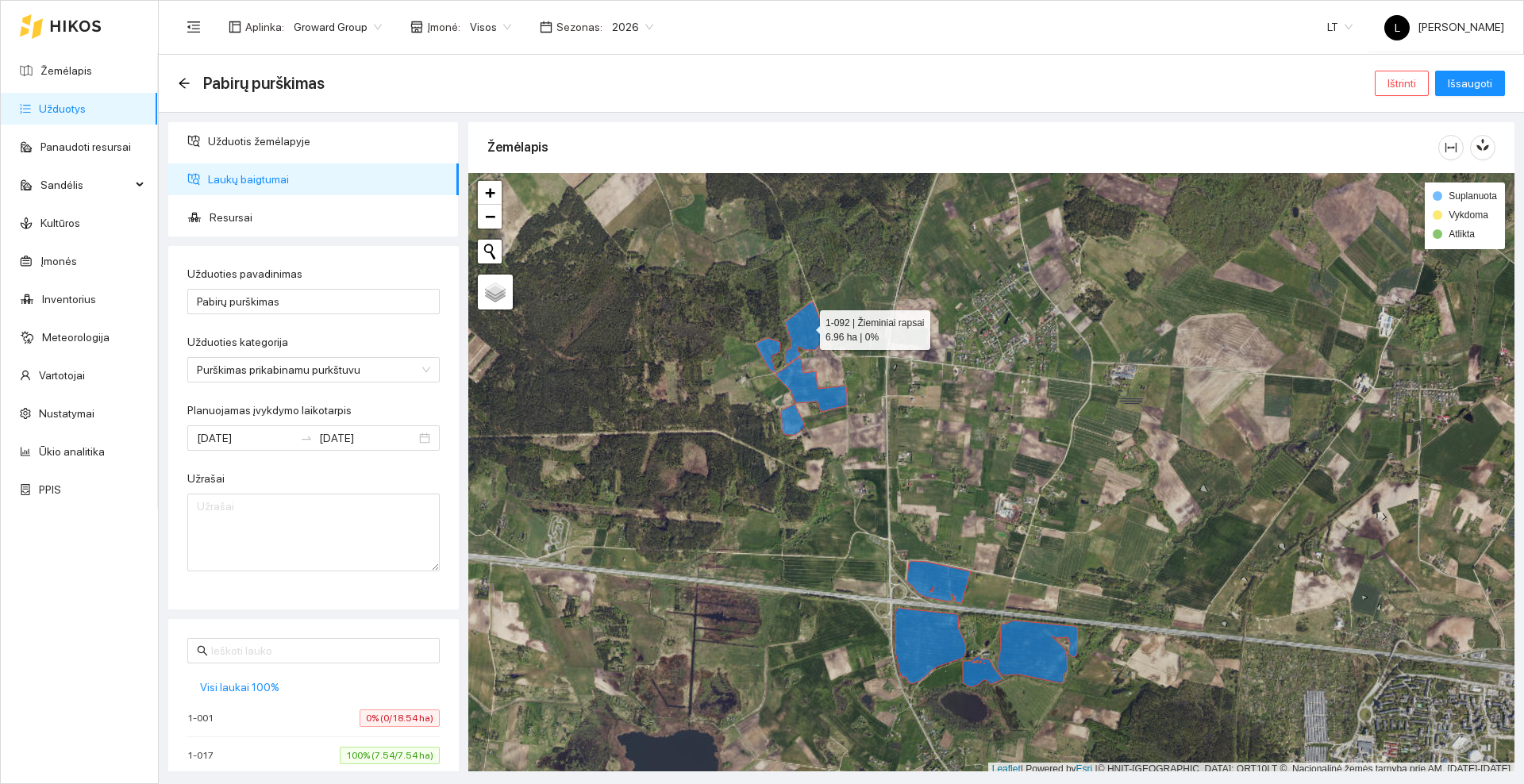
click at [805, 326] on icon at bounding box center [805, 333] width 41 height 62
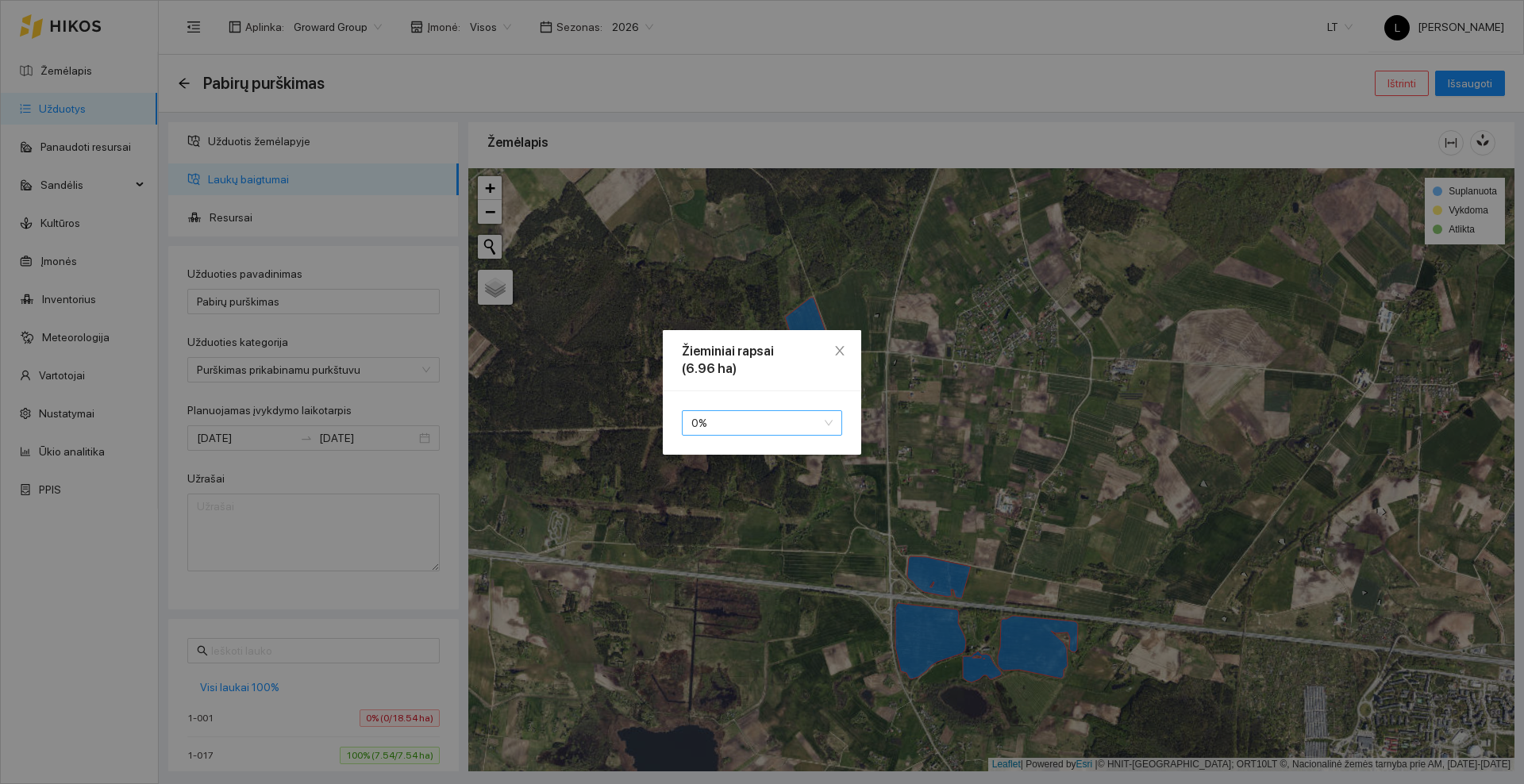
click at [751, 419] on span "0 %" at bounding box center [762, 423] width 141 height 24
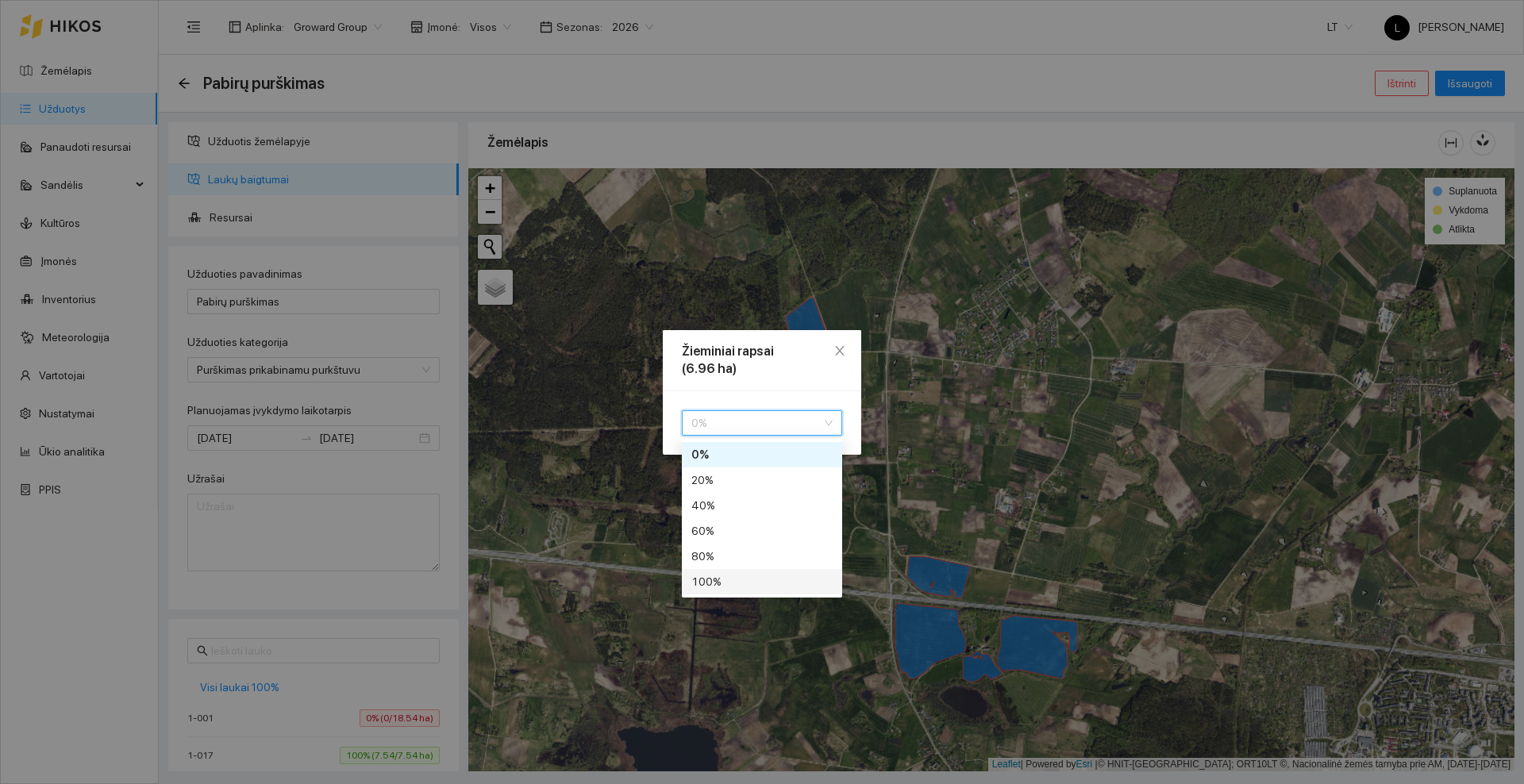
click at [720, 580] on div "100 %" at bounding box center [762, 581] width 141 height 18
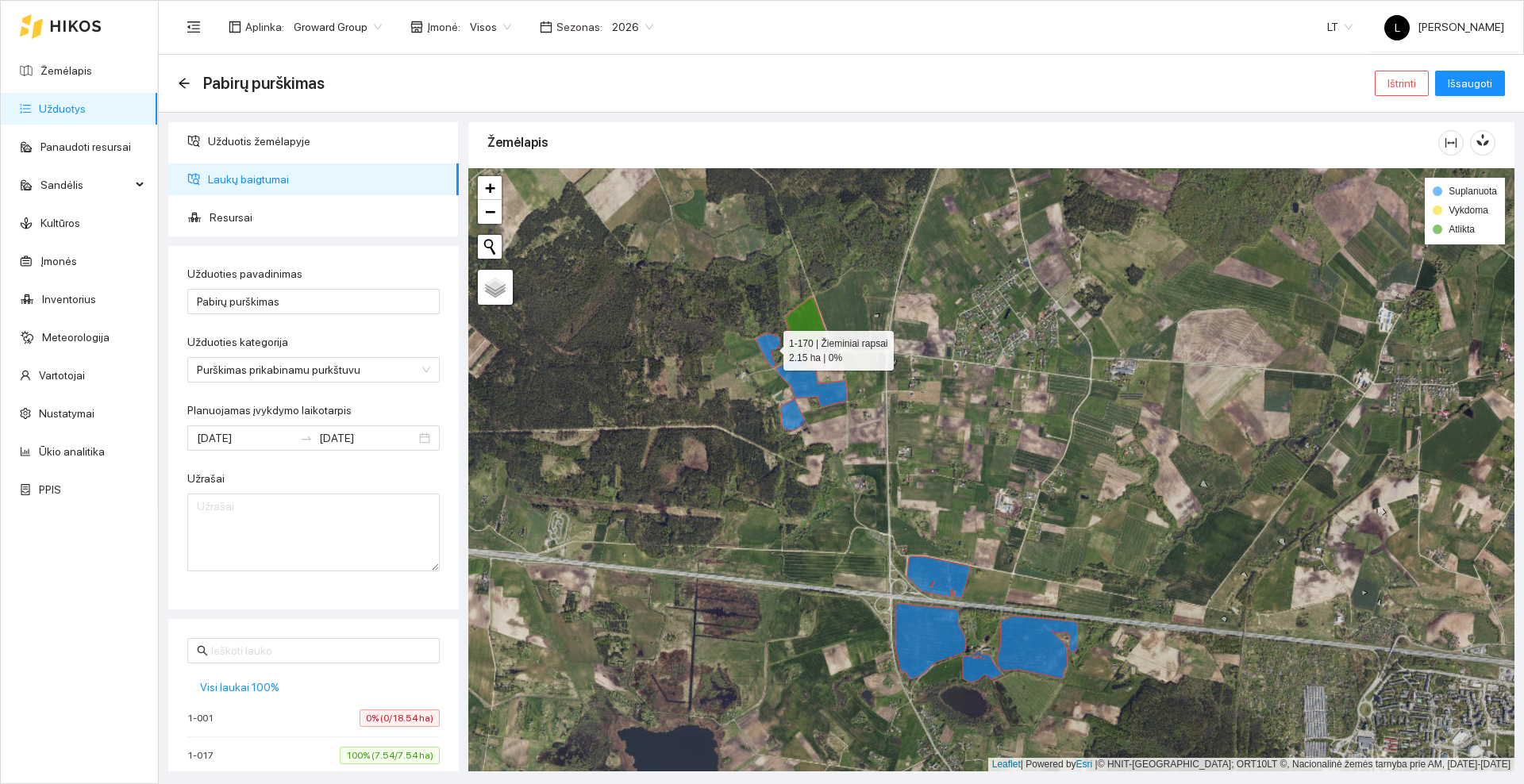
click at [769, 346] on icon at bounding box center [767, 350] width 24 height 35
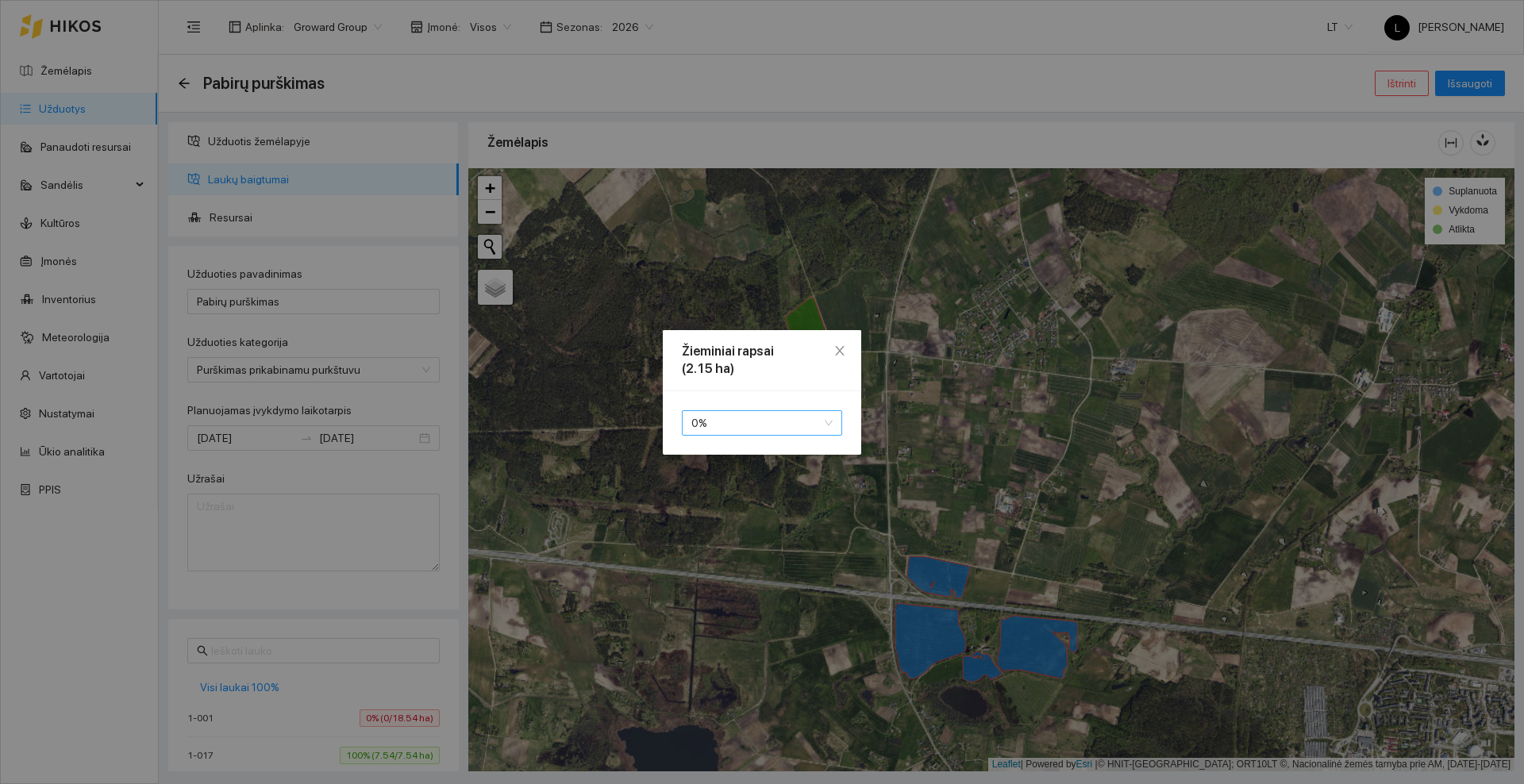
click at [744, 428] on span "0 %" at bounding box center [762, 423] width 141 height 24
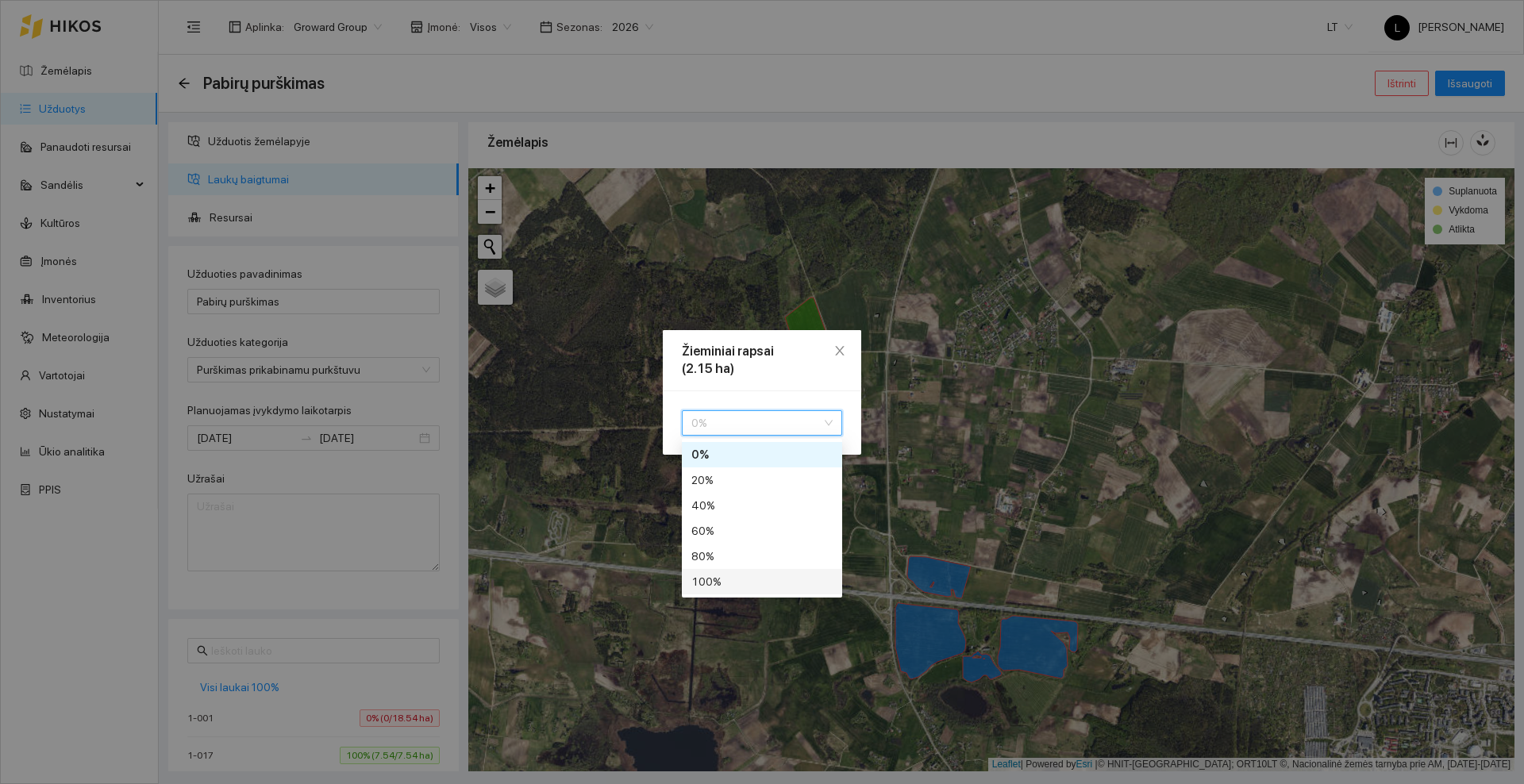
click at [717, 581] on div "100 %" at bounding box center [762, 581] width 141 height 18
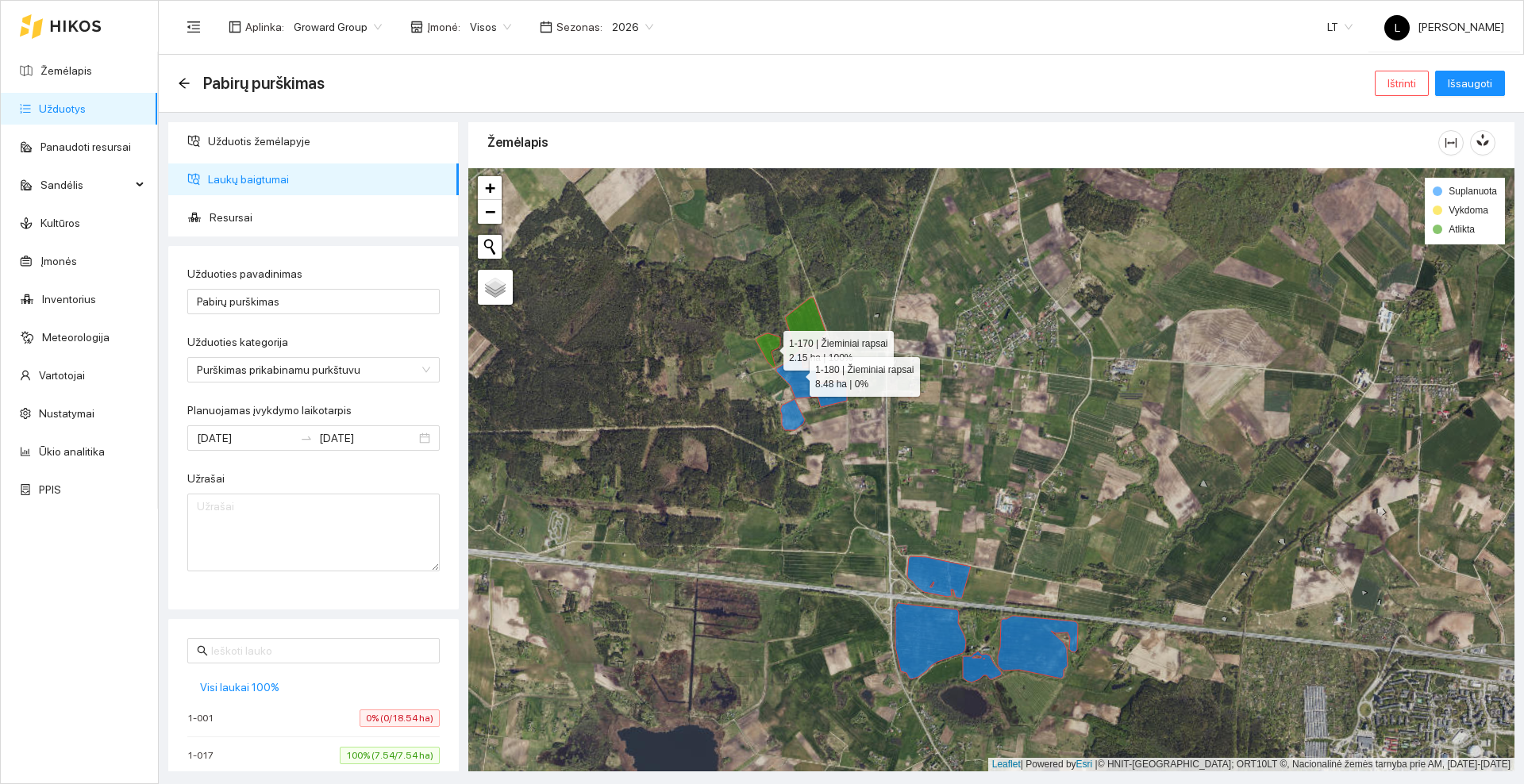
click at [795, 373] on icon at bounding box center [811, 380] width 71 height 54
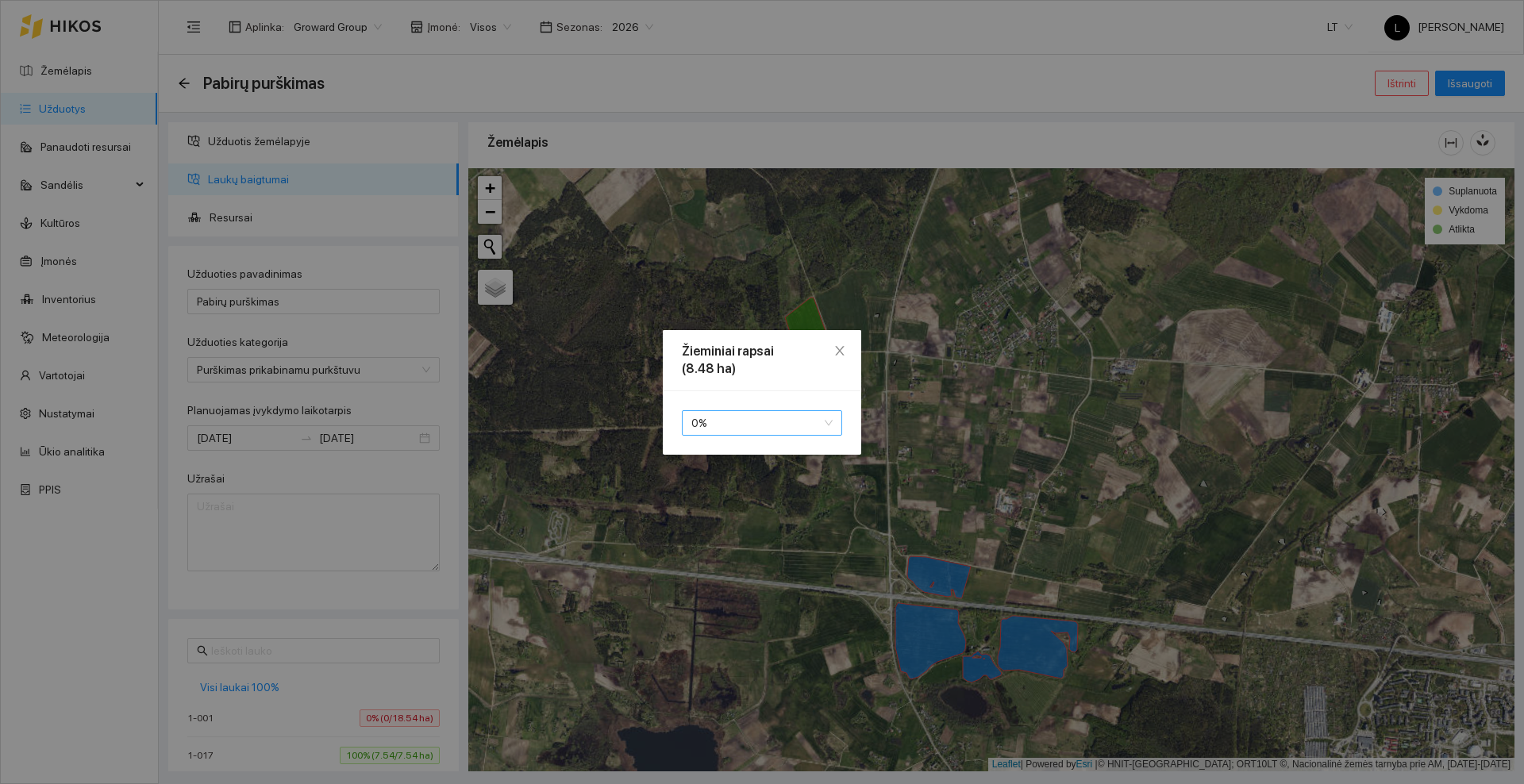
click at [752, 421] on span "0 %" at bounding box center [762, 423] width 141 height 24
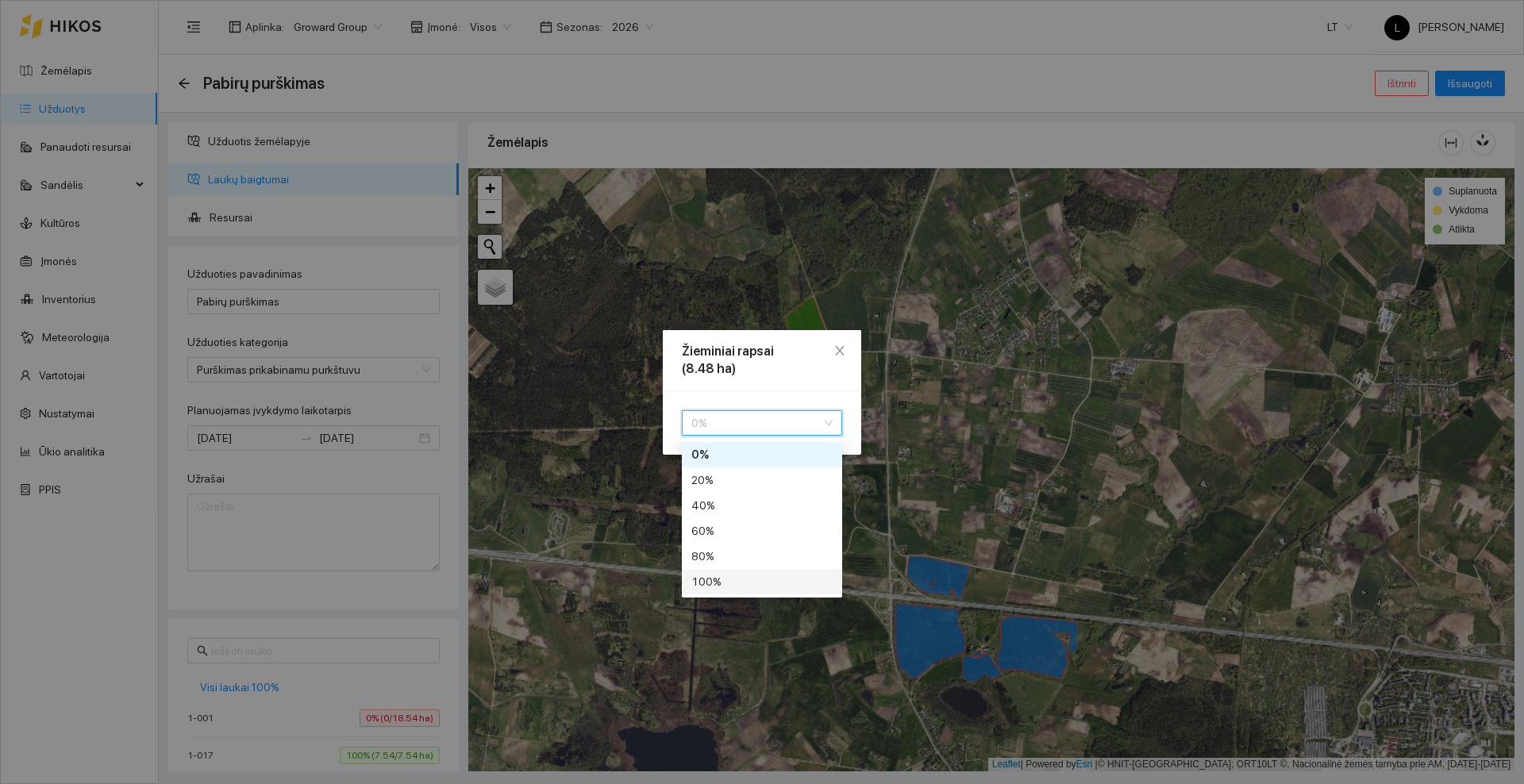
click at [712, 574] on div "100 %" at bounding box center [762, 581] width 141 height 18
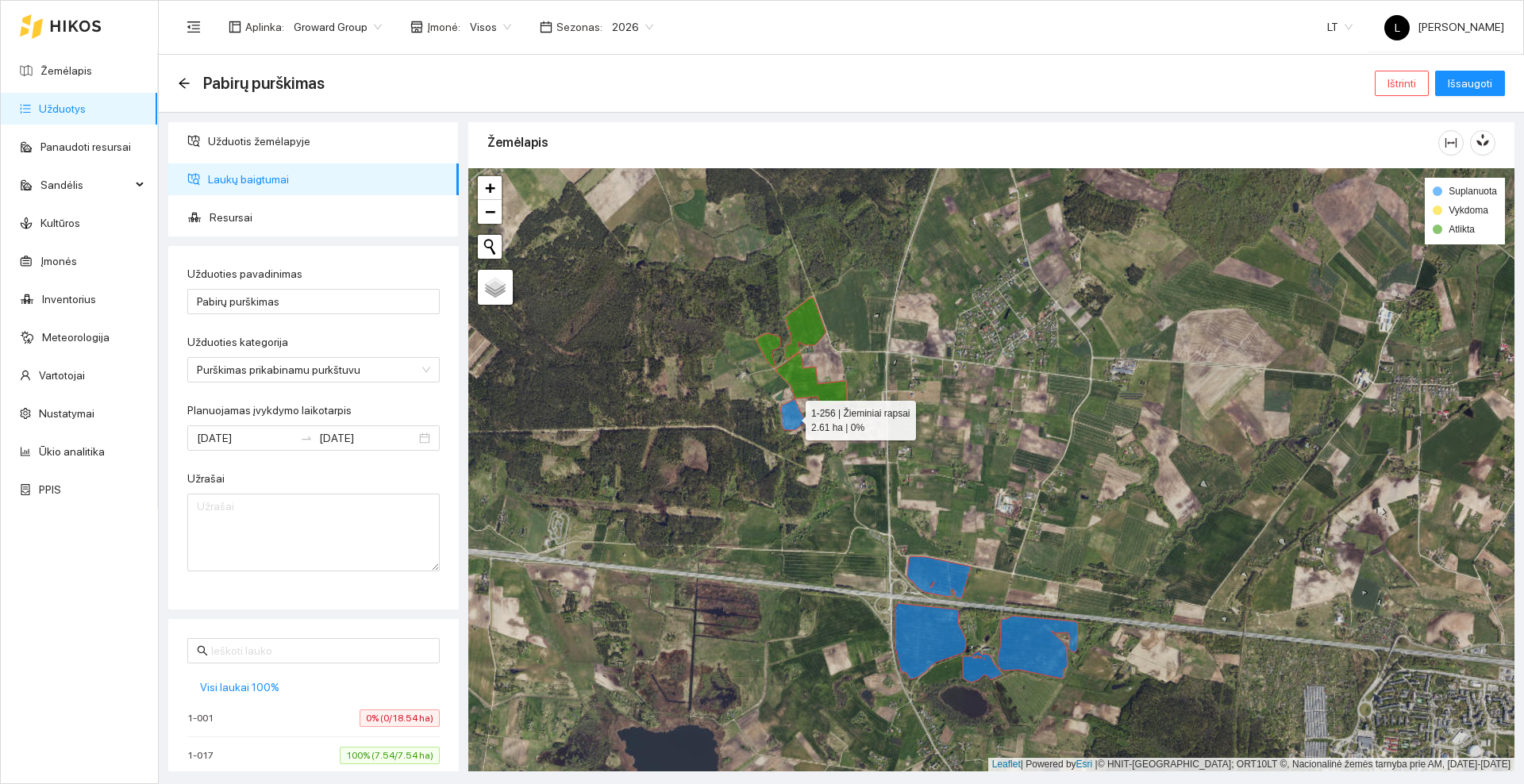
click at [797, 427] on icon at bounding box center [792, 414] width 24 height 31
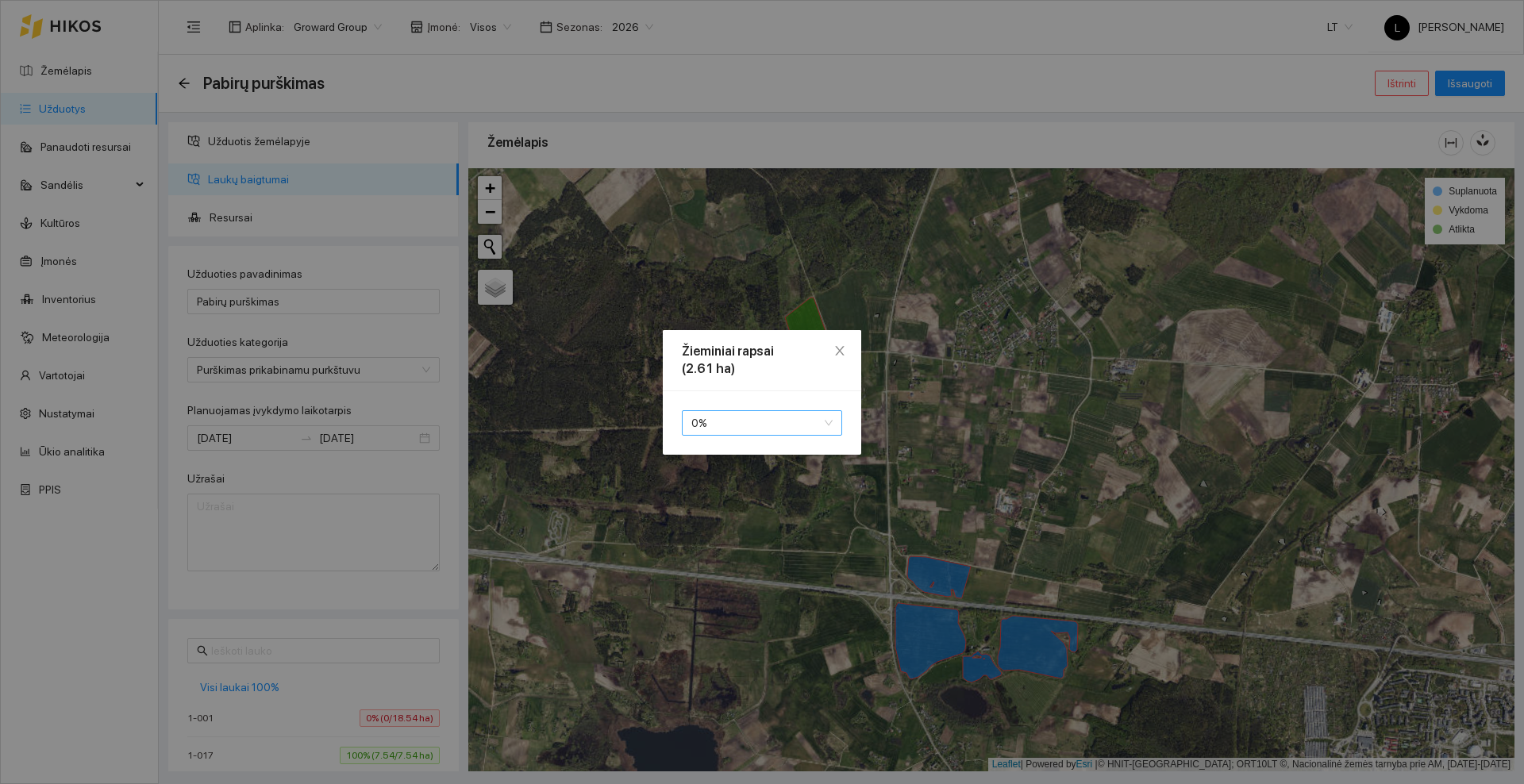
click at [766, 419] on span "0 %" at bounding box center [762, 423] width 141 height 24
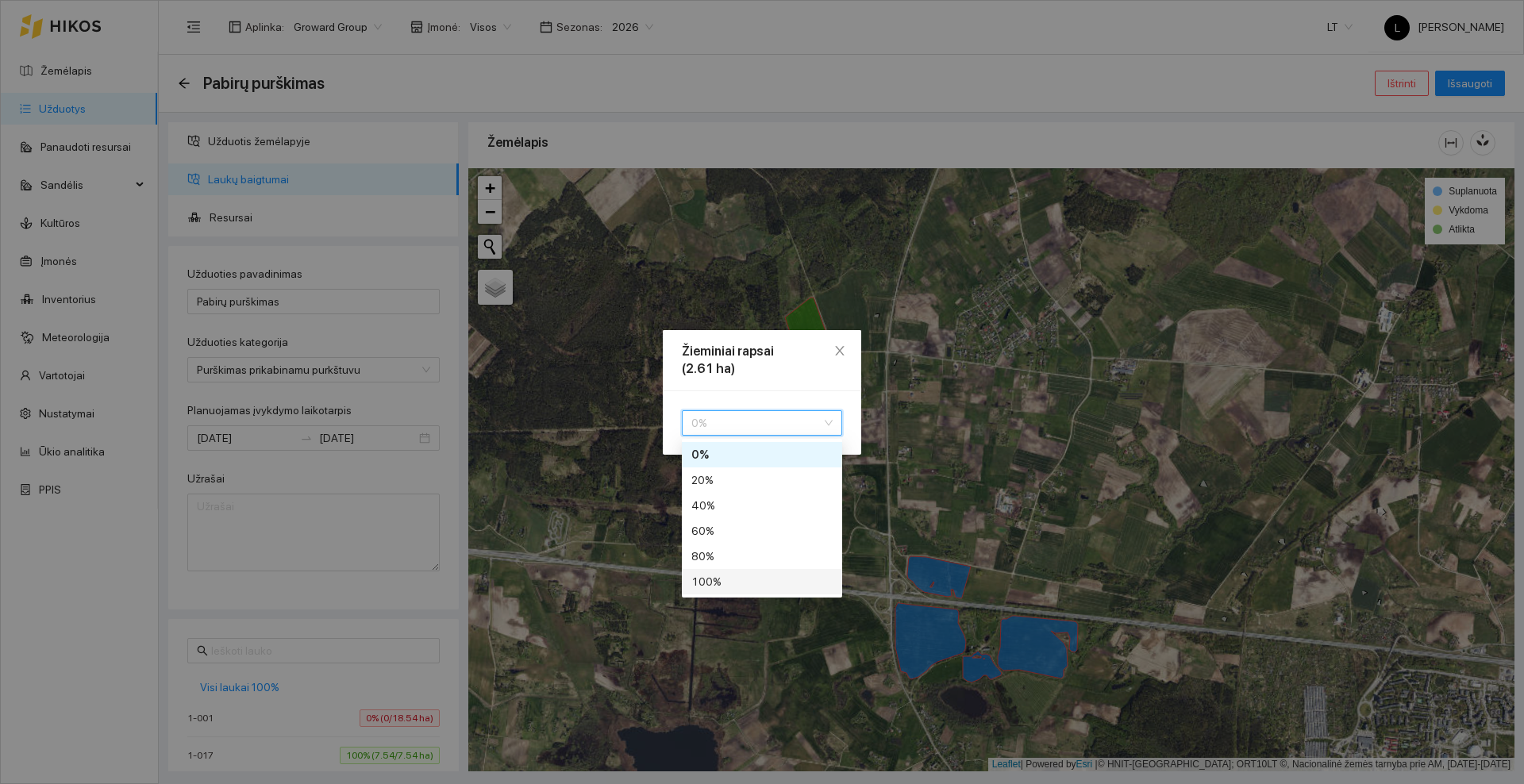
click at [720, 582] on div "100 %" at bounding box center [762, 581] width 141 height 18
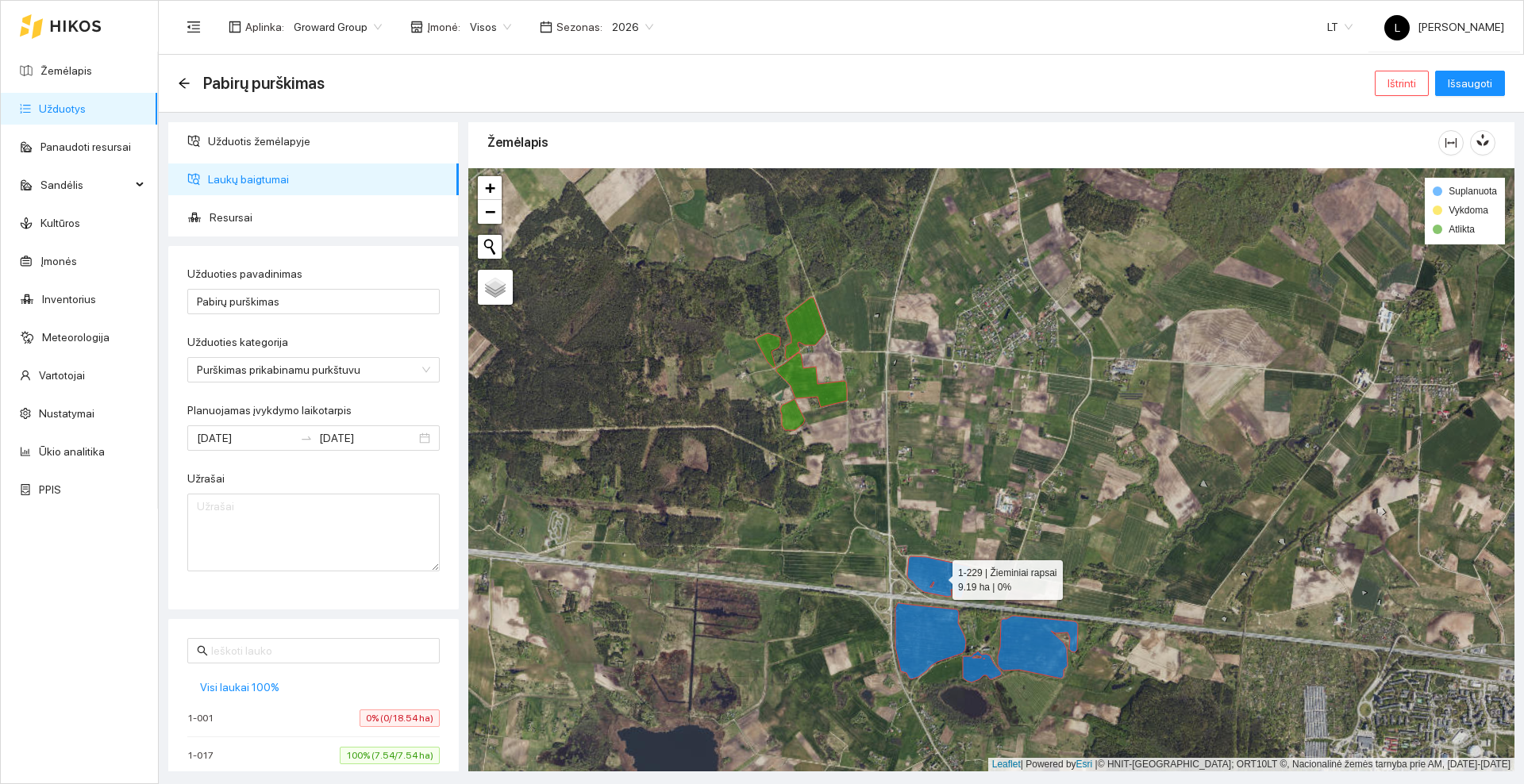
click at [937, 574] on icon at bounding box center [938, 577] width 63 height 42
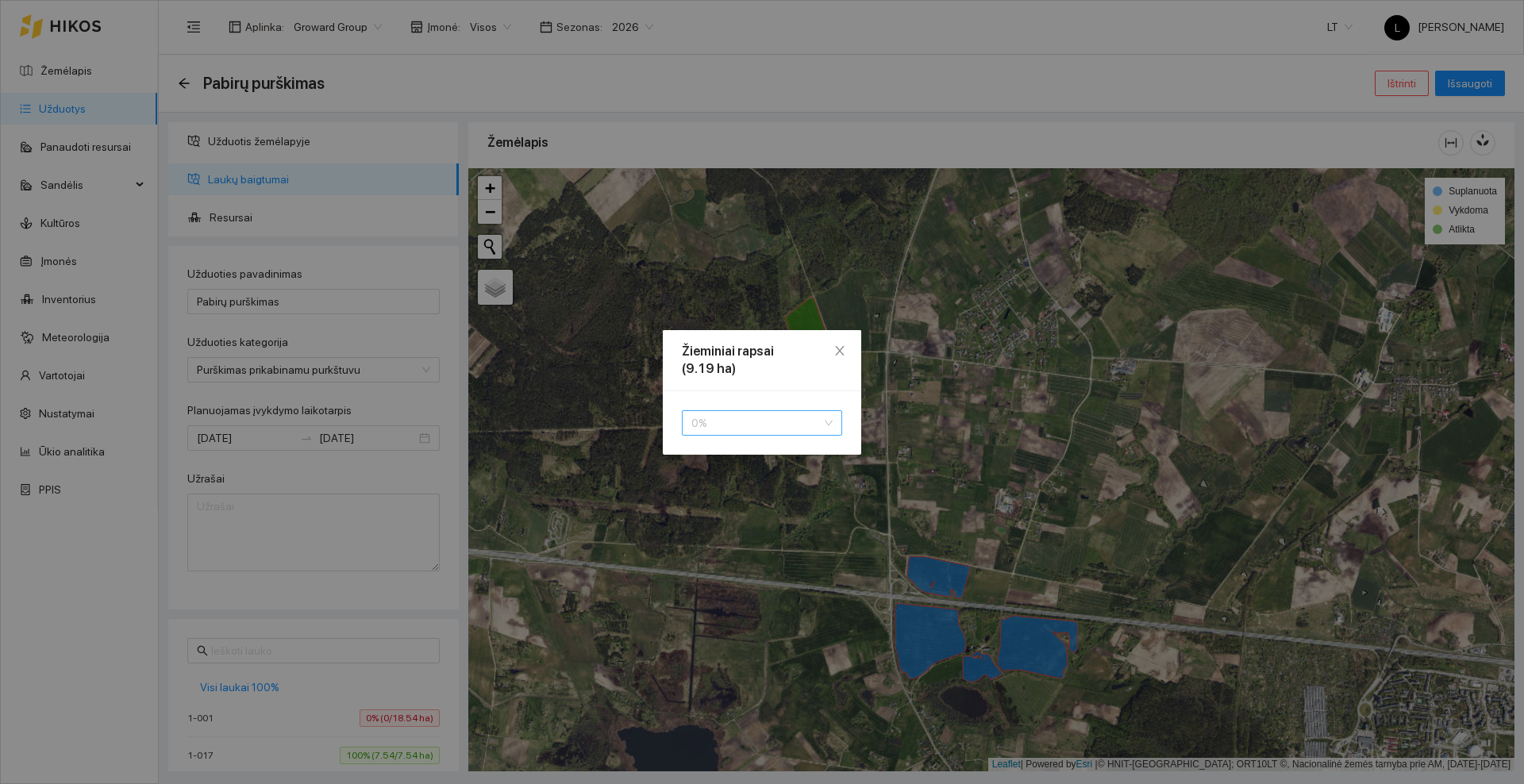
click at [757, 421] on span "0 %" at bounding box center [762, 423] width 141 height 24
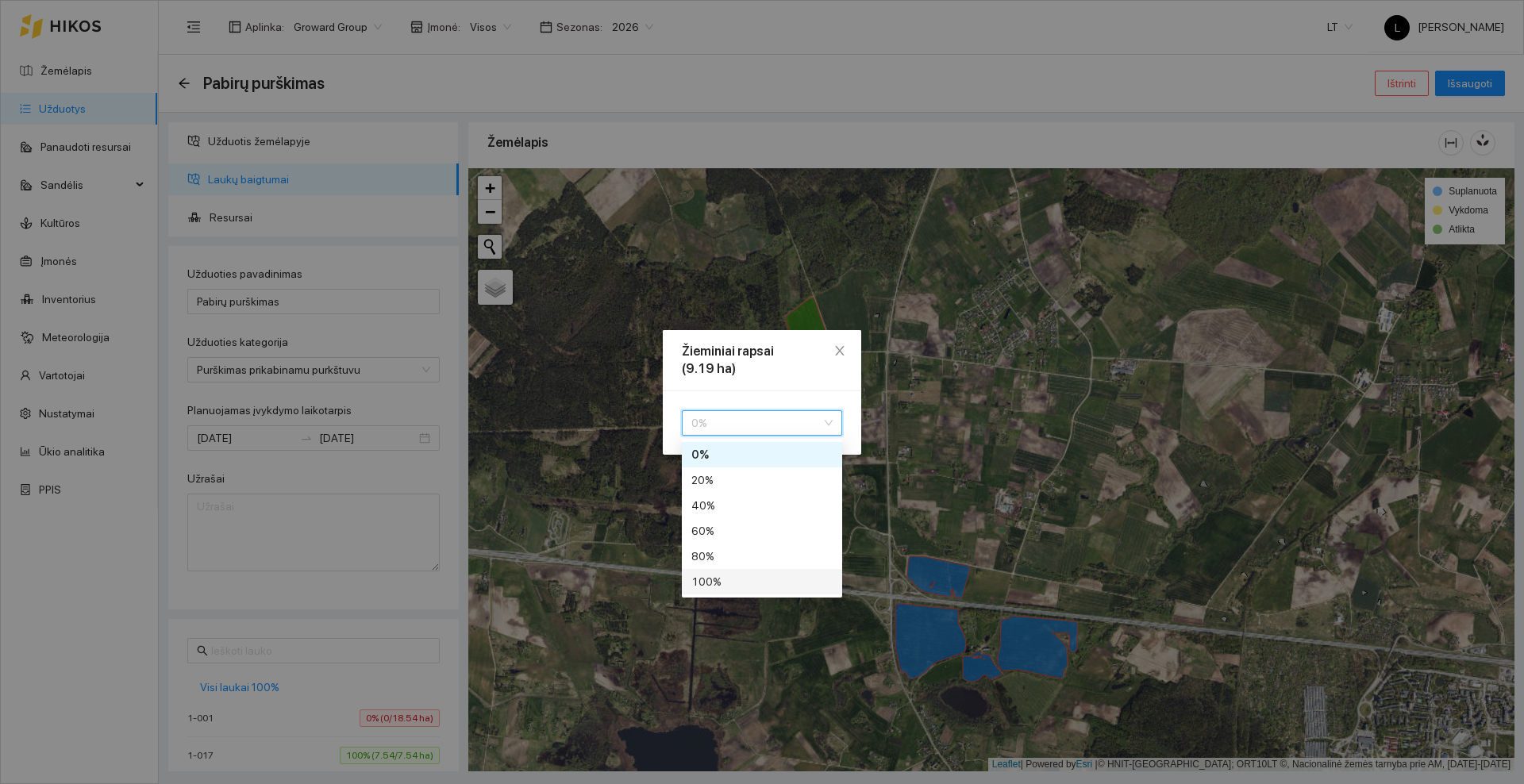
click at [718, 581] on div "100 %" at bounding box center [762, 581] width 141 height 18
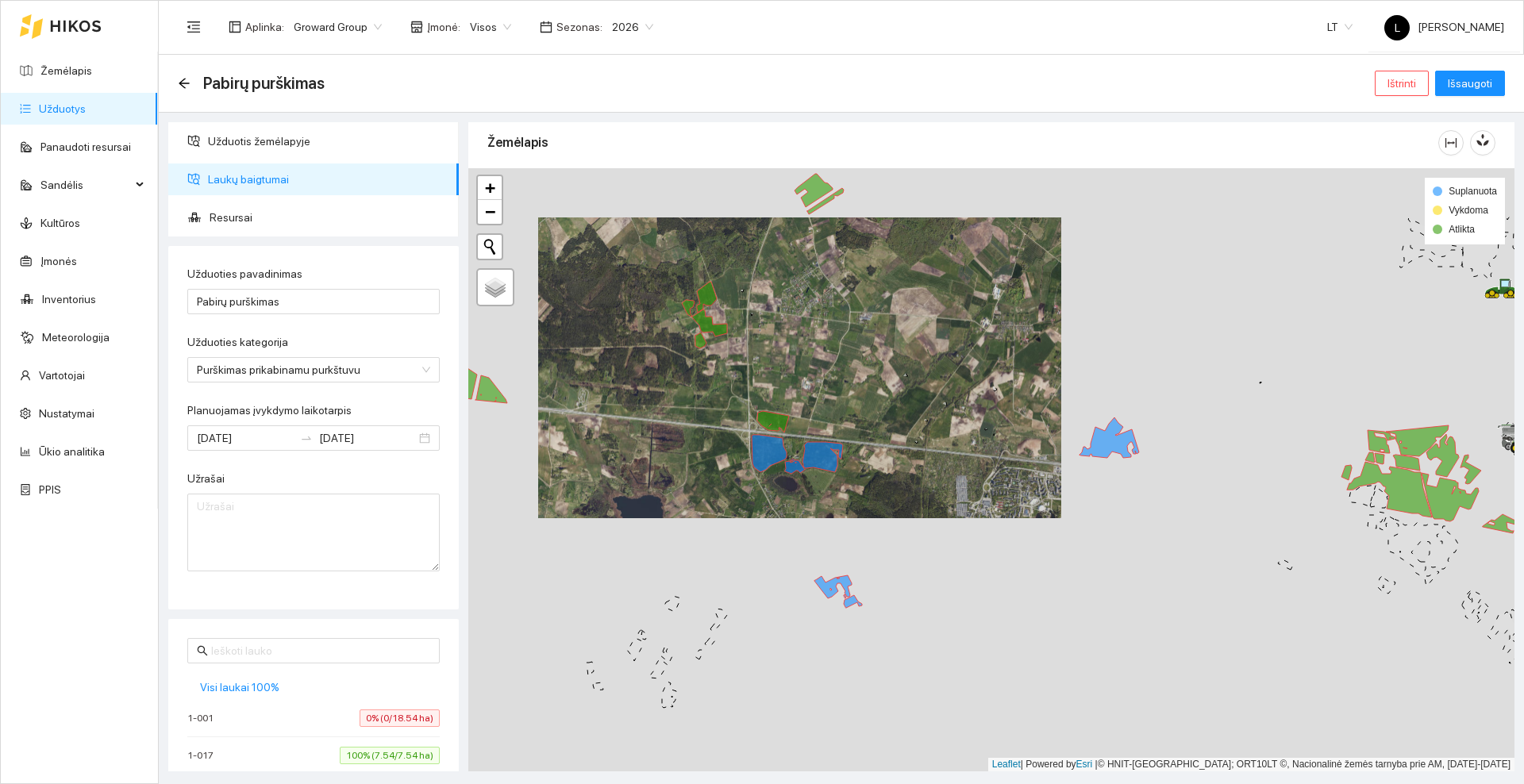
drag, startPoint x: 733, startPoint y: 545, endPoint x: 677, endPoint y: 424, distance: 133.3
click at [677, 424] on div at bounding box center [991, 469] width 1046 height 603
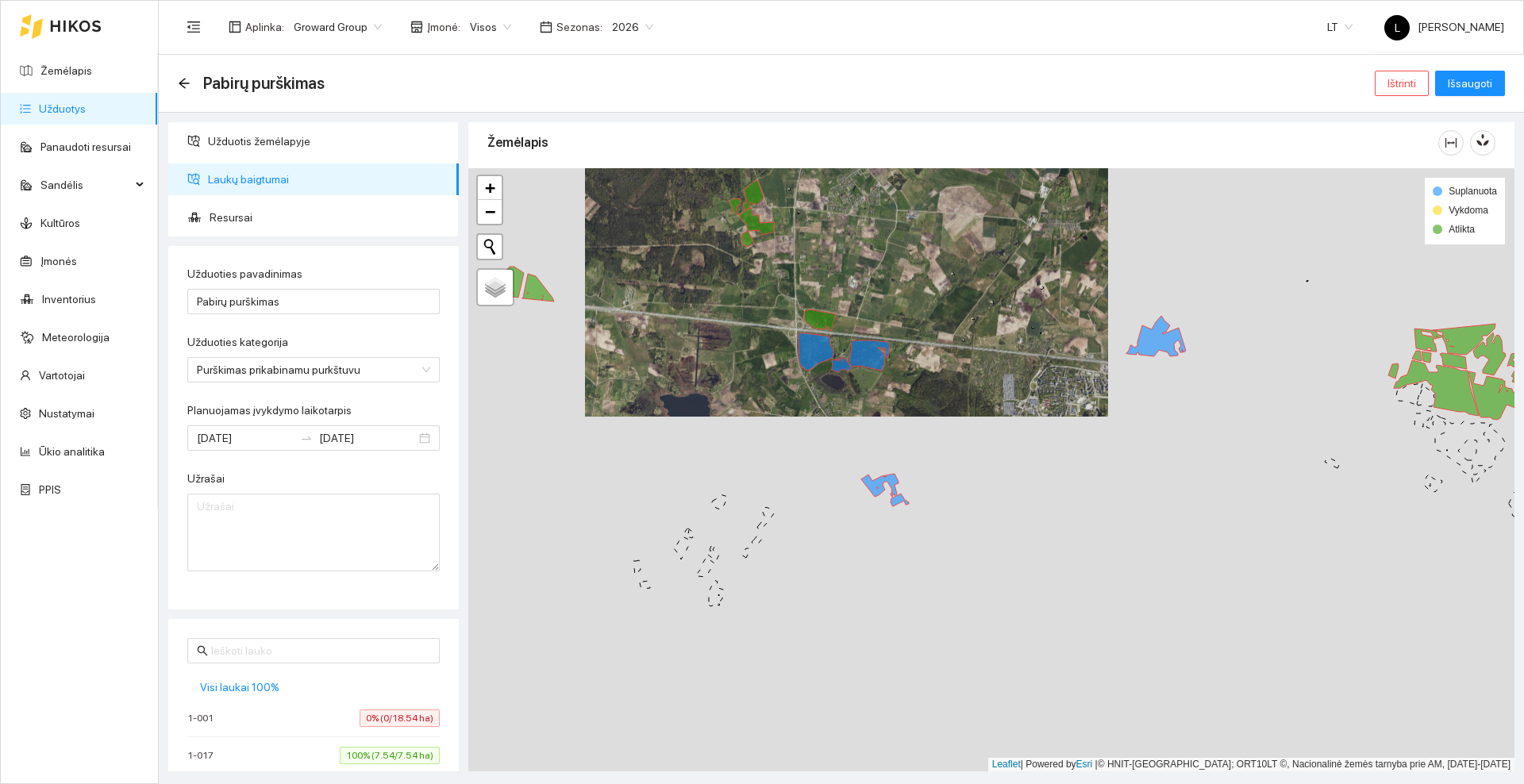
drag, startPoint x: 707, startPoint y: 403, endPoint x: 729, endPoint y: 362, distance: 46.5
click at [729, 362] on div at bounding box center [991, 469] width 1046 height 603
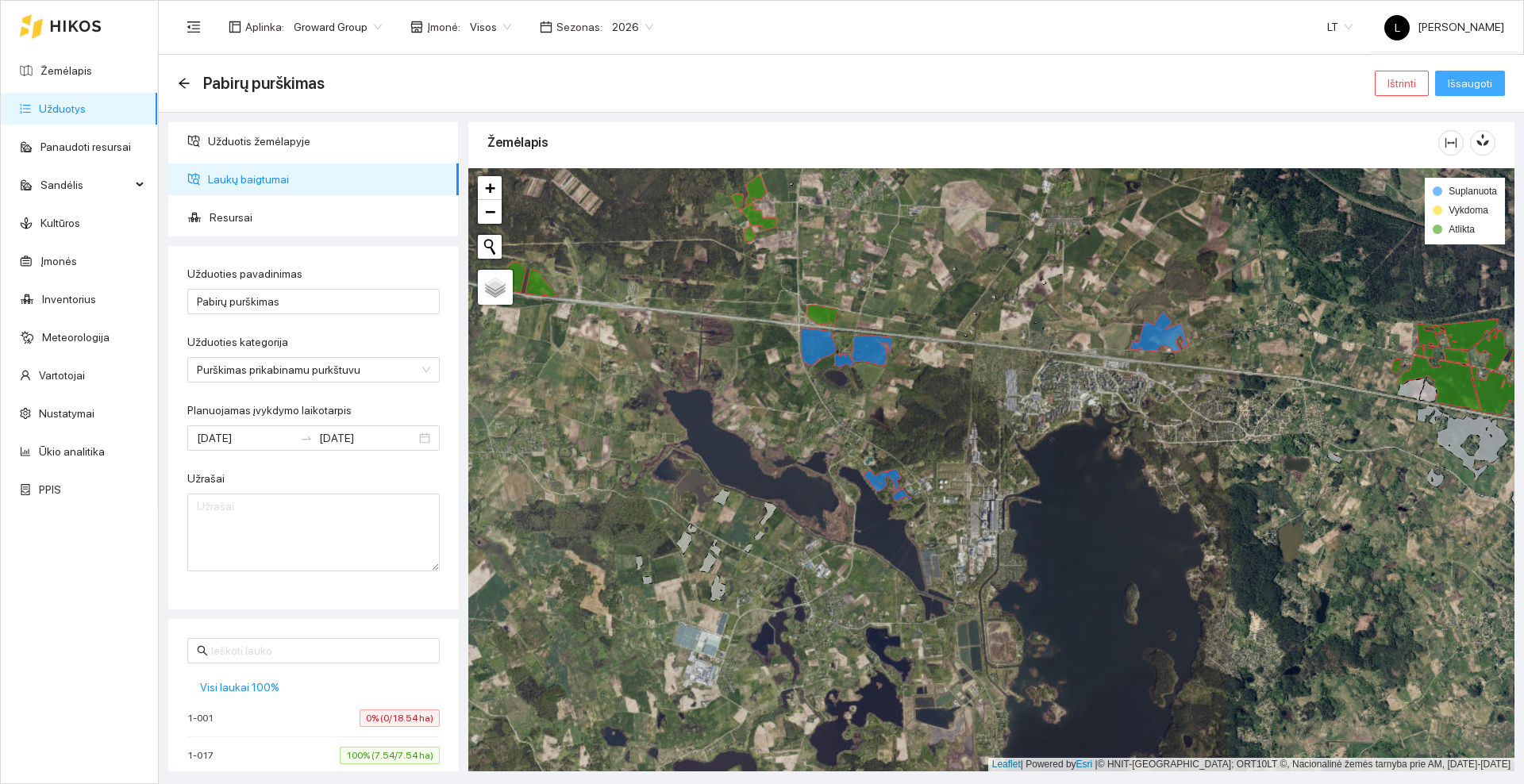
click at [1456, 79] on span "Išsaugoti" at bounding box center [1469, 83] width 45 height 18
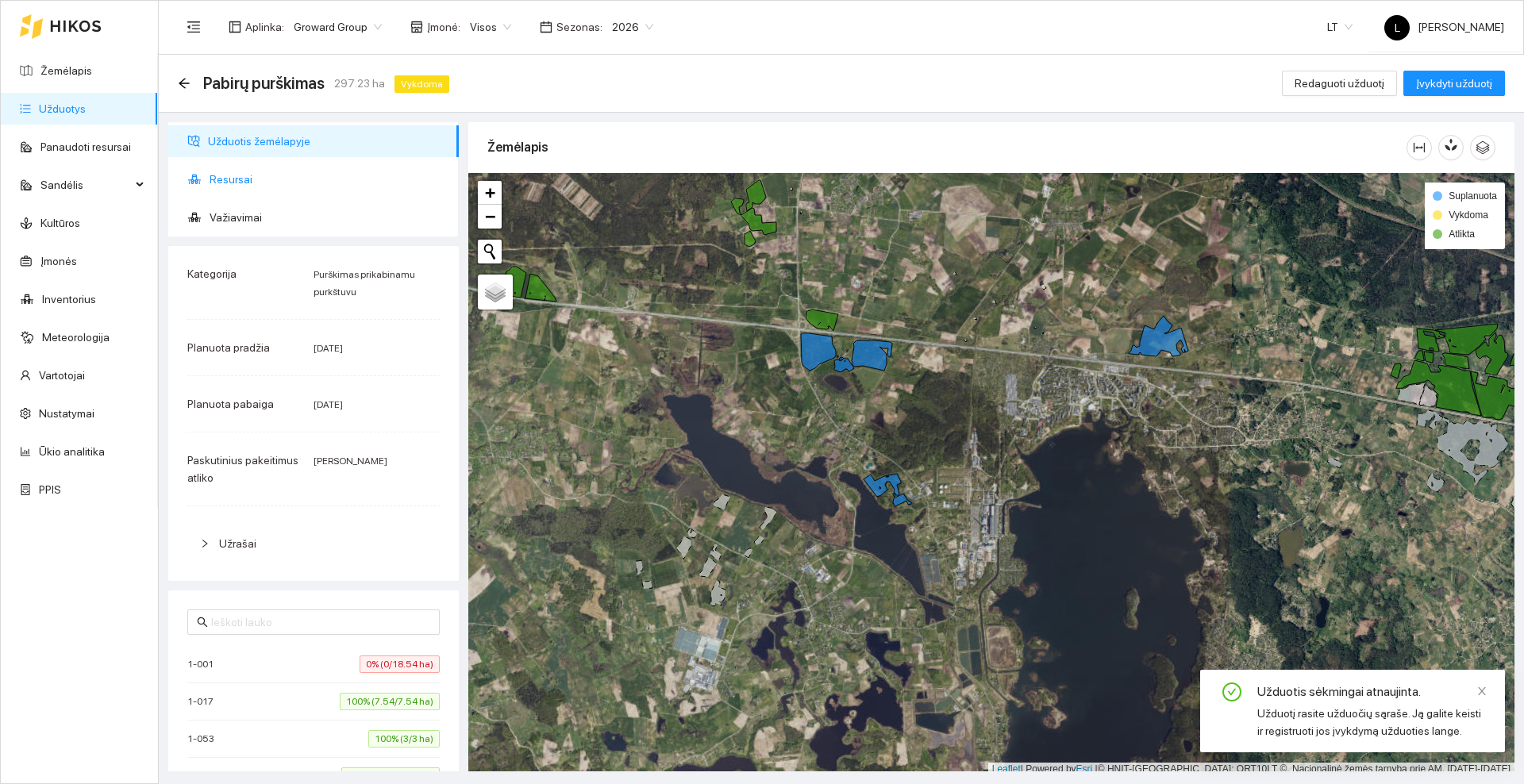
click at [238, 178] on span "Resursai" at bounding box center [328, 180] width 236 height 32
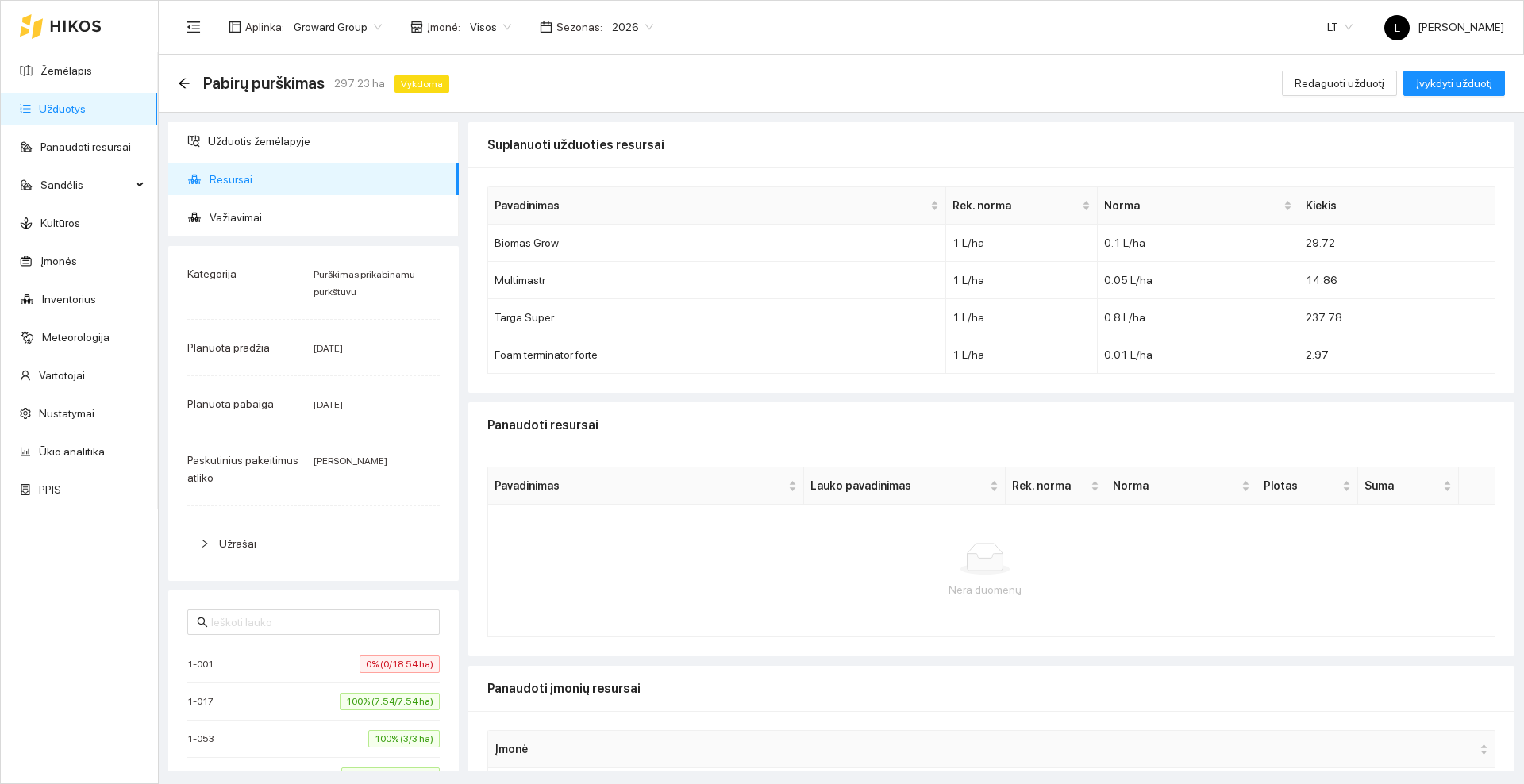
click at [67, 25] on icon at bounding box center [75, 25] width 52 height 13
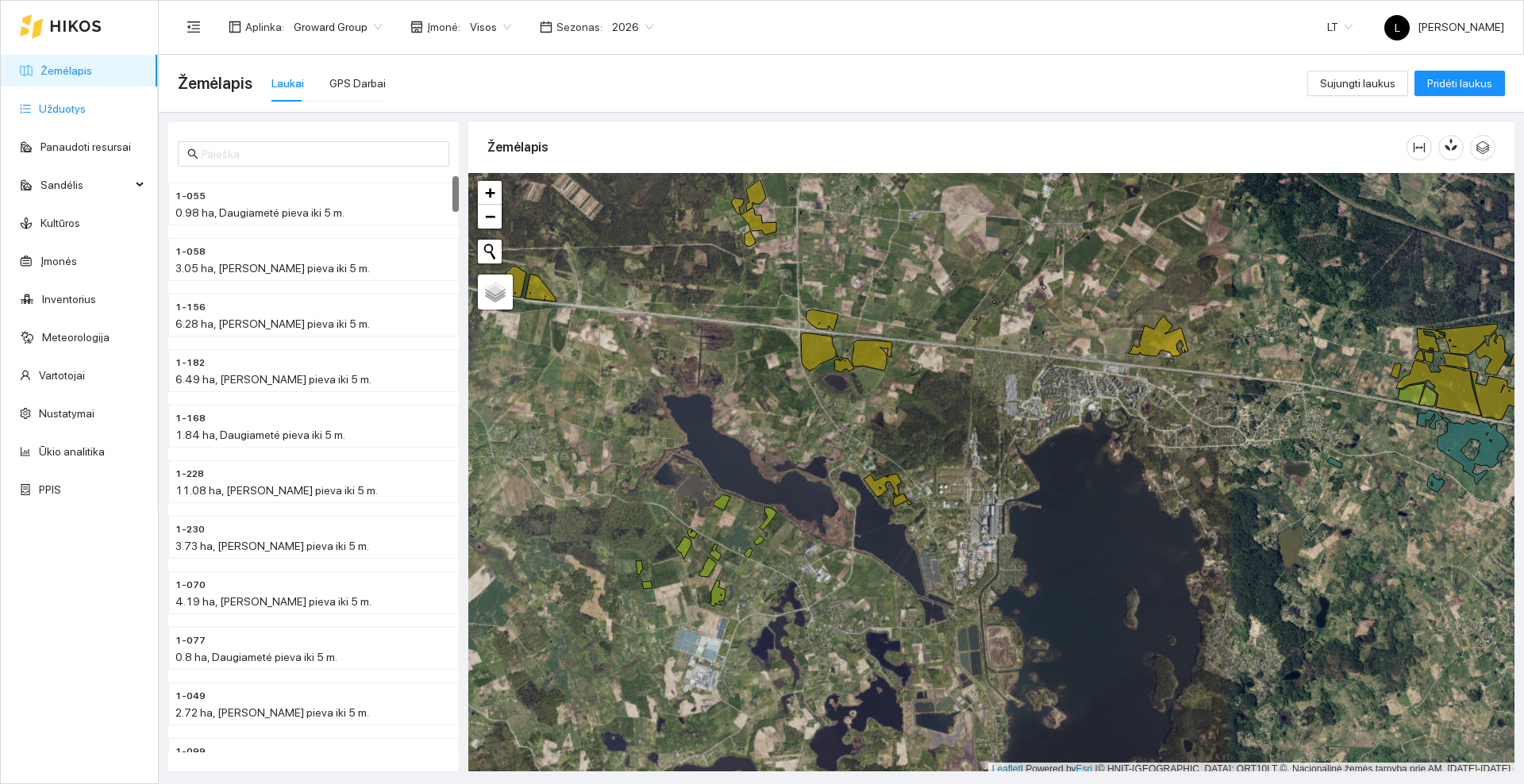
click at [45, 114] on link "Užduotys" at bounding box center [62, 108] width 46 height 13
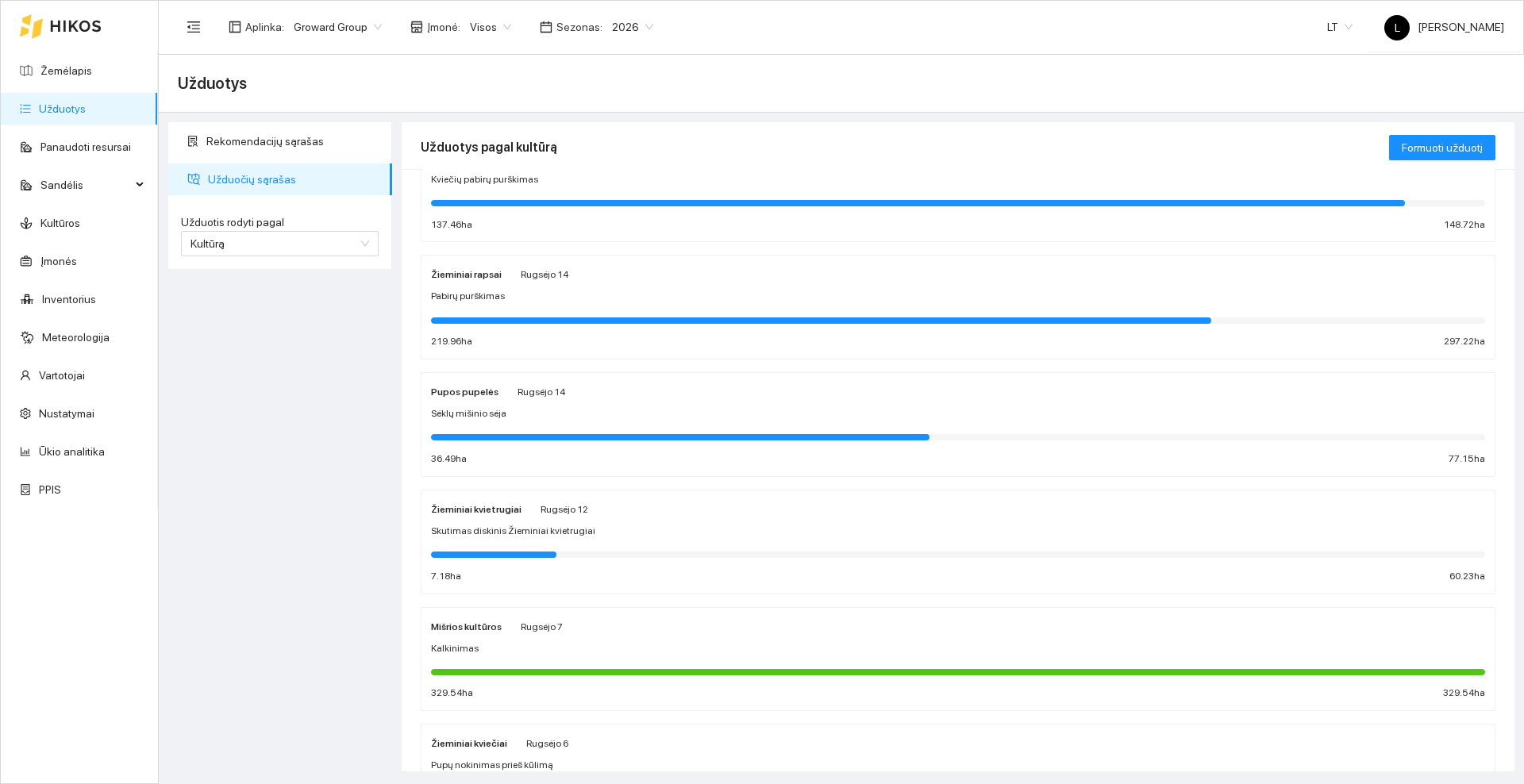
scroll to position [198, 0]
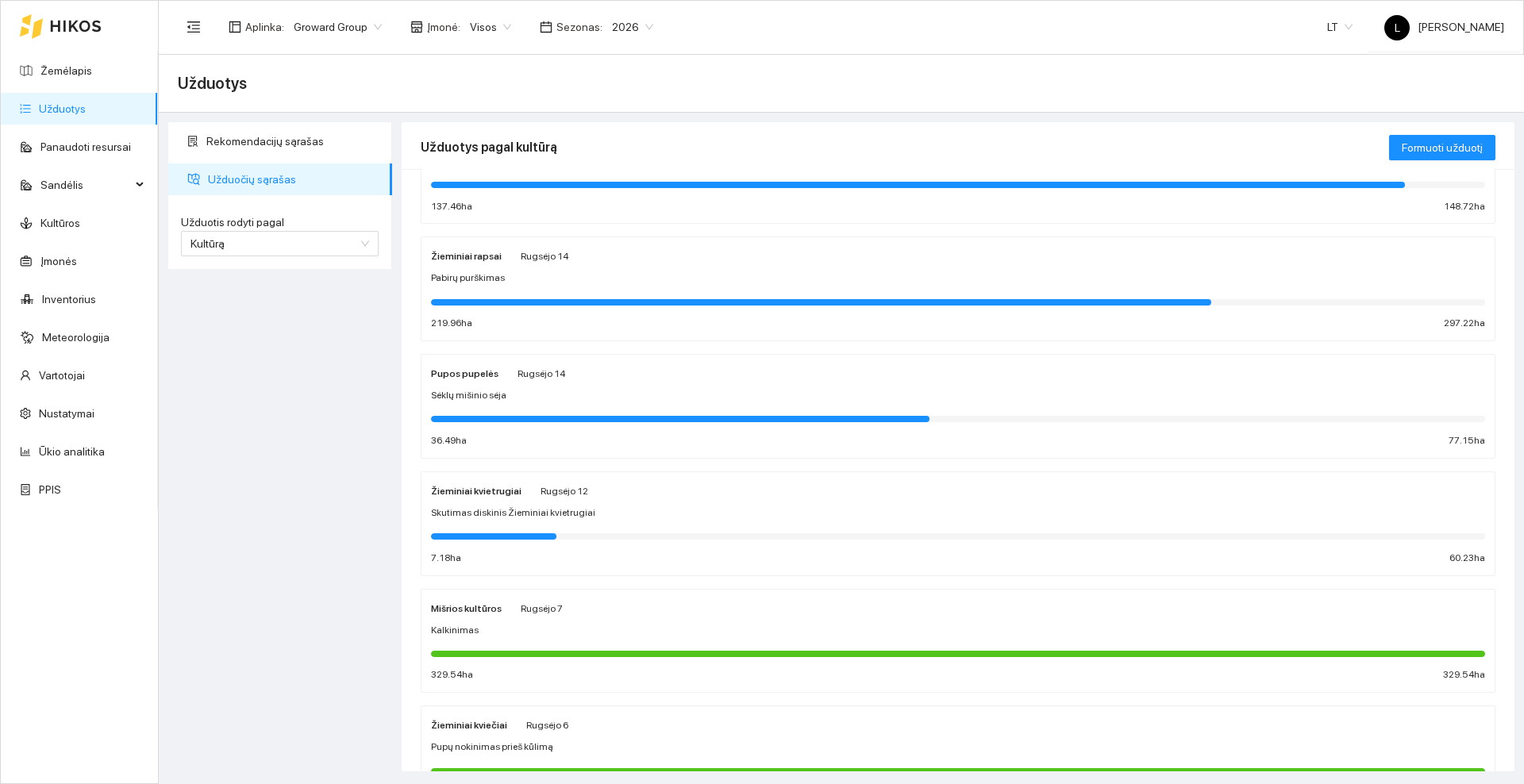
click at [605, 500] on div "Žieminiai kvietrugiai Rugsėjo 12 Skutimas diskinis Žieminiai kvietrugiai 7.18 h…" at bounding box center [957, 524] width 1054 height 84
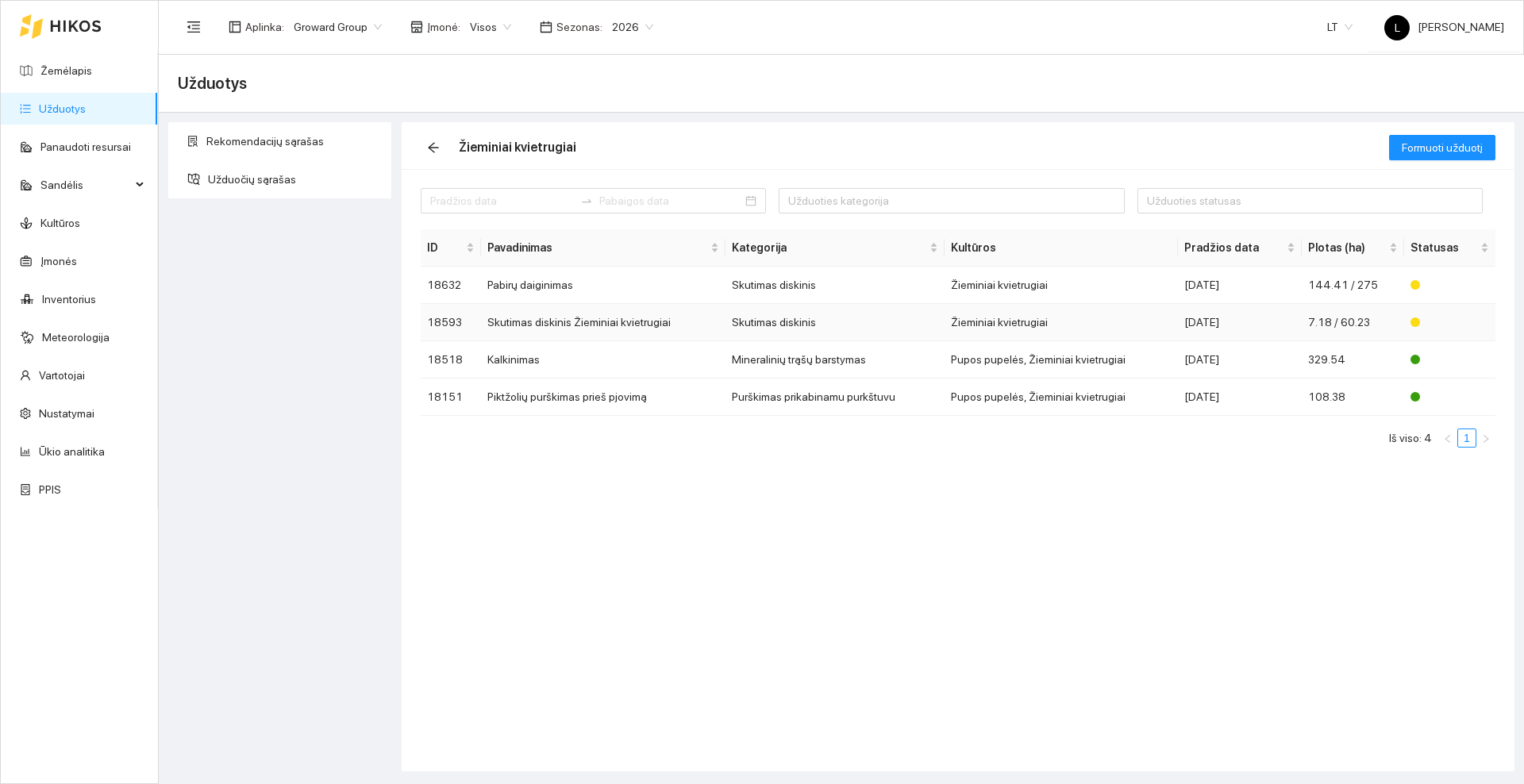
click at [555, 321] on td "Skutimas diskinis Žieminiai kvietrugiai" at bounding box center [604, 322] width 245 height 37
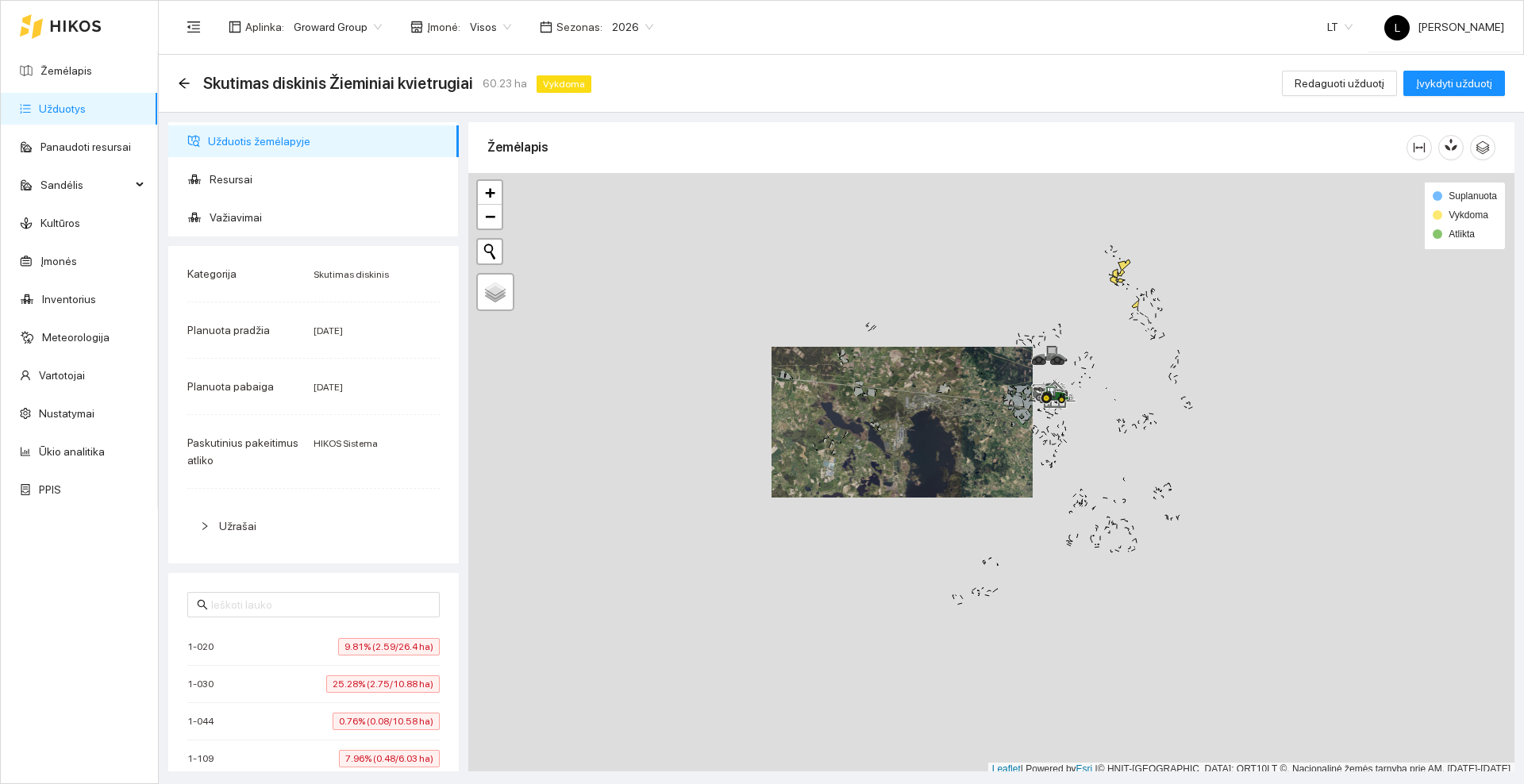
scroll to position [5, 0]
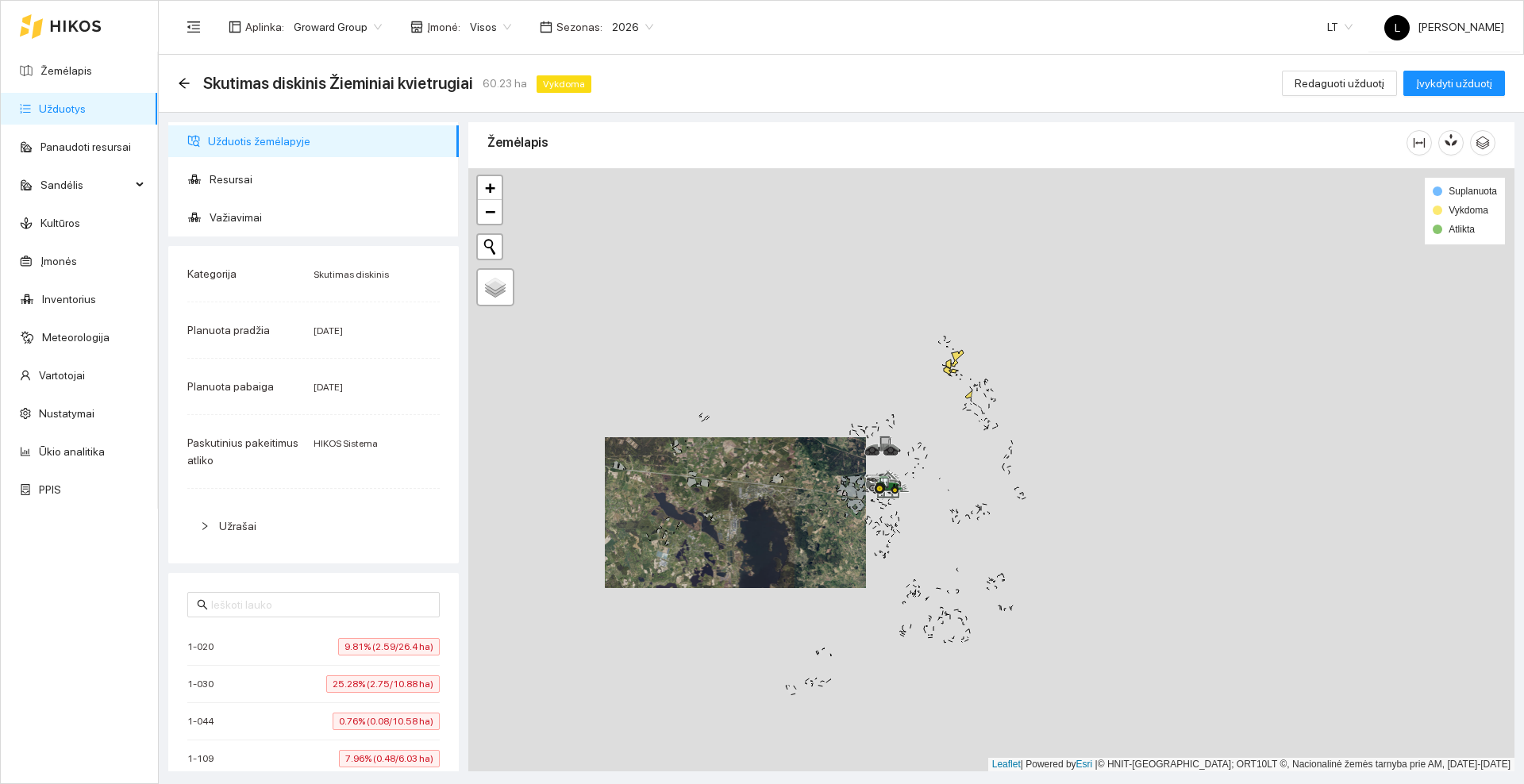
drag, startPoint x: 1123, startPoint y: 308, endPoint x: 929, endPoint y: 394, distance: 212.2
click at [931, 414] on div at bounding box center [991, 469] width 1046 height 603
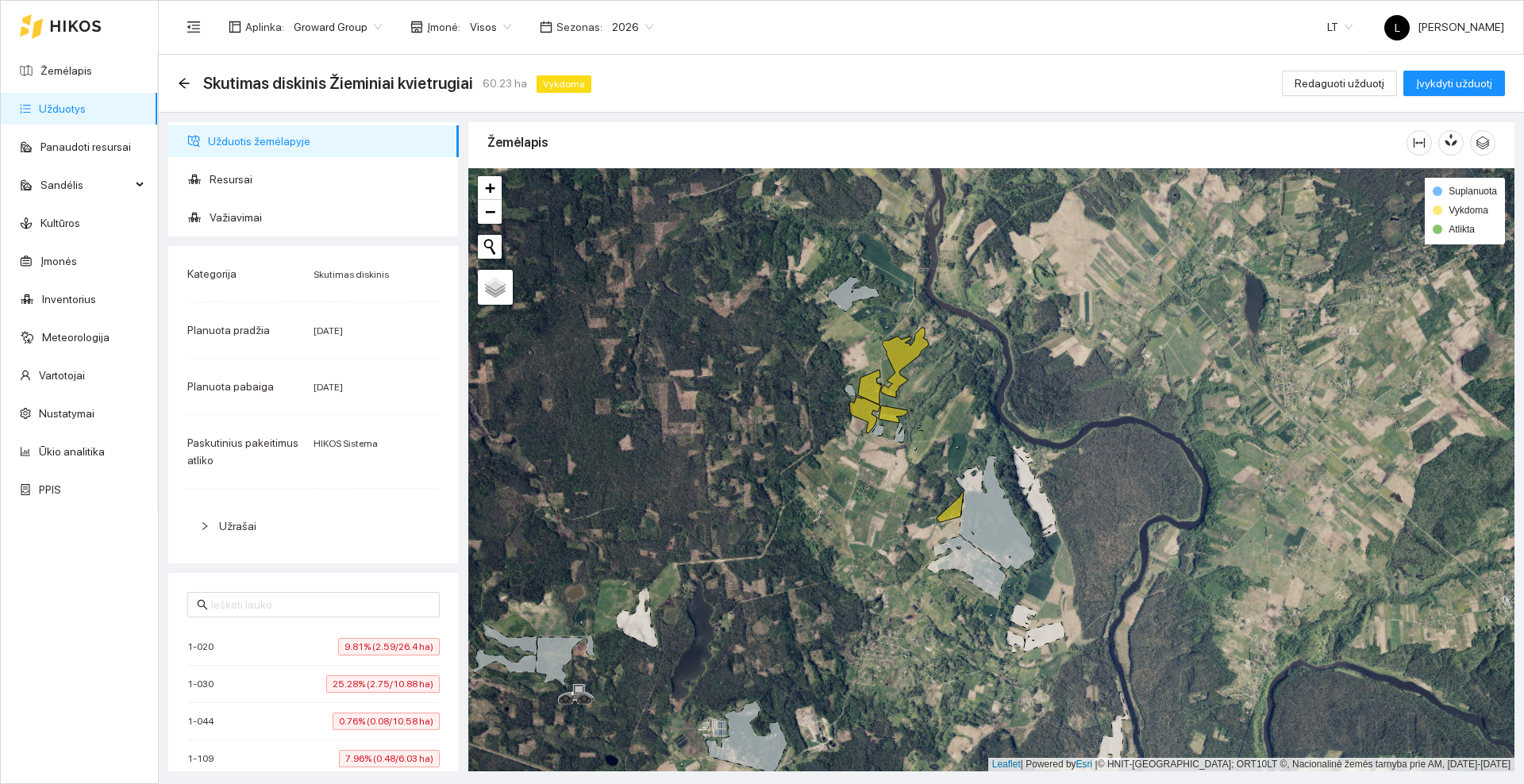
drag, startPoint x: 946, startPoint y: 403, endPoint x: 942, endPoint y: 358, distance: 45.2
click at [942, 358] on div at bounding box center [991, 469] width 1046 height 603
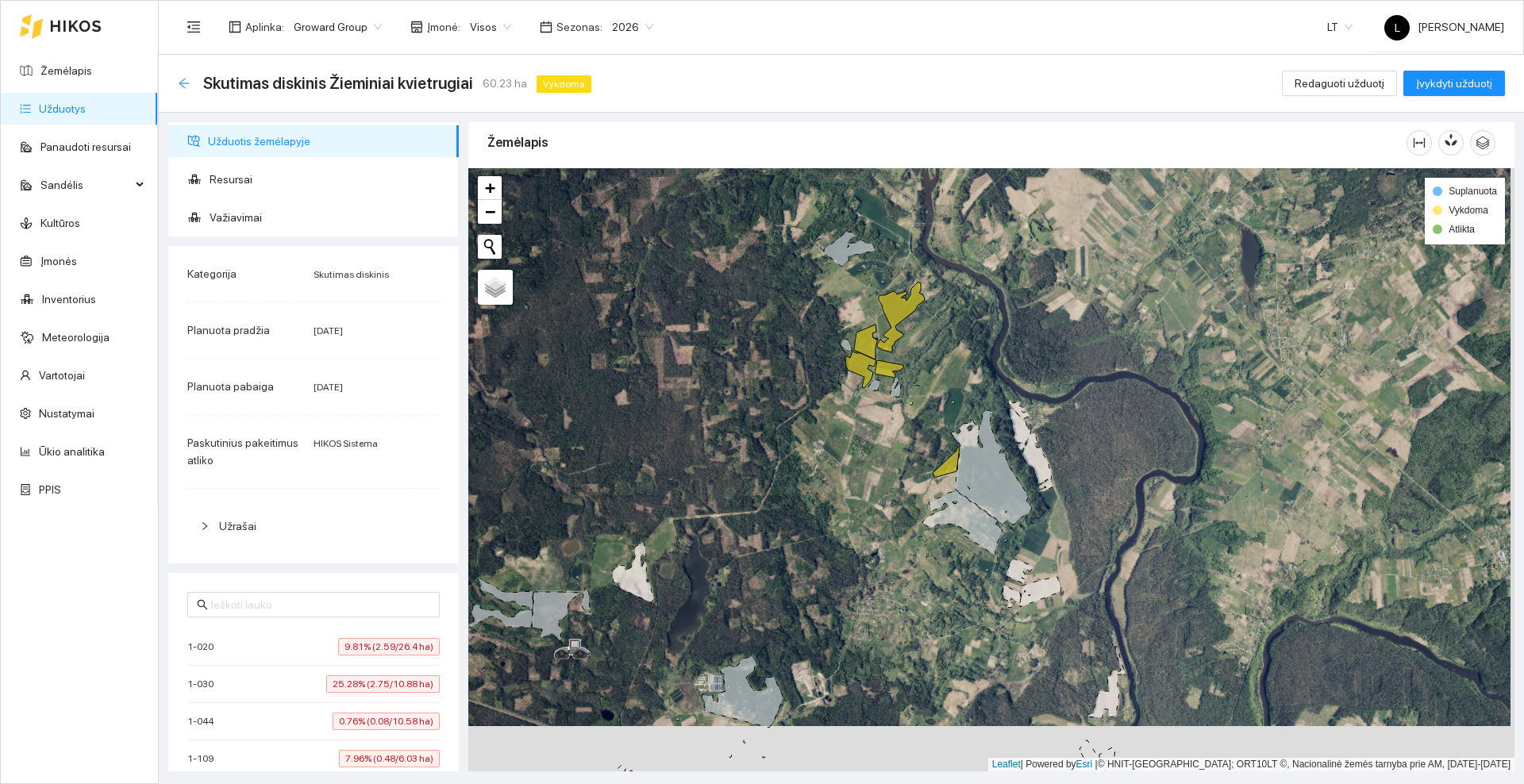
click at [188, 81] on icon "arrow-left" at bounding box center [184, 83] width 13 height 13
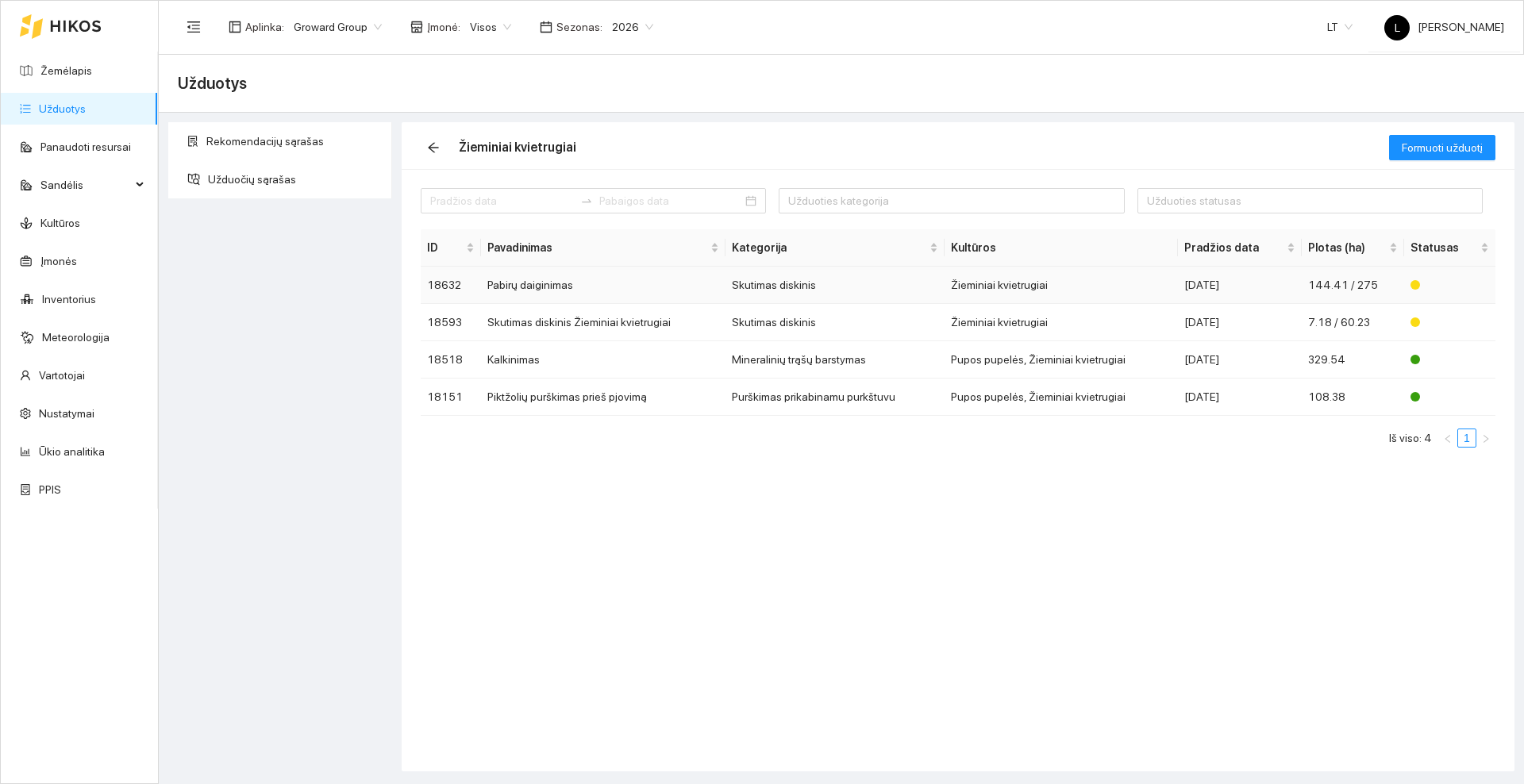
click at [544, 283] on td "Pabirų daiginimas" at bounding box center [604, 285] width 245 height 37
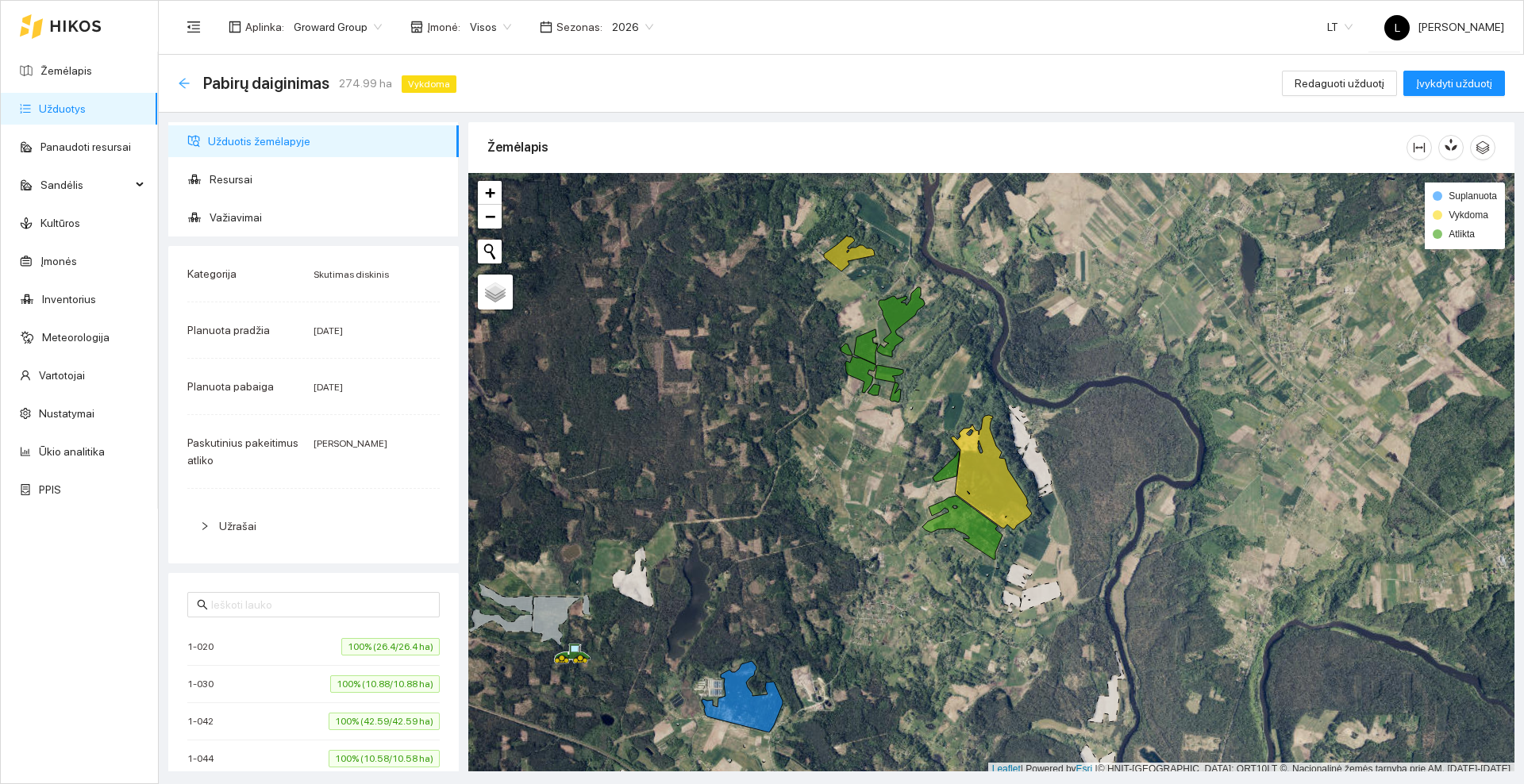
click at [180, 77] on icon "arrow-left" at bounding box center [184, 83] width 13 height 13
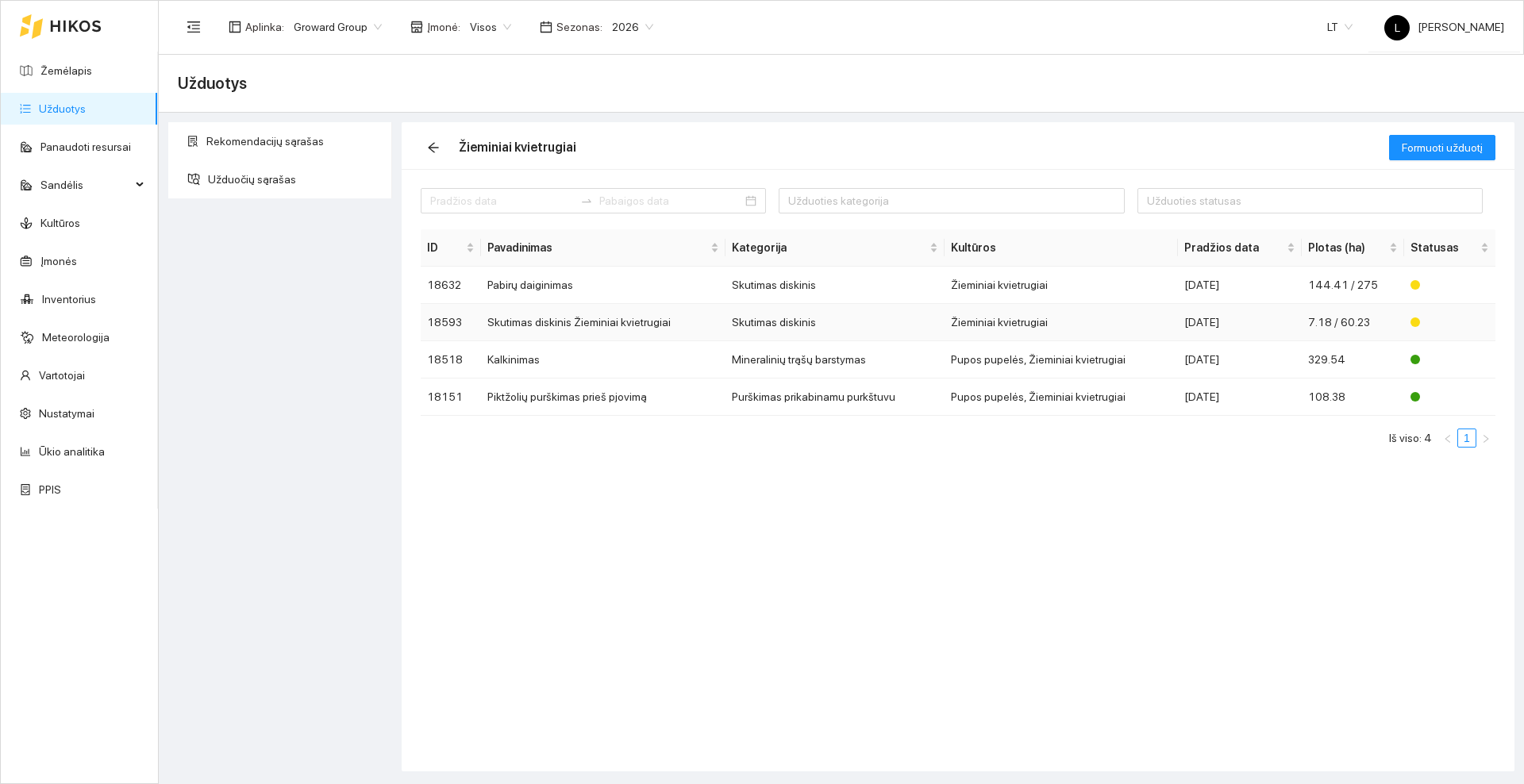
click at [588, 321] on td "Skutimas diskinis Žieminiai kvietrugiai" at bounding box center [604, 322] width 245 height 37
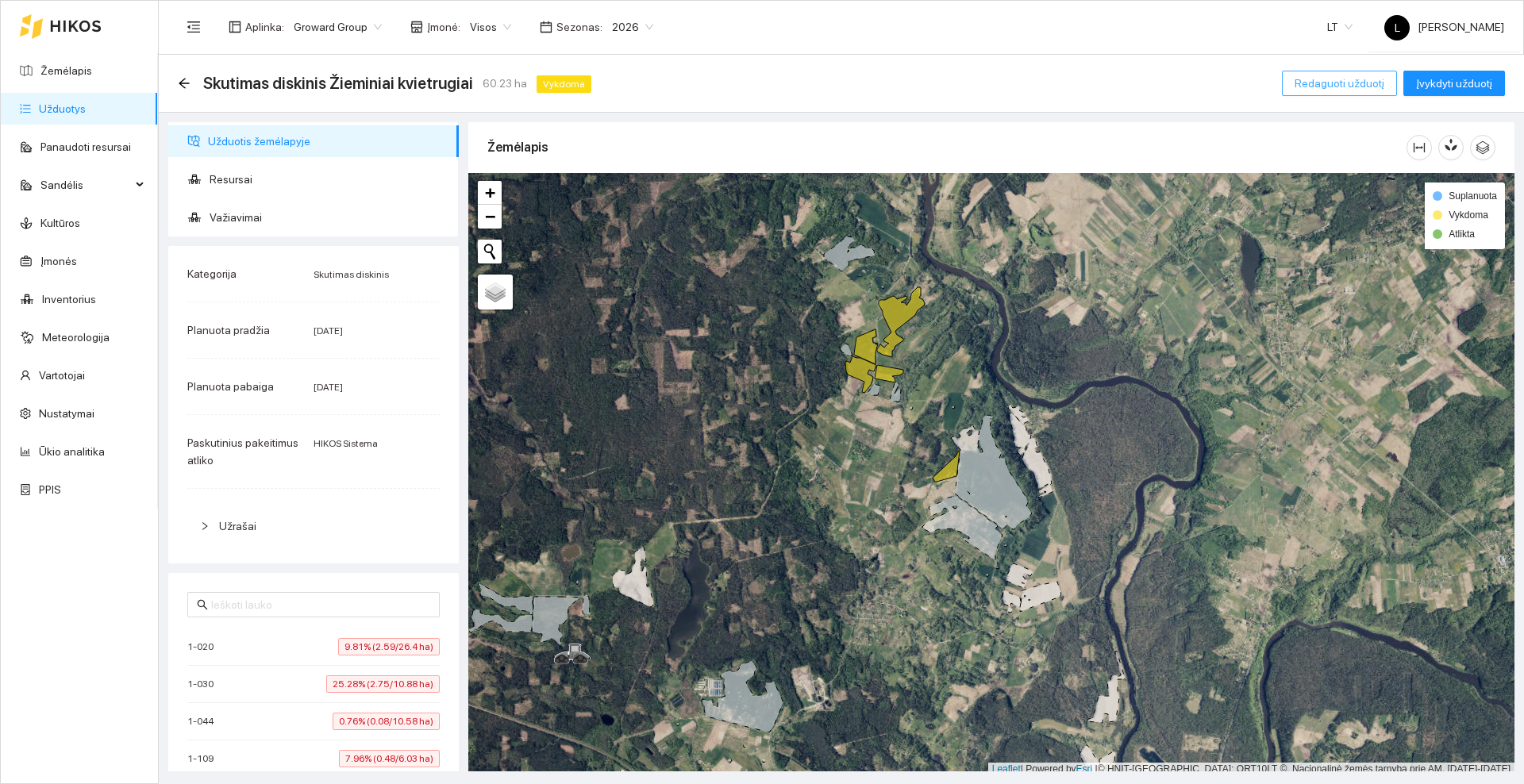
click at [1341, 80] on span "Redaguoti užduotį" at bounding box center [1339, 83] width 89 height 18
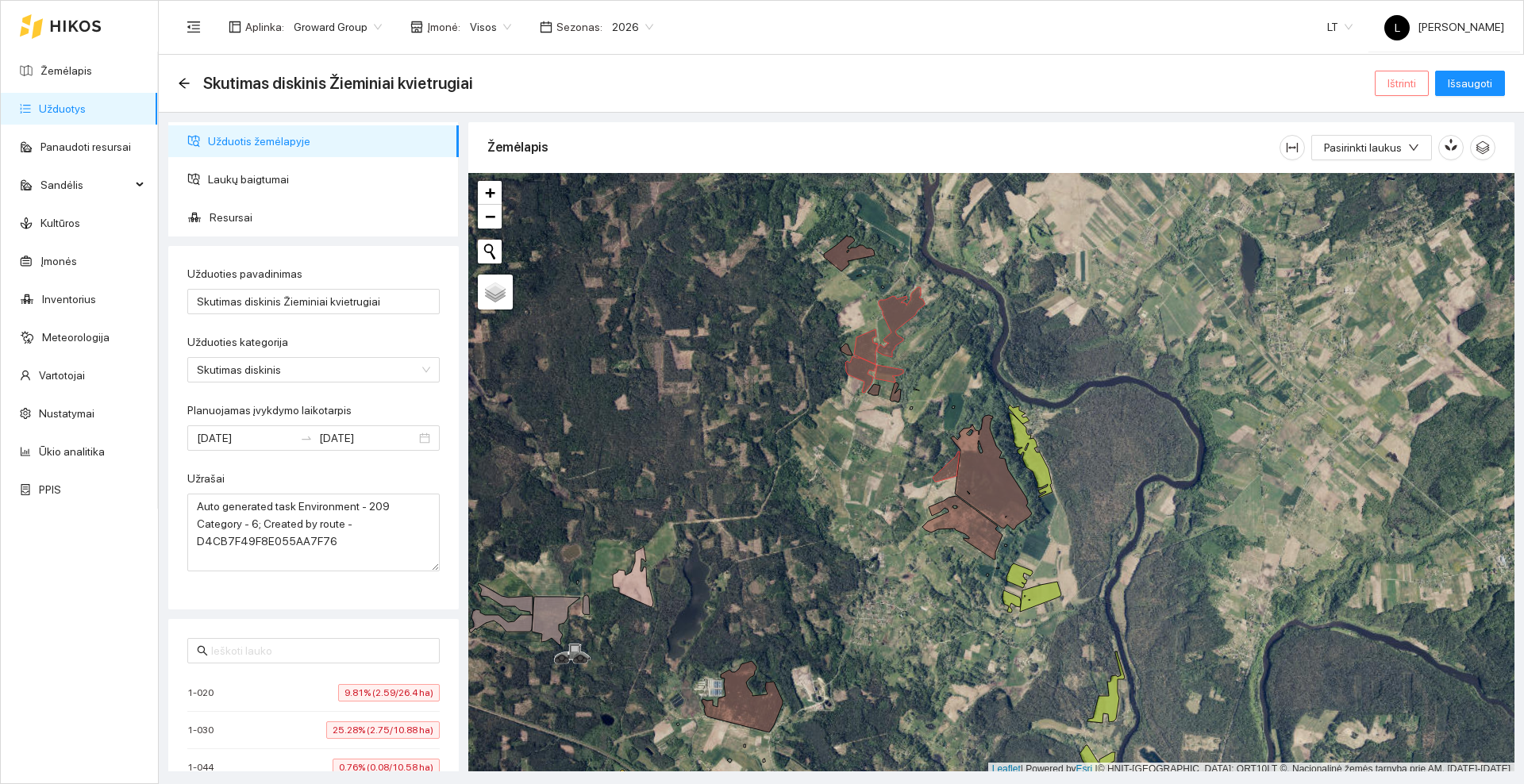
click at [1408, 81] on span "Ištrinti" at bounding box center [1402, 83] width 29 height 18
click at [1405, 157] on span "Taip" at bounding box center [1407, 160] width 20 height 18
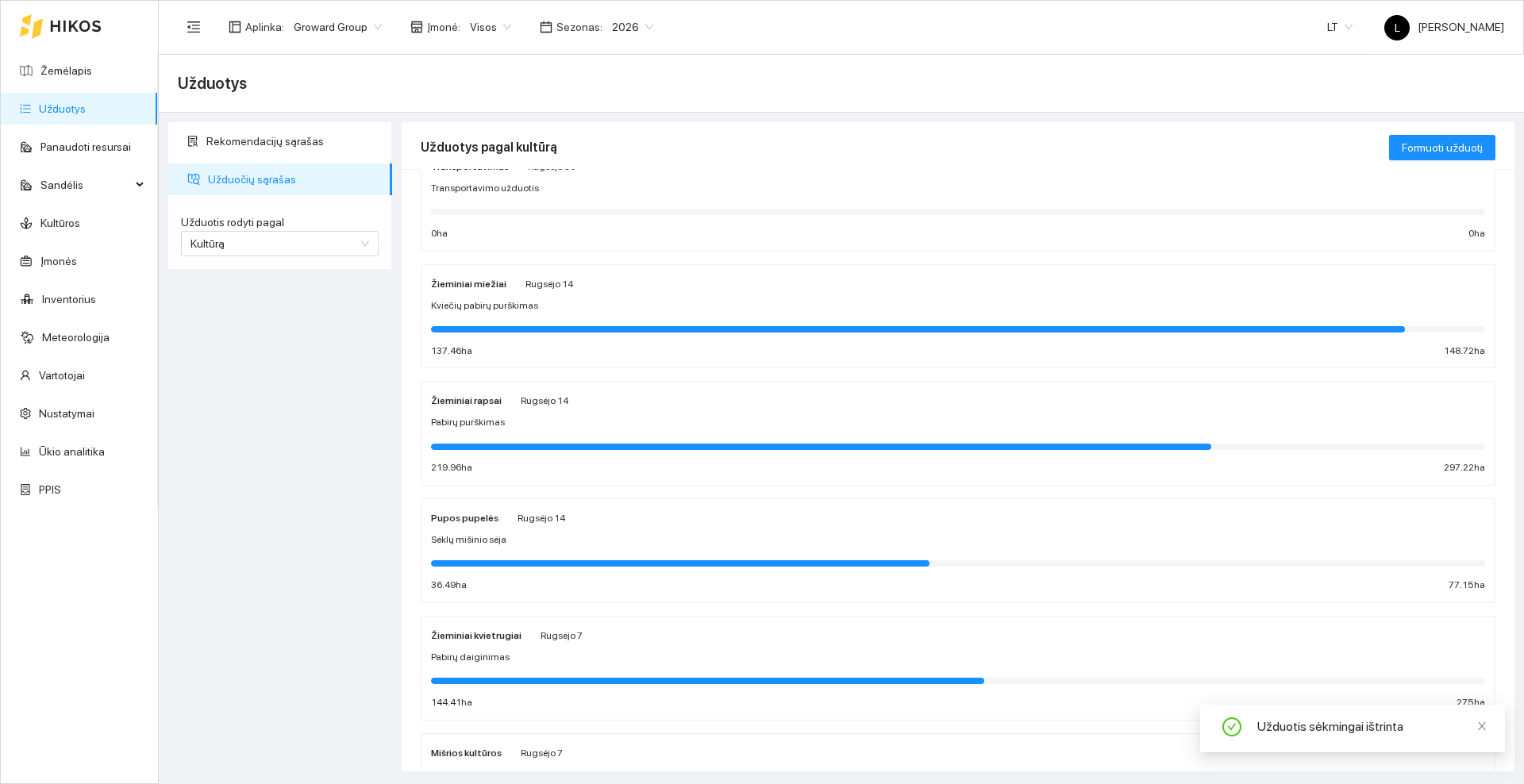
scroll to position [99, 0]
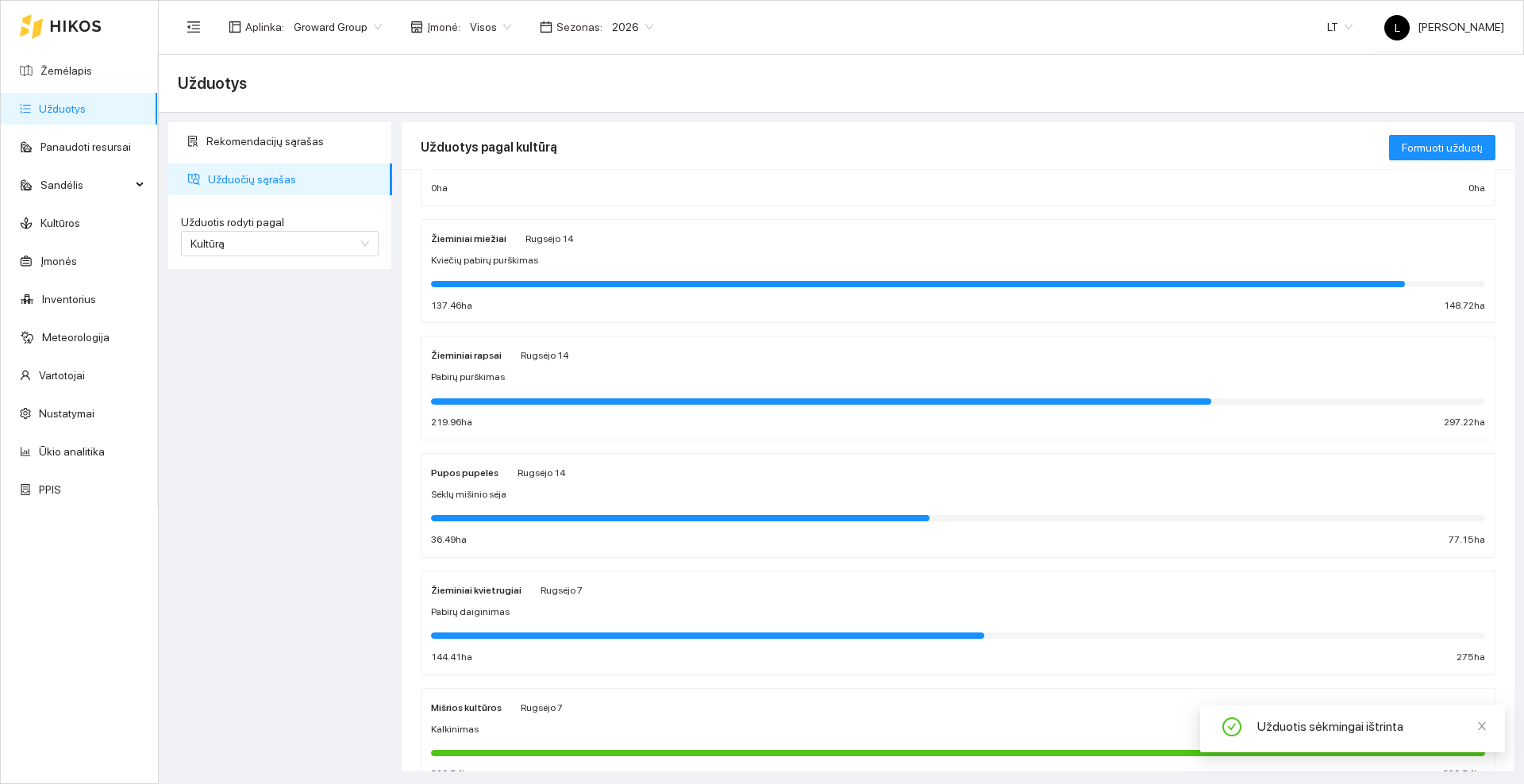
click at [558, 609] on div "Pabirų daiginimas" at bounding box center [957, 612] width 1054 height 15
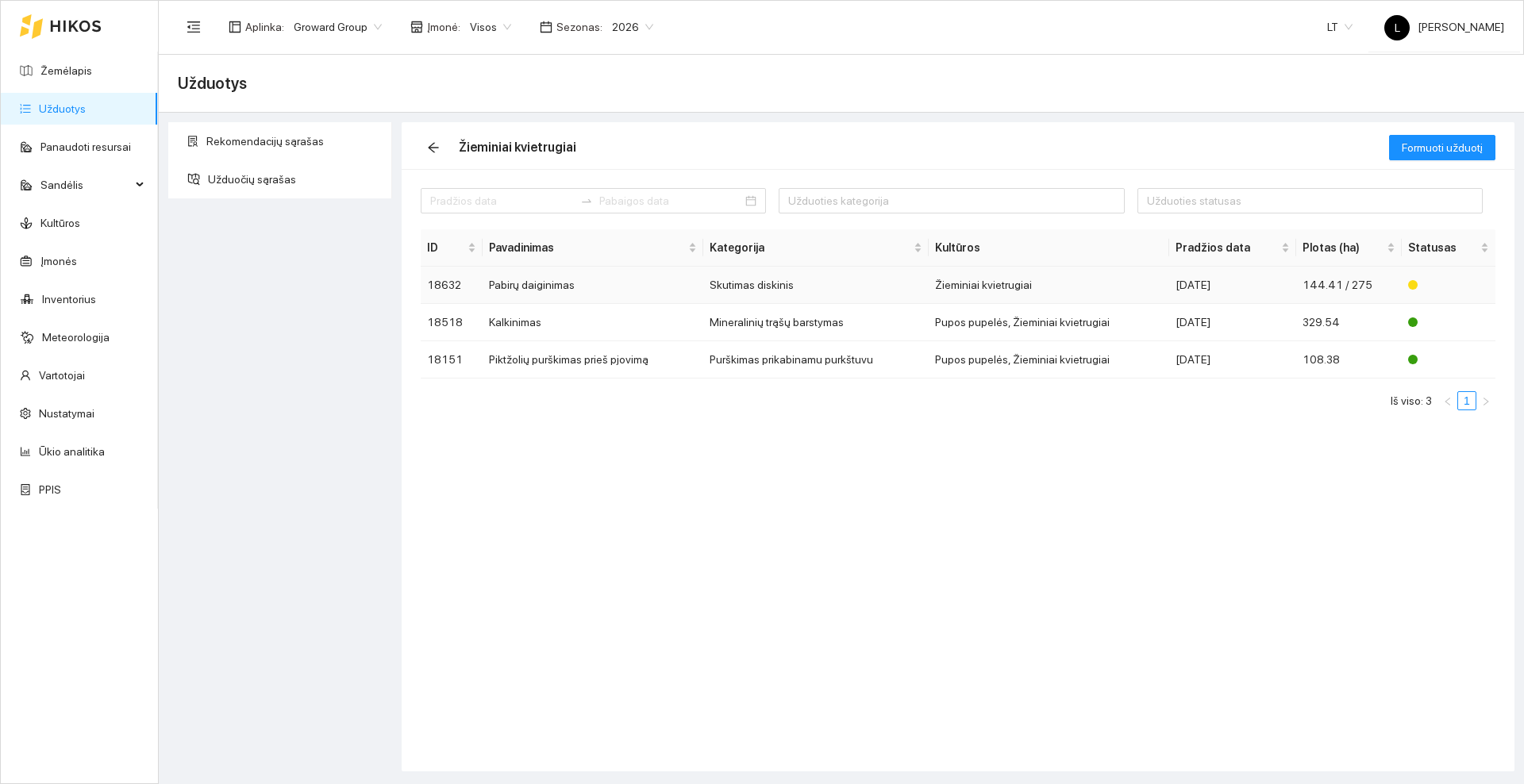
click at [562, 284] on td "Pabirų daiginimas" at bounding box center [592, 285] width 220 height 37
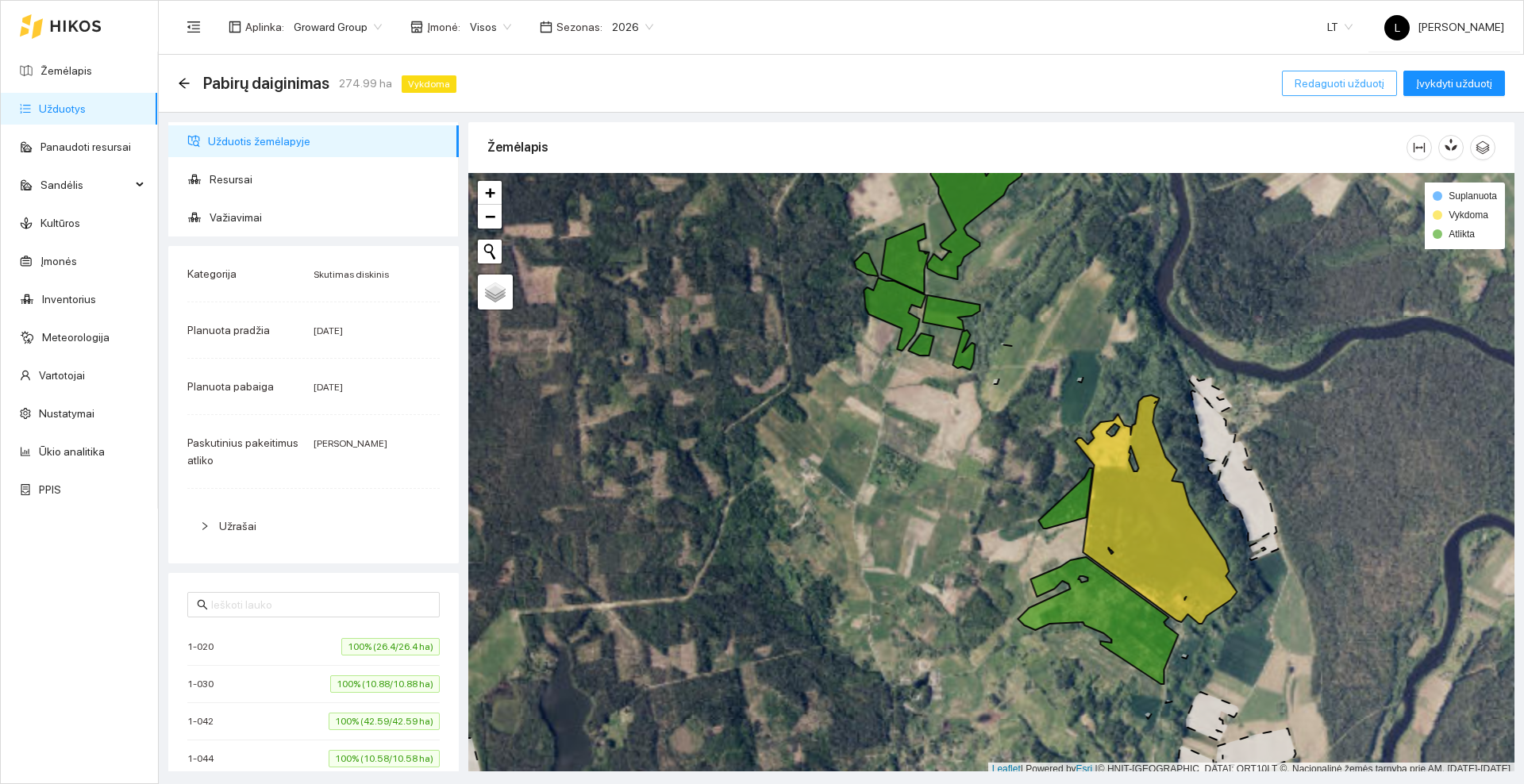
click at [1351, 91] on span "Redaguoti užduotį" at bounding box center [1339, 83] width 89 height 18
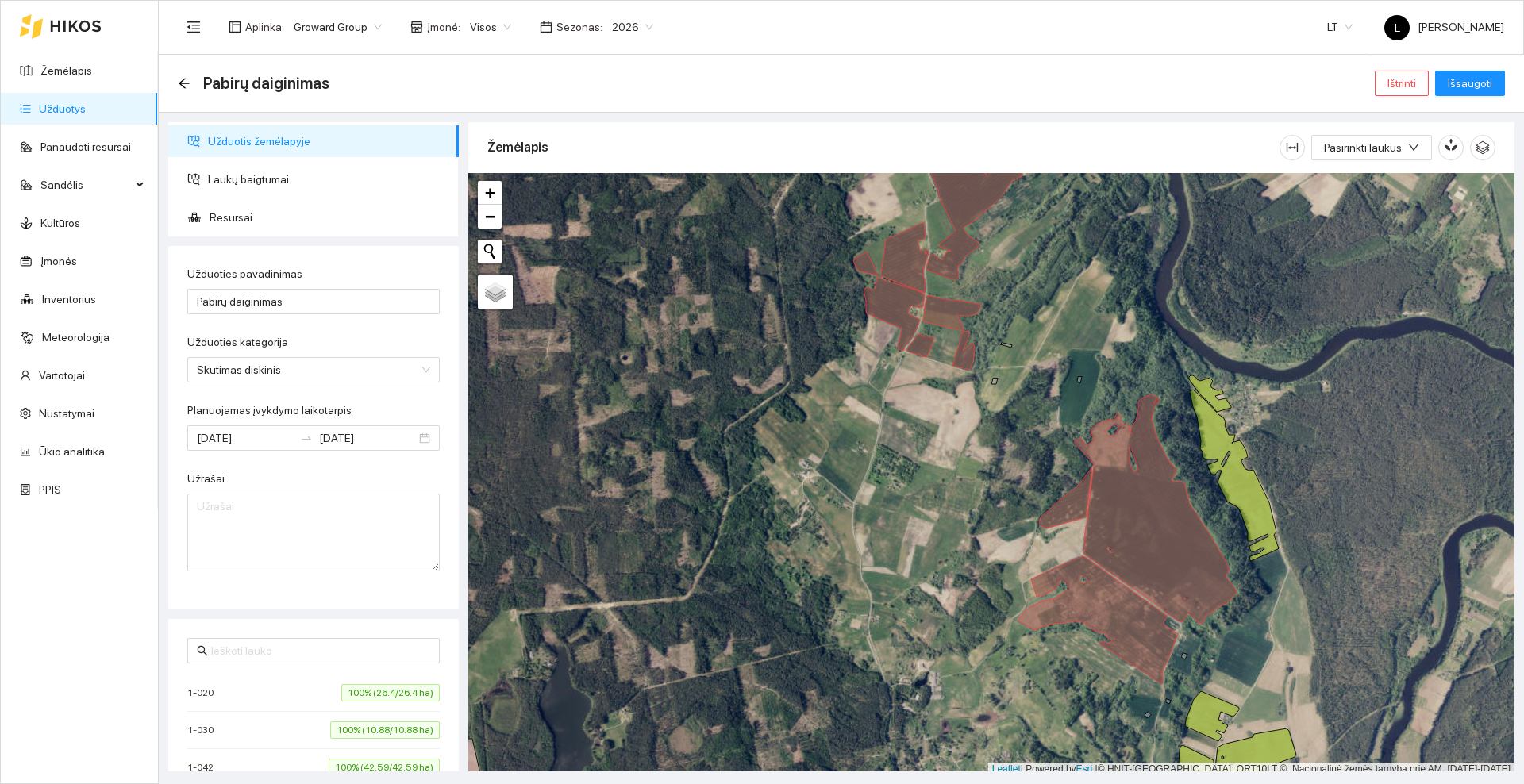
scroll to position [5, 0]
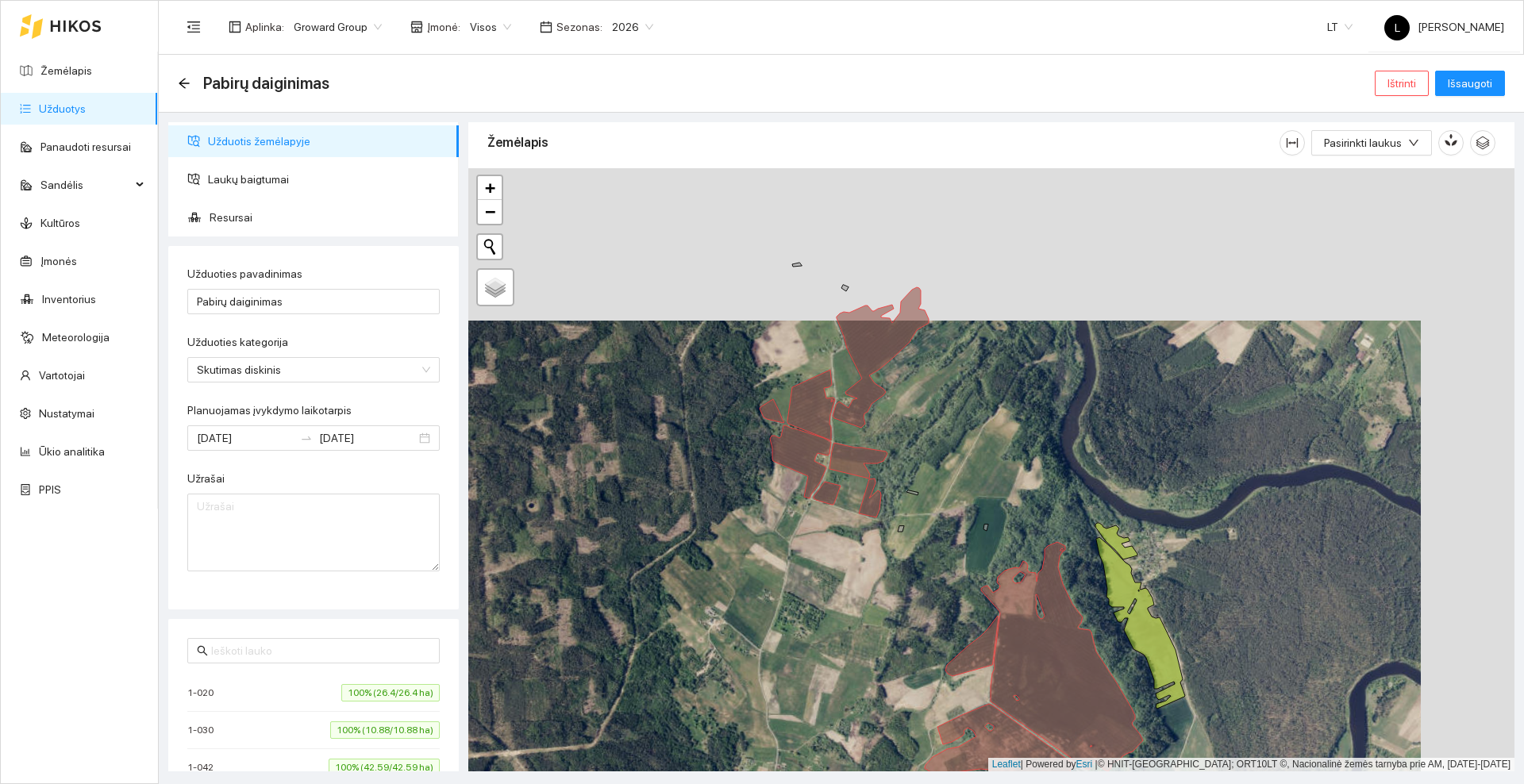
drag, startPoint x: 1096, startPoint y: 241, endPoint x: 1001, endPoint y: 394, distance: 180.1
click at [1001, 394] on div at bounding box center [991, 469] width 1046 height 603
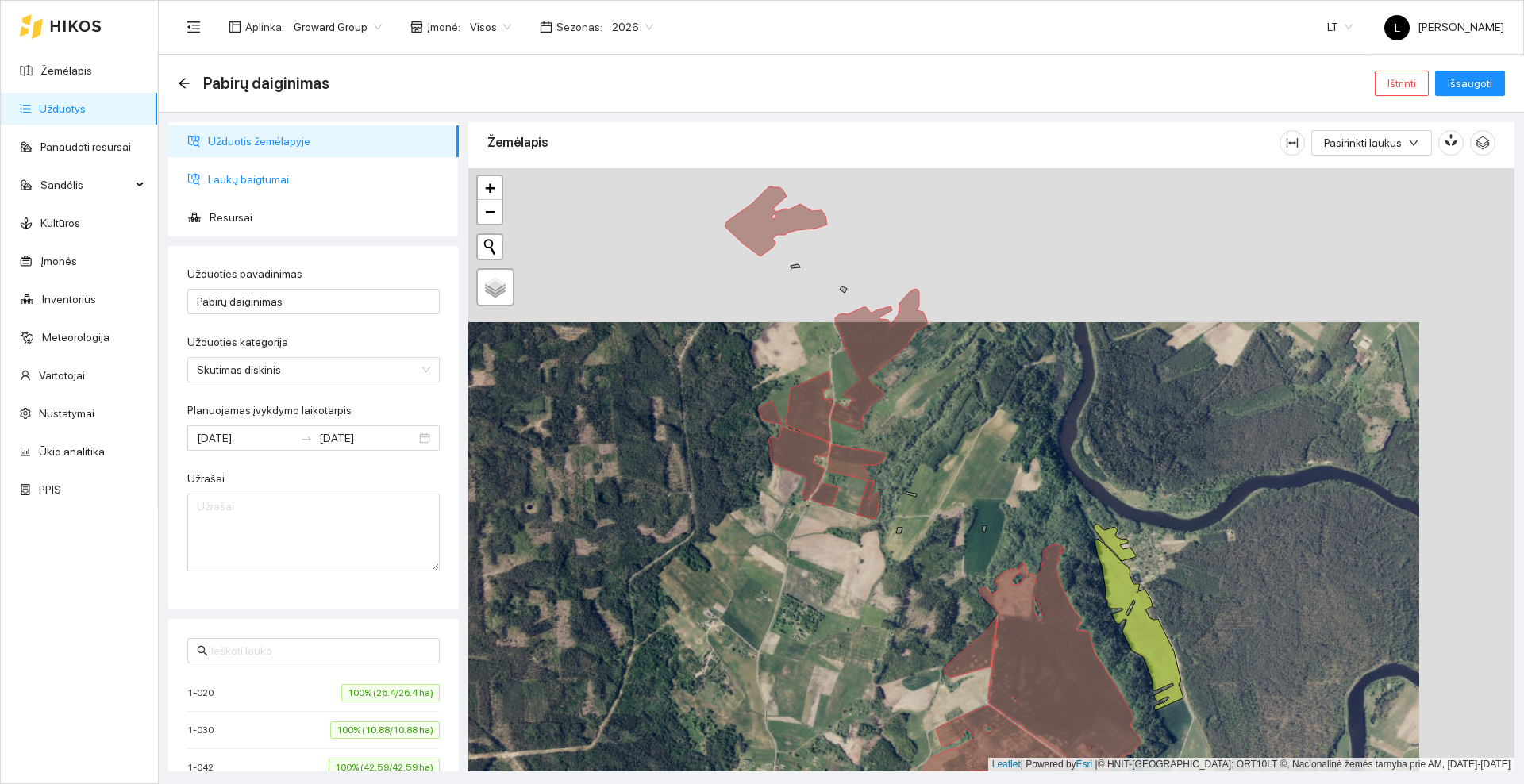
click at [257, 178] on span "Laukų baigtumai" at bounding box center [327, 180] width 238 height 32
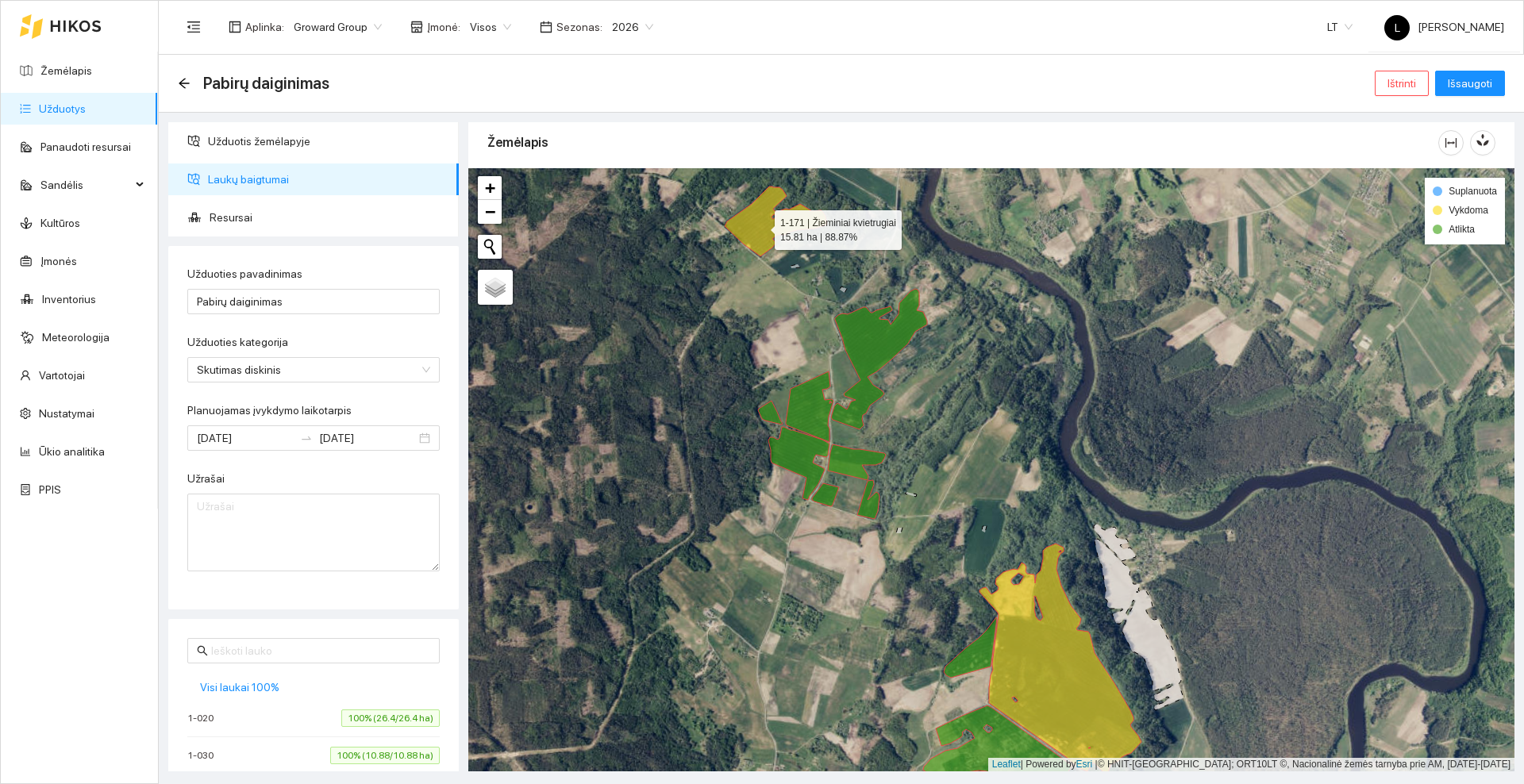
click at [760, 226] on icon at bounding box center [775, 221] width 102 height 70
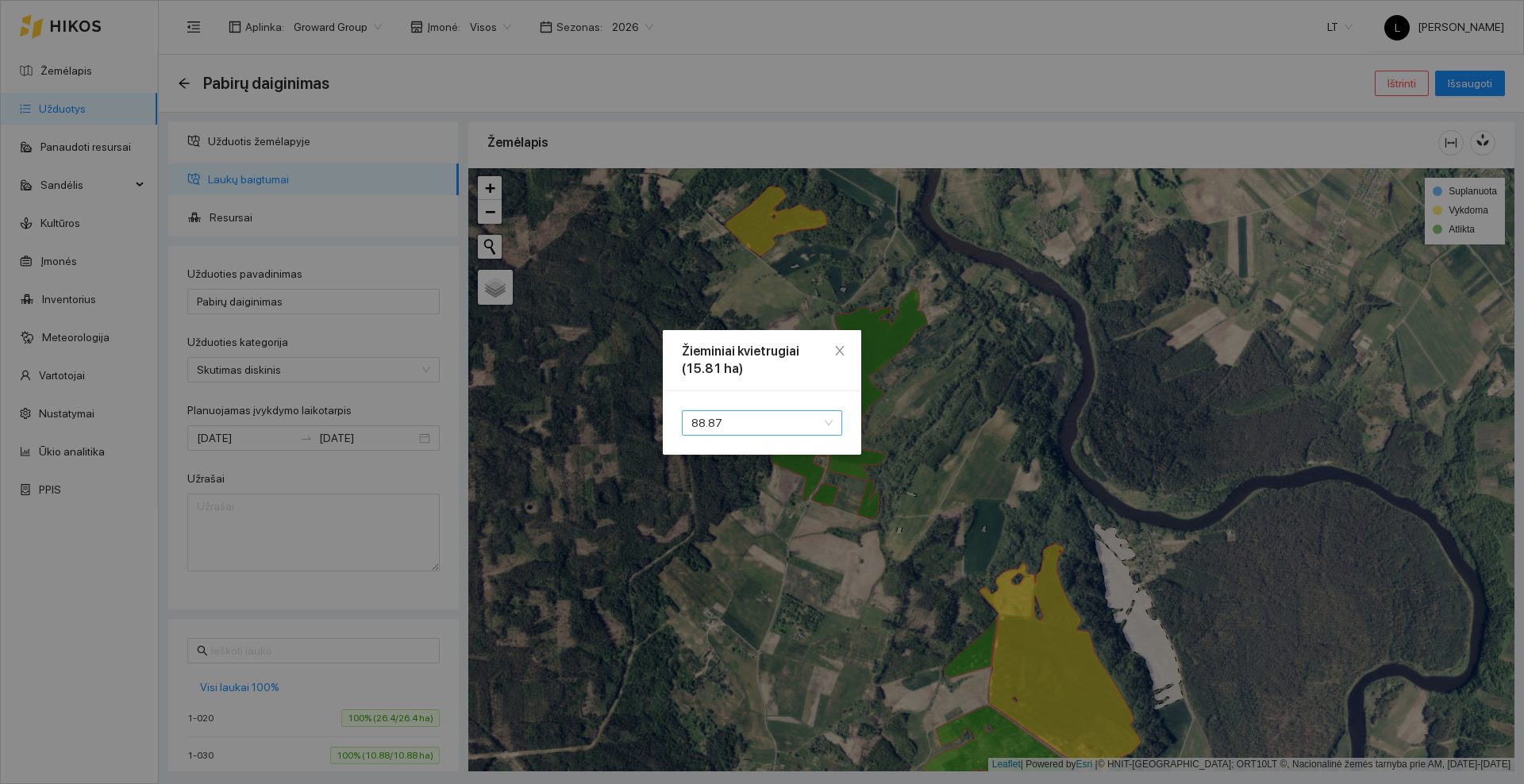
click at [749, 420] on span "88.87" at bounding box center [762, 423] width 141 height 24
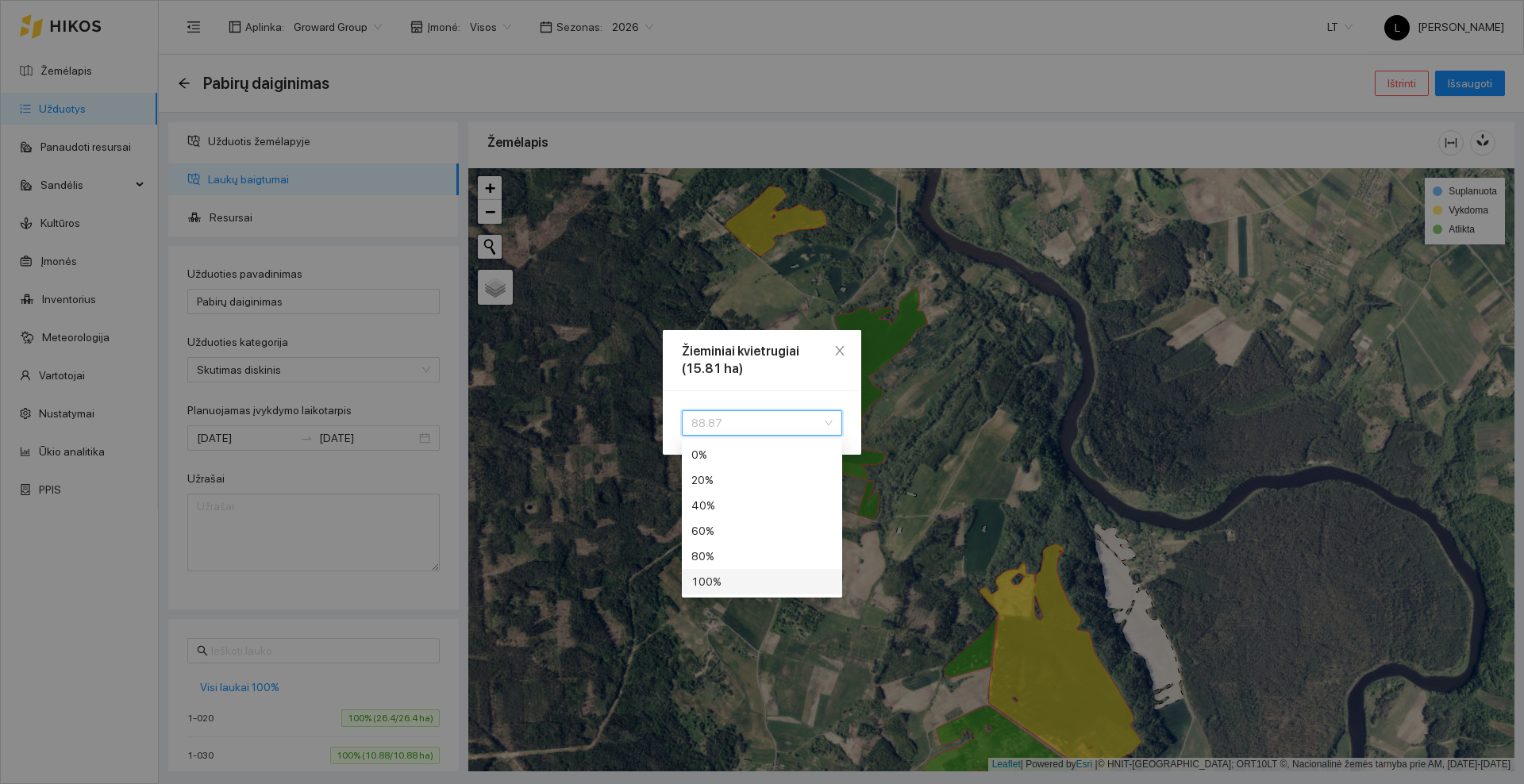
click at [730, 575] on div "100 %" at bounding box center [762, 581] width 141 height 18
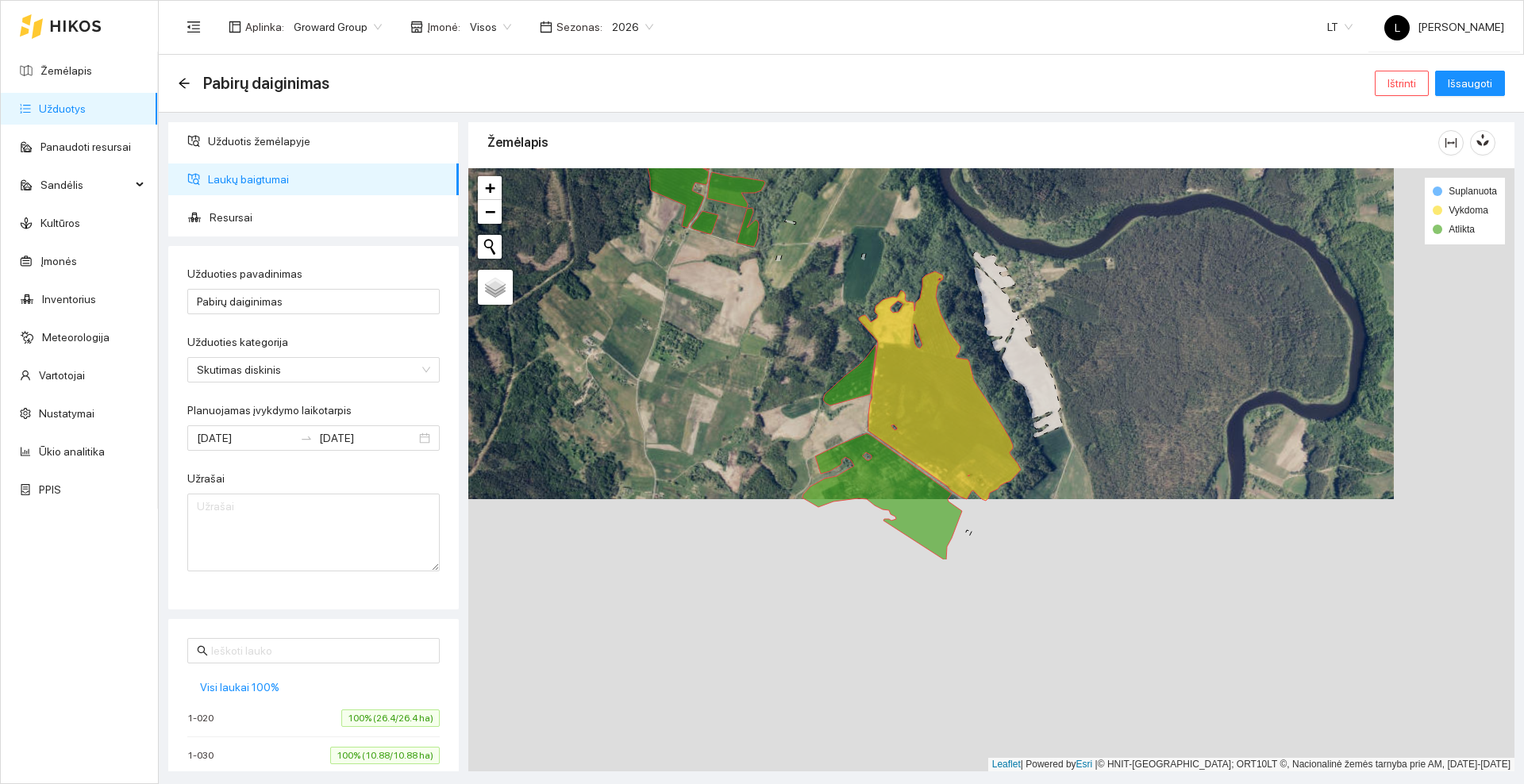
drag, startPoint x: 737, startPoint y: 597, endPoint x: 606, endPoint y: 296, distance: 328.3
click at [598, 298] on div at bounding box center [991, 469] width 1046 height 603
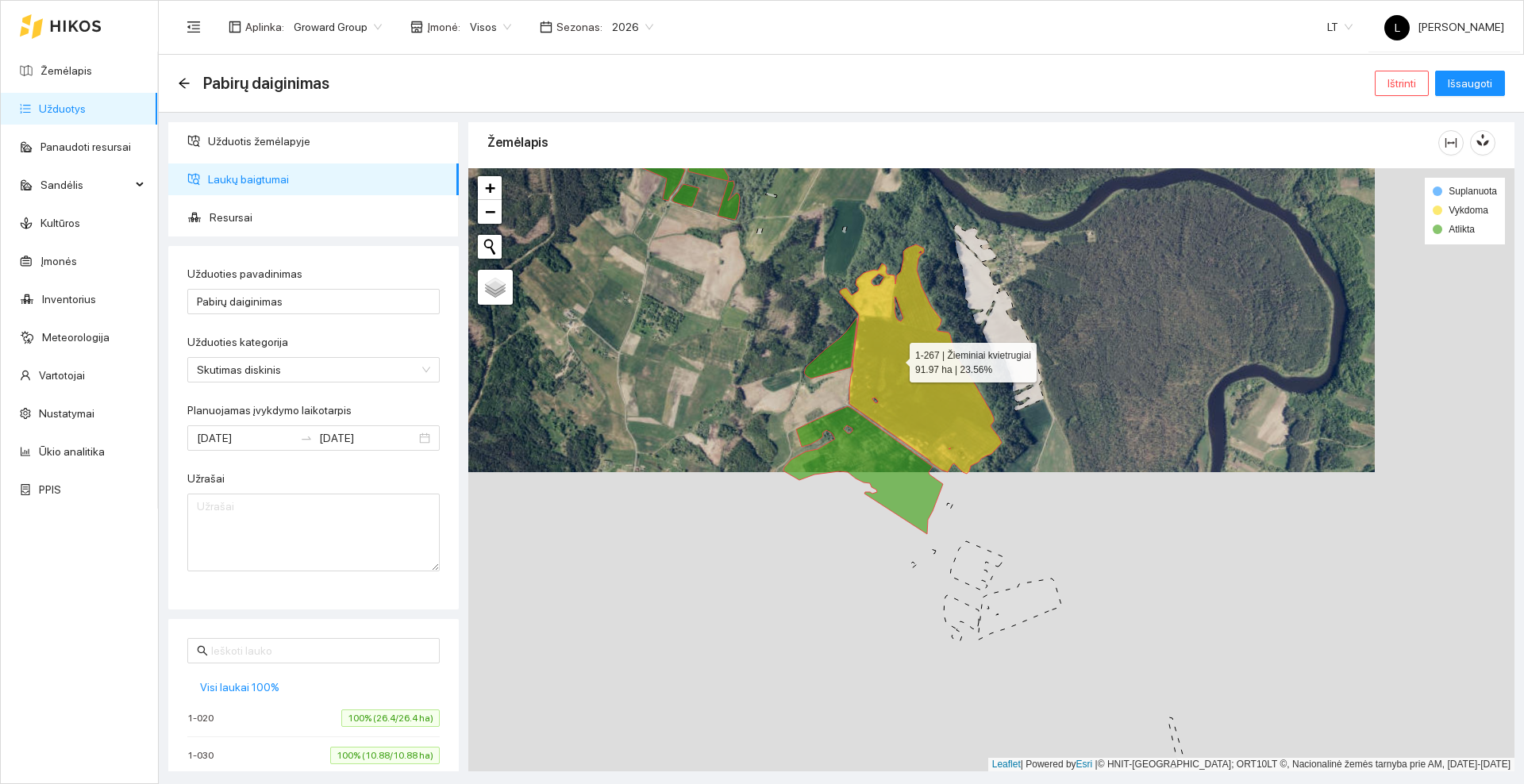
click at [895, 359] on icon at bounding box center [920, 360] width 162 height 230
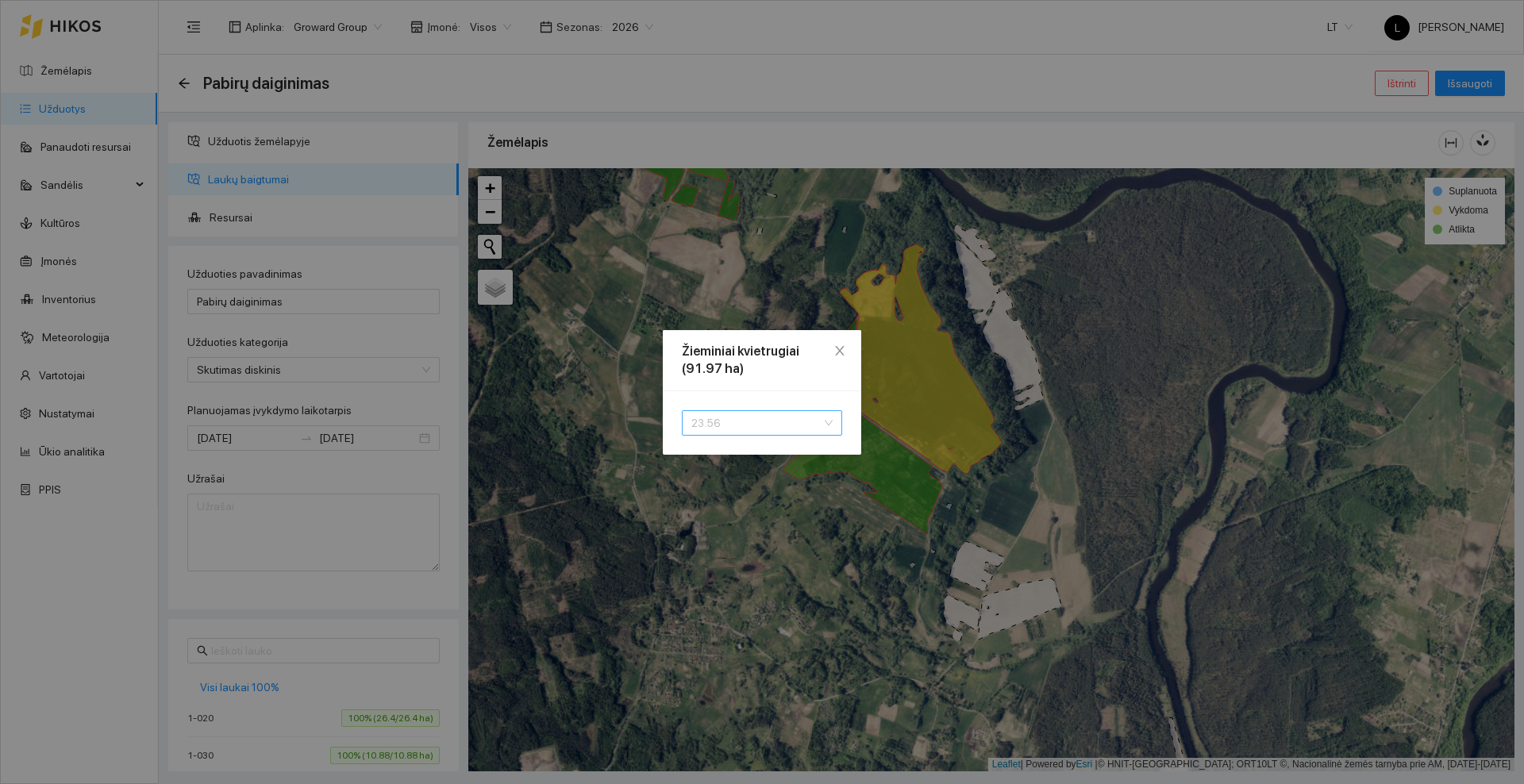
click at [797, 411] on span "23.56" at bounding box center [762, 423] width 141 height 24
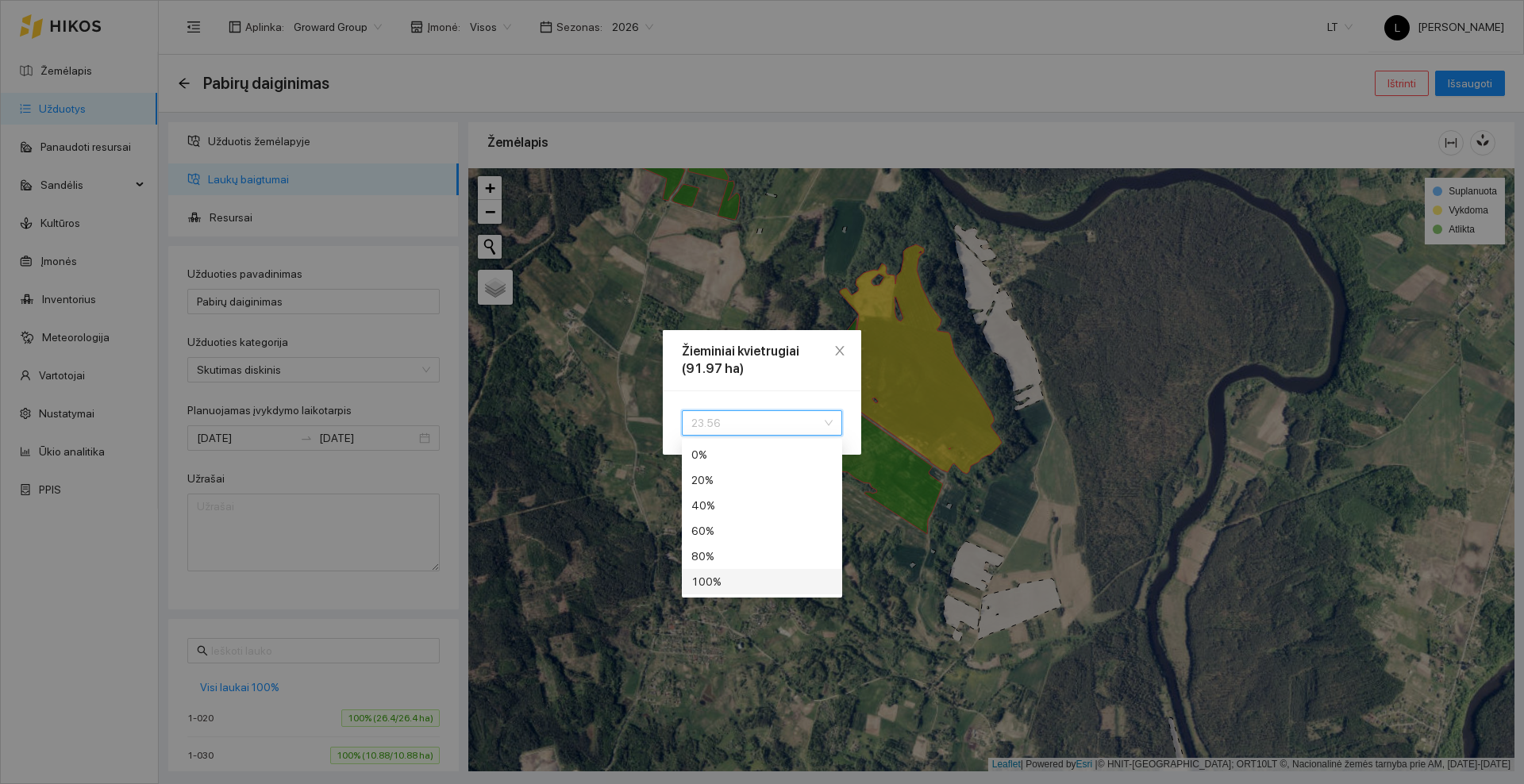
click at [722, 579] on div "100 %" at bounding box center [762, 581] width 141 height 18
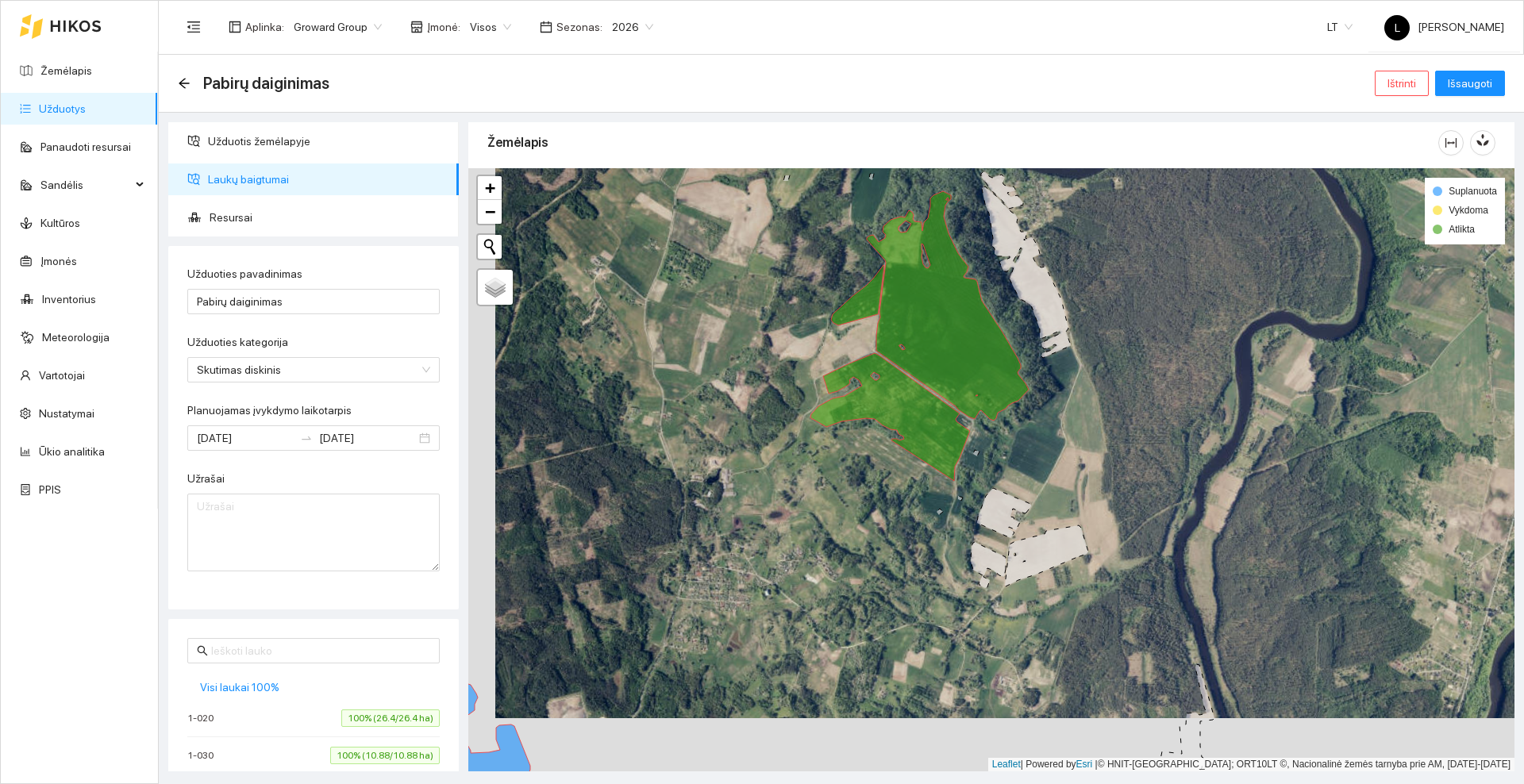
drag, startPoint x: 715, startPoint y: 528, endPoint x: 843, endPoint y: 379, distance: 196.4
click at [838, 387] on div at bounding box center [991, 469] width 1046 height 603
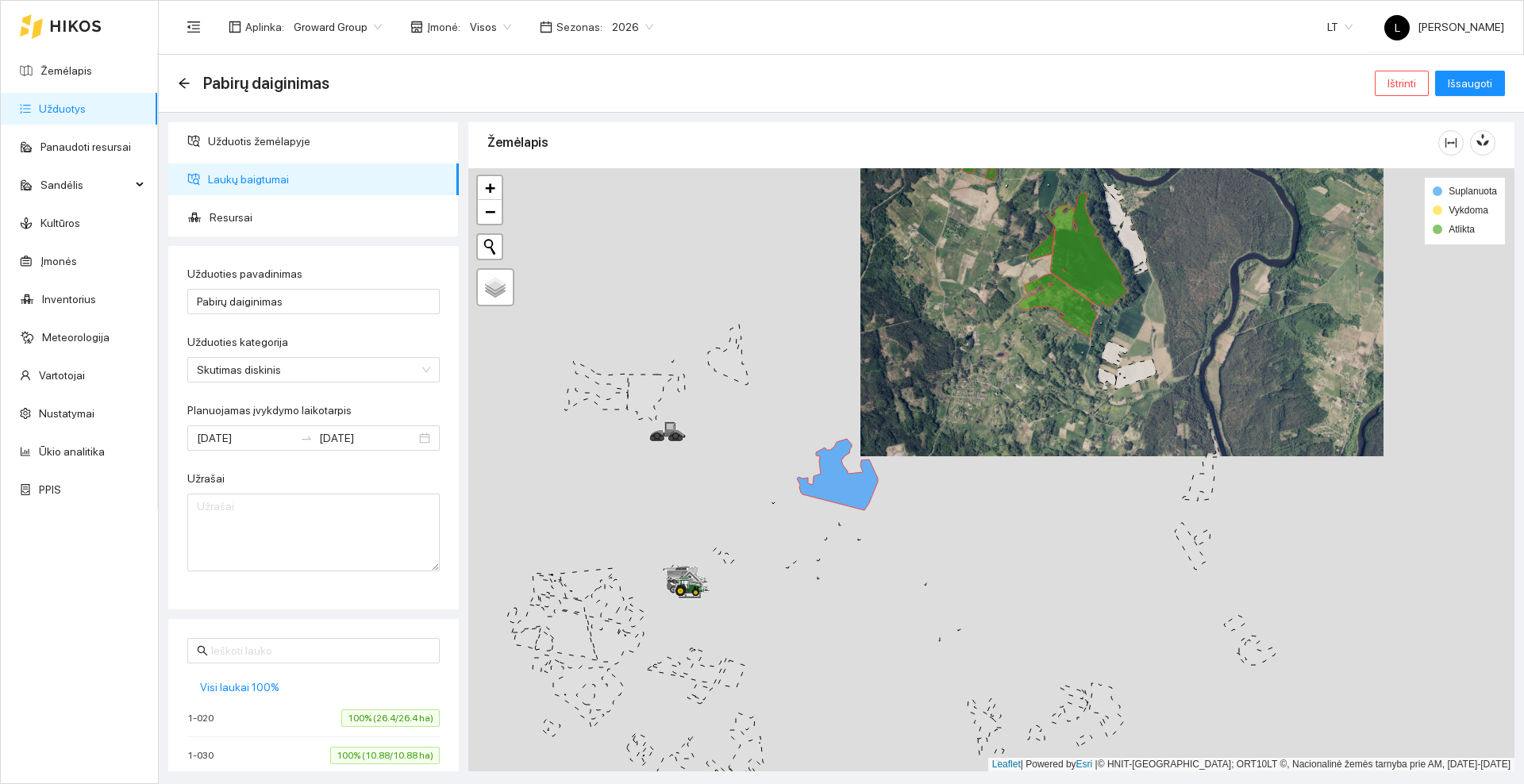
drag, startPoint x: 778, startPoint y: 368, endPoint x: 865, endPoint y: 397, distance: 91.7
click at [865, 413] on div at bounding box center [991, 469] width 1046 height 603
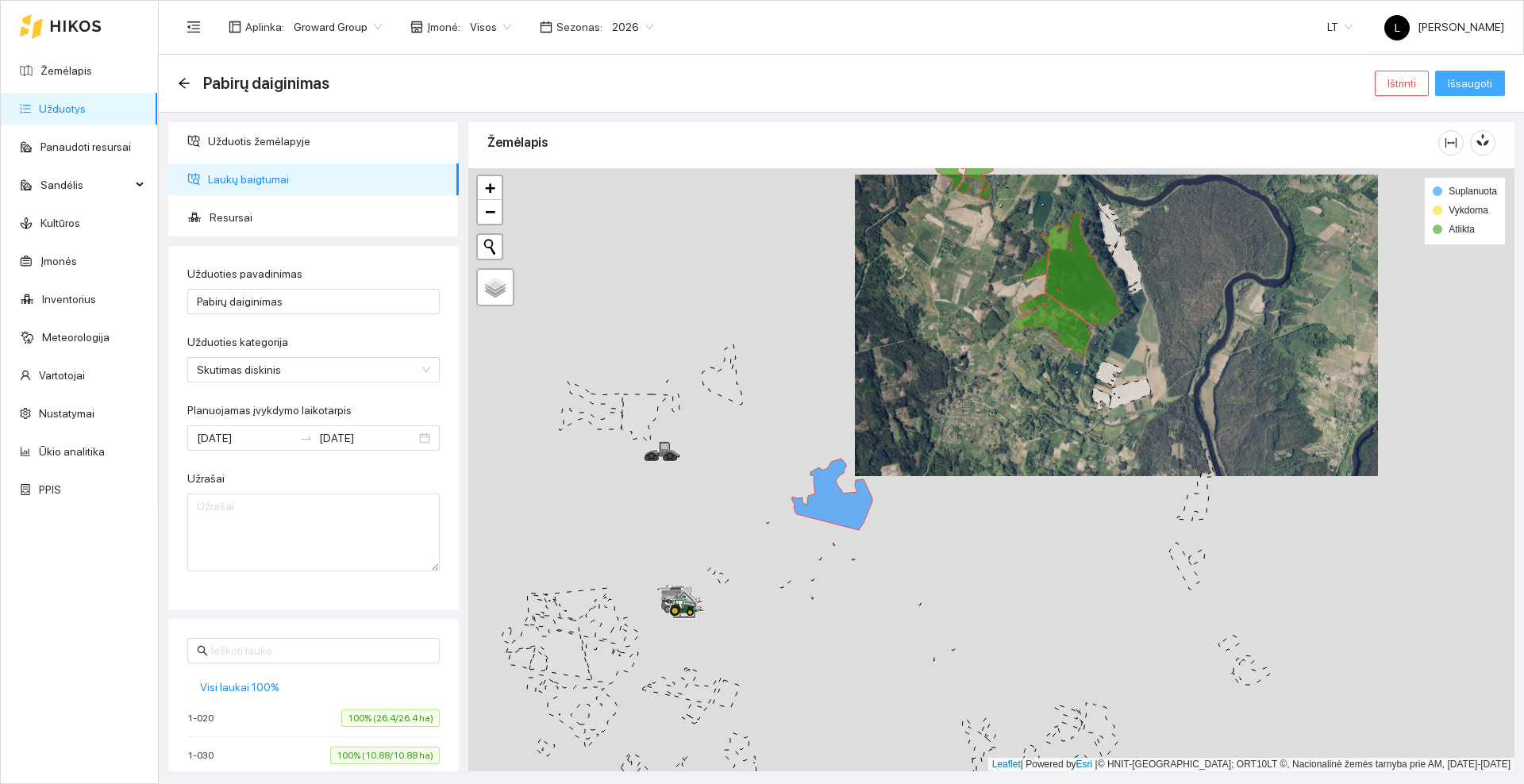
click at [1491, 76] on span "Išsaugoti" at bounding box center [1469, 83] width 45 height 18
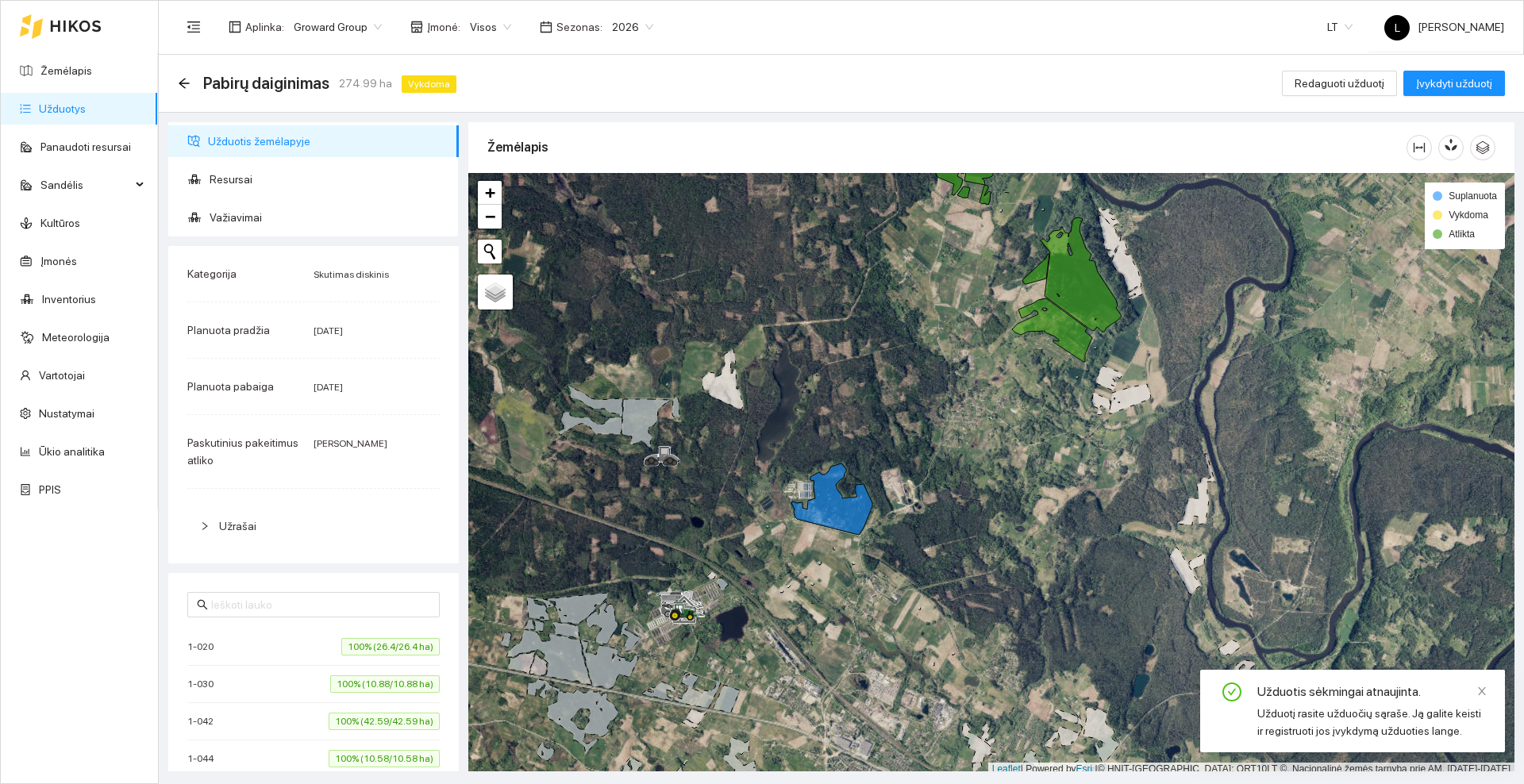
scroll to position [5, 0]
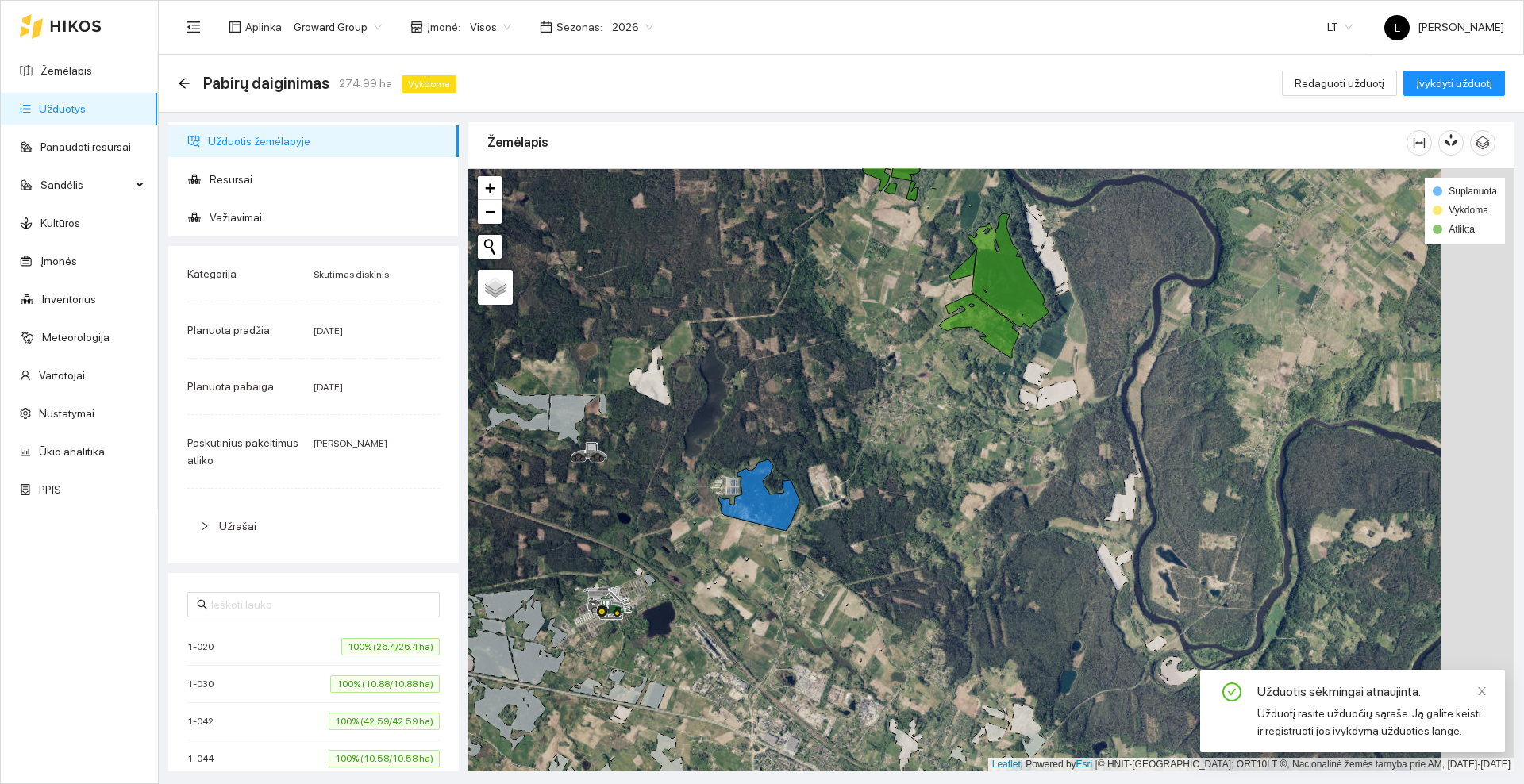
drag, startPoint x: 917, startPoint y: 309, endPoint x: 833, endPoint y: 290, distance: 86.1
click at [833, 290] on div at bounding box center [991, 469] width 1046 height 603
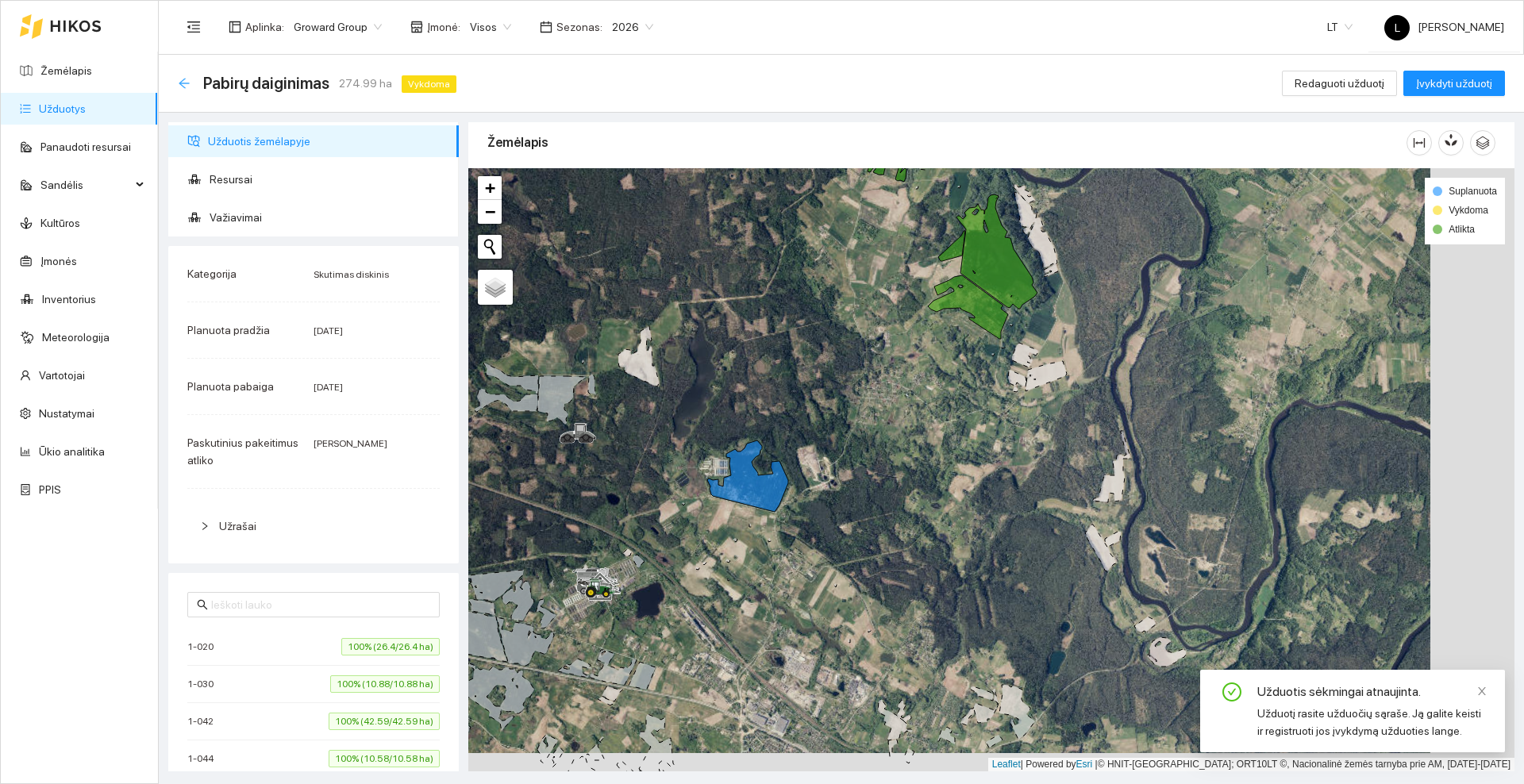
click at [182, 79] on icon "arrow-left" at bounding box center [184, 83] width 13 height 13
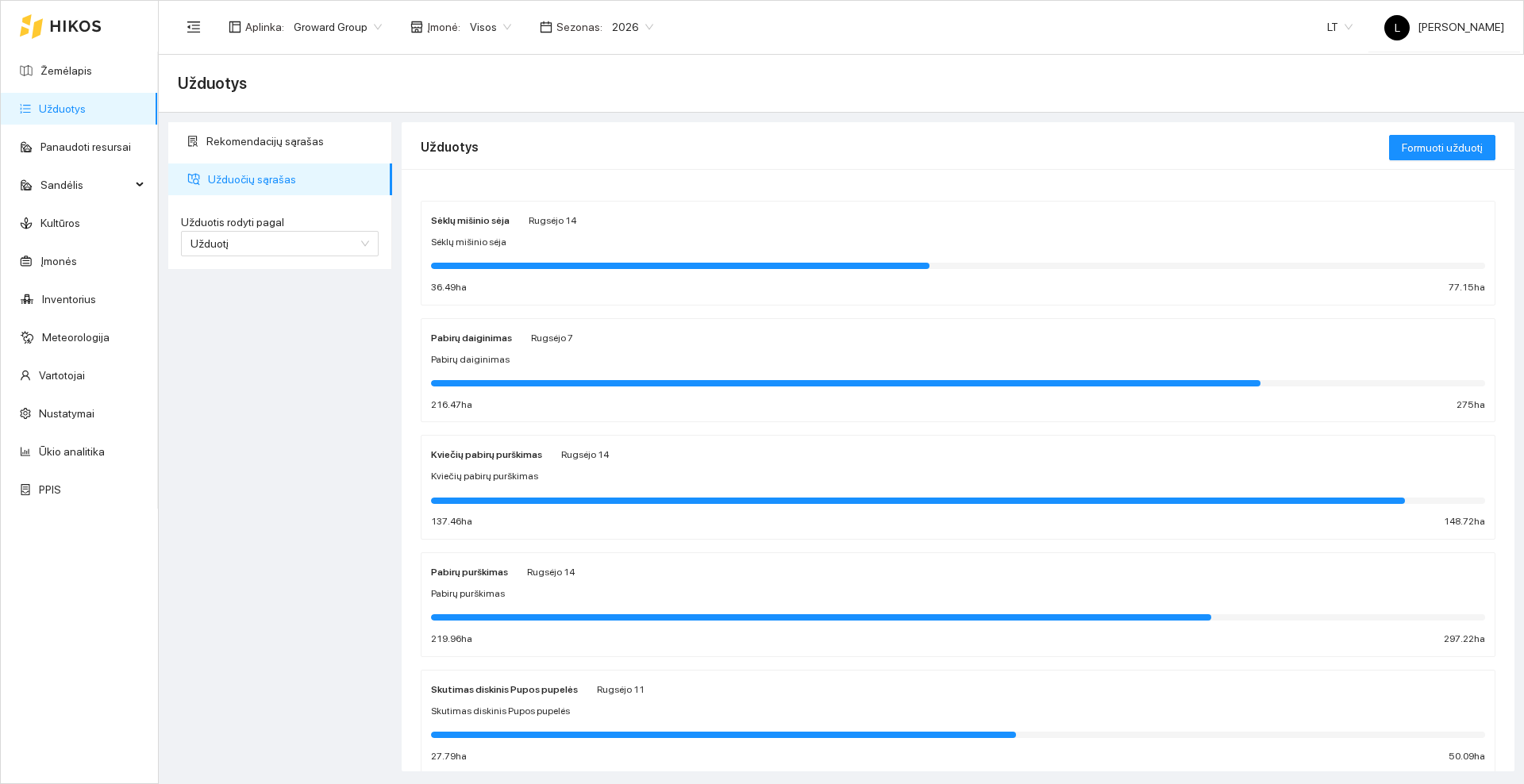
click at [496, 235] on span "Sėklų mišinio sėja" at bounding box center [468, 242] width 75 height 15
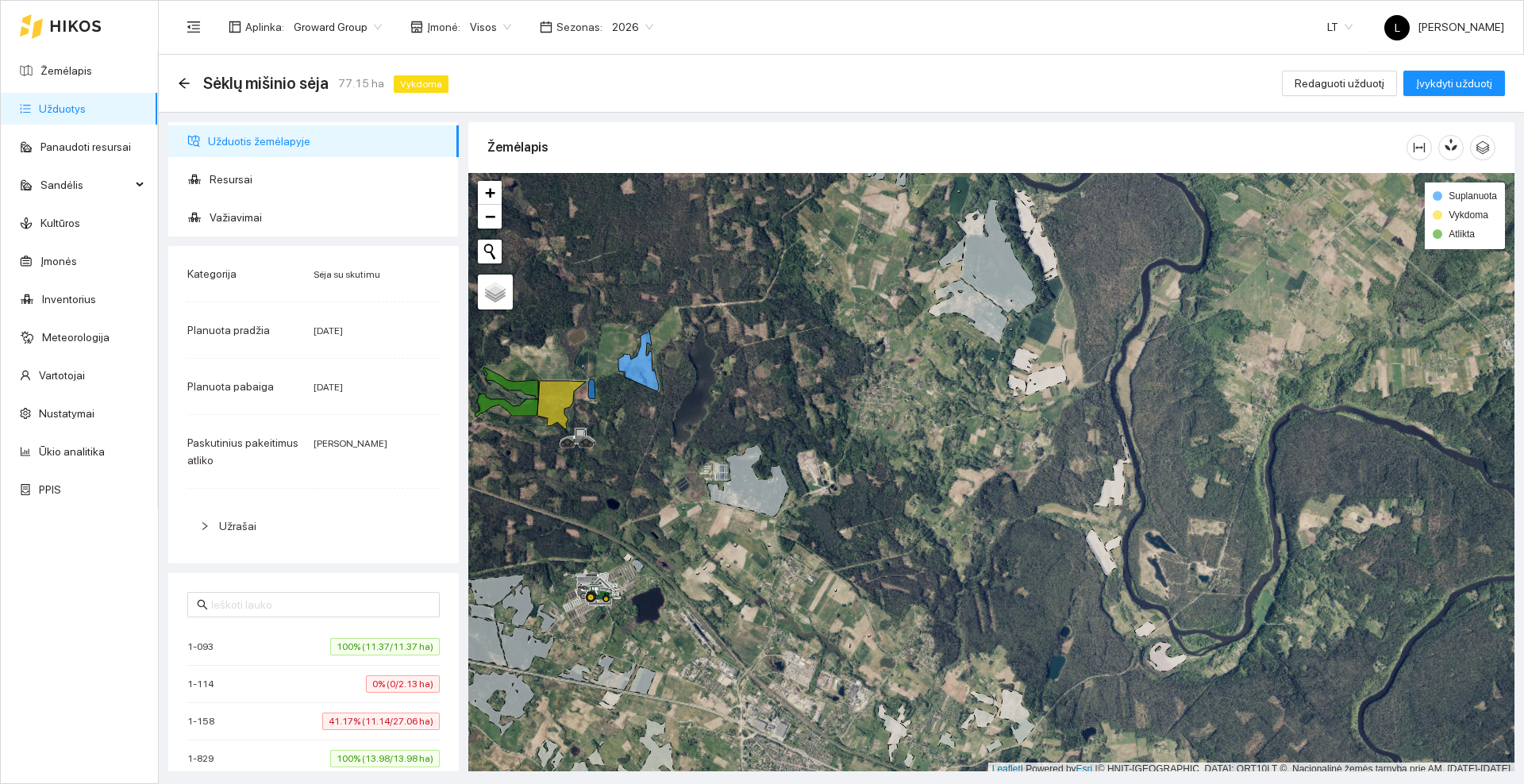
scroll to position [5, 0]
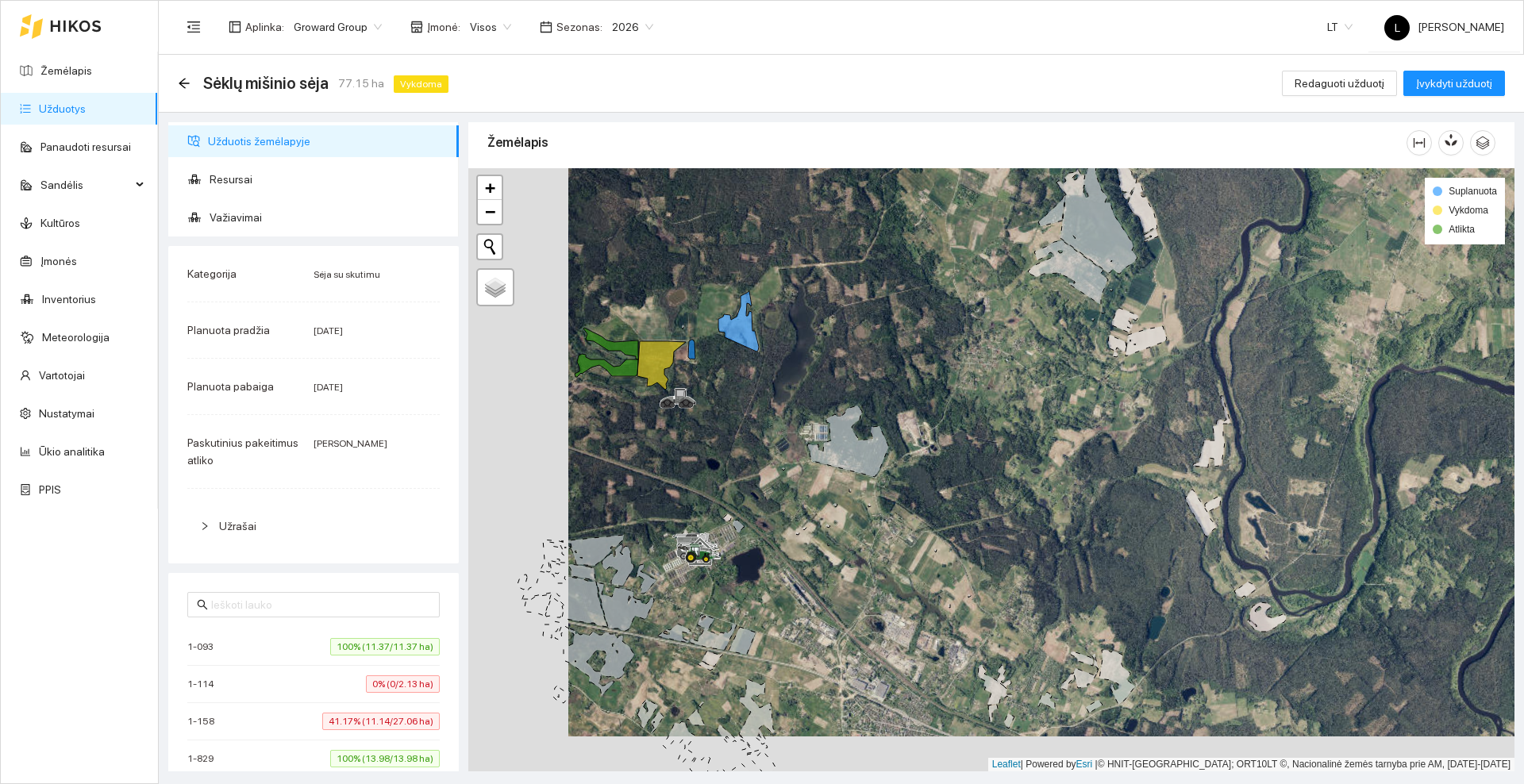
drag, startPoint x: 654, startPoint y: 446, endPoint x: 791, endPoint y: 398, distance: 145.2
click at [791, 398] on div at bounding box center [991, 469] width 1046 height 603
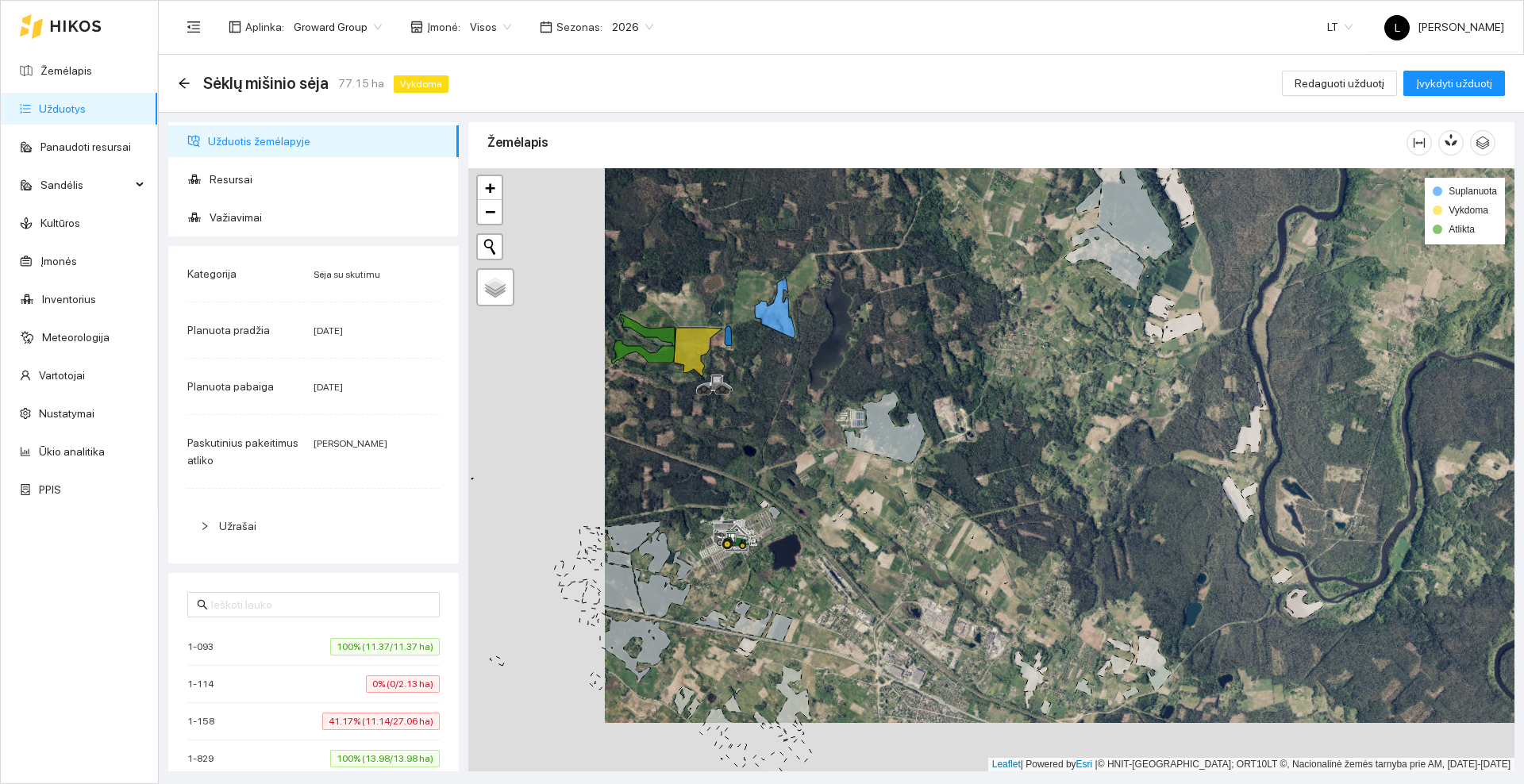
click at [89, 35] on div at bounding box center [60, 26] width 82 height 51
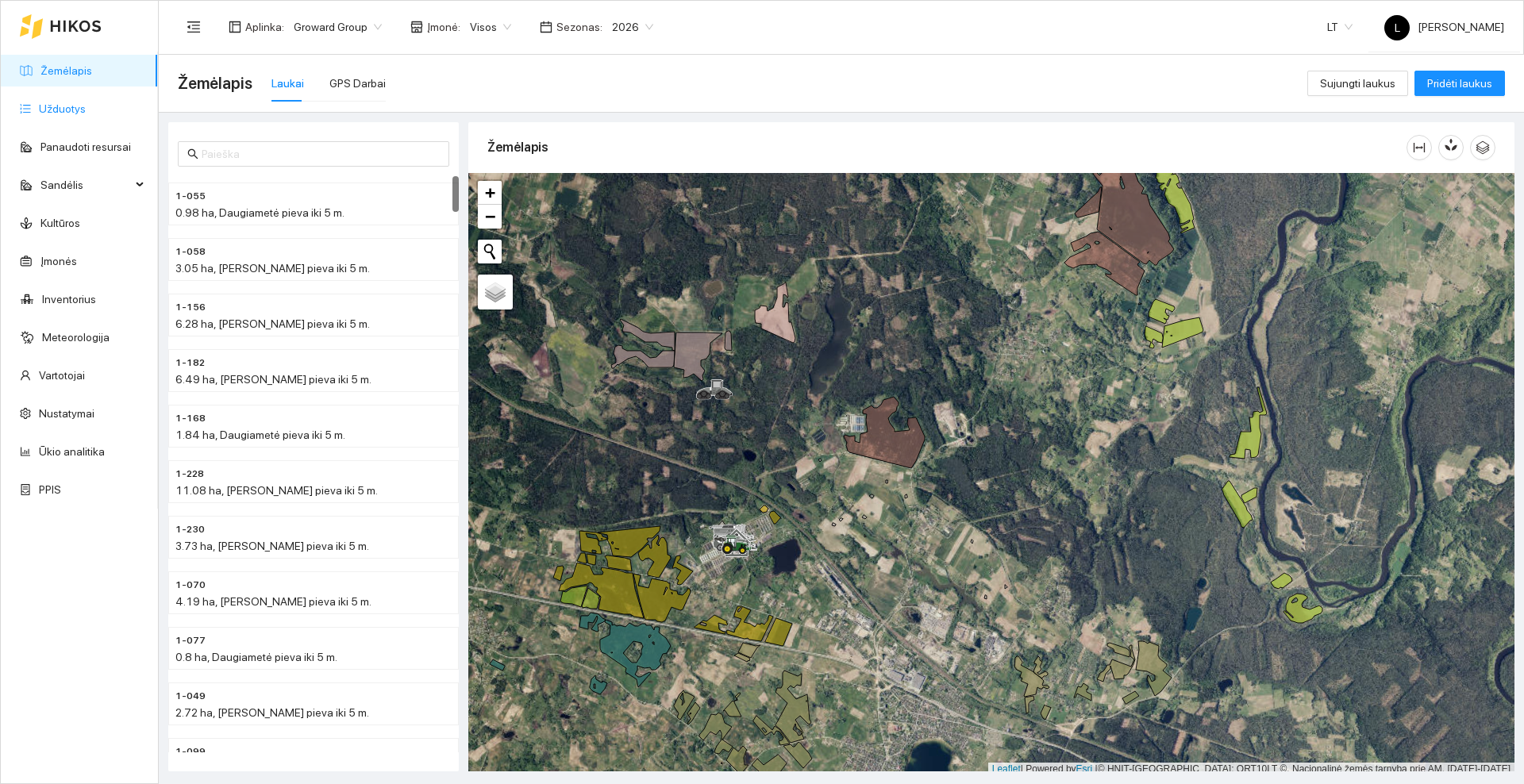
click at [50, 115] on link "Užduotys" at bounding box center [62, 108] width 46 height 13
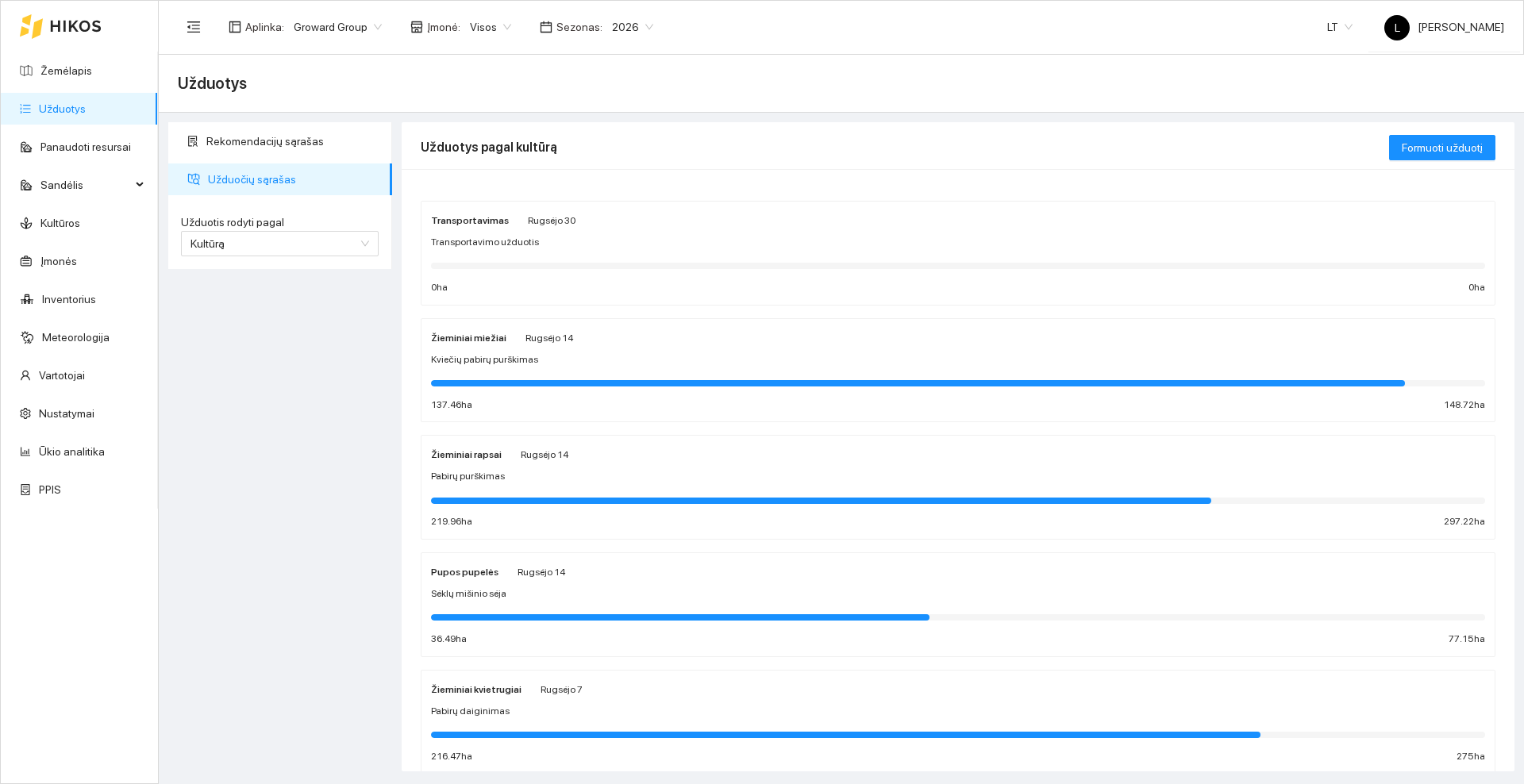
scroll to position [99, 0]
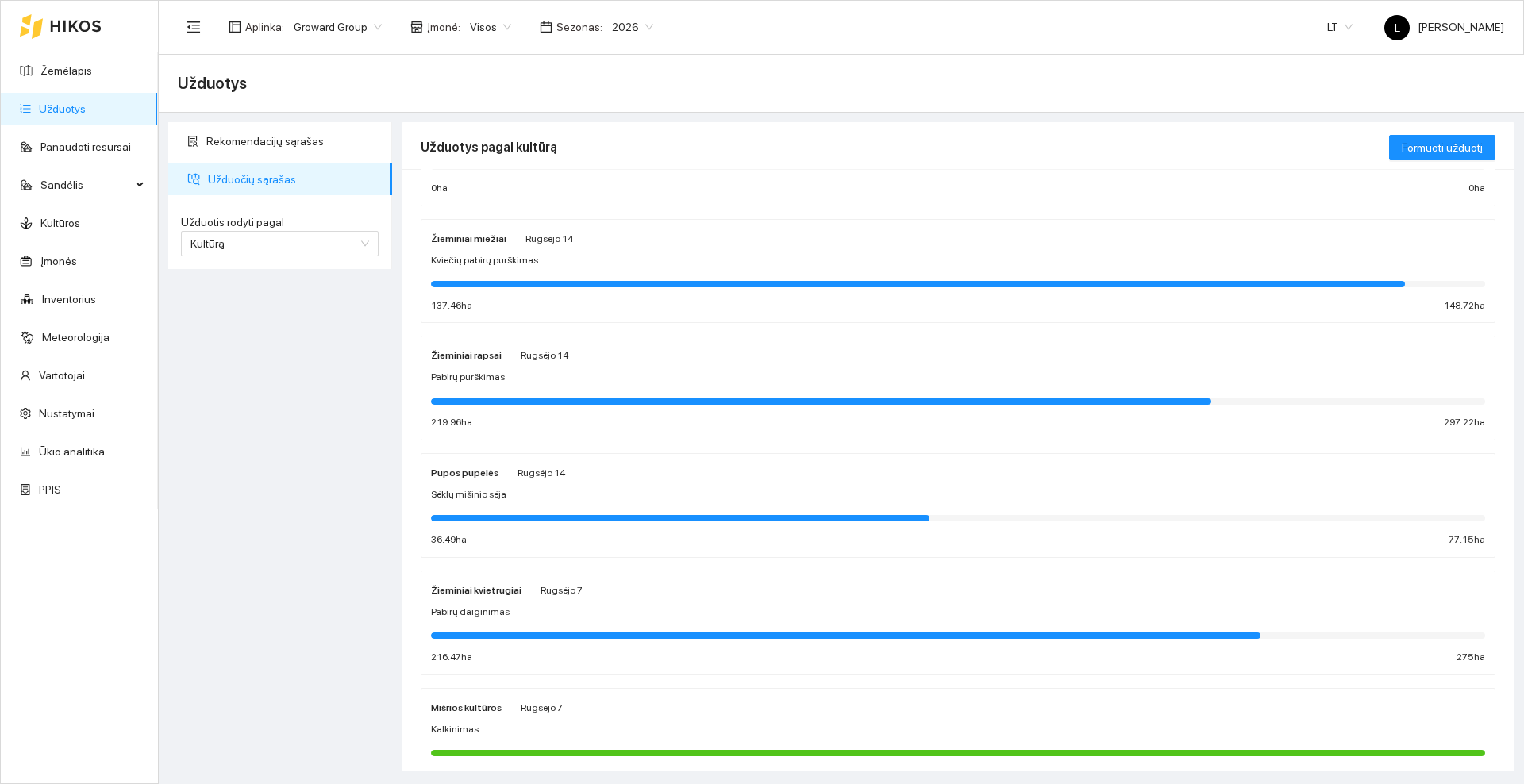
click at [494, 488] on span "Sėklų mišinio sėja" at bounding box center [468, 495] width 75 height 15
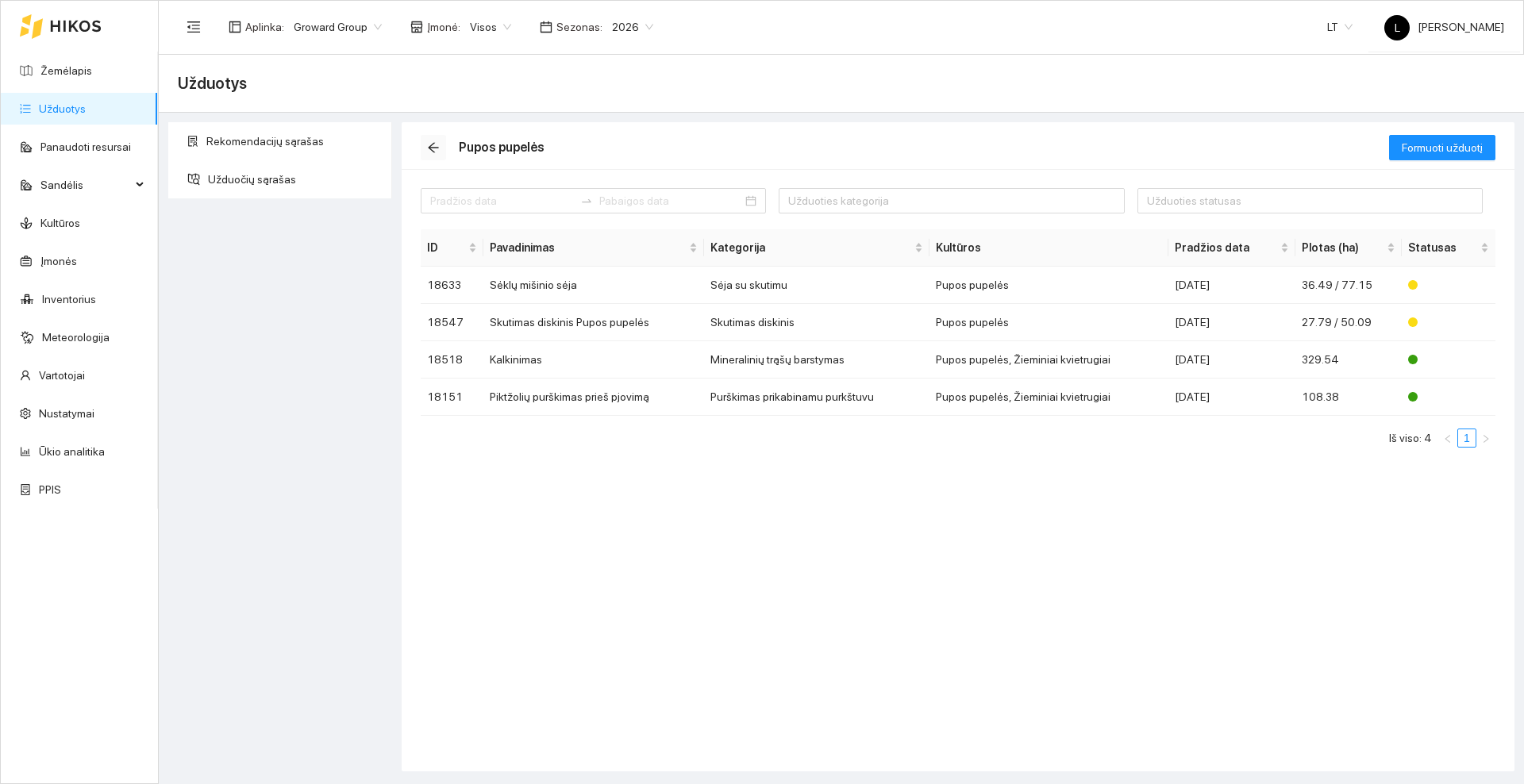
click at [433, 143] on icon "arrow-left" at bounding box center [433, 148] width 10 height 10
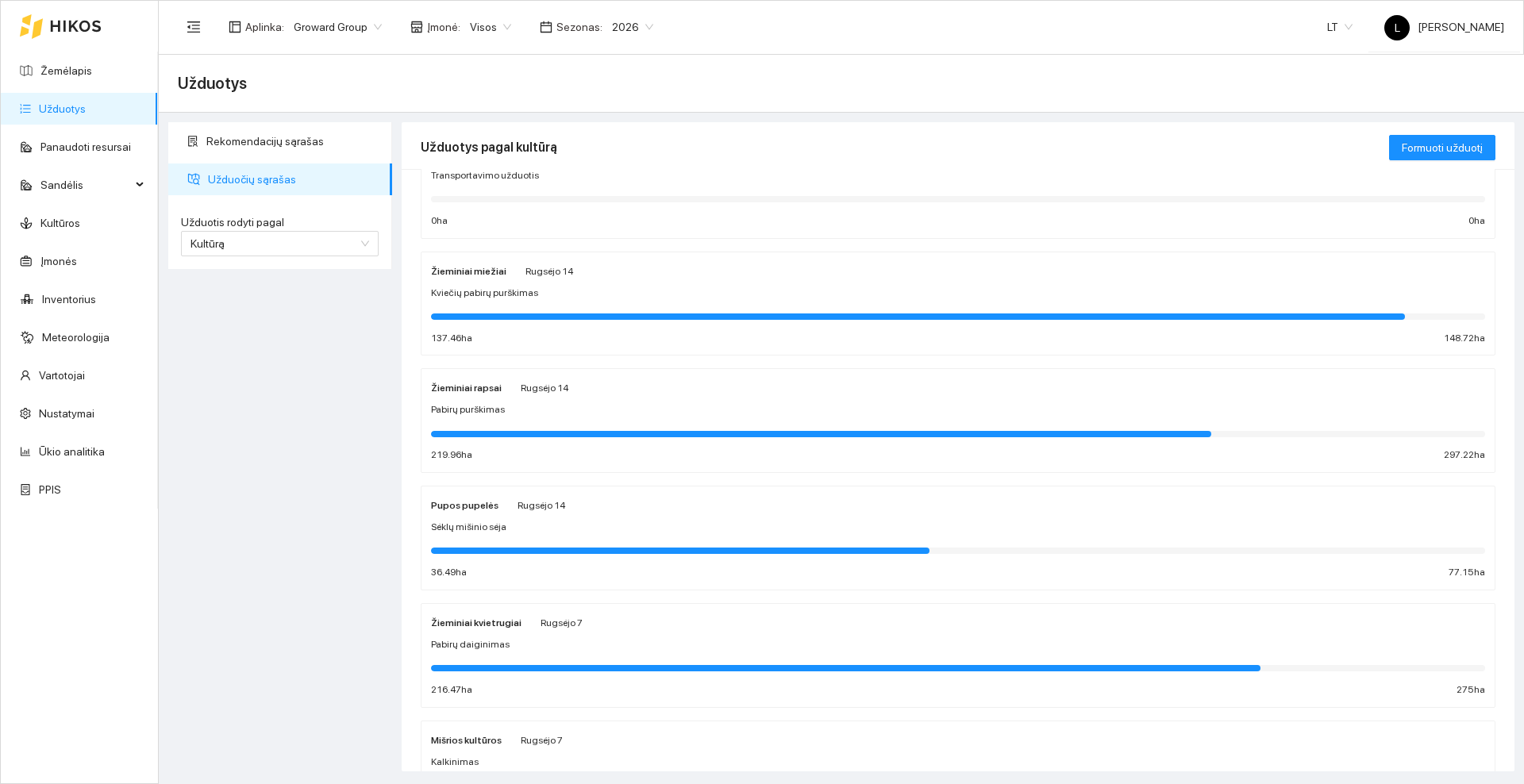
scroll to position [99, 0]
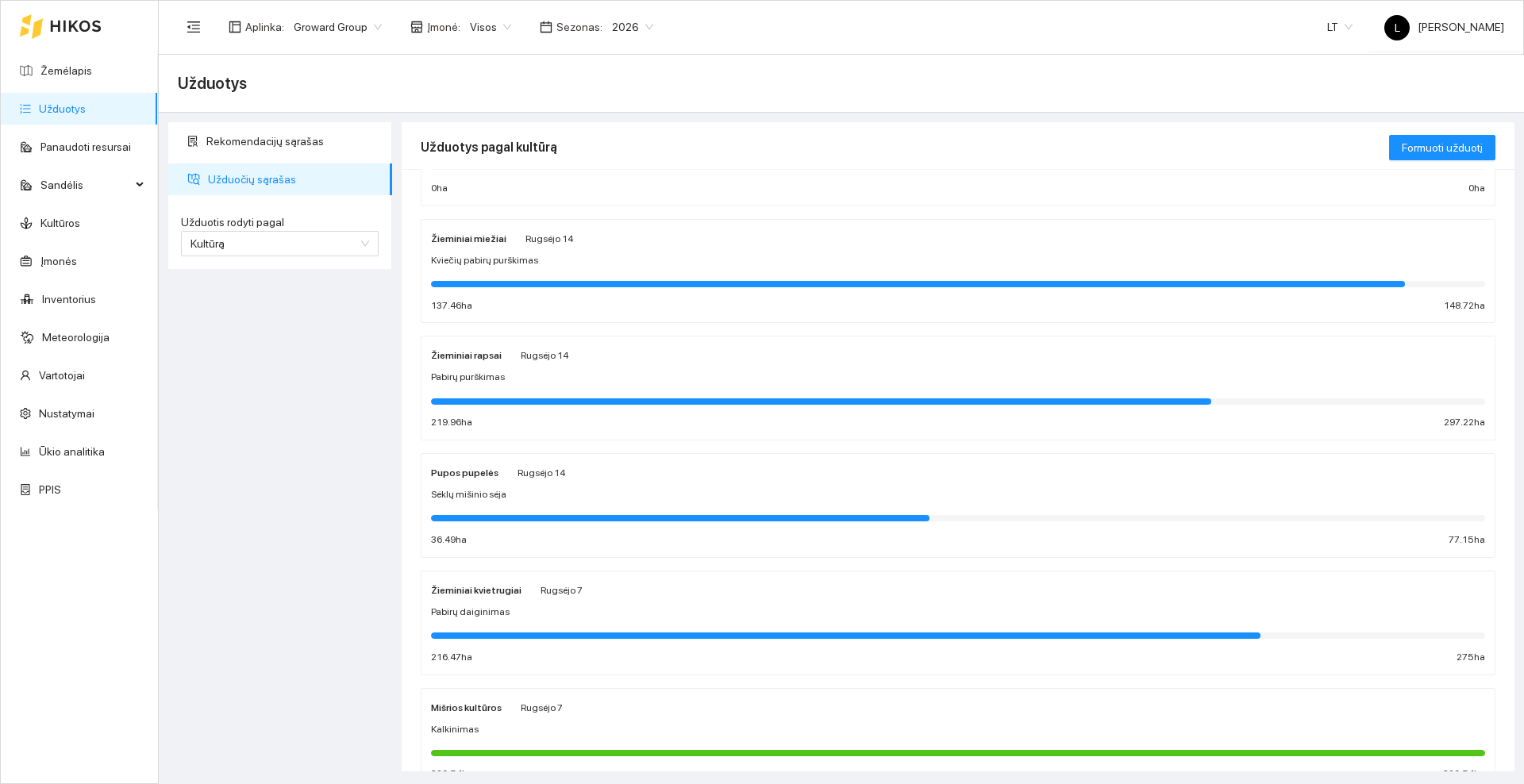
click at [513, 253] on span "Kviečių pabirų purškimas" at bounding box center [484, 261] width 107 height 15
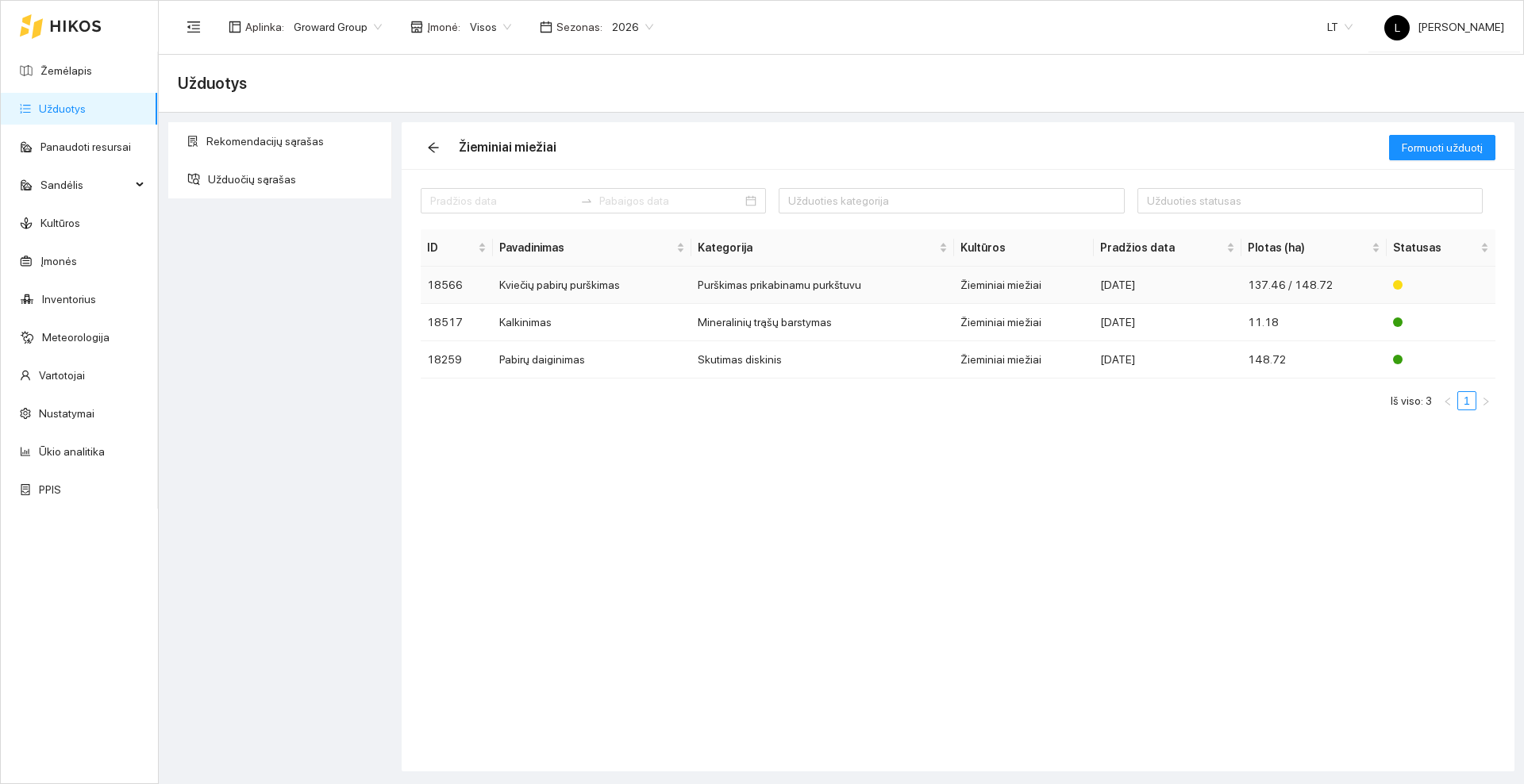
click at [556, 284] on td "Kviečių pabirų purškimas" at bounding box center [592, 285] width 198 height 37
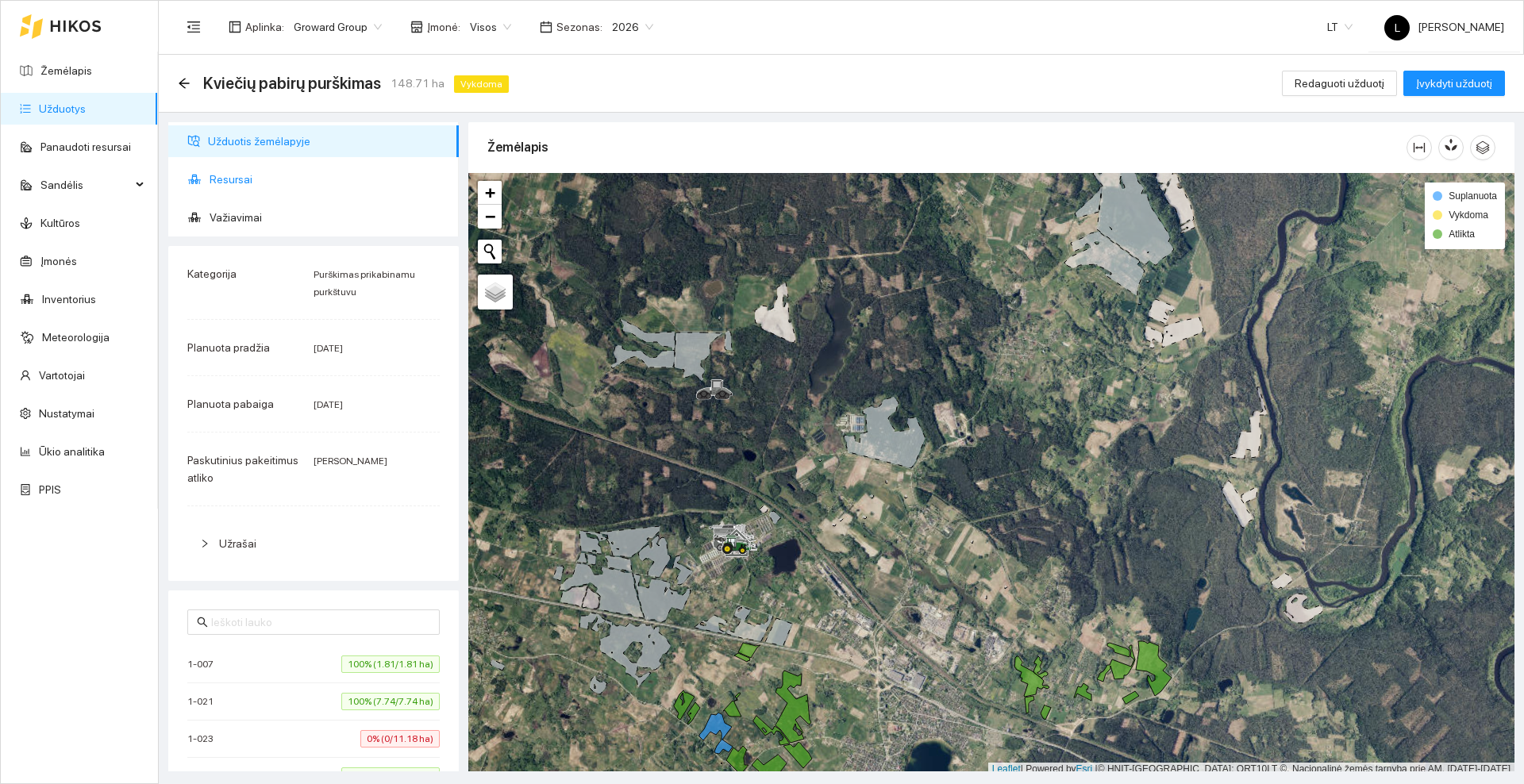
click at [248, 181] on span "Resursai" at bounding box center [328, 180] width 236 height 32
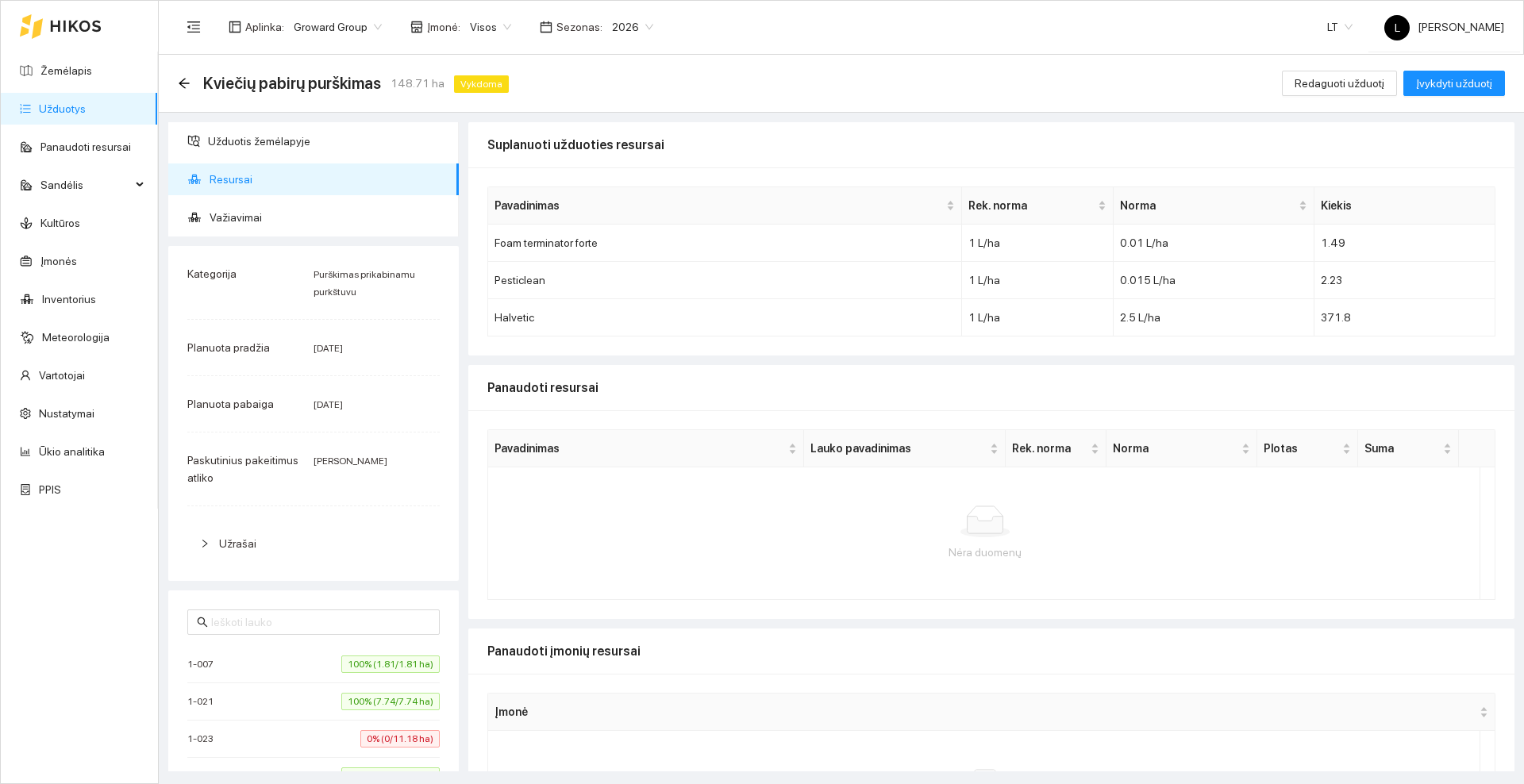
click at [52, 22] on icon at bounding box center [75, 25] width 50 height 11
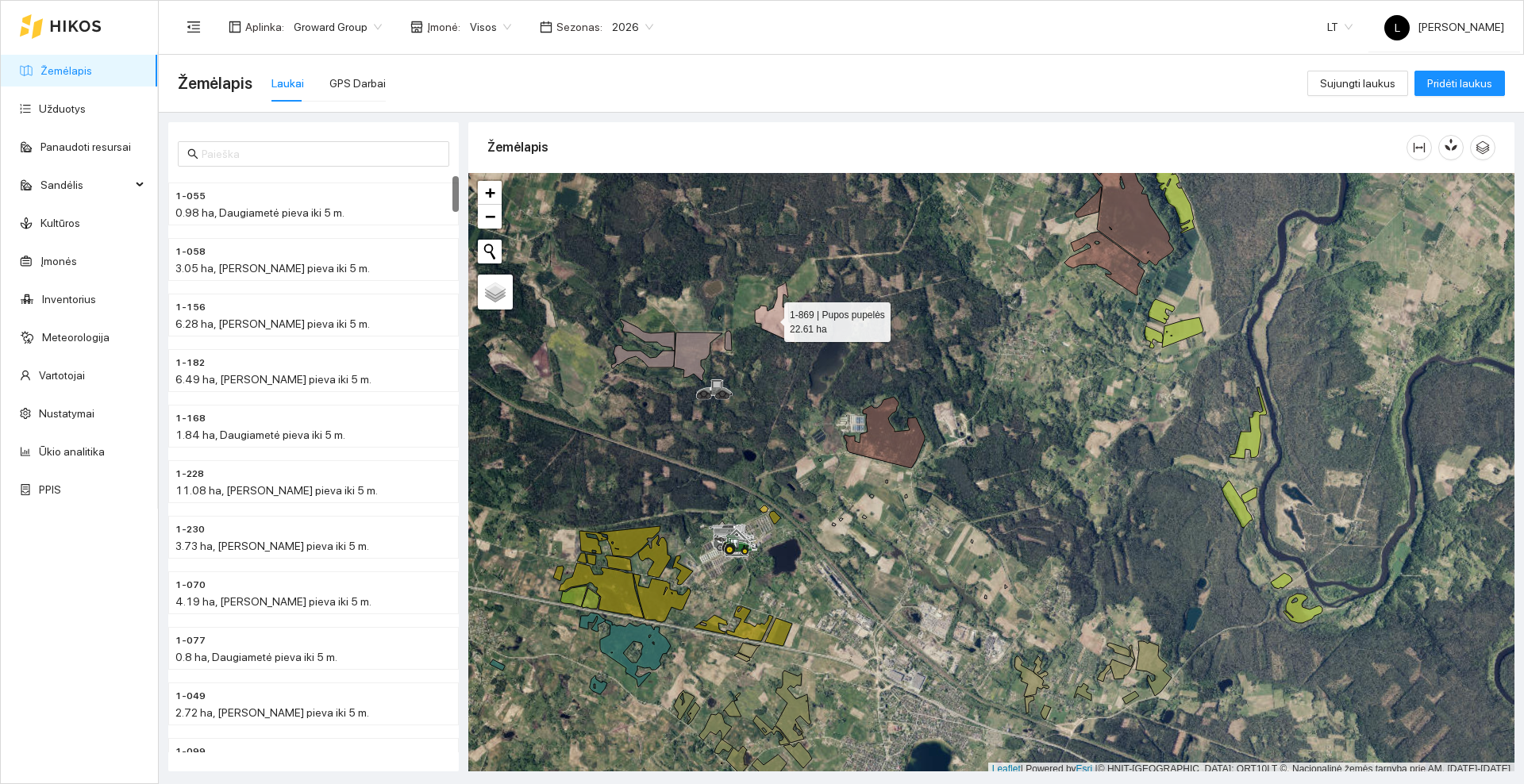
click at [770, 318] on icon at bounding box center [775, 312] width 41 height 60
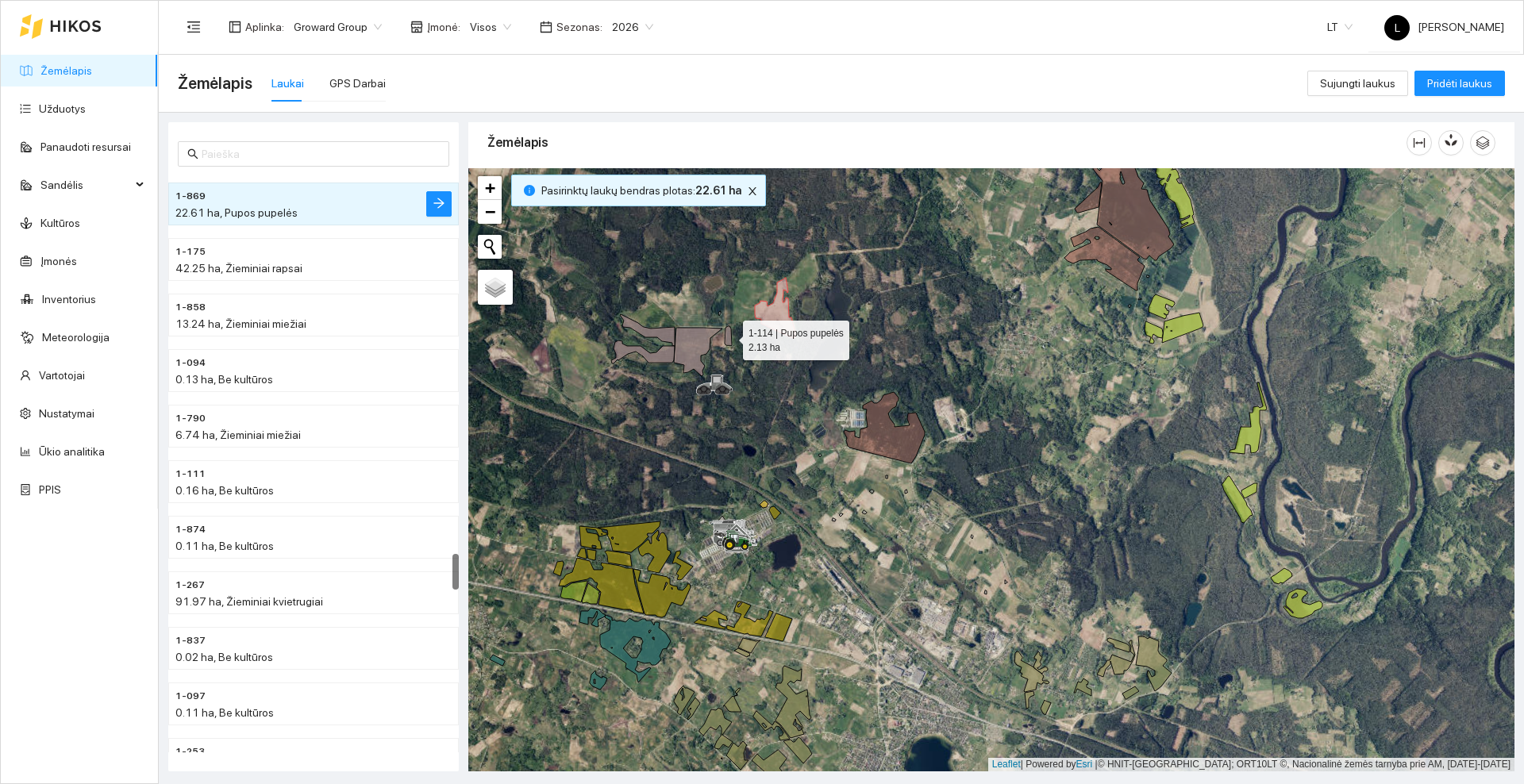
click at [729, 337] on icon at bounding box center [728, 335] width 7 height 19
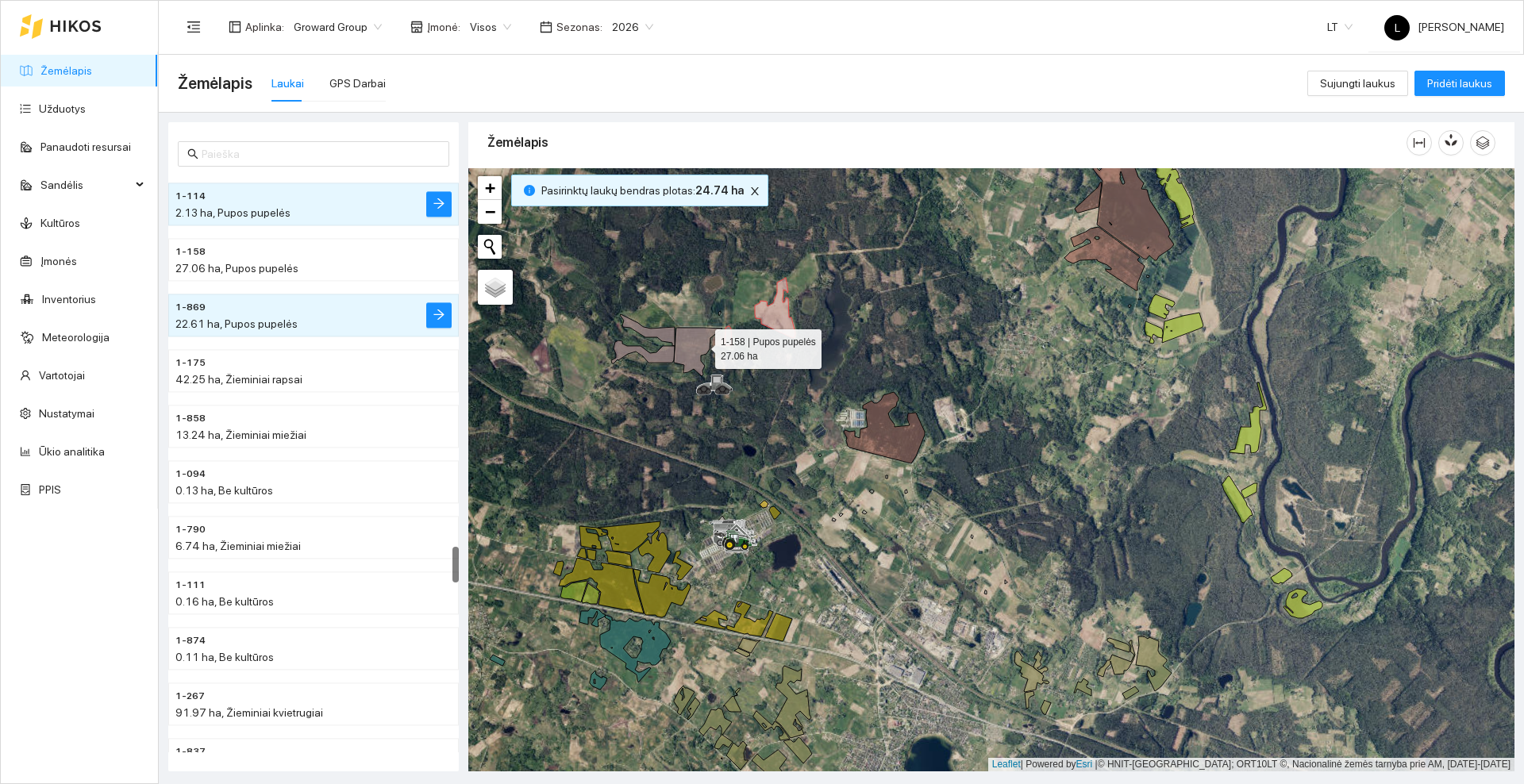
click at [701, 345] on icon at bounding box center [697, 351] width 48 height 48
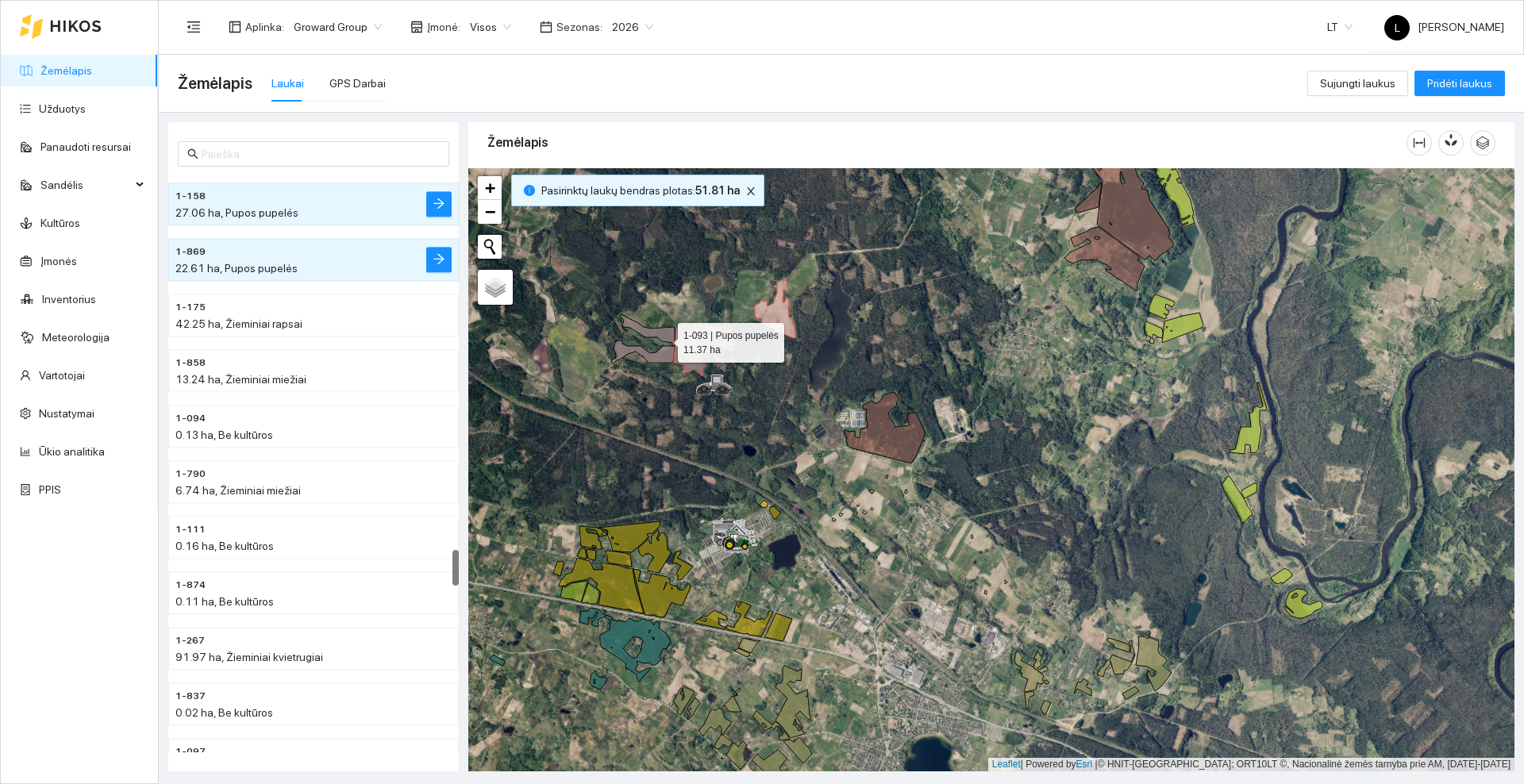
click at [664, 338] on icon at bounding box center [647, 330] width 55 height 32
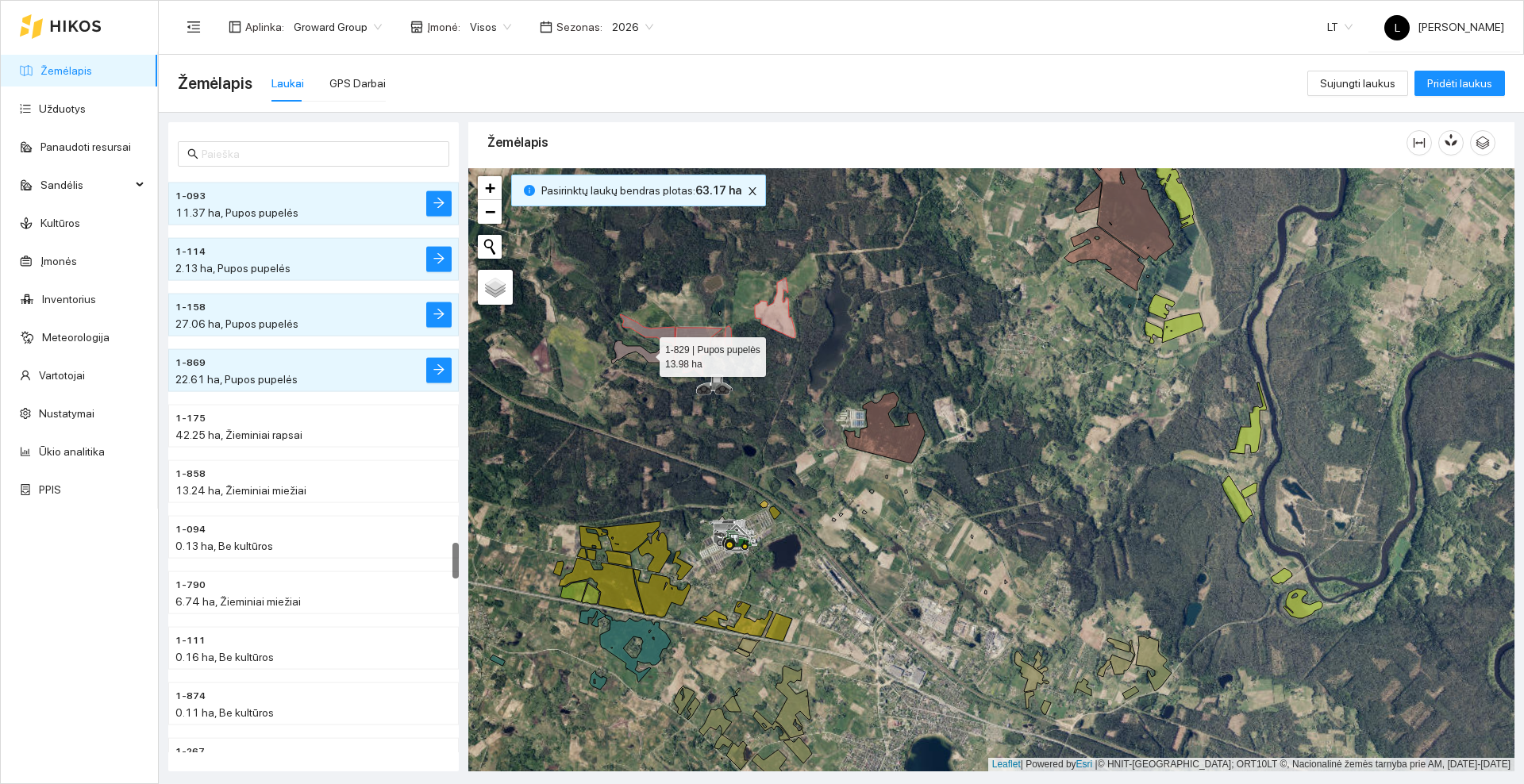
click at [663, 358] on icon at bounding box center [643, 351] width 63 height 23
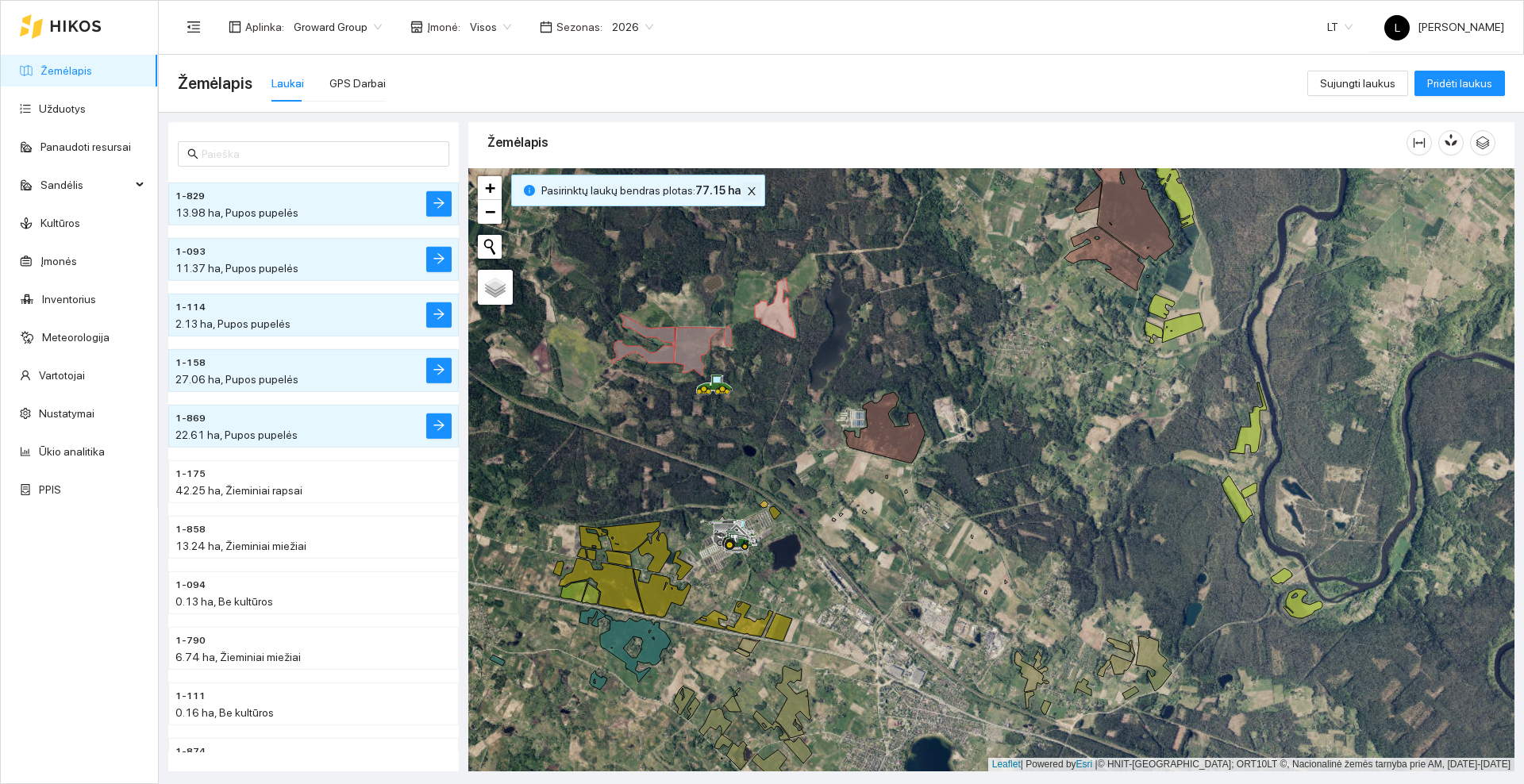
click at [746, 189] on icon "close" at bounding box center [751, 191] width 11 height 11
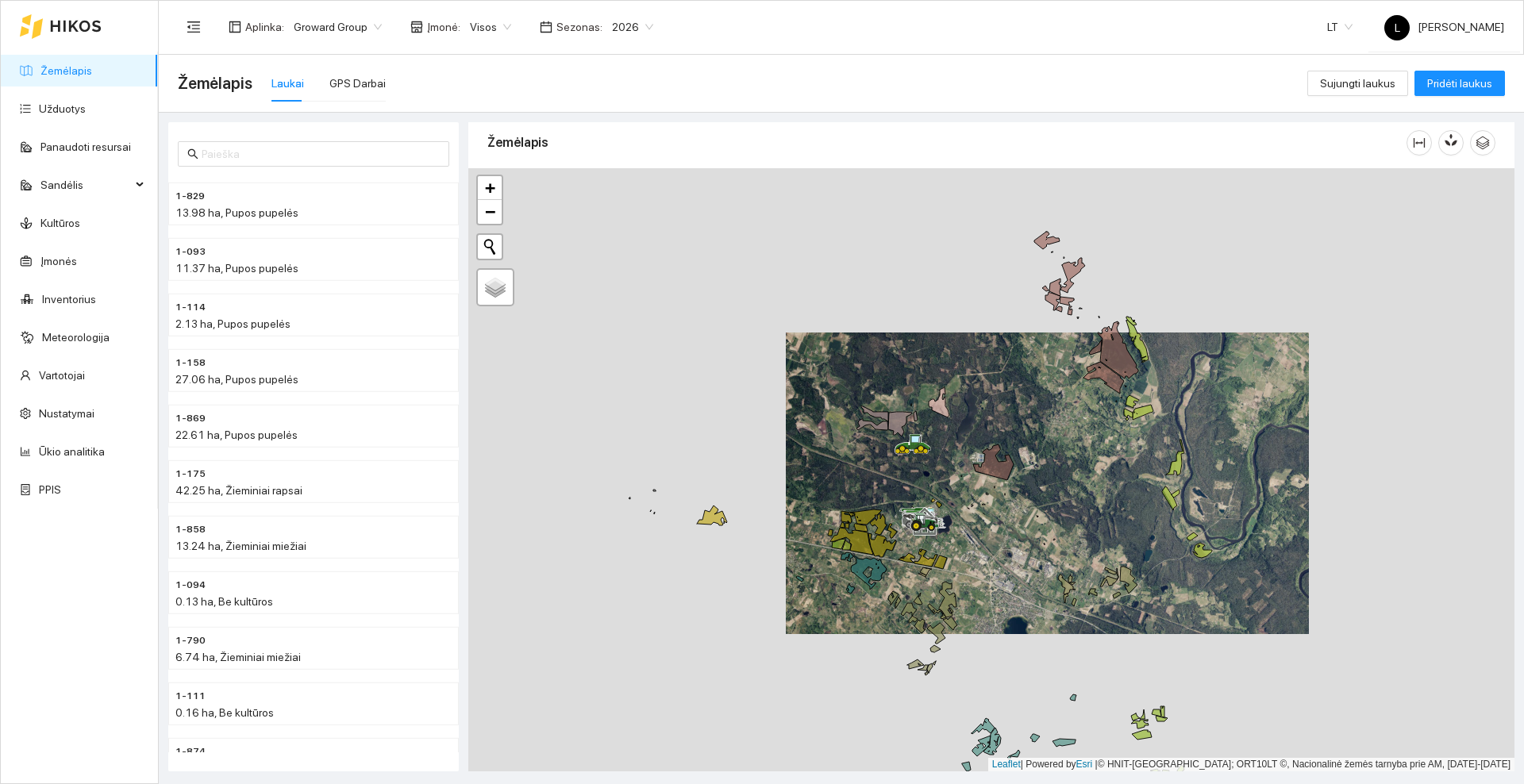
drag, startPoint x: 838, startPoint y: 479, endPoint x: 1105, endPoint y: 403, distance: 277.6
click at [1105, 403] on div at bounding box center [991, 469] width 1046 height 603
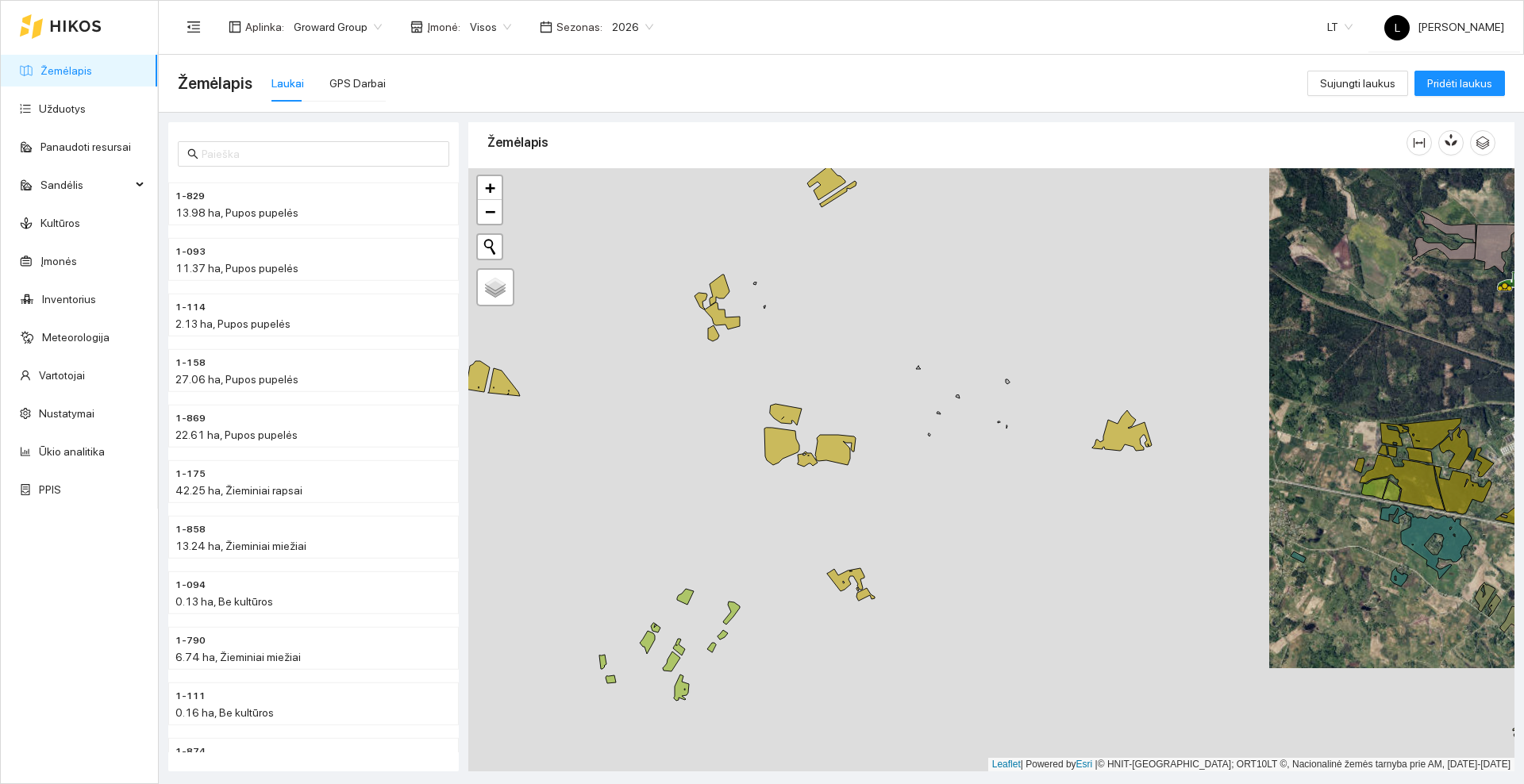
drag, startPoint x: 756, startPoint y: 362, endPoint x: 755, endPoint y: 289, distance: 73.0
click at [755, 289] on div at bounding box center [991, 469] width 1046 height 603
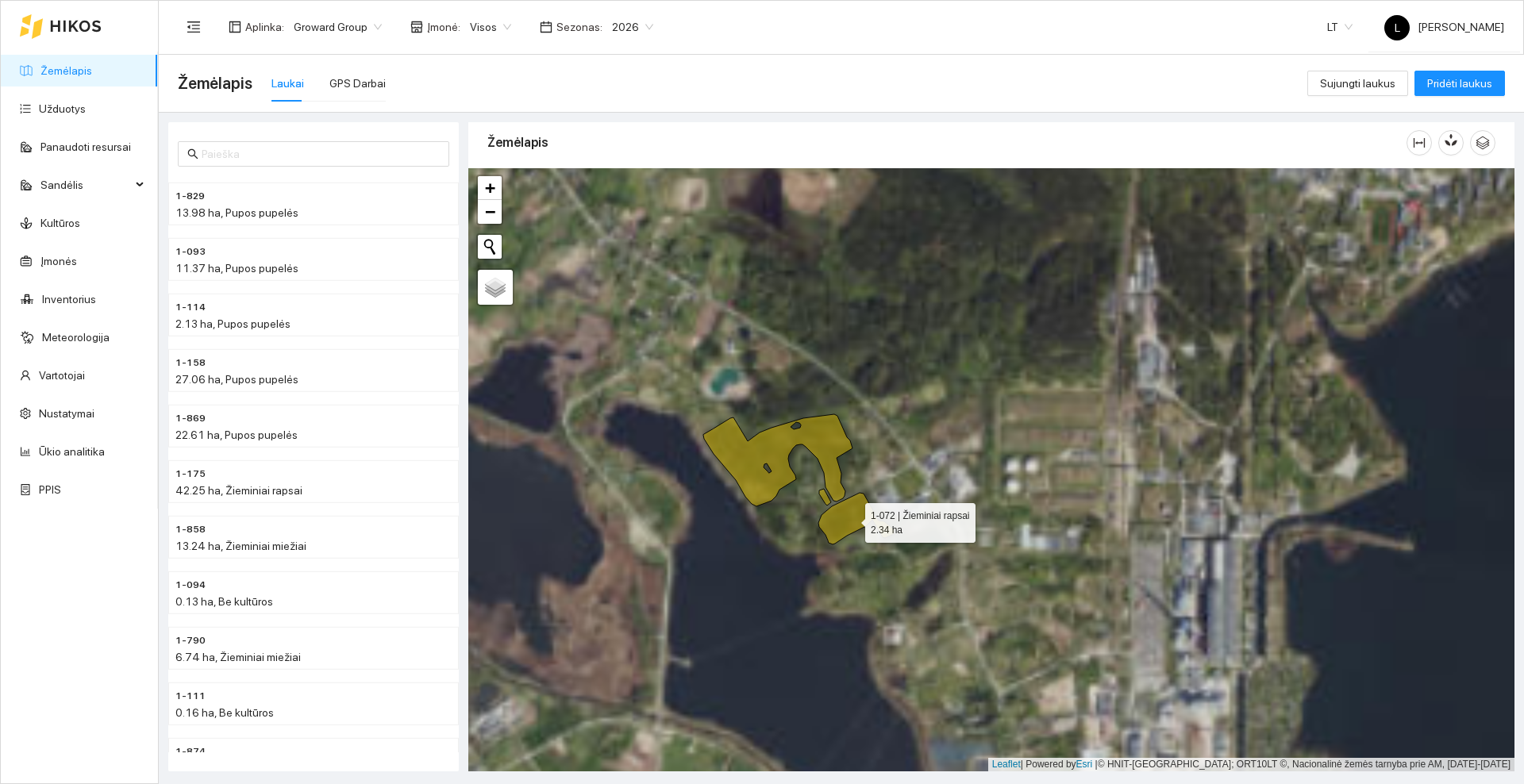
click at [863, 522] on icon at bounding box center [856, 518] width 76 height 51
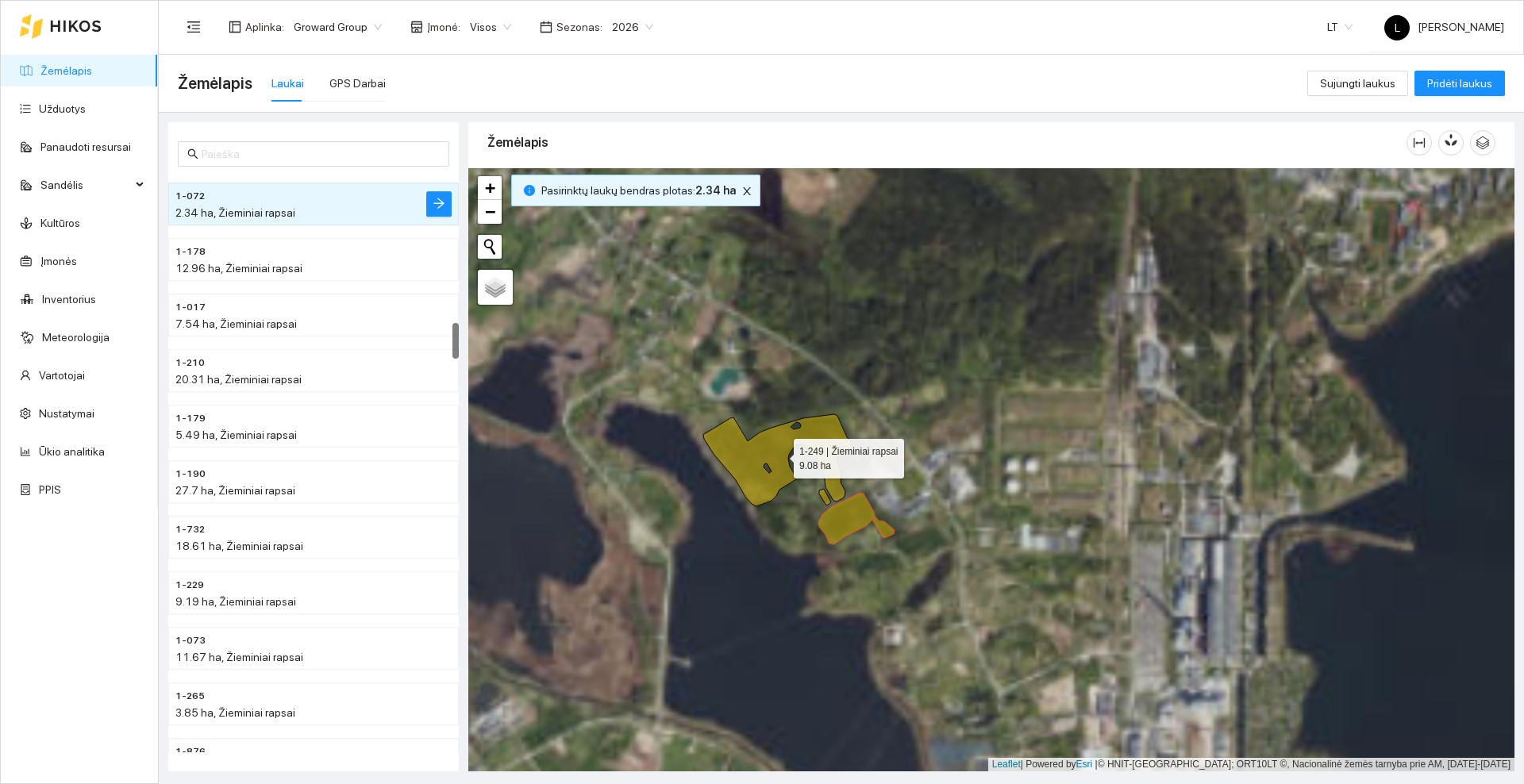
click at [826, 433] on icon at bounding box center [778, 460] width 149 height 92
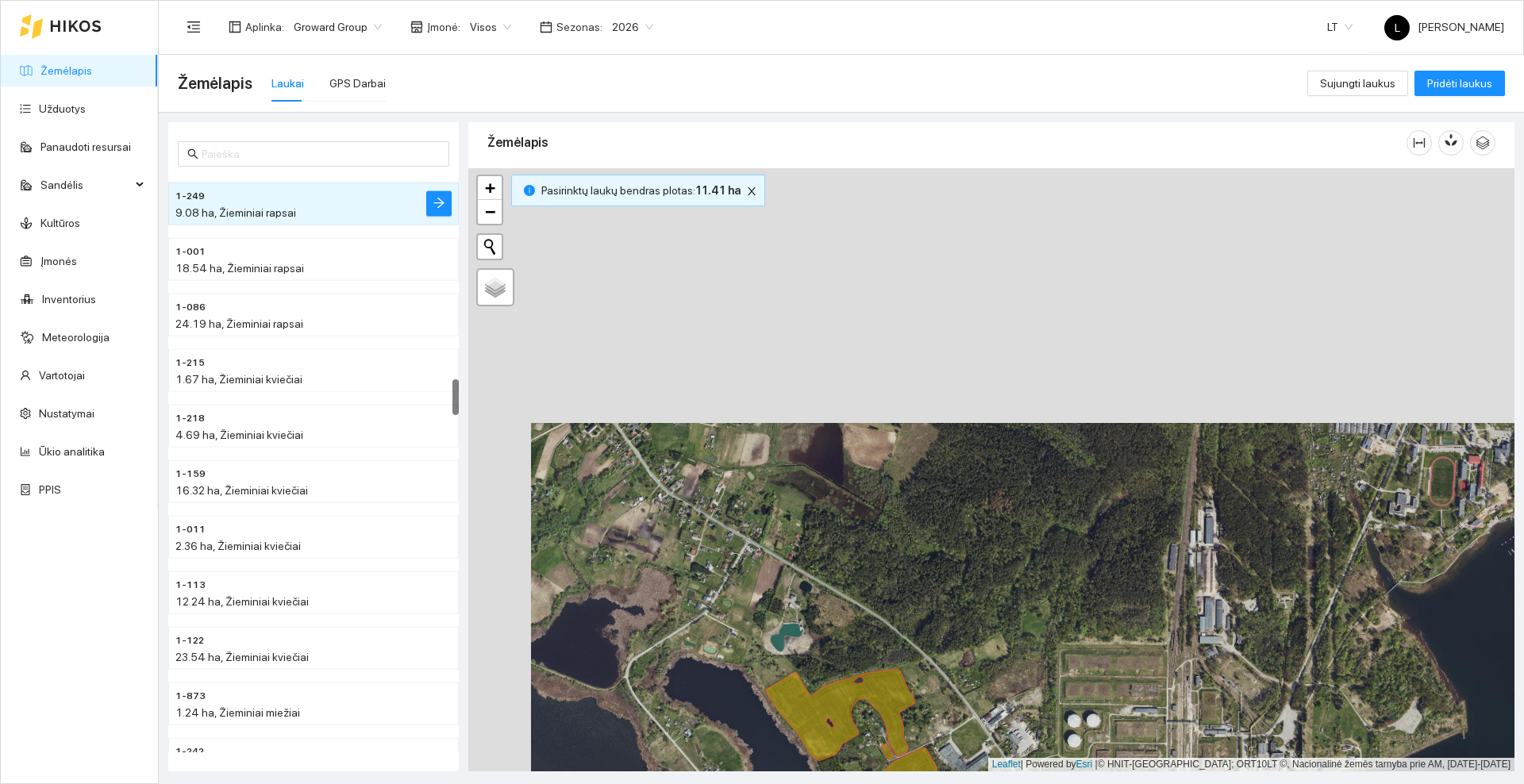
drag, startPoint x: 802, startPoint y: 277, endPoint x: 849, endPoint y: 501, distance: 228.9
click at [865, 579] on div at bounding box center [991, 469] width 1046 height 603
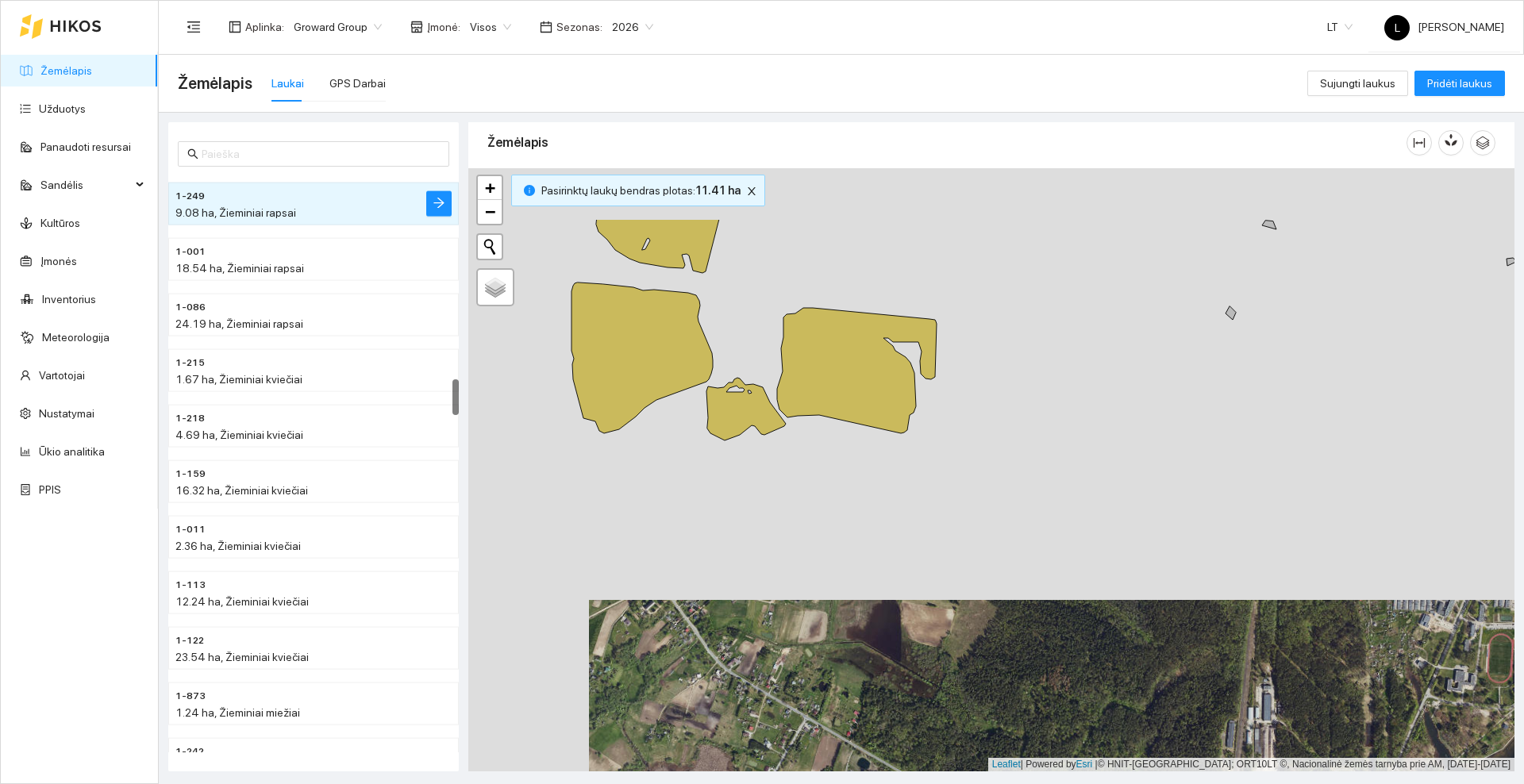
drag, startPoint x: 882, startPoint y: 473, endPoint x: 929, endPoint y: 548, distance: 88.5
click at [929, 548] on div at bounding box center [991, 469] width 1046 height 603
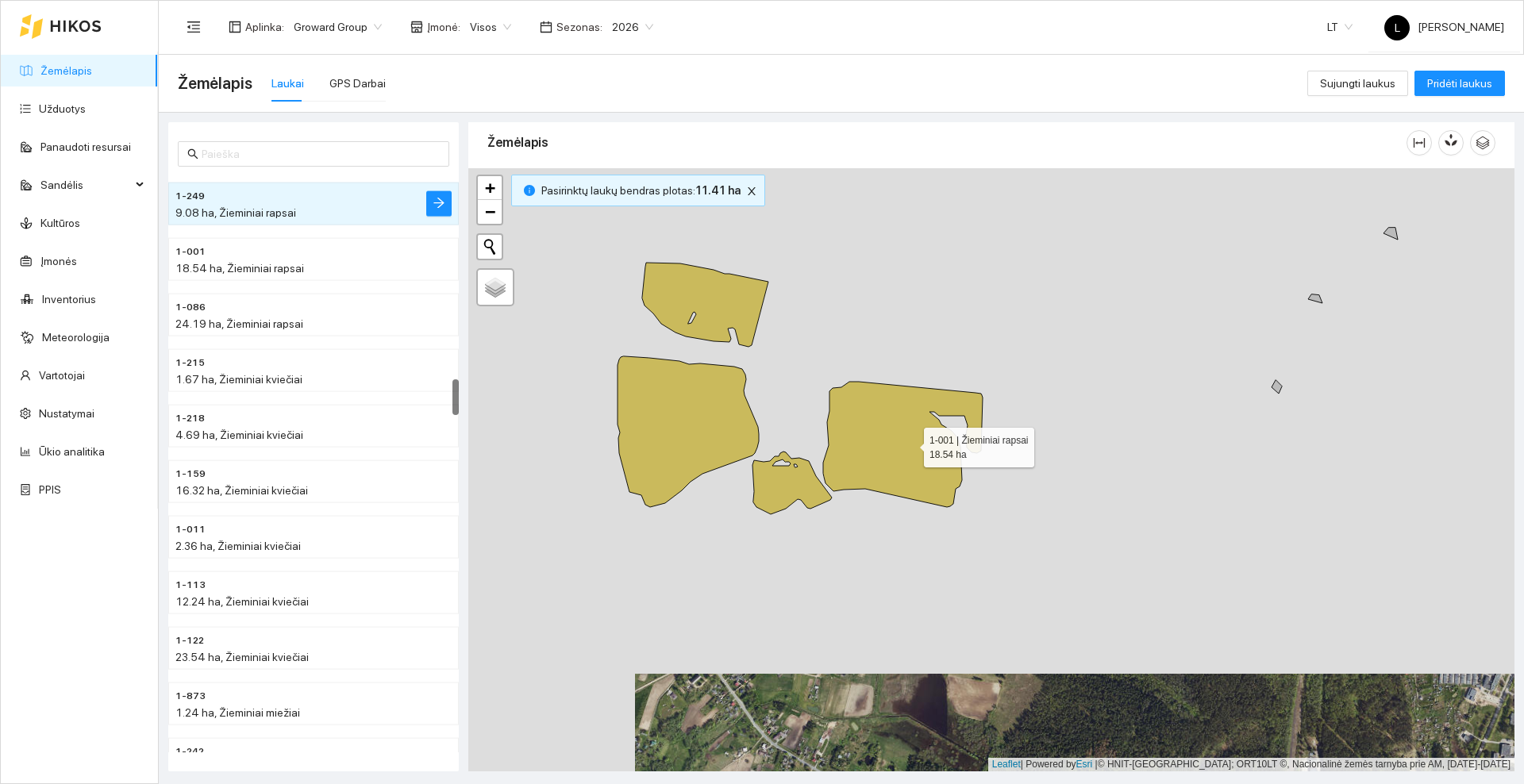
click at [909, 443] on icon at bounding box center [903, 444] width 160 height 126
click at [795, 488] on icon at bounding box center [792, 483] width 79 height 62
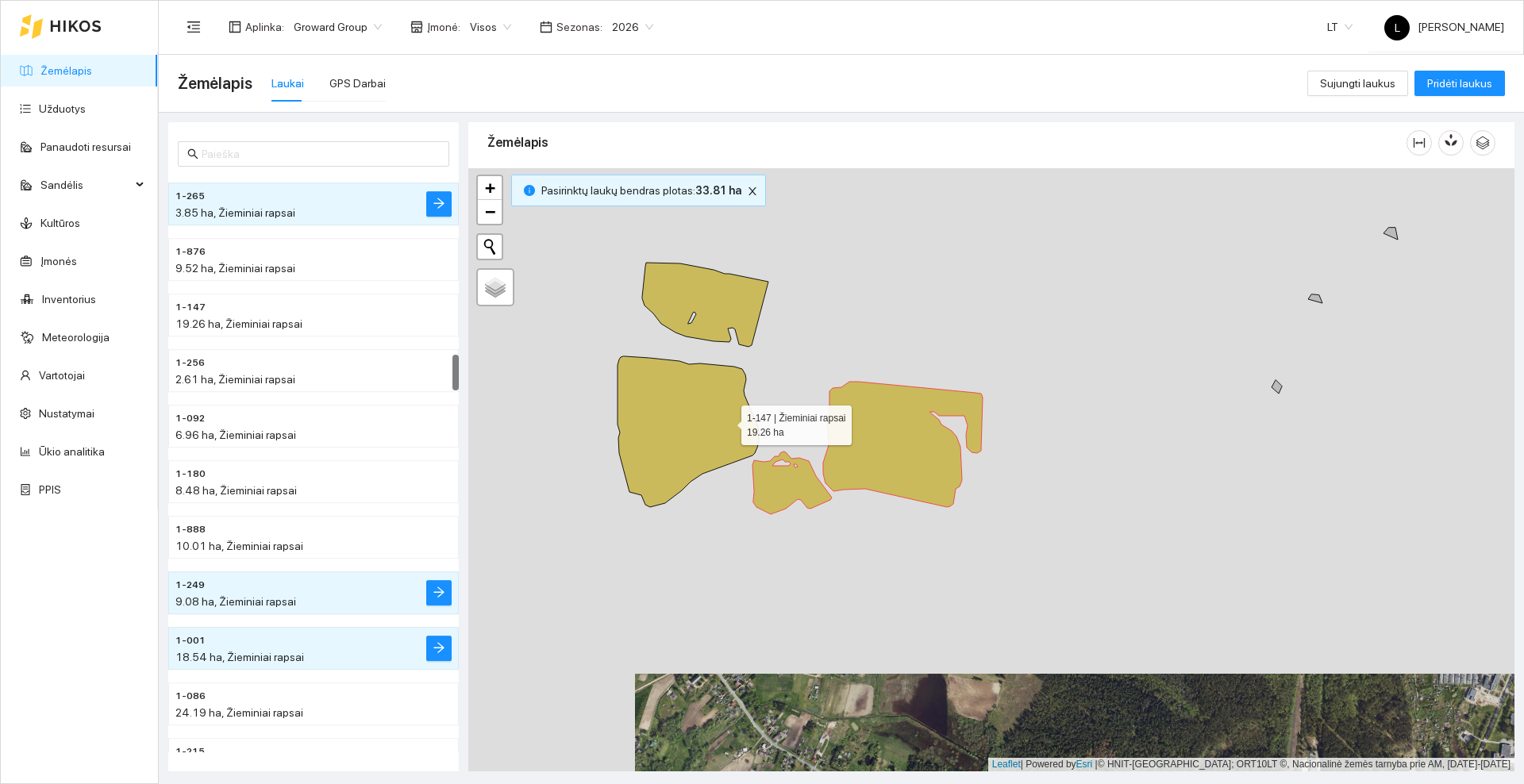
click at [727, 421] on icon at bounding box center [687, 431] width 141 height 151
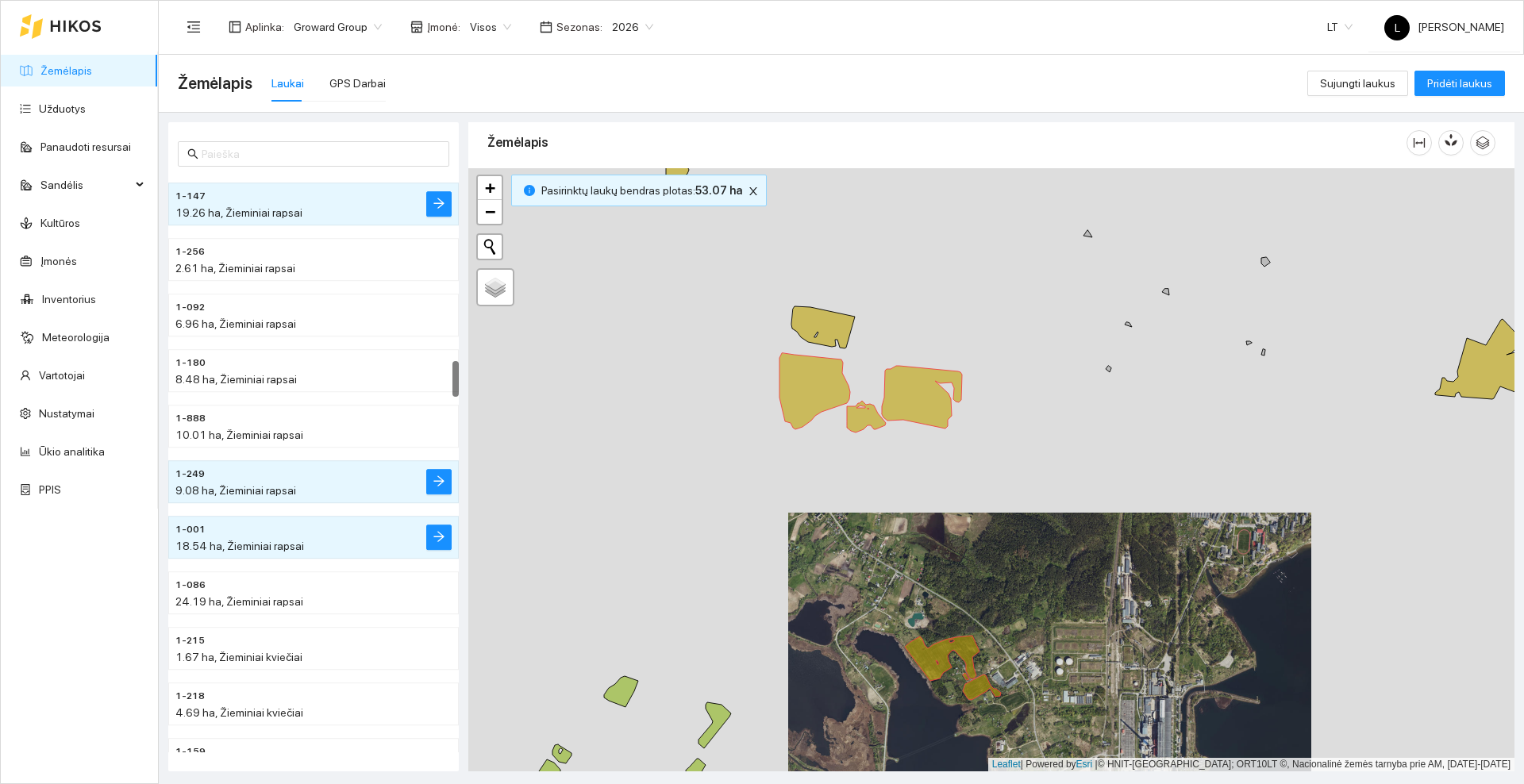
drag, startPoint x: 1090, startPoint y: 456, endPoint x: 763, endPoint y: 451, distance: 327.0
click at [763, 451] on div at bounding box center [991, 469] width 1046 height 603
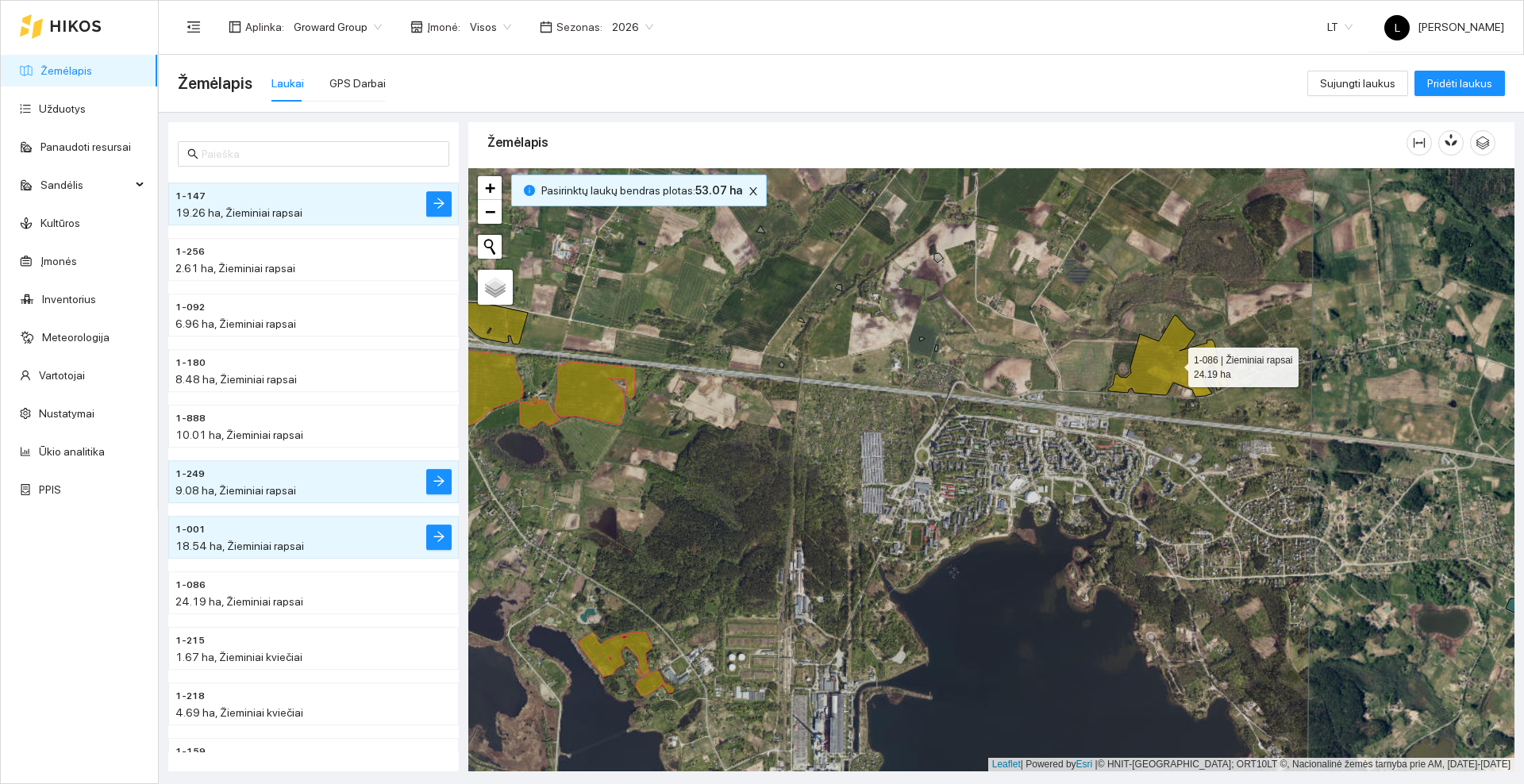
click at [1174, 363] on icon at bounding box center [1168, 355] width 120 height 82
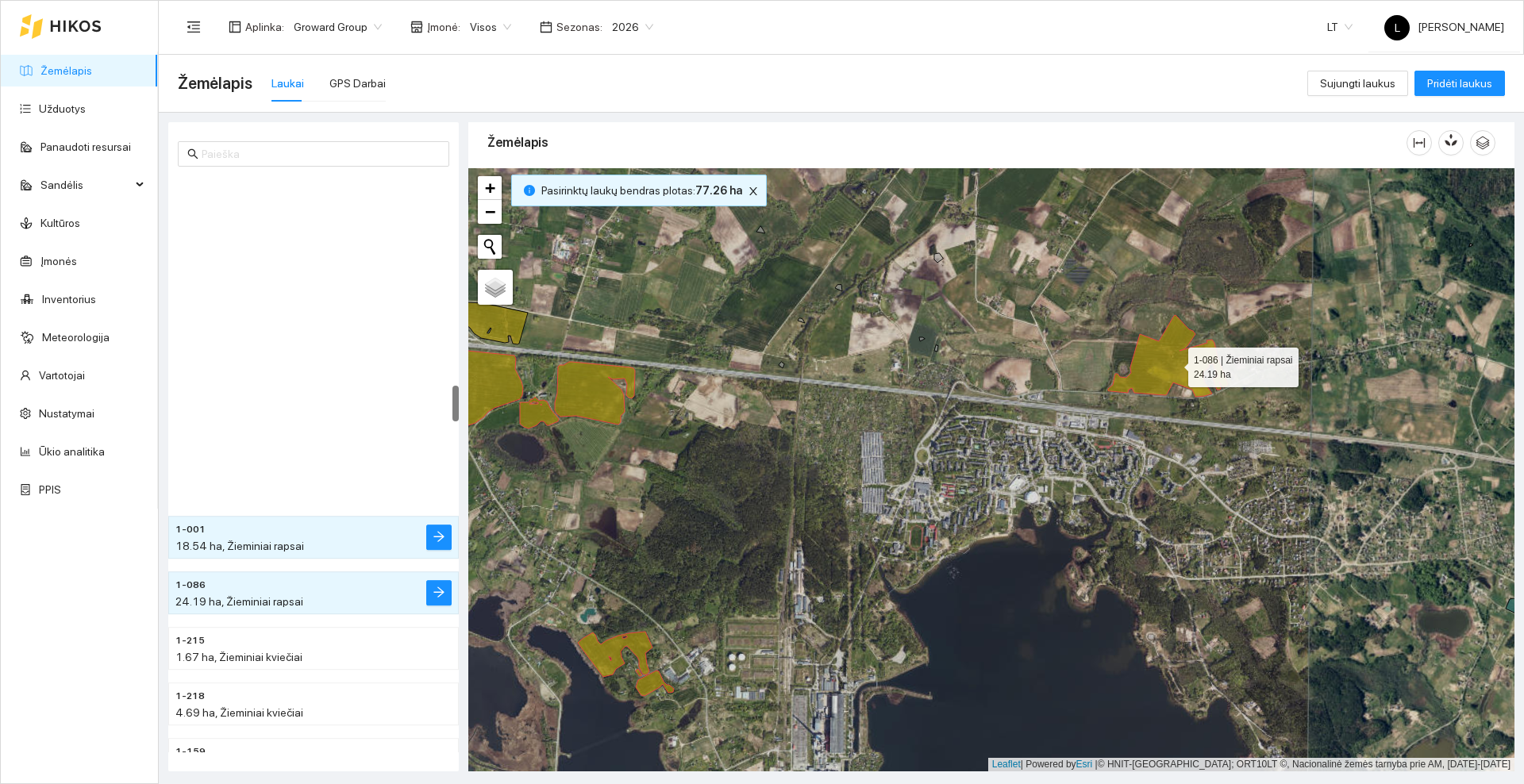
scroll to position [3327, 0]
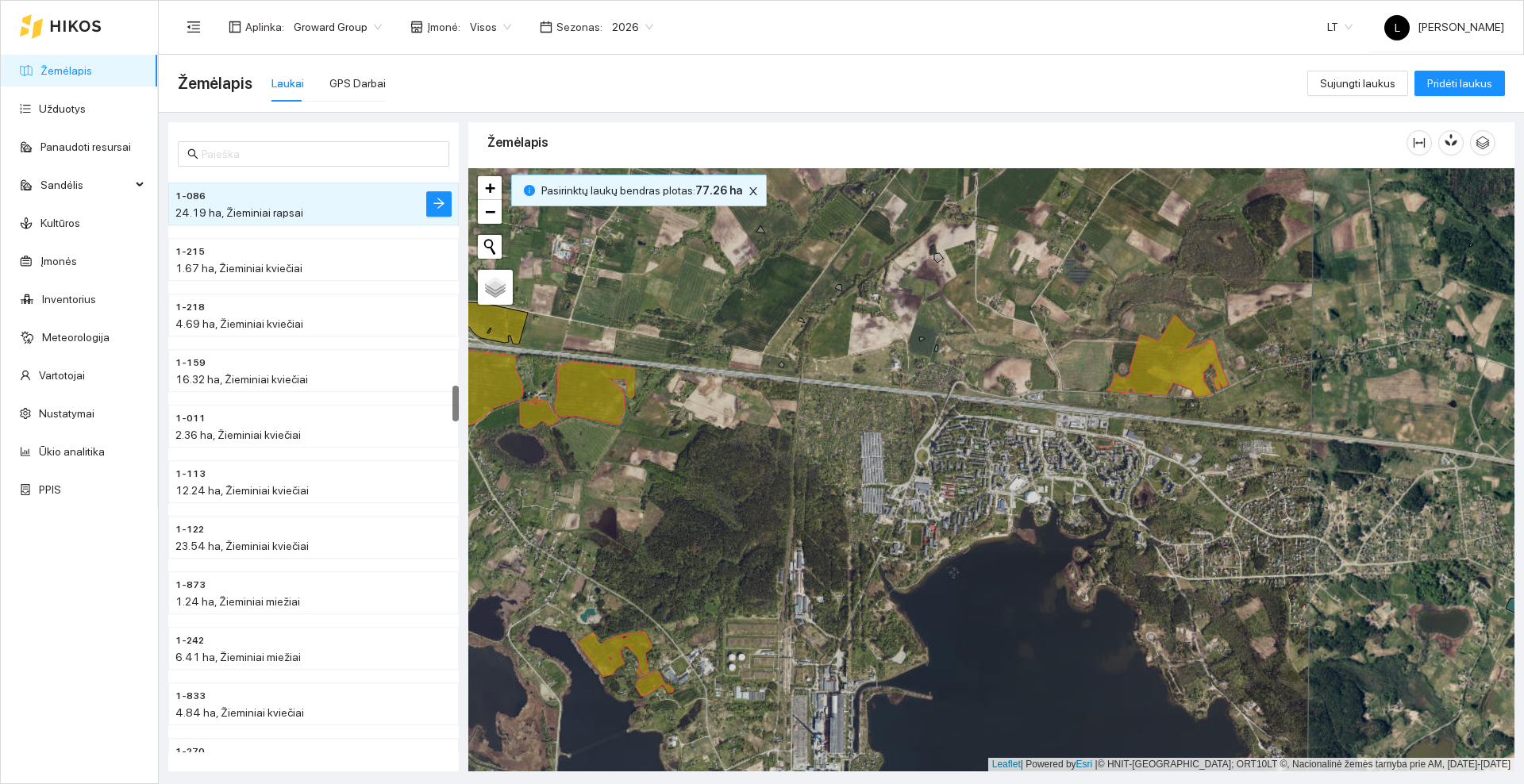
drag, startPoint x: 927, startPoint y: 332, endPoint x: 1078, endPoint y: 223, distance: 186.2
click at [1077, 223] on div at bounding box center [991, 469] width 1046 height 603
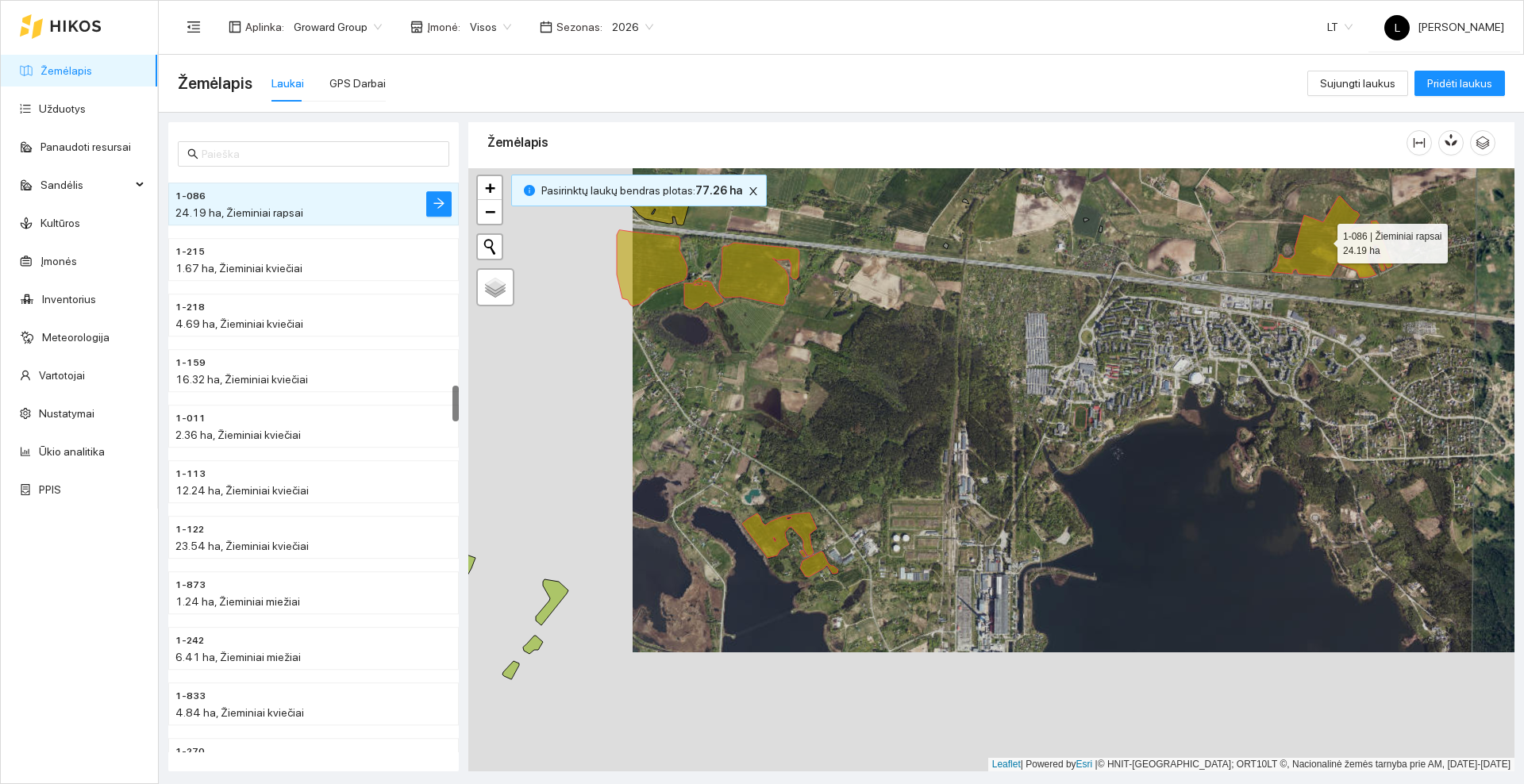
click at [1323, 240] on icon at bounding box center [1332, 236] width 120 height 82
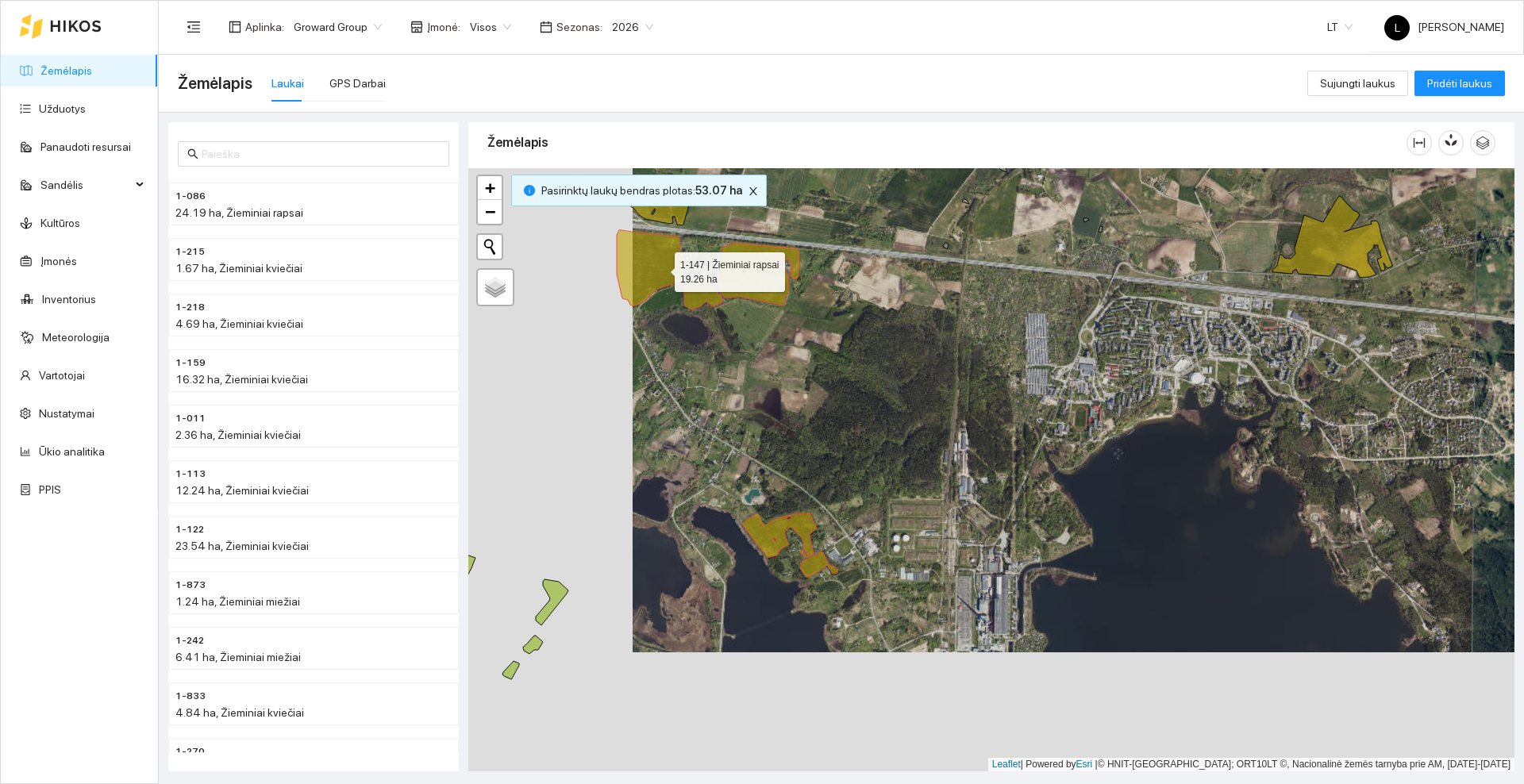
click at [660, 267] on icon at bounding box center [652, 268] width 71 height 76
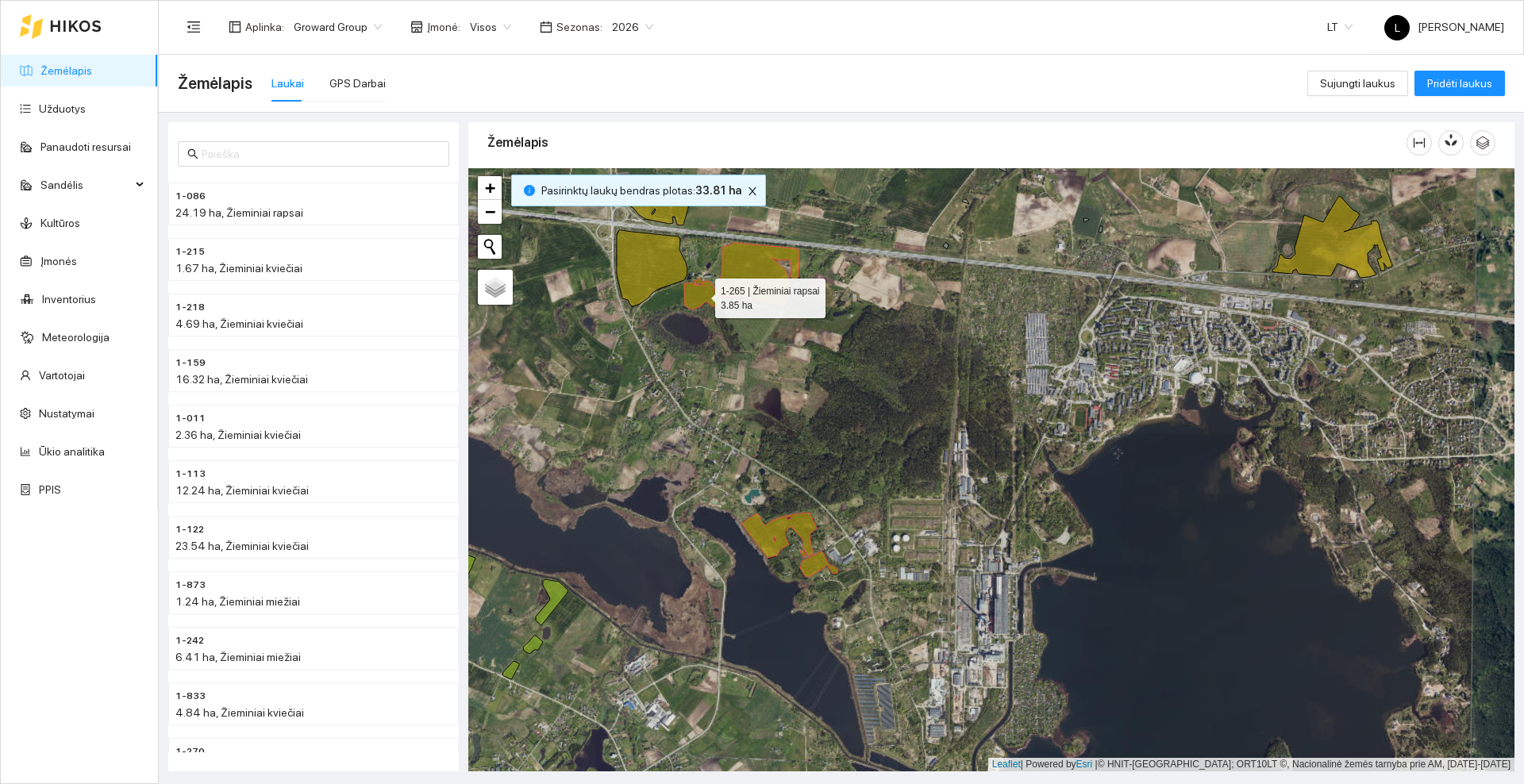
click at [693, 295] on icon at bounding box center [703, 294] width 39 height 32
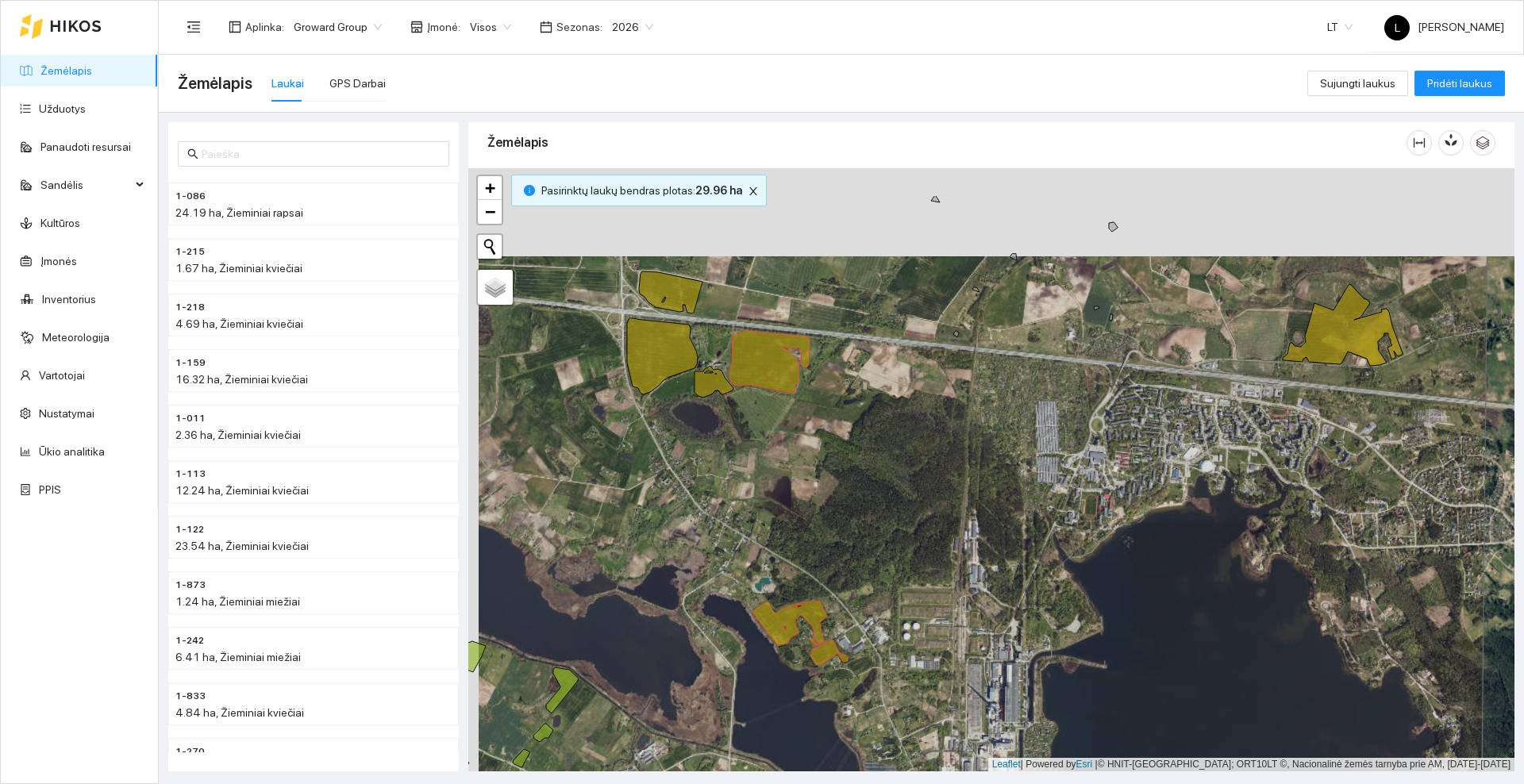
drag, startPoint x: 713, startPoint y: 399, endPoint x: 724, endPoint y: 486, distance: 87.7
click at [724, 486] on div at bounding box center [991, 469] width 1046 height 603
click at [757, 379] on icon at bounding box center [769, 362] width 80 height 62
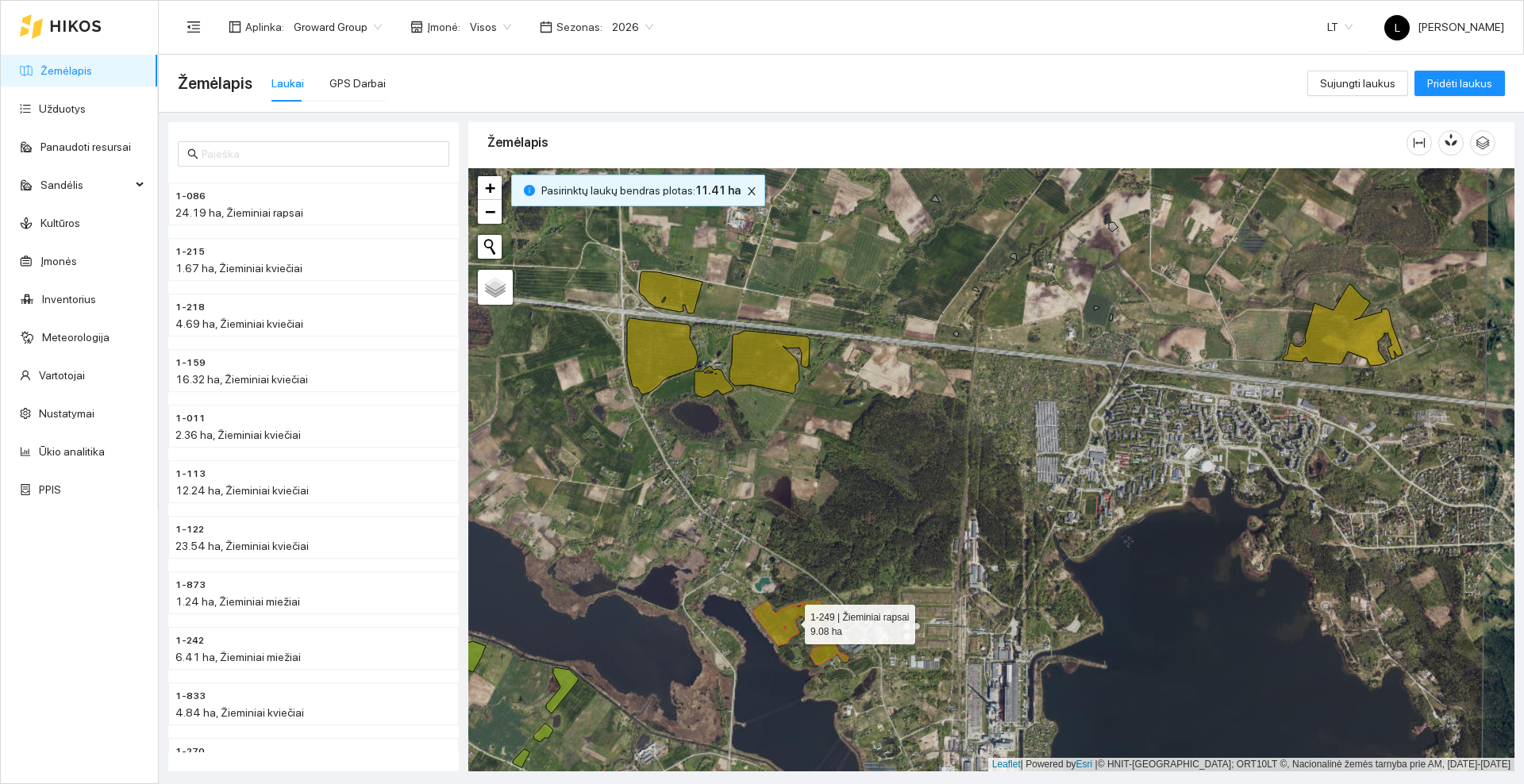
click at [784, 622] on icon at bounding box center [789, 624] width 74 height 46
click at [822, 653] on icon at bounding box center [829, 652] width 38 height 25
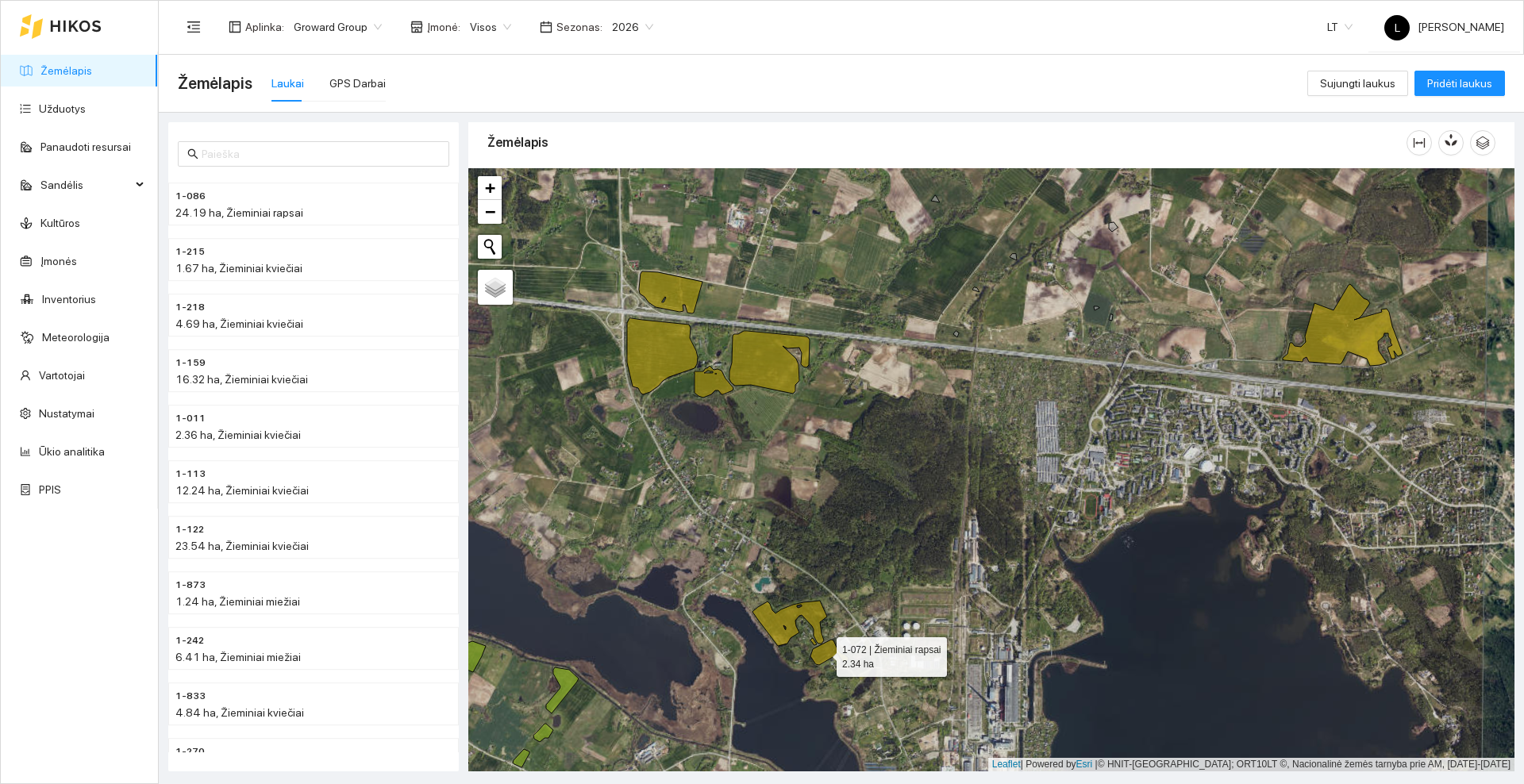
click at [822, 652] on icon at bounding box center [829, 652] width 38 height 25
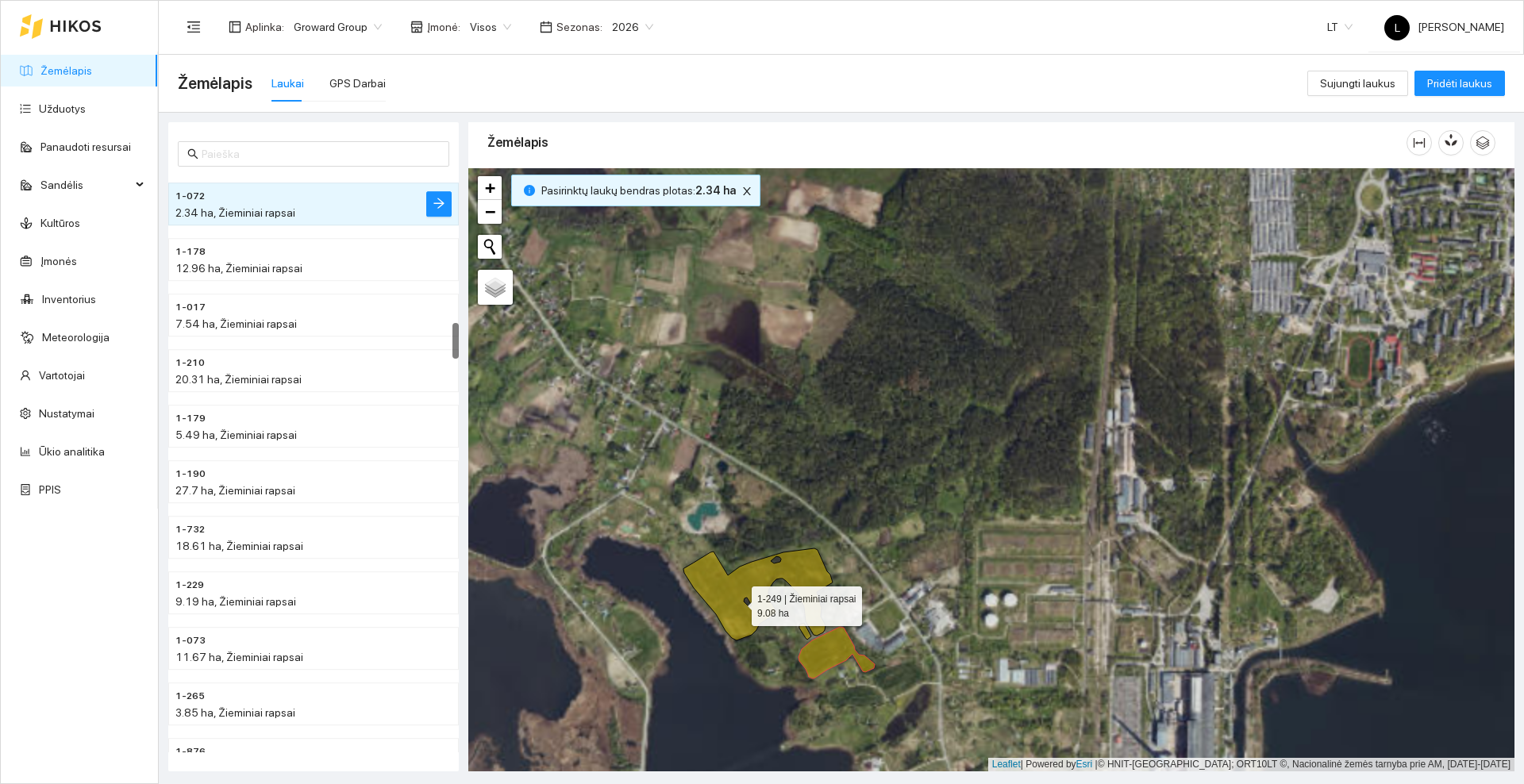
click at [737, 602] on icon at bounding box center [757, 594] width 149 height 92
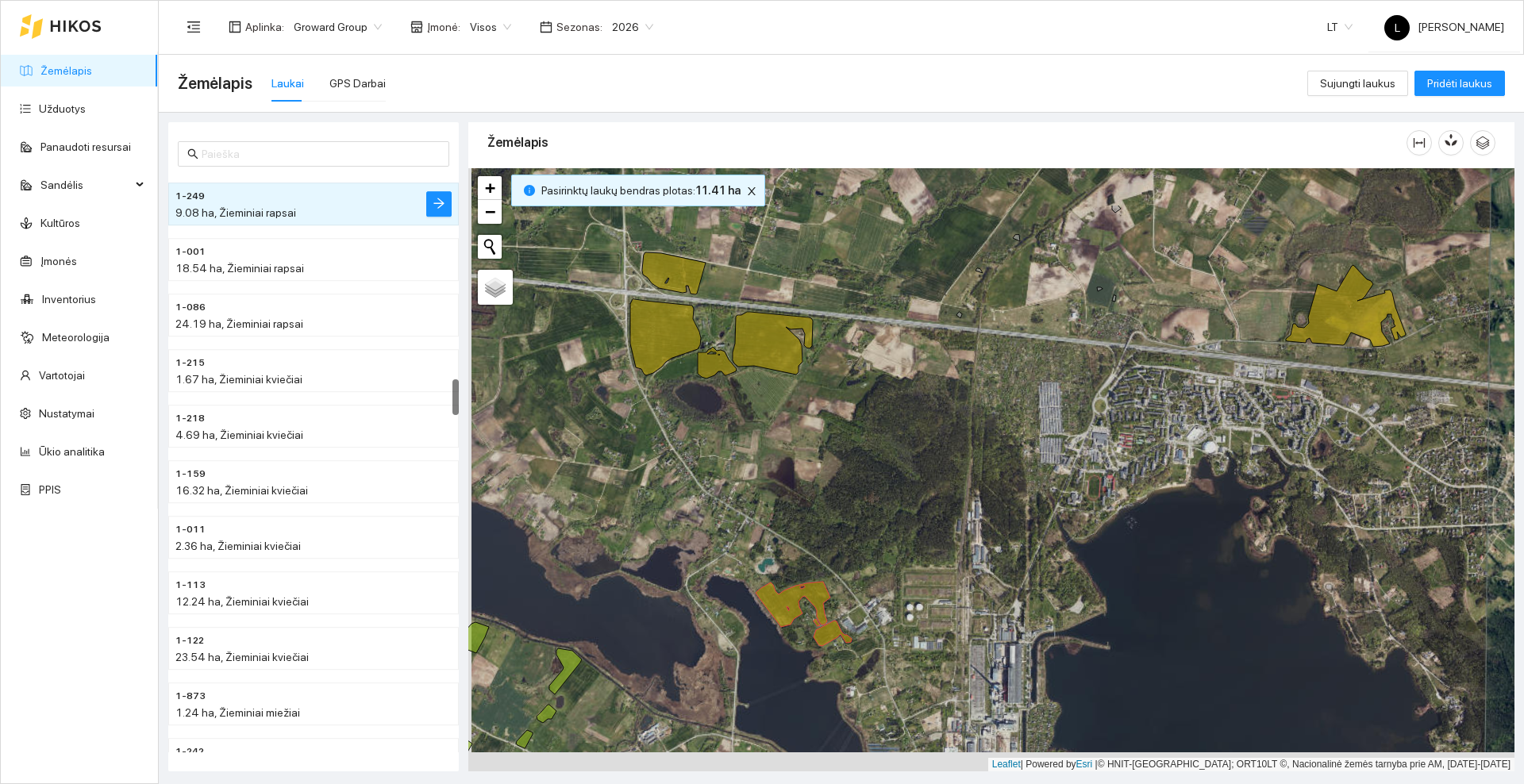
click at [757, 459] on div at bounding box center [991, 469] width 1046 height 603
click at [660, 330] on icon at bounding box center [665, 337] width 71 height 76
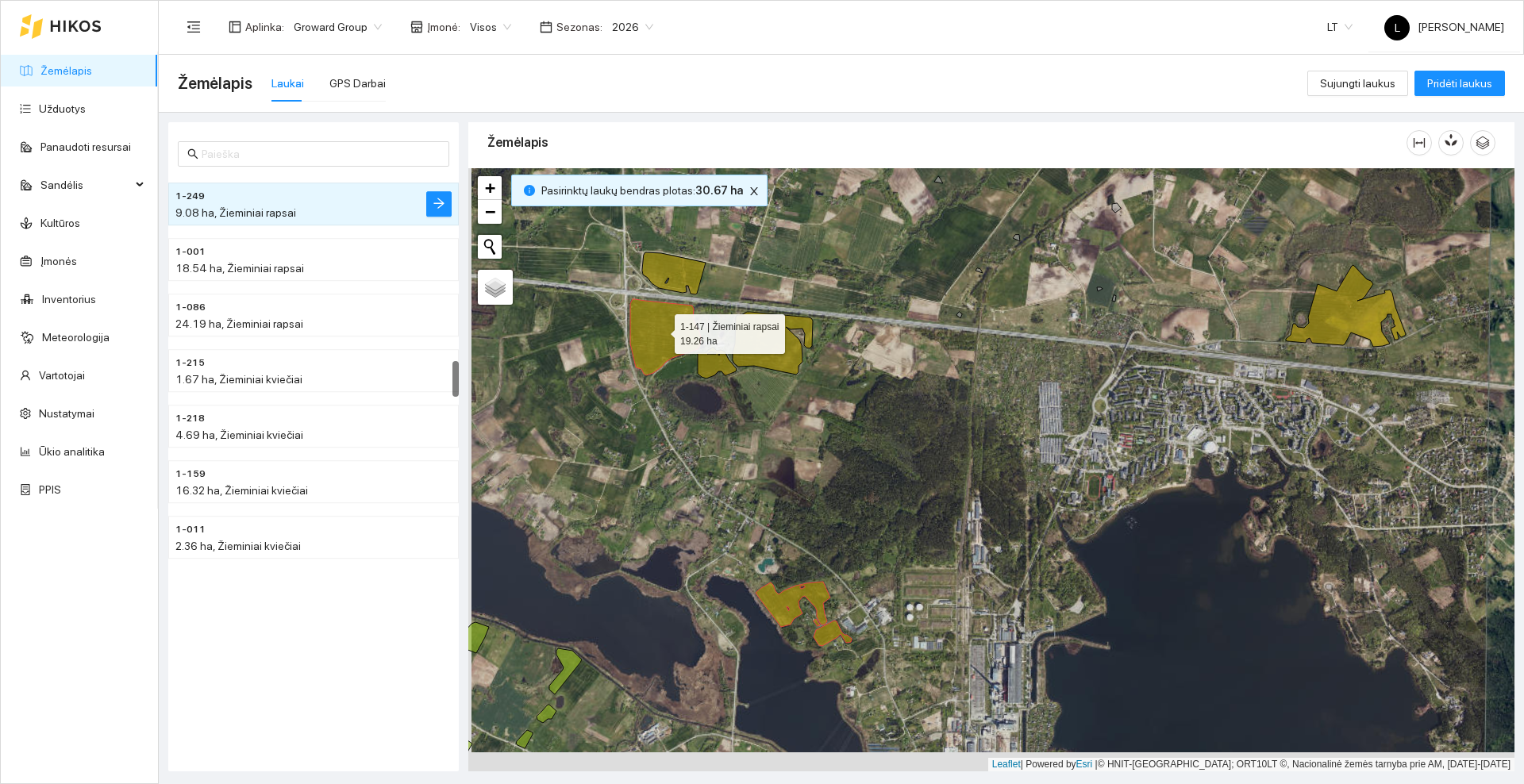
scroll to position [2939, 0]
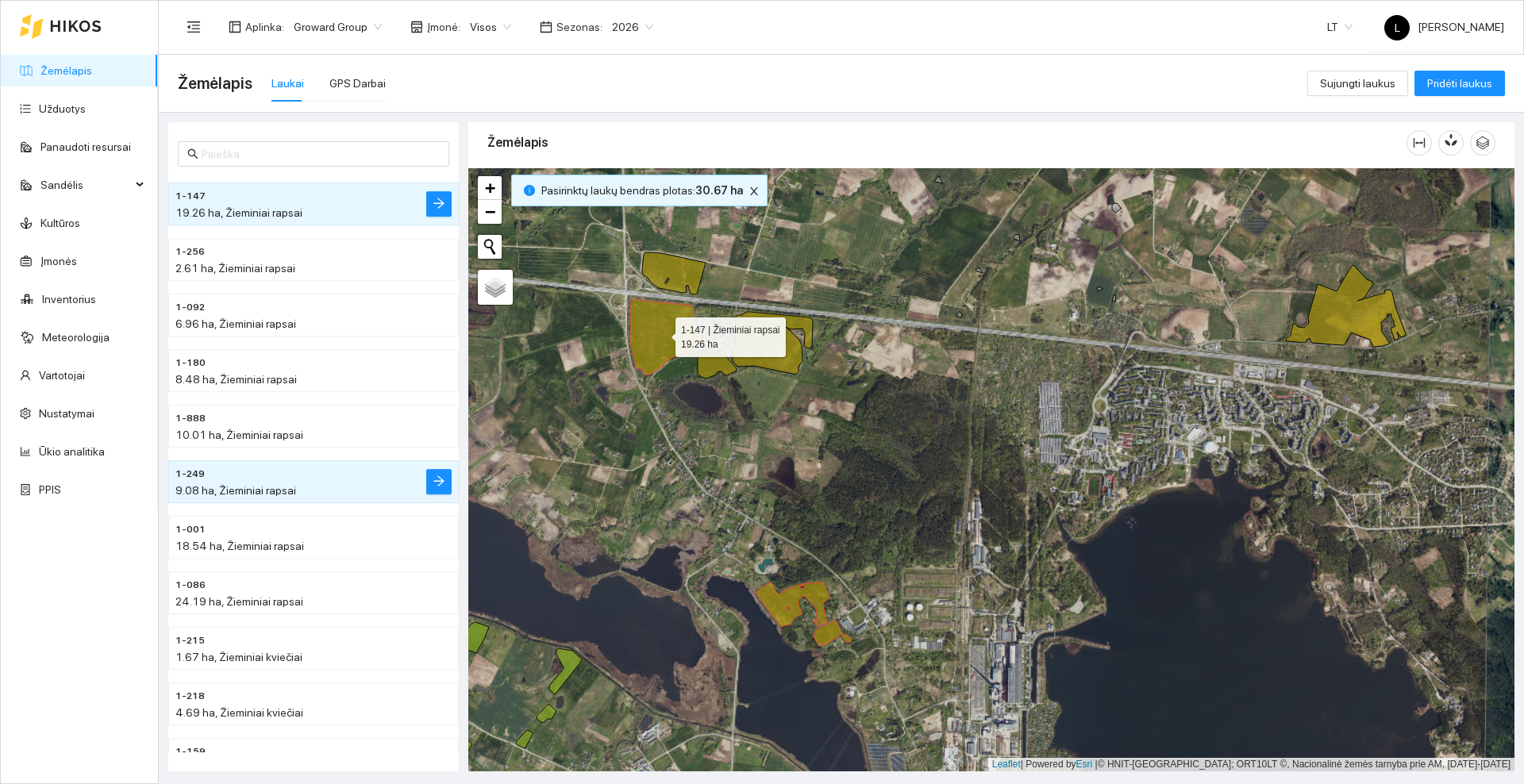
click at [656, 330] on icon at bounding box center [665, 337] width 71 height 76
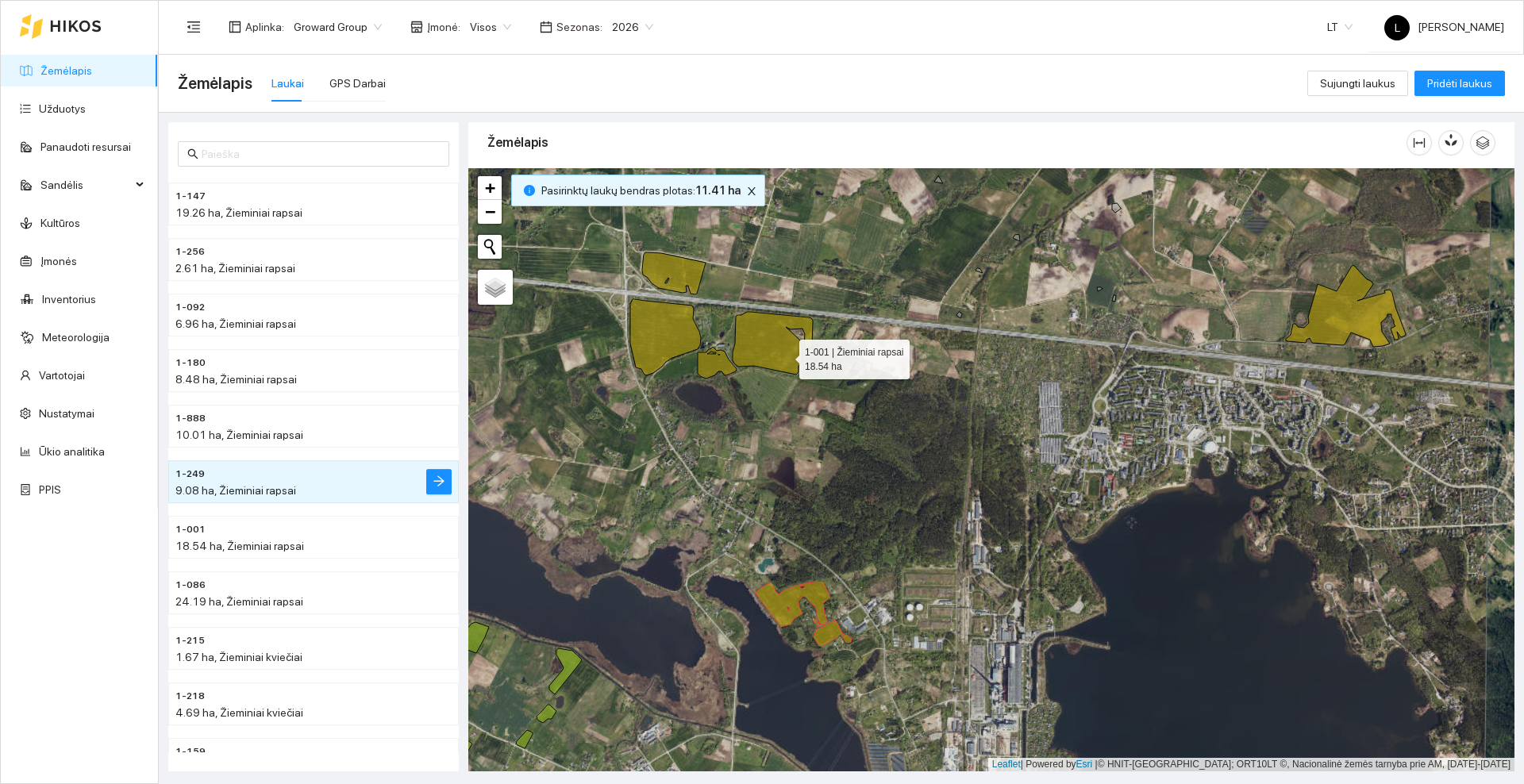
click at [784, 355] on icon at bounding box center [773, 343] width 80 height 62
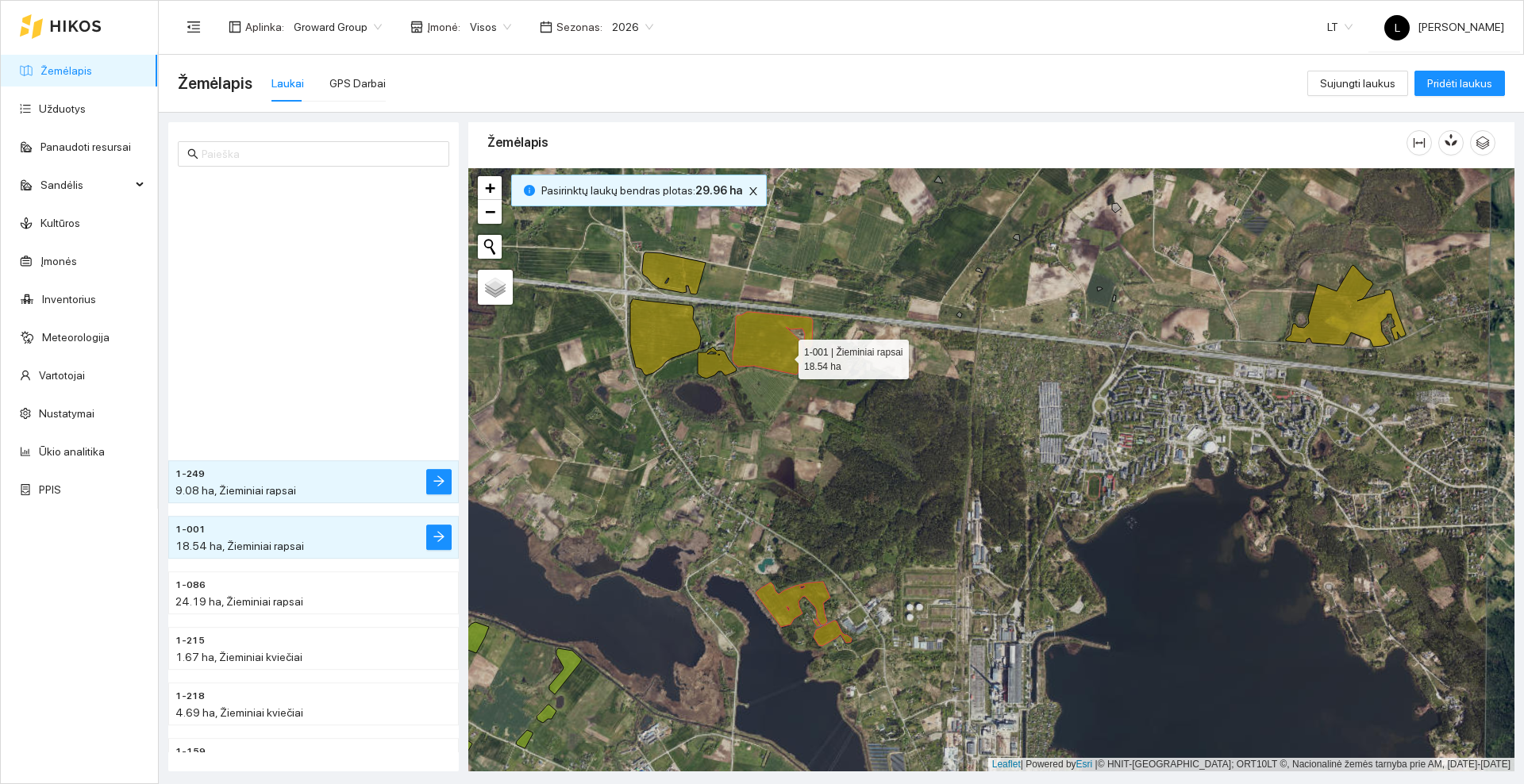
scroll to position [3271, 0]
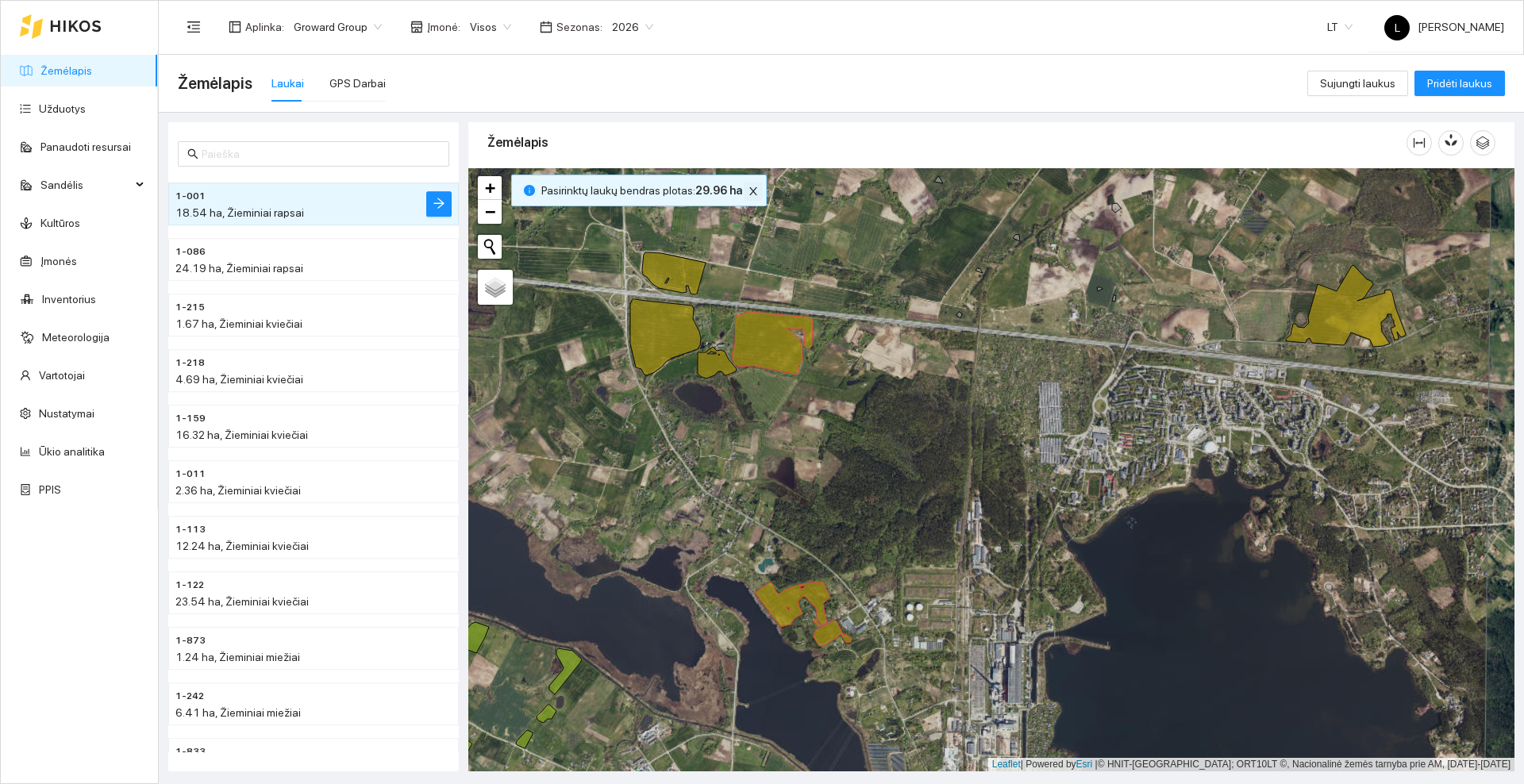
click at [747, 188] on icon "close" at bounding box center [752, 191] width 11 height 11
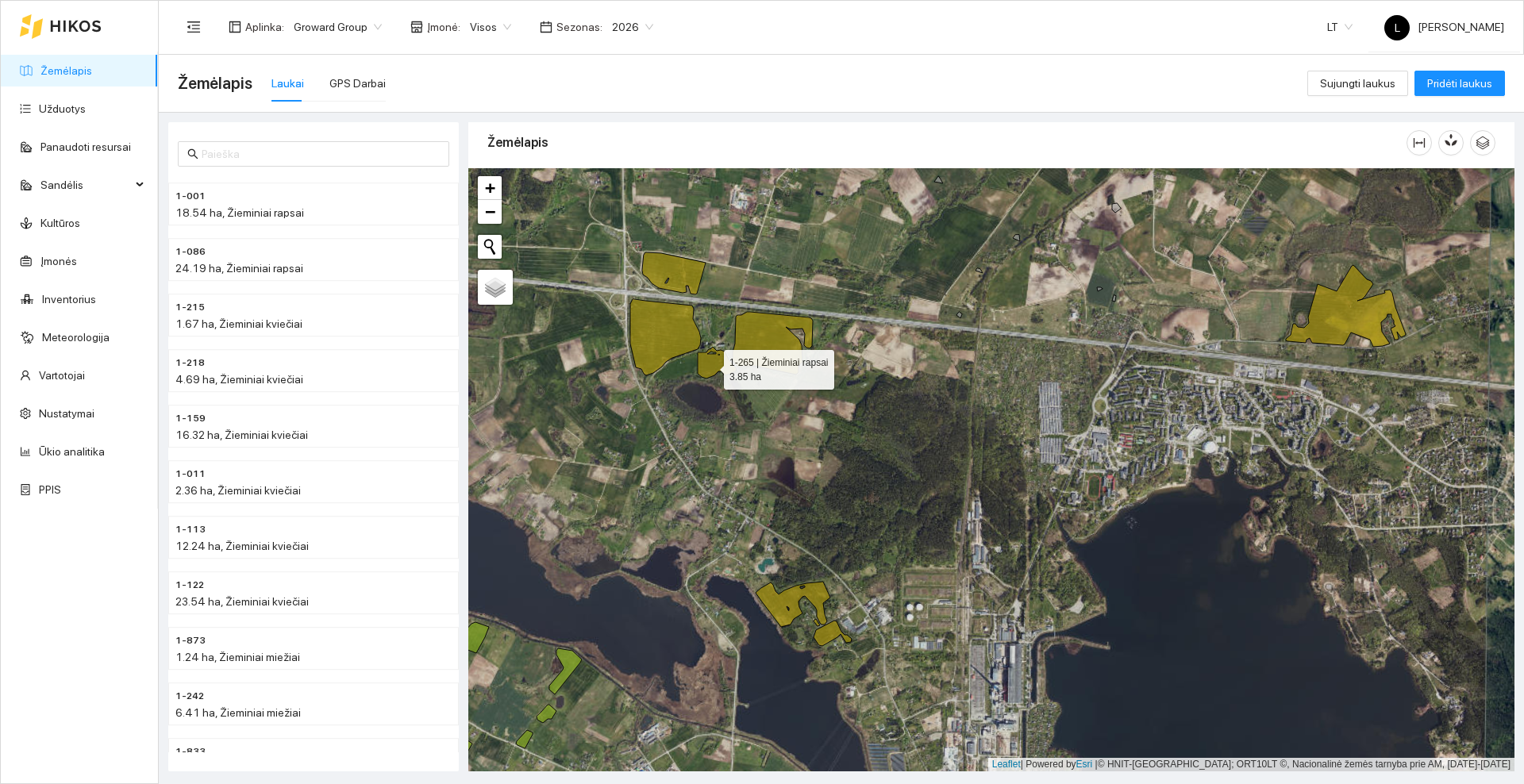
click at [709, 365] on icon at bounding box center [717, 363] width 39 height 32
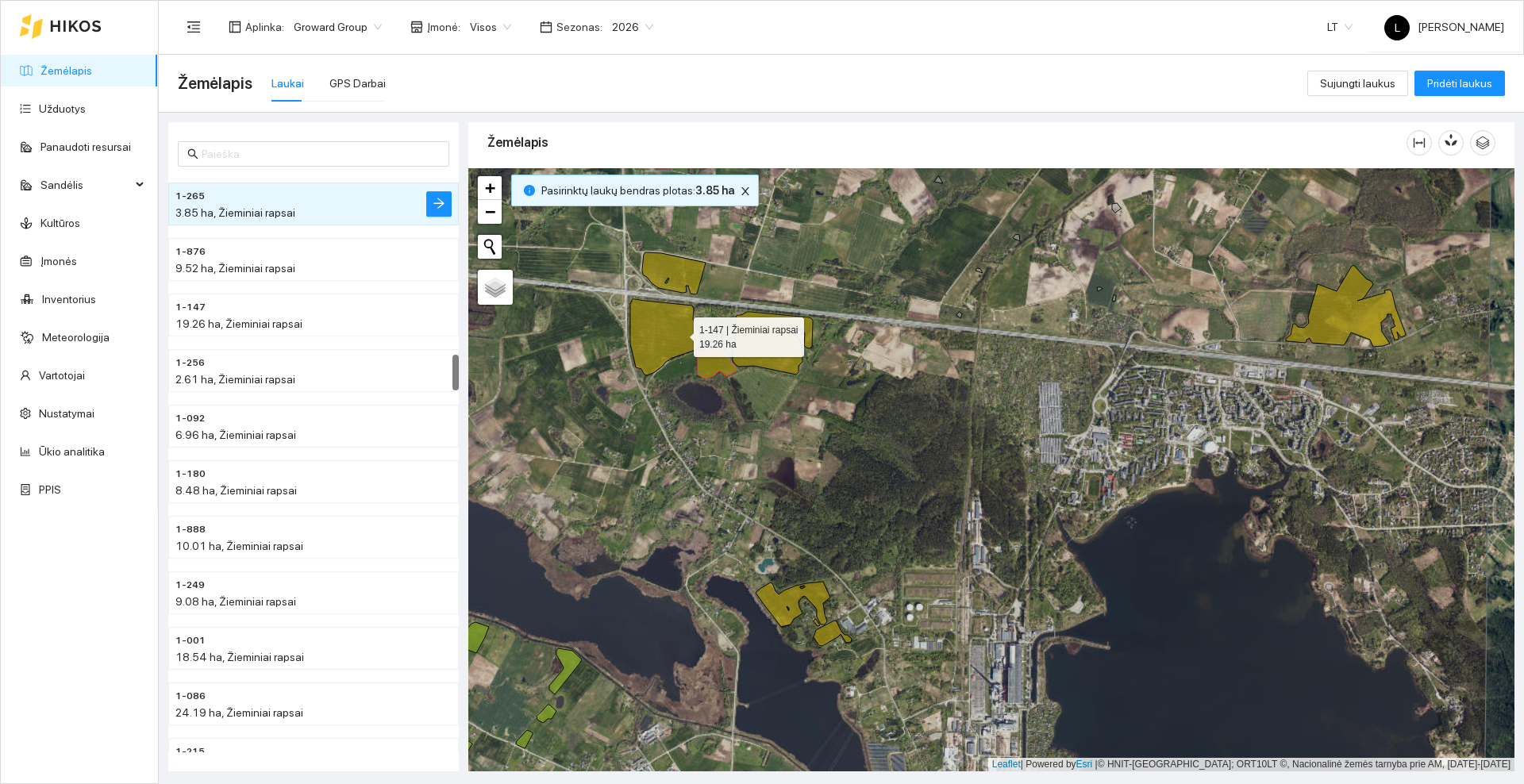
click at [679, 332] on icon at bounding box center [665, 337] width 71 height 76
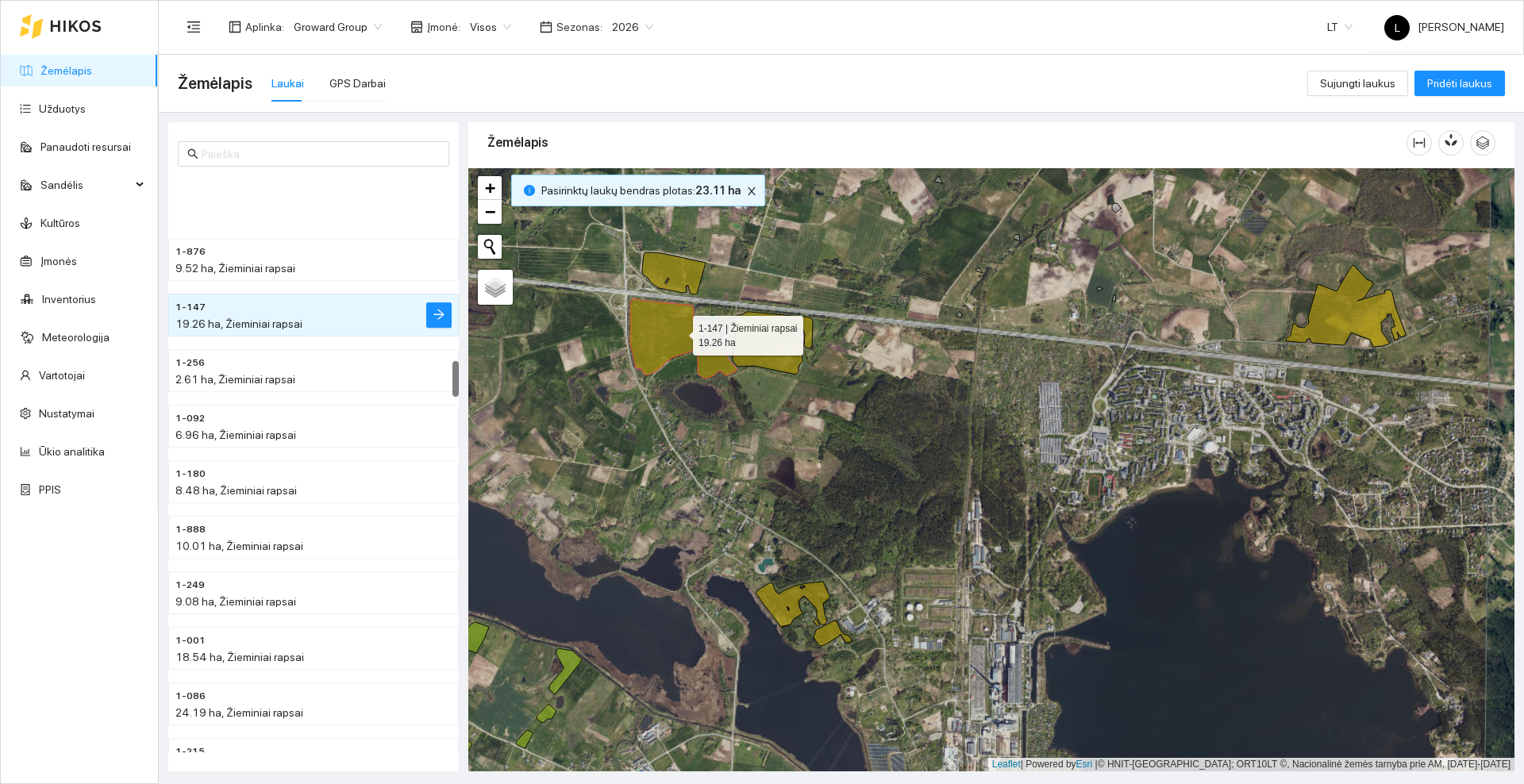
scroll to position [2939, 0]
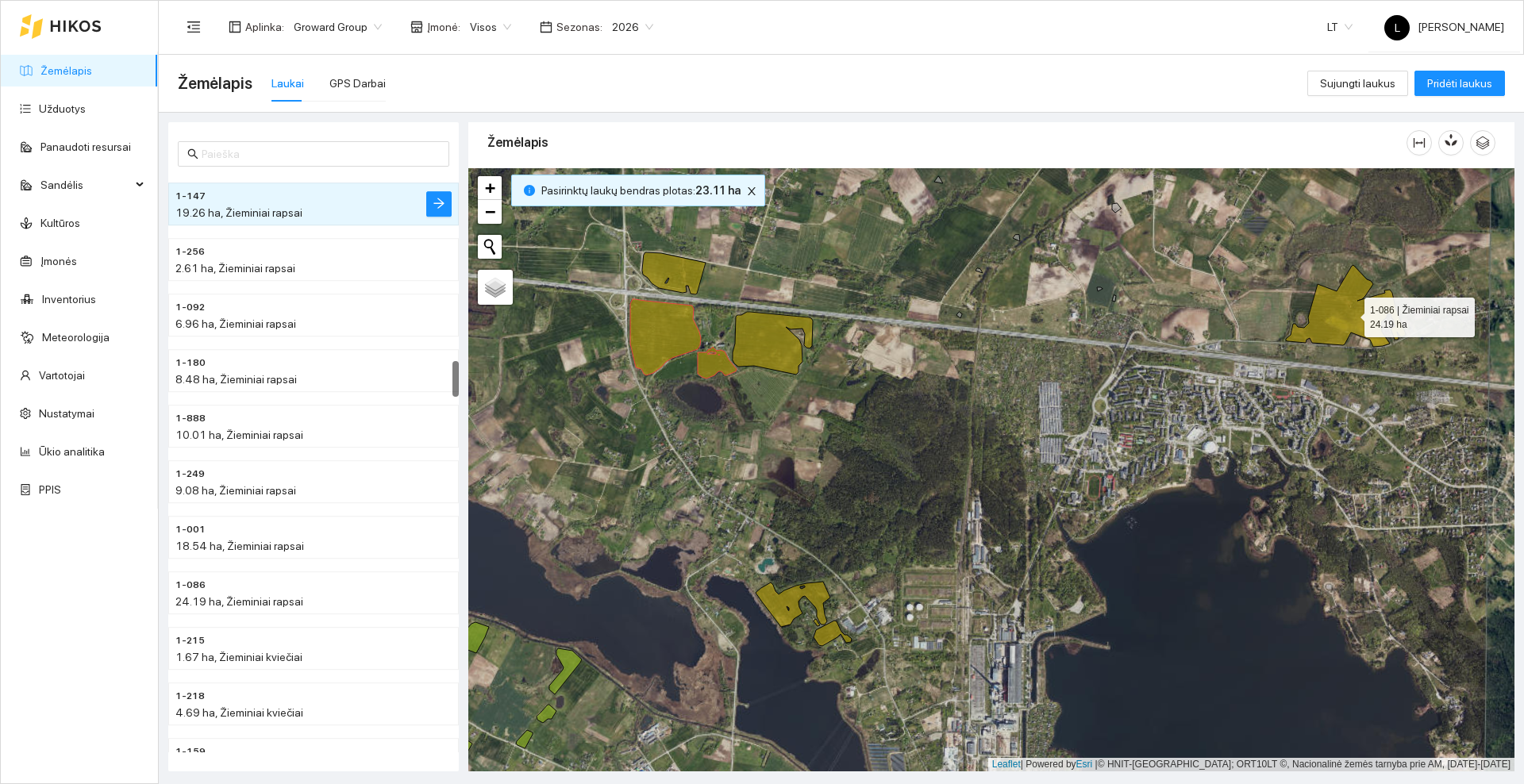
click at [1350, 313] on icon at bounding box center [1346, 305] width 120 height 82
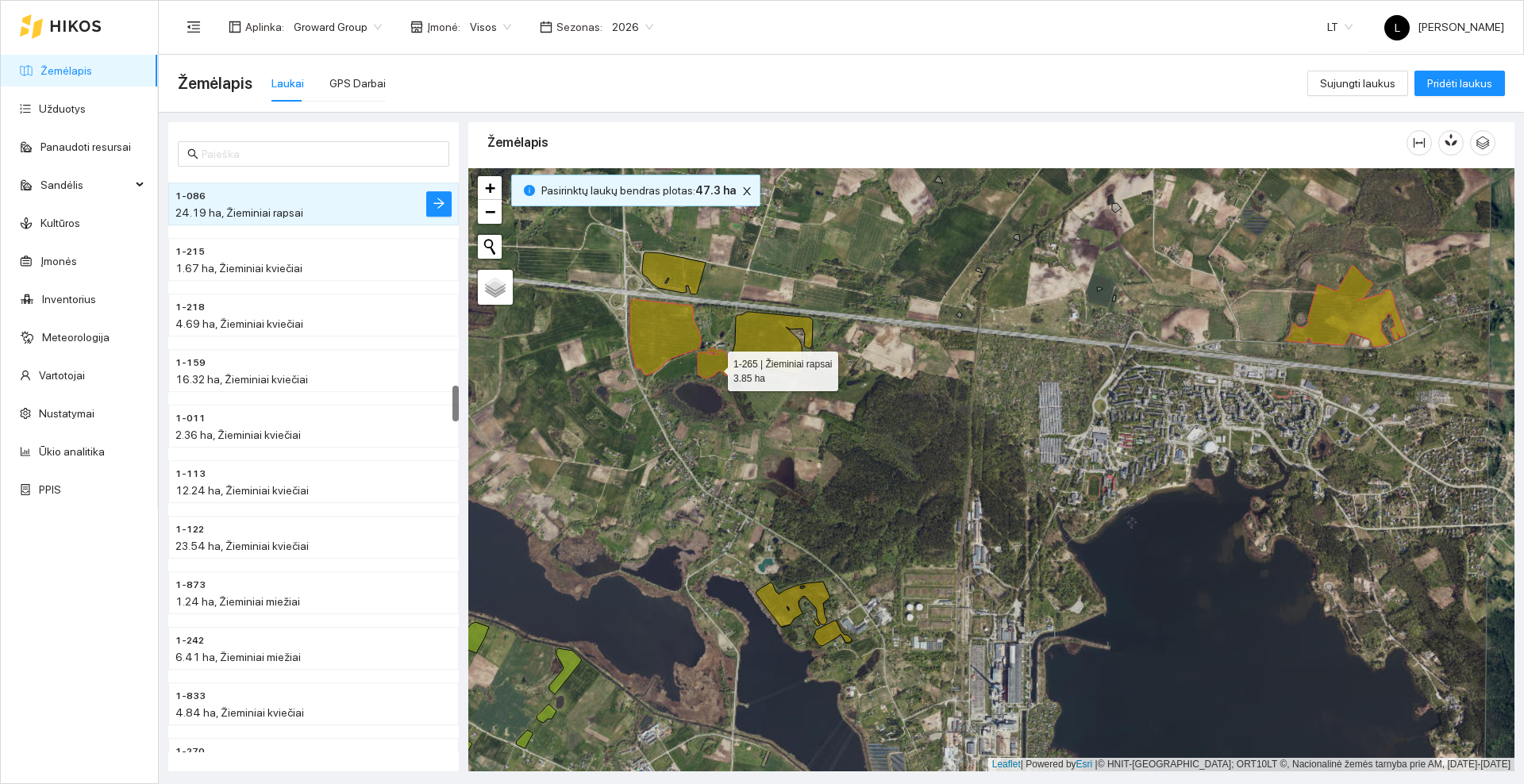
click at [713, 366] on icon at bounding box center [717, 363] width 39 height 32
click at [673, 333] on icon at bounding box center [665, 337] width 71 height 76
click at [749, 192] on icon "close" at bounding box center [752, 191] width 8 height 8
